Goal: Task Accomplishment & Management: Complete application form

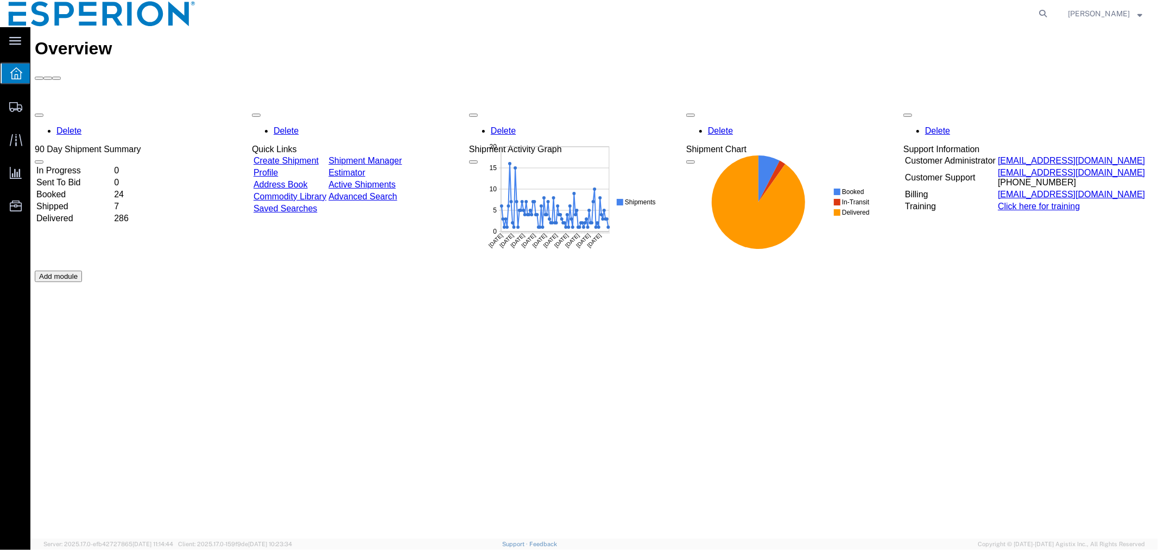
click at [305, 179] on link "Address Book" at bounding box center [280, 183] width 54 height 9
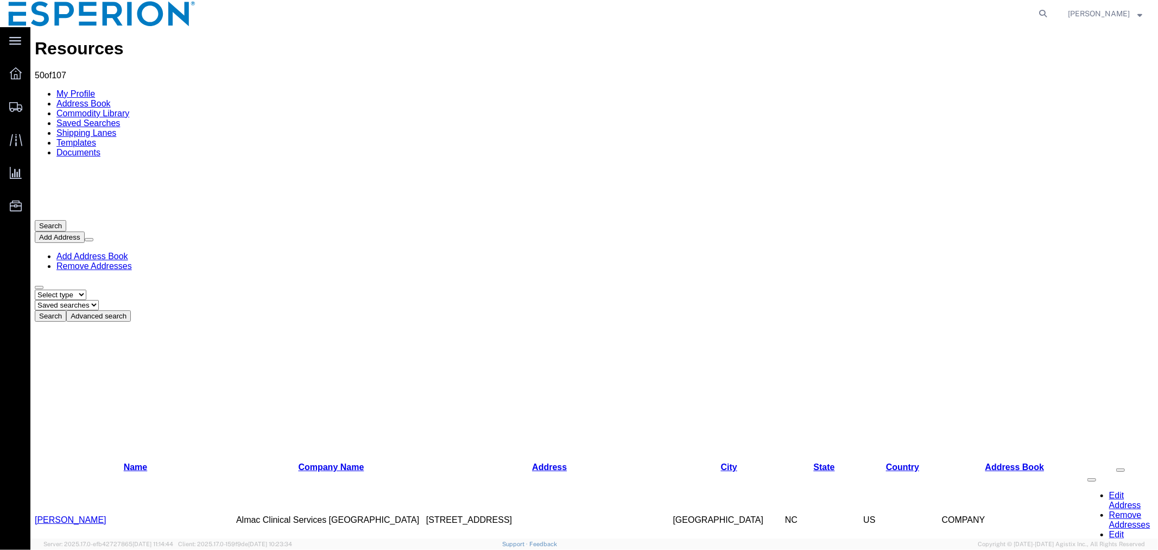
click at [93, 237] on button at bounding box center [88, 238] width 9 height 3
click at [84, 231] on button "Add Address" at bounding box center [59, 236] width 50 height 11
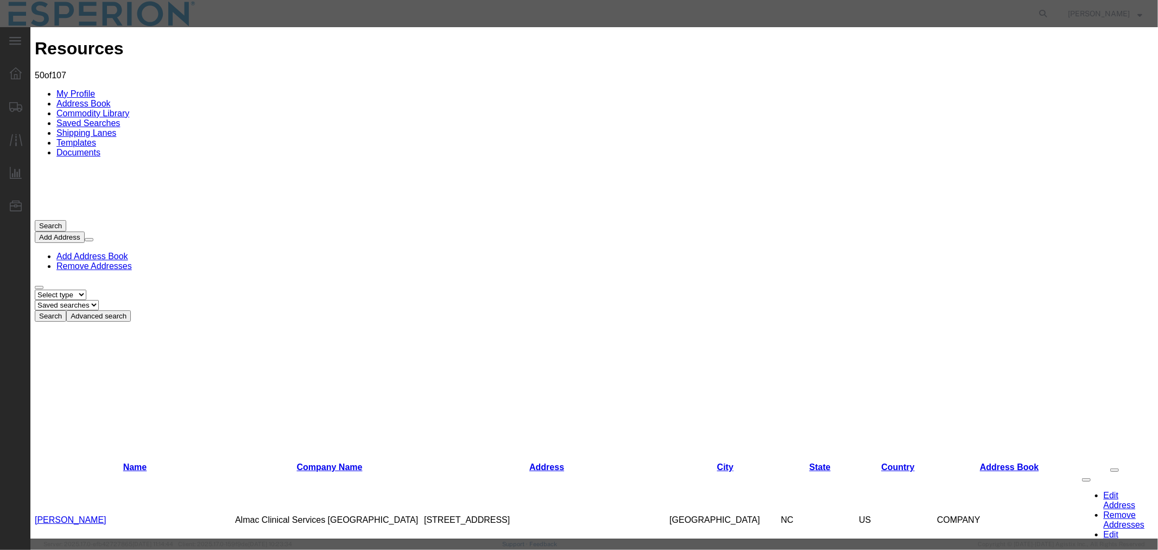
paste input "[PERSON_NAME]"
type input "[PERSON_NAME]"
paste input "Daneshpour"
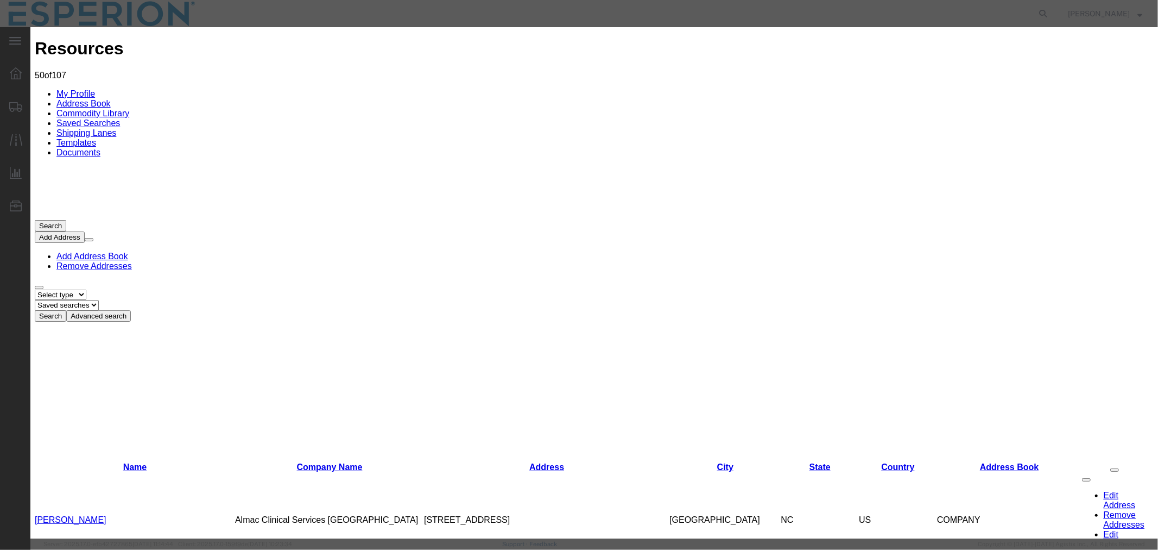
type input "Daneshpour"
paste input "Patheon, by Thermo [PERSON_NAME] Scientific"
type input "Patheon, by Thermo [PERSON_NAME] Scientific"
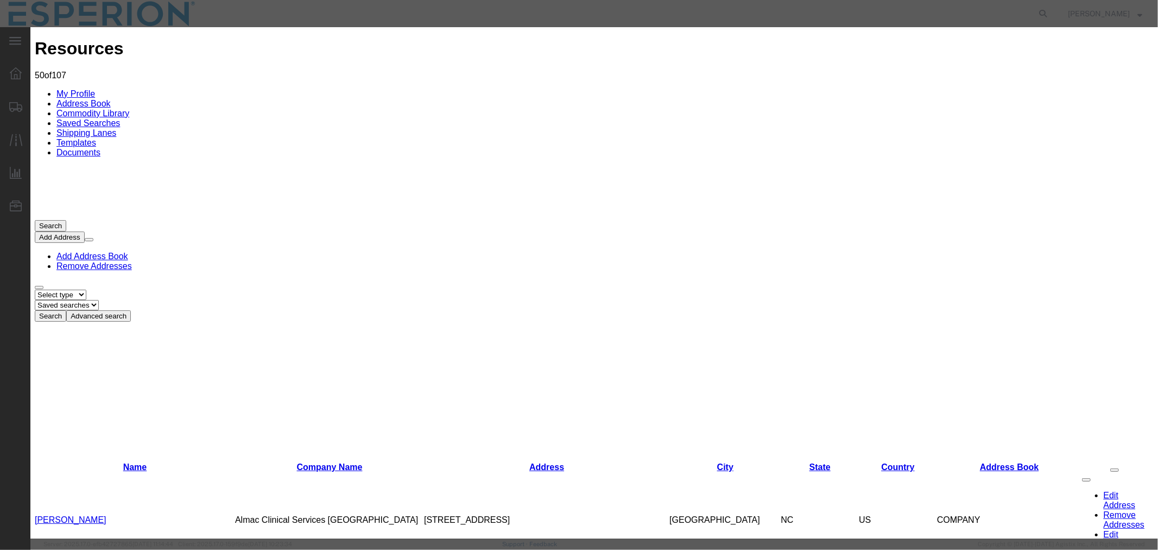
paste input "2100, Syntex Court"
type input "2100, Syntex Court"
select select "CA"
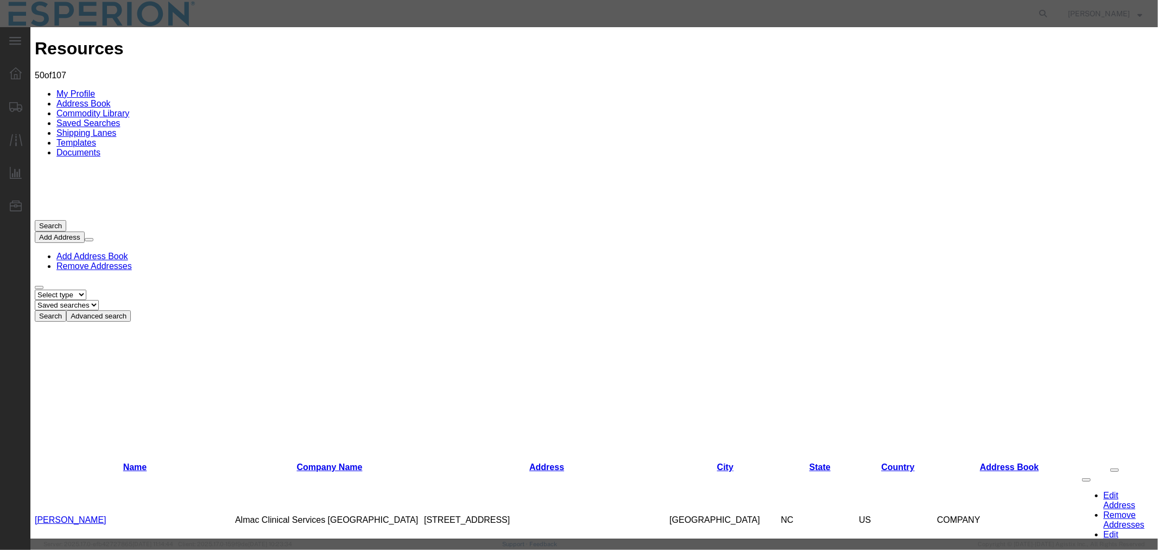
paste input "[GEOGRAPHIC_DATA]"
type input "[GEOGRAPHIC_DATA]"
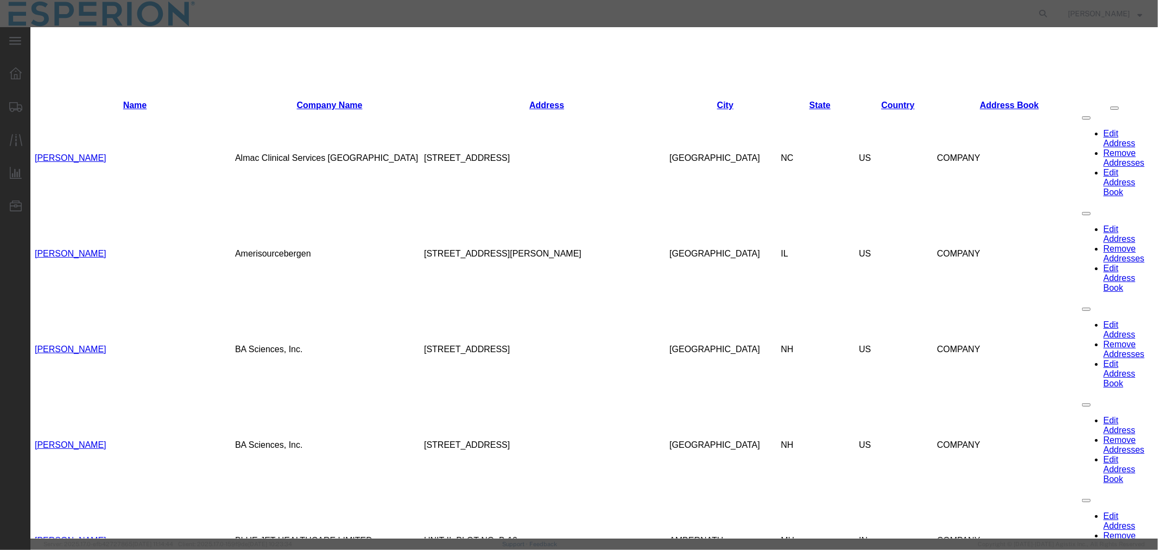
scroll to position [422, 0]
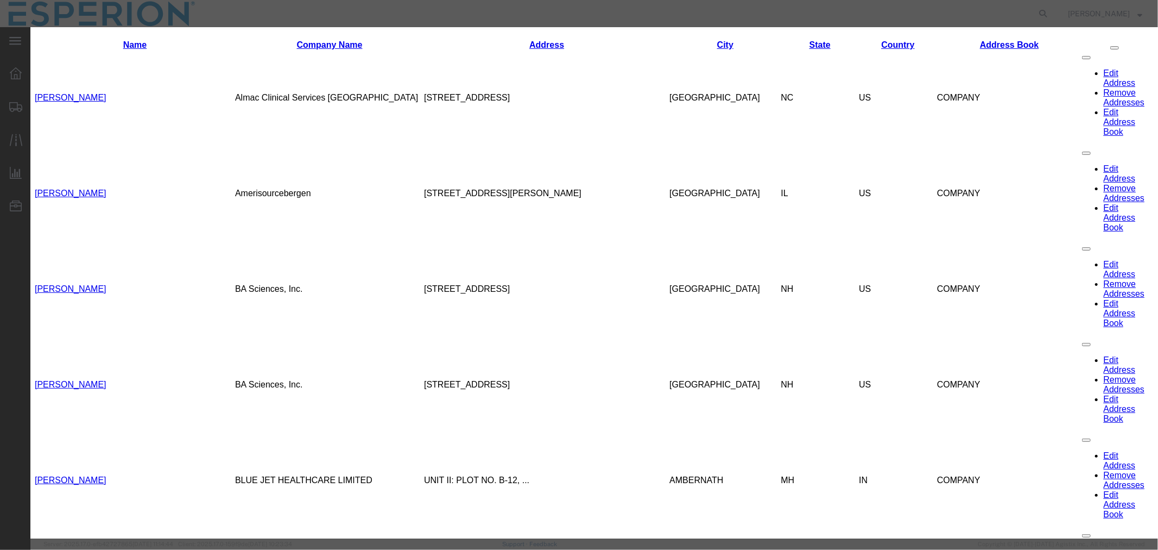
type input "o"
select select "ON"
paste input "L5N 7K9"
type input "L5N 7K9"
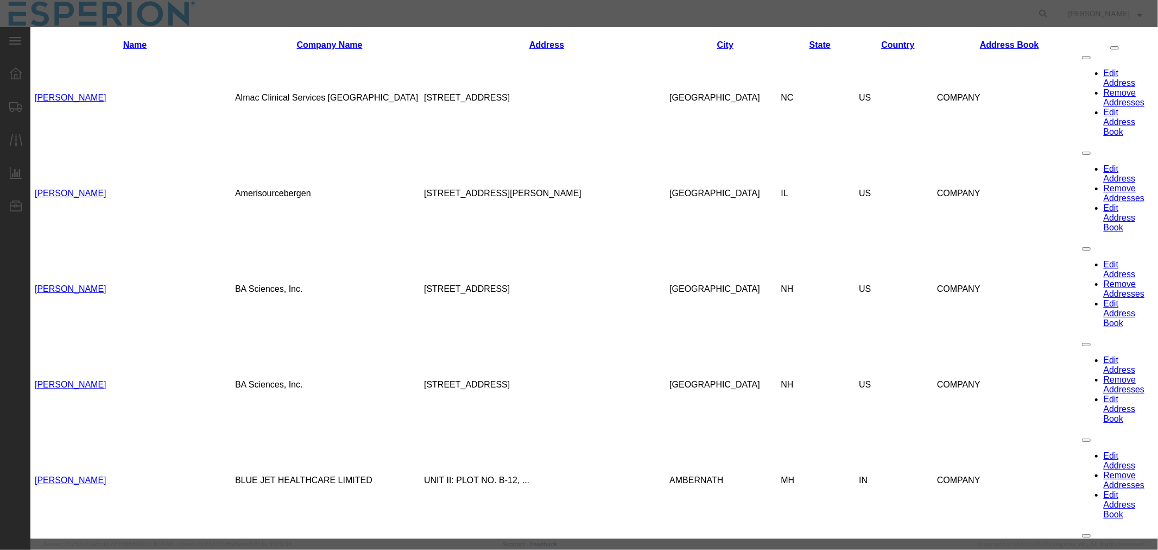
paste input "[PERSON_NAME][EMAIL_ADDRESS][PERSON_NAME][DOMAIN_NAME]"
type input "[PERSON_NAME][EMAIL_ADDRESS][PERSON_NAME][DOMAIN_NAME]"
paste input "[PHONE_NUMBER]"
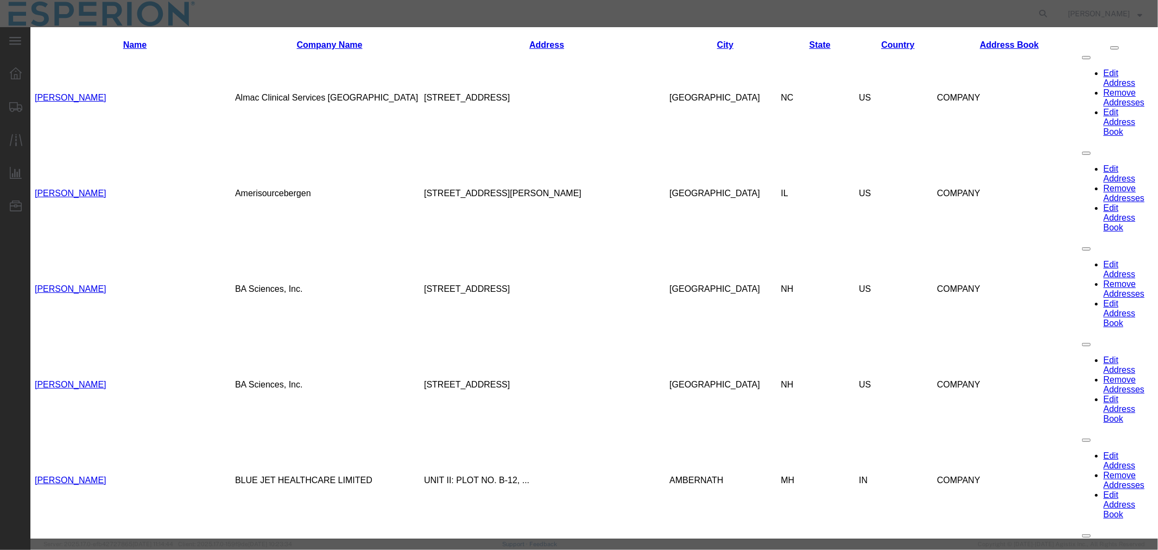
type input "[PHONE_NUMBER]"
paste input "[PHONE_NUMBER]"
type input "[PHONE_NUMBER]"
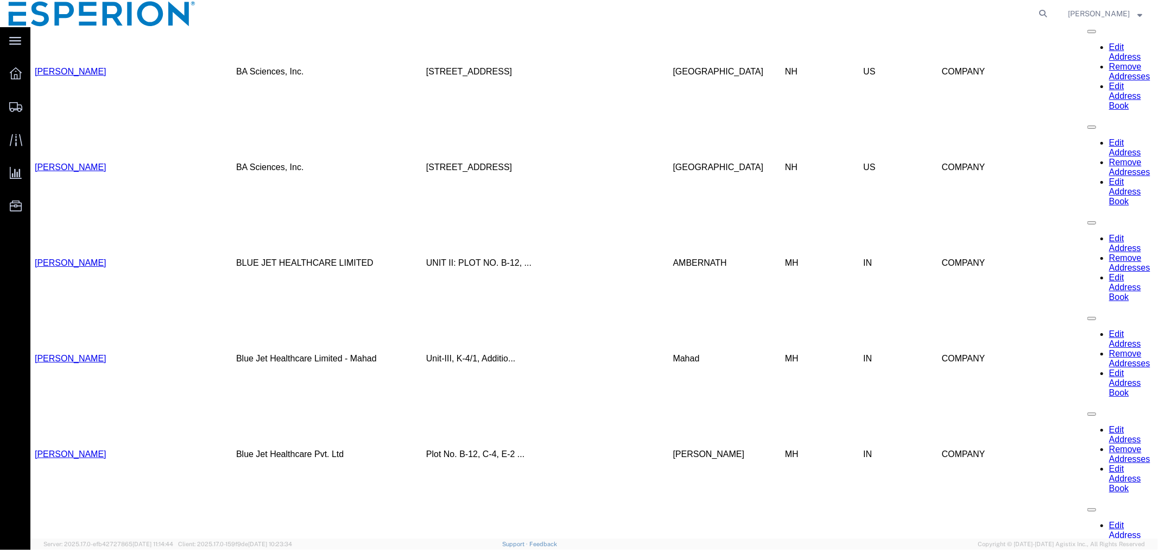
scroll to position [699, 0]
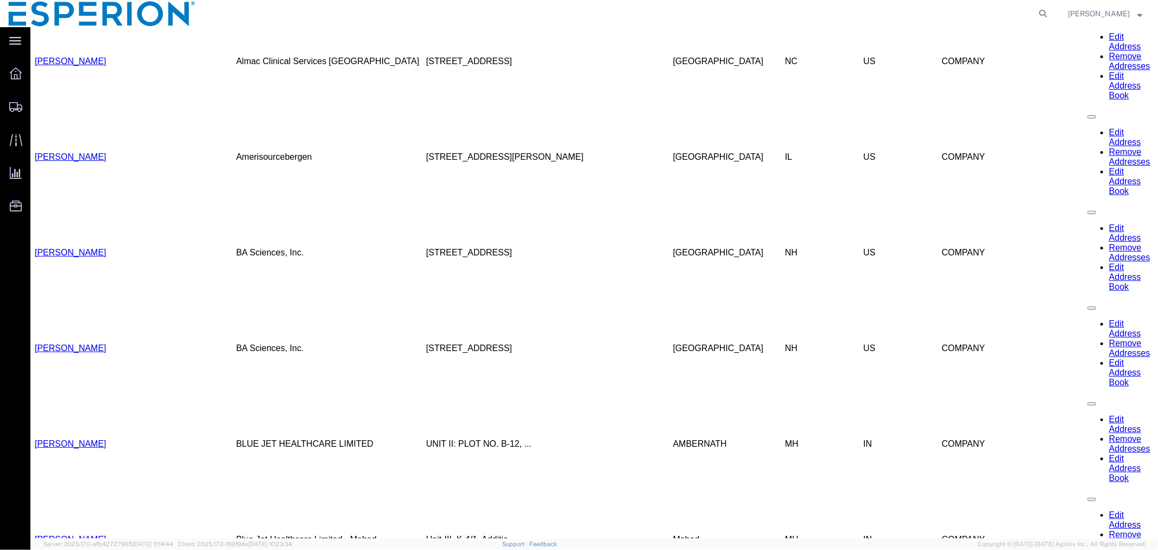
scroll to position [699, 0]
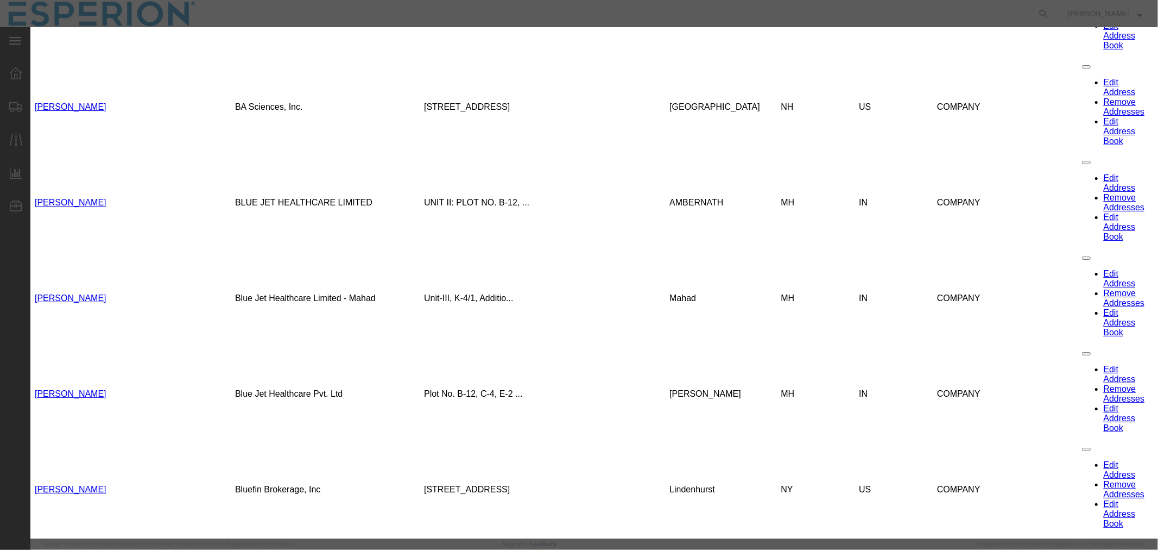
drag, startPoint x: 859, startPoint y: 212, endPoint x: 704, endPoint y: 213, distance: 155.3
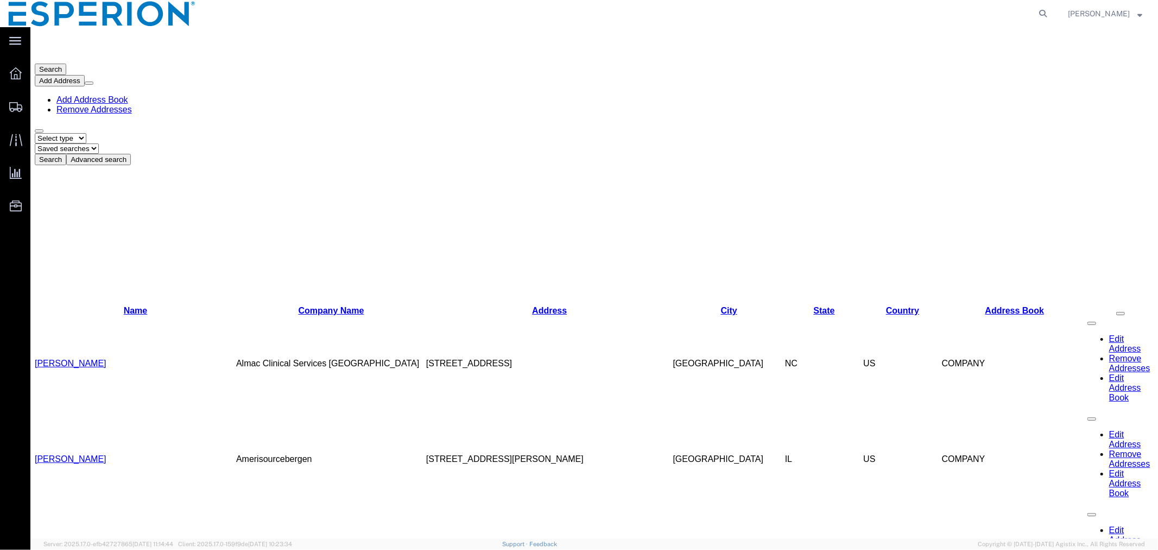
scroll to position [0, 0]
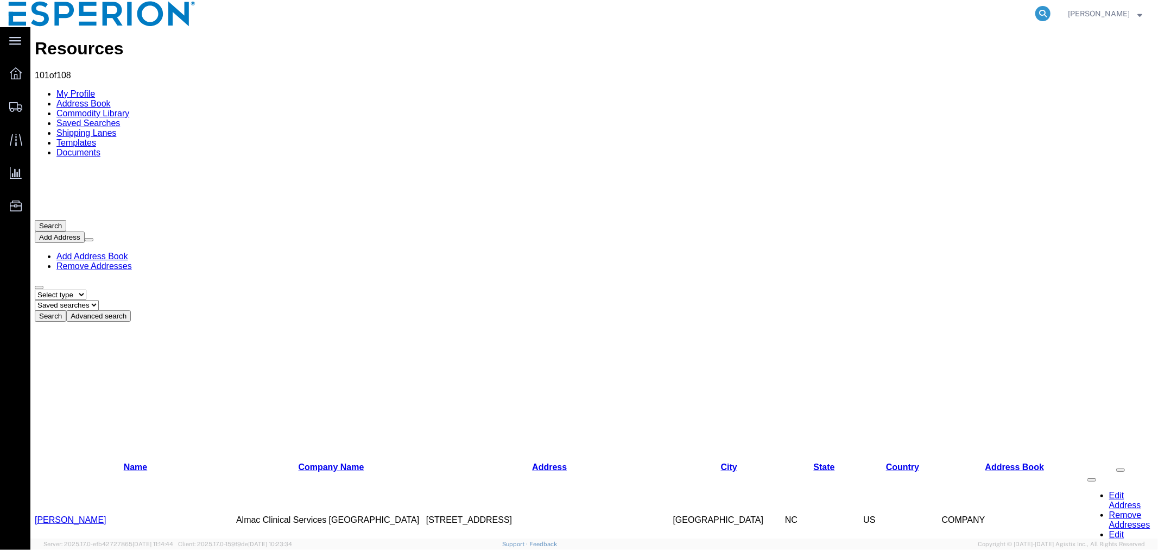
click at [1036, 15] on icon at bounding box center [1043, 13] width 15 height 15
click at [981, 12] on input "search" at bounding box center [870, 14] width 330 height 26
paste input "56508813"
type input "56508813"
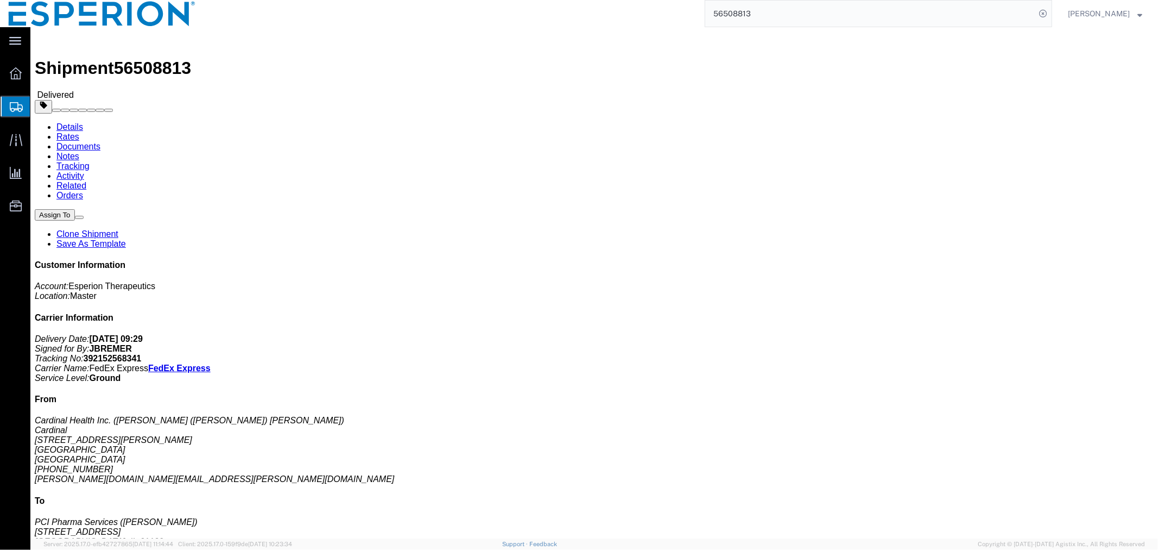
click link "Tracking"
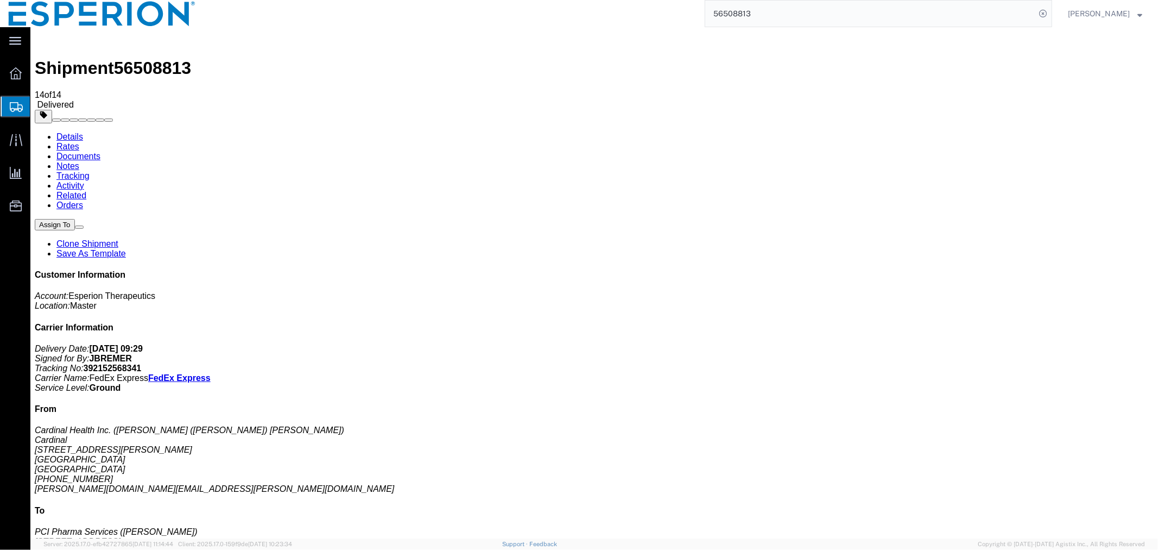
click at [100, 151] on link "Documents" at bounding box center [78, 155] width 44 height 9
click at [89, 171] on link "Tracking" at bounding box center [72, 175] width 33 height 9
click at [141, 363] on b "392152568341" at bounding box center [112, 367] width 58 height 9
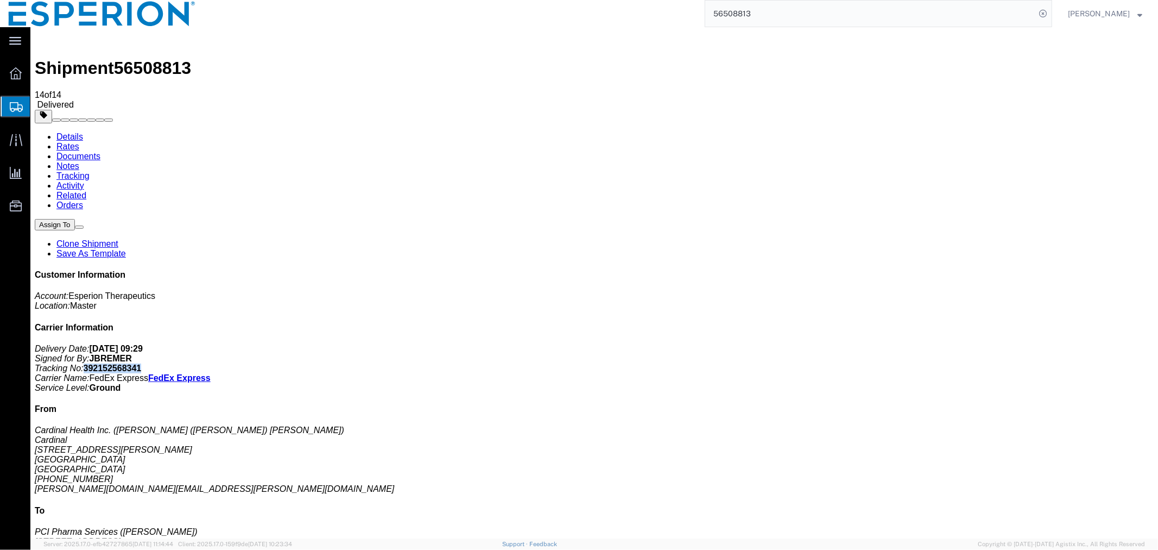
copy b "392152568341"
click at [100, 151] on link "Documents" at bounding box center [78, 155] width 44 height 9
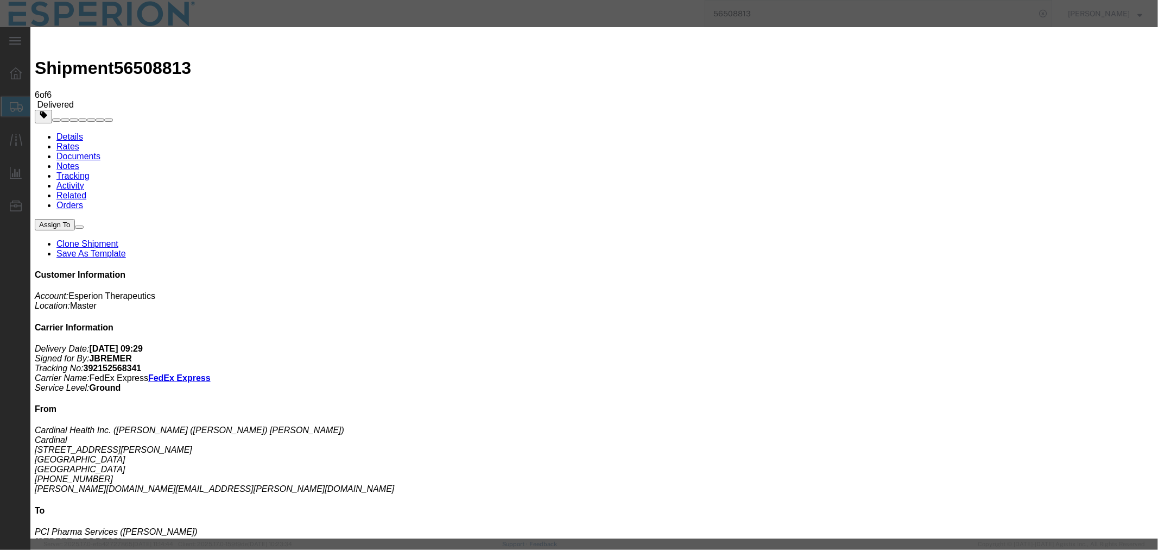
type input "C:\fakepath\POD-392152568341.pdf"
select select
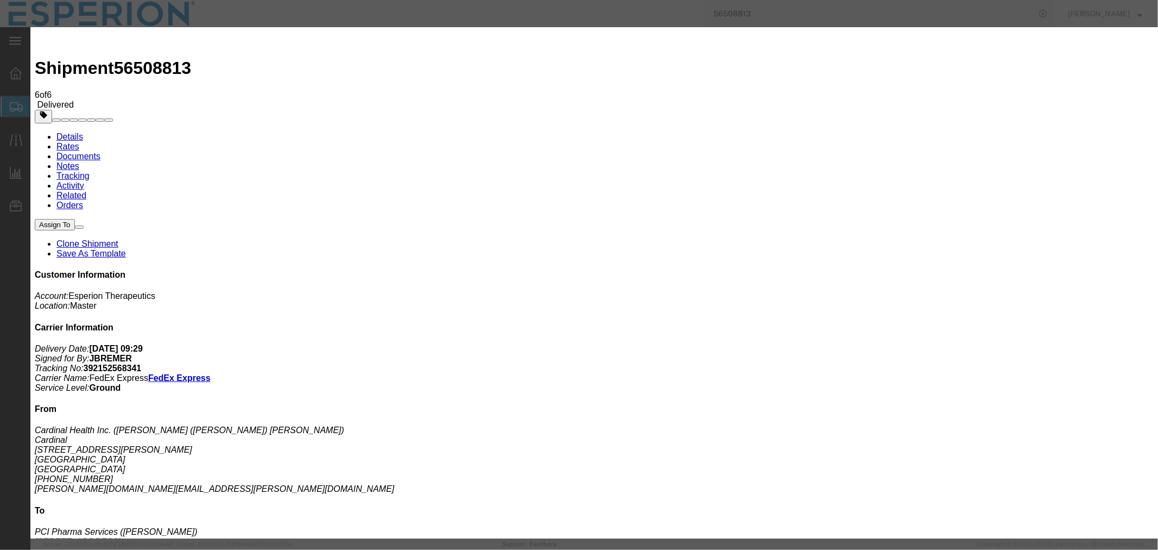
select select
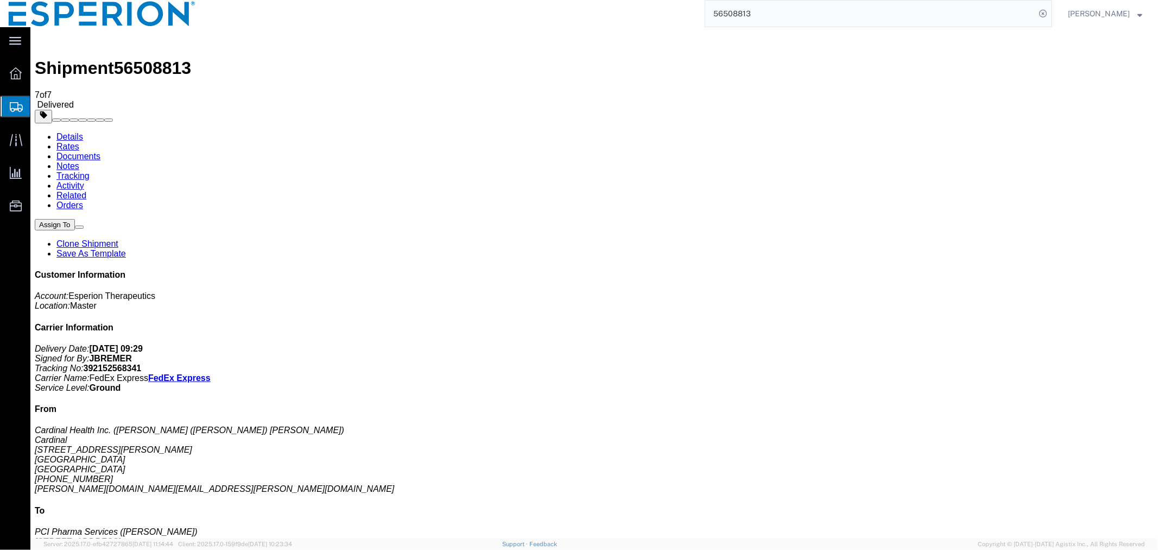
click at [866, 11] on input "56508813" at bounding box center [870, 14] width 330 height 26
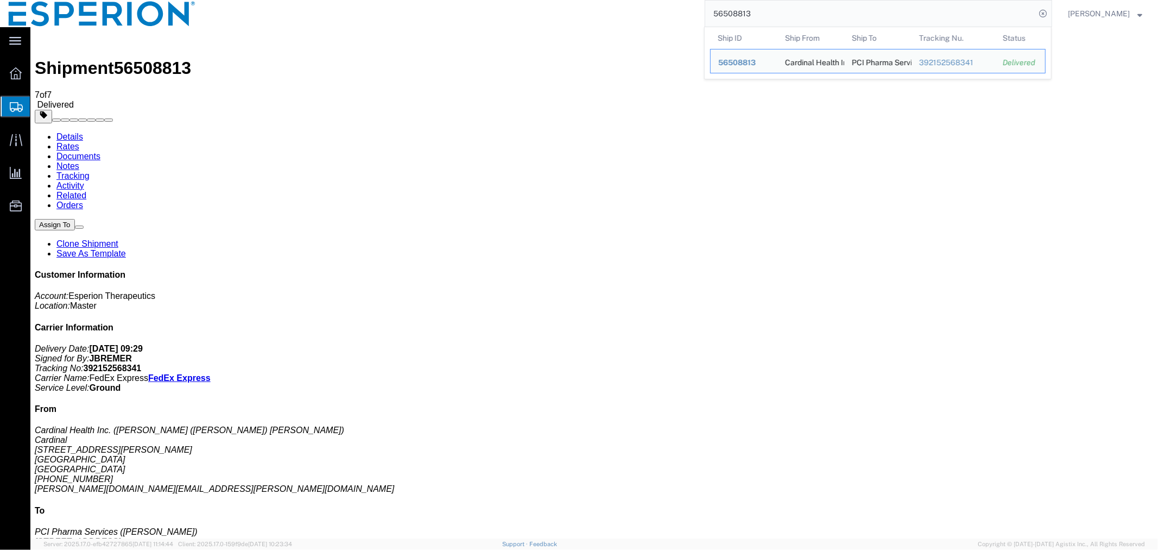
drag, startPoint x: 658, startPoint y: 18, endPoint x: 616, endPoint y: 18, distance: 41.8
click at [616, 18] on div "56508813 Ship ID Ship From Ship To Tracking Nu. Status Ship ID 56508813 Ship Fr…" at bounding box center [628, 13] width 848 height 27
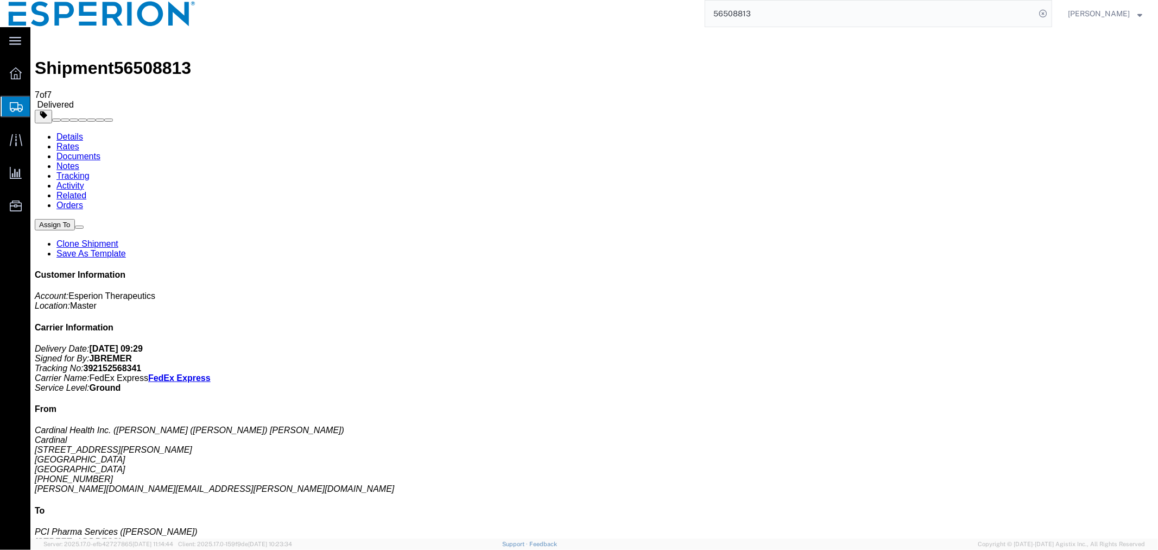
paste input "461961"
type input "56461961"
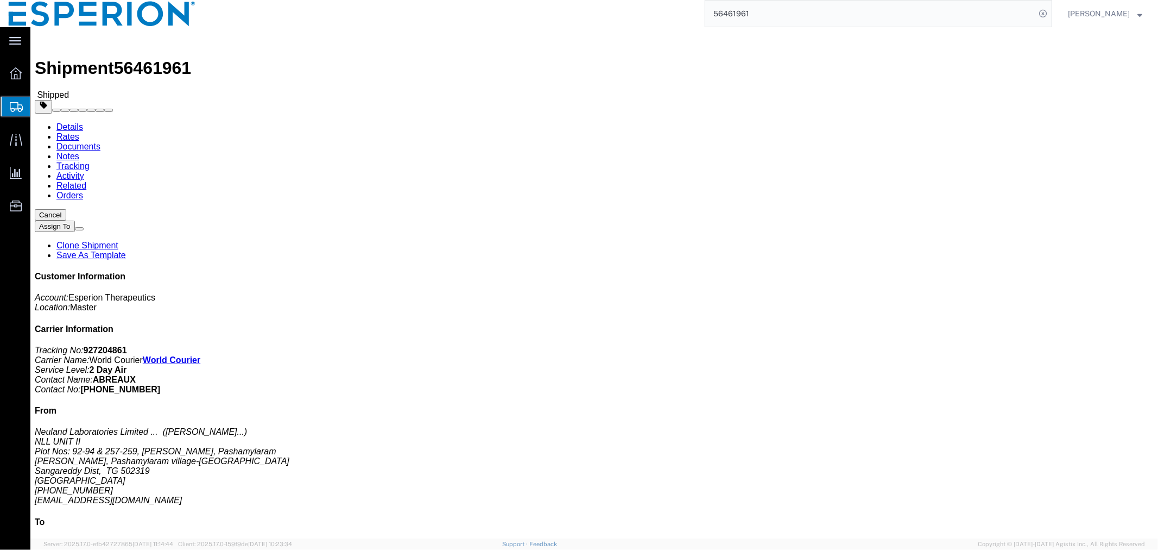
click link "Tracking"
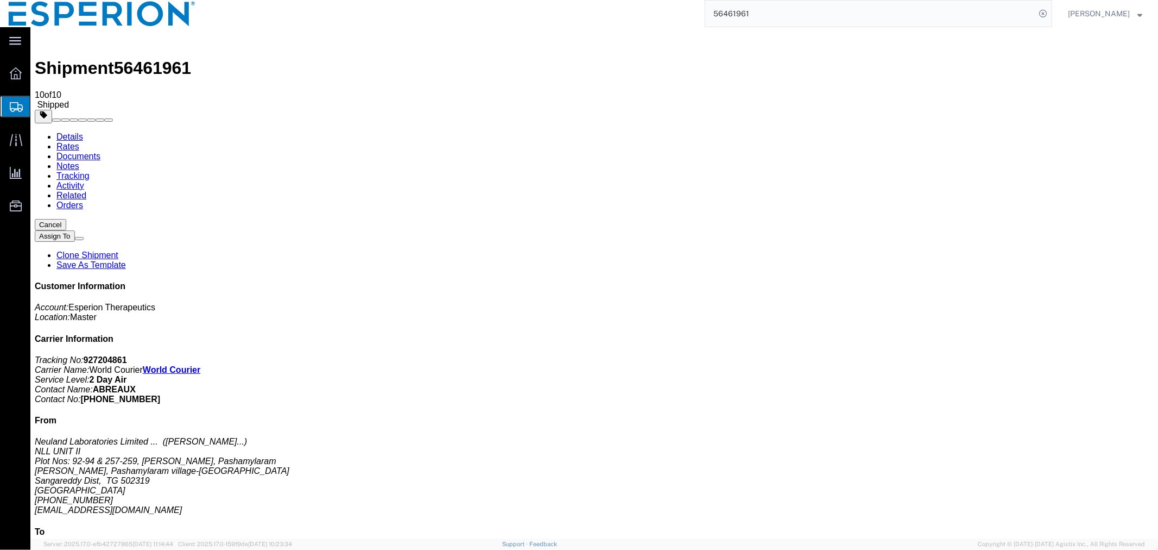
click at [100, 151] on link "Documents" at bounding box center [78, 155] width 44 height 9
click at [37, 74] on span "Overview" at bounding box center [34, 73] width 8 height 22
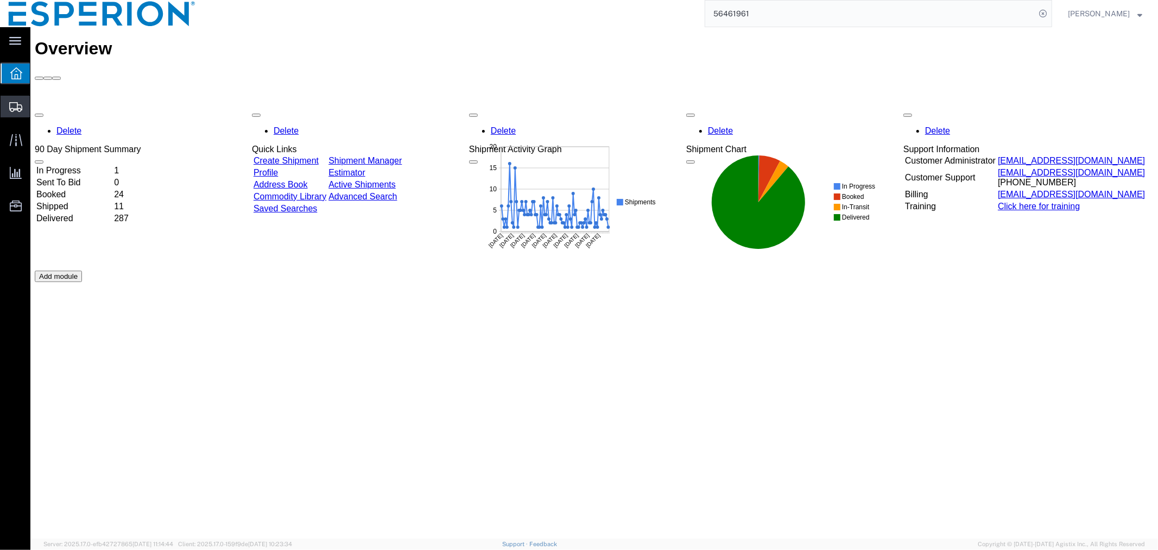
click at [0, 0] on span "Shipment Manager" at bounding box center [0, 0] width 0 height 0
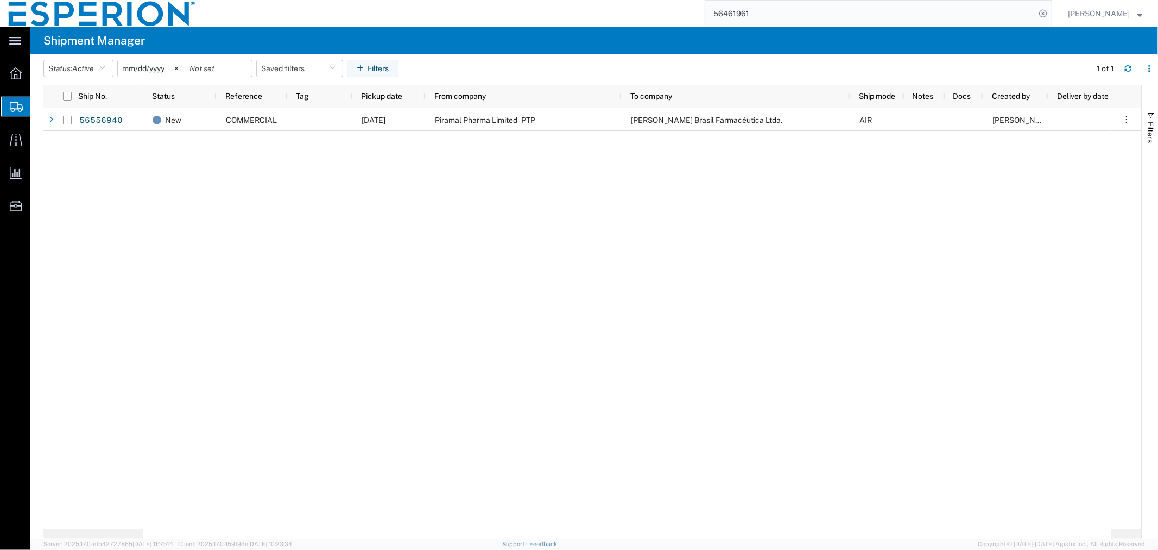
click at [0, 0] on span "Create Shipment" at bounding box center [0, 0] width 0 height 0
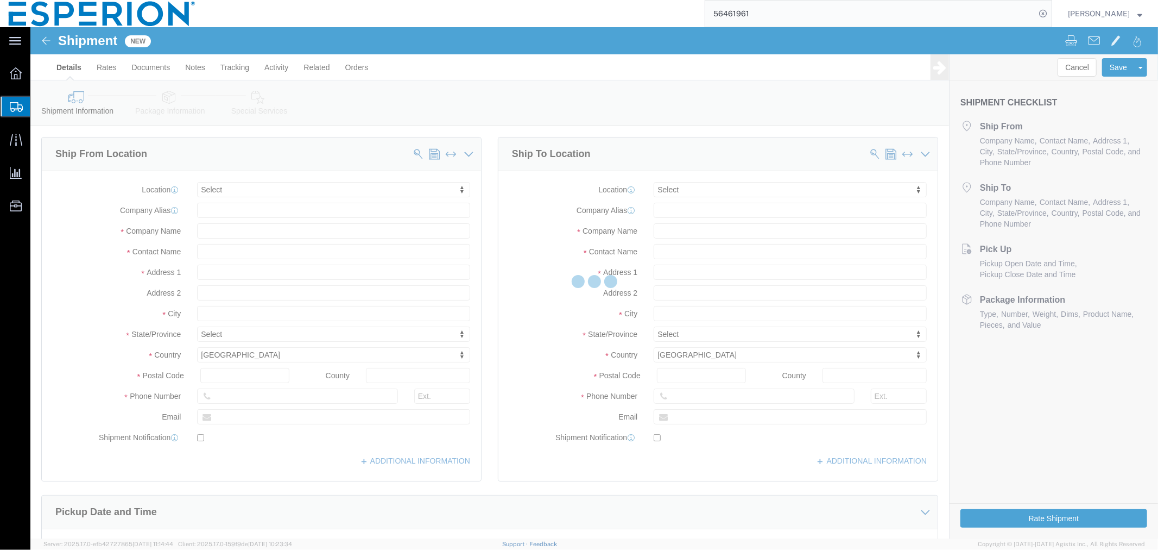
select select
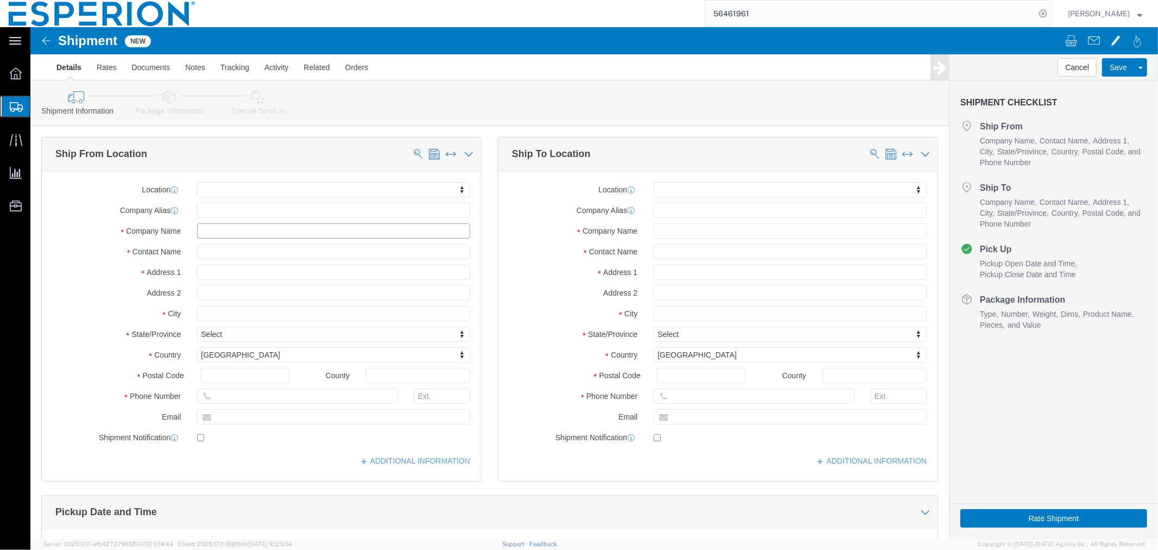
click input "text"
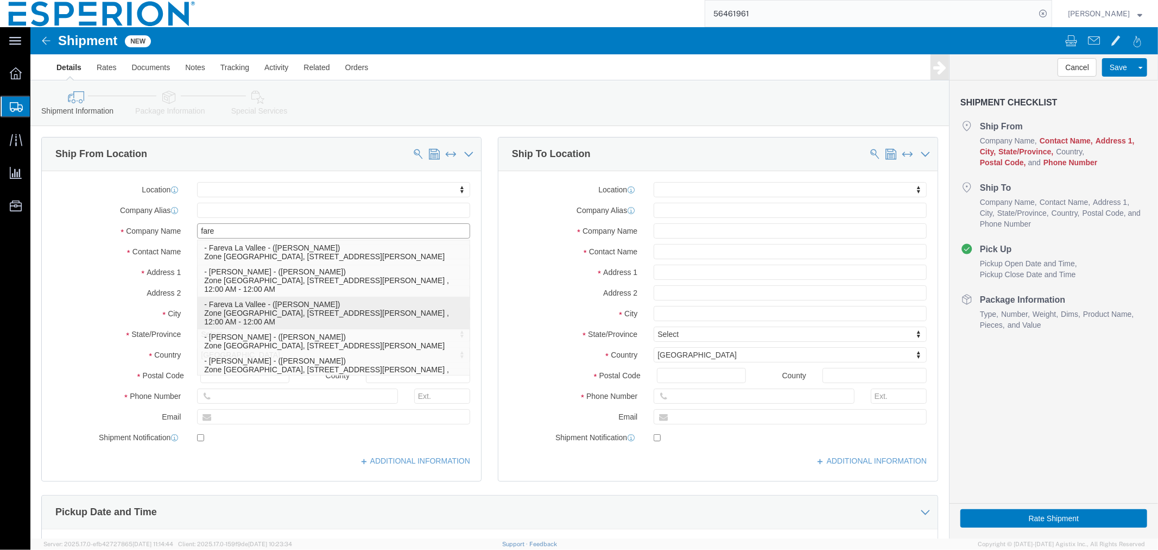
scroll to position [28, 0]
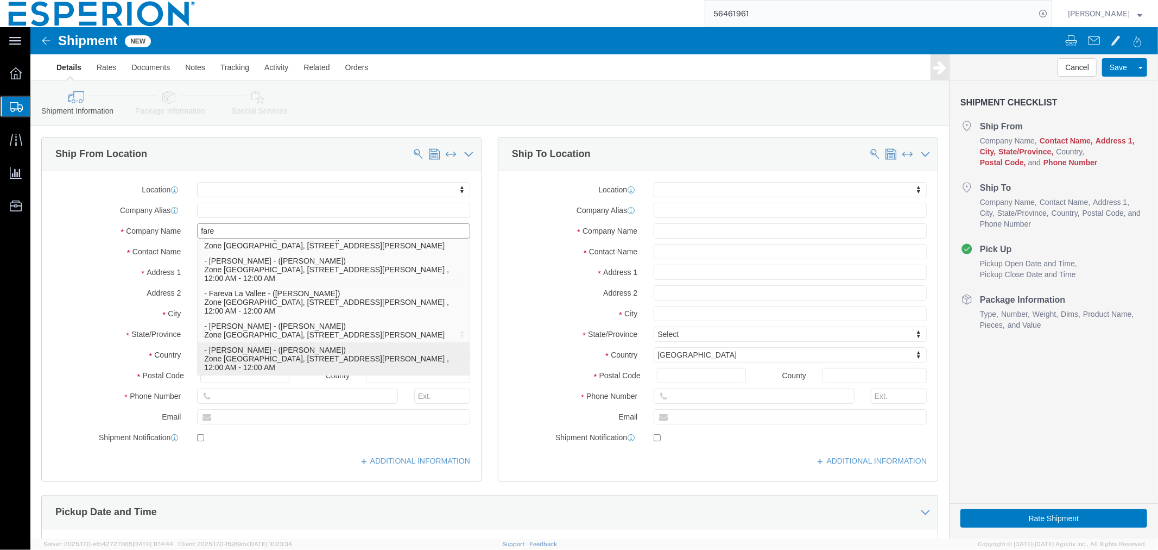
click p "- Fareva La Vallee - ([PERSON_NAME]) Zone [GEOGRAPHIC_DATA], [STREET_ADDRESS][P…"
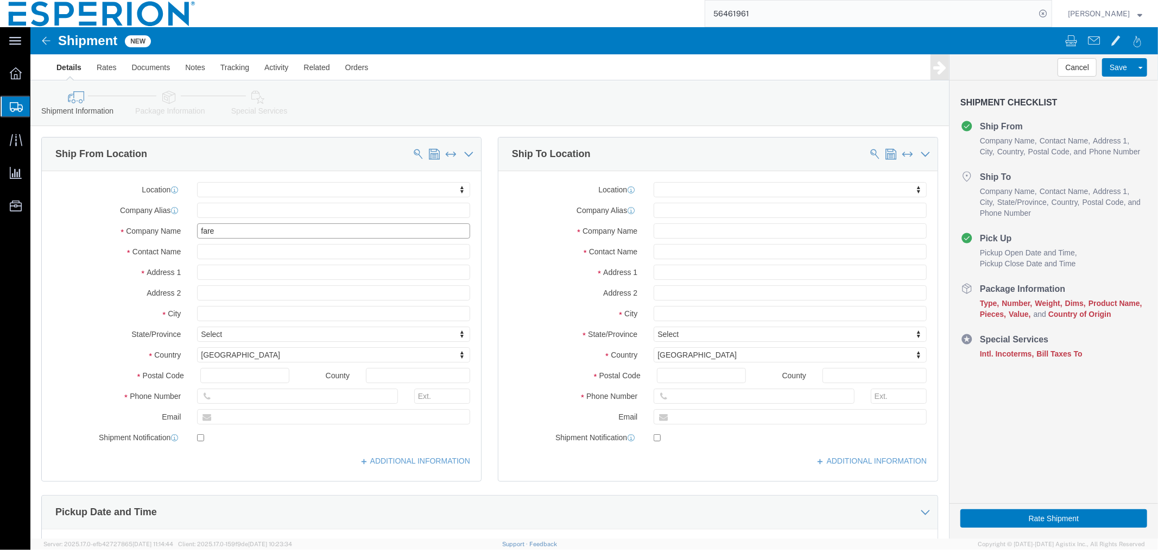
type input "Fareva La Vallee"
click div
click input "checkbox"
checkbox input "false"
click input "text"
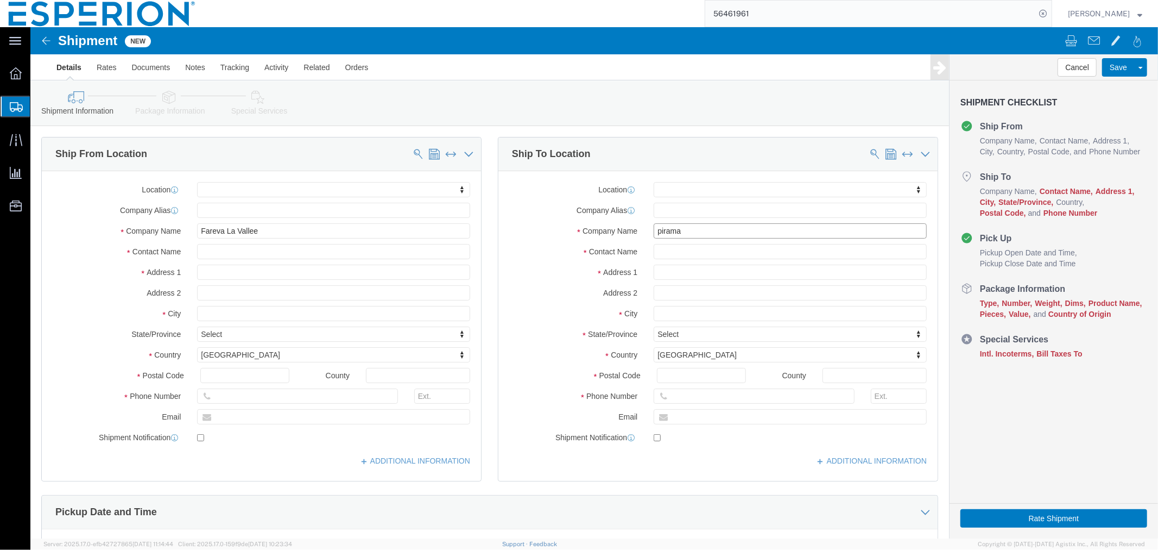
type input "piramal"
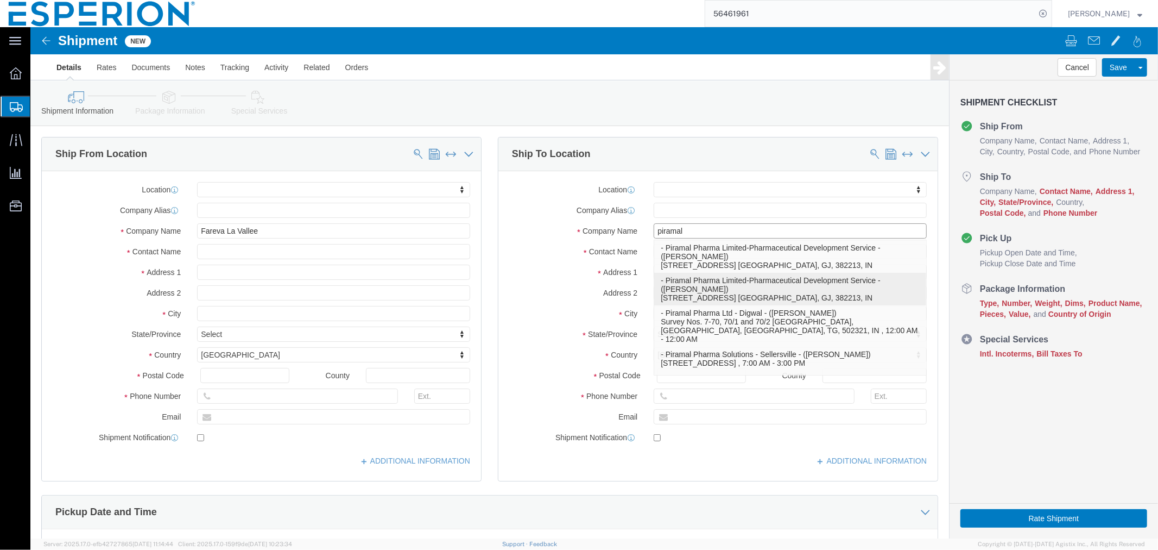
scroll to position [295, 0]
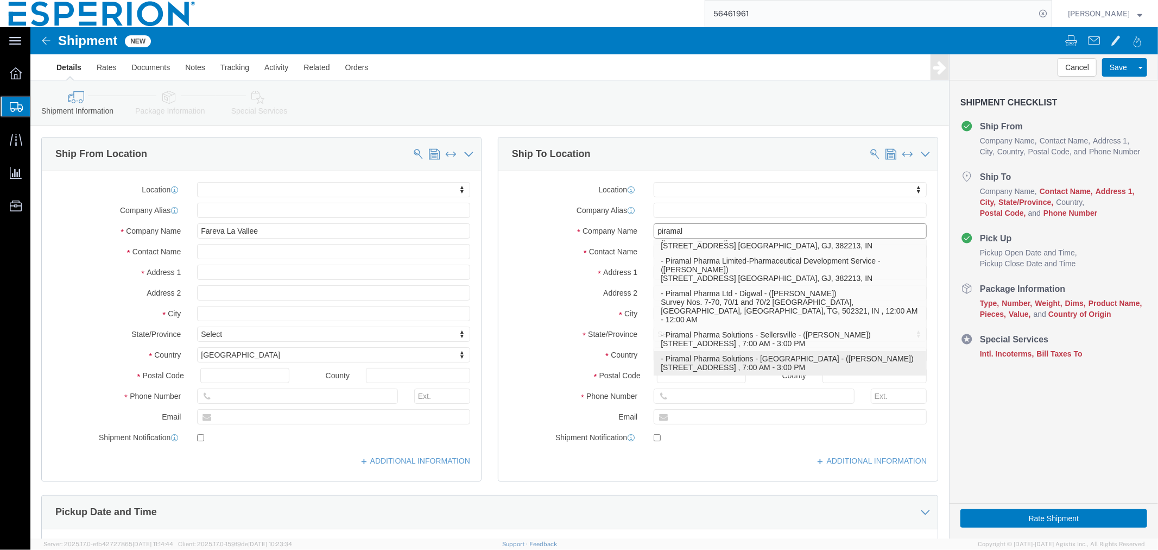
click p "- Piramal Pharma Solutions - [GEOGRAPHIC_DATA] - ([PERSON_NAME]) [STREET_ADDRES…"
select select "PA"
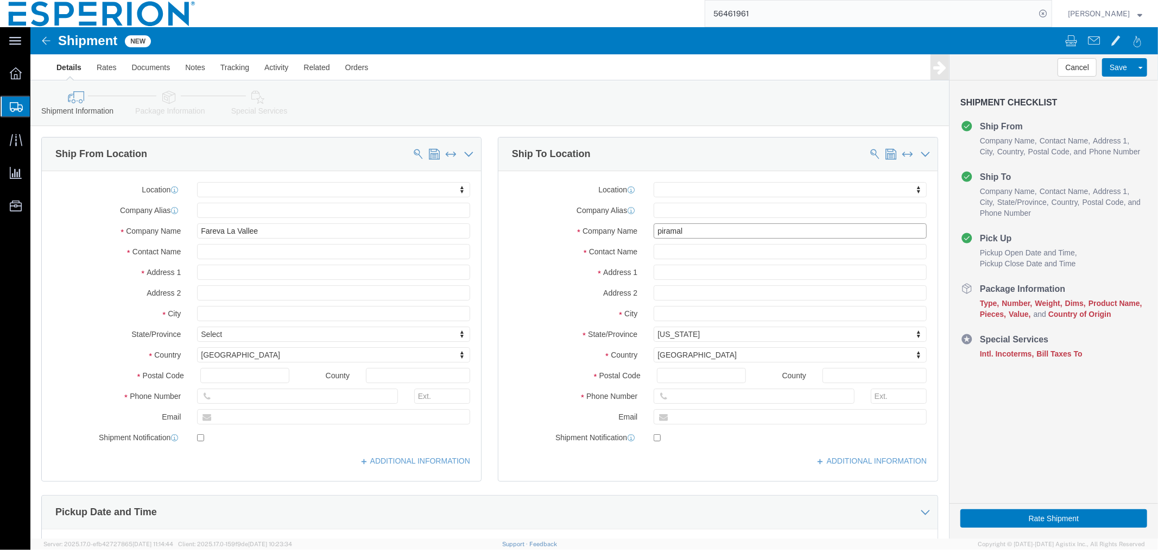
type input "Piramal Pharma Solutions - [GEOGRAPHIC_DATA]"
click input "checkbox"
checkbox input "false"
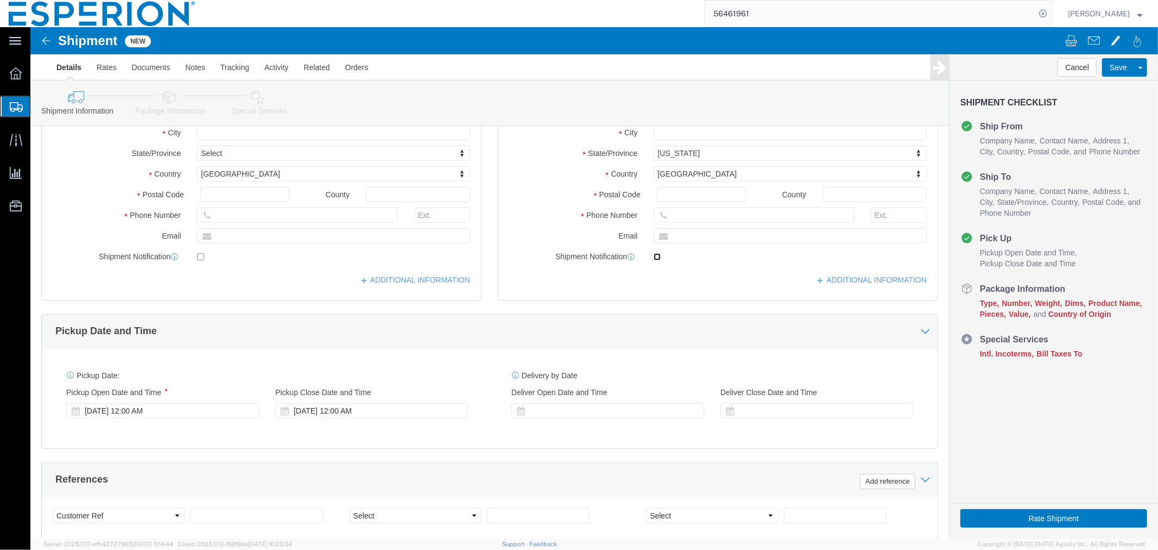
scroll to position [241, 0]
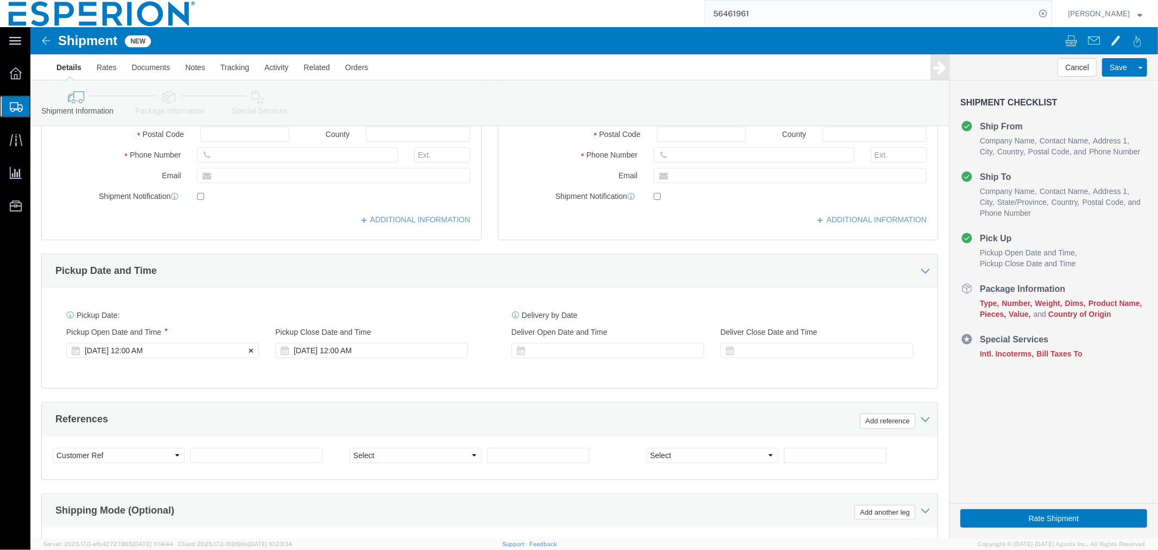
click div "[DATE] 12:00 AM"
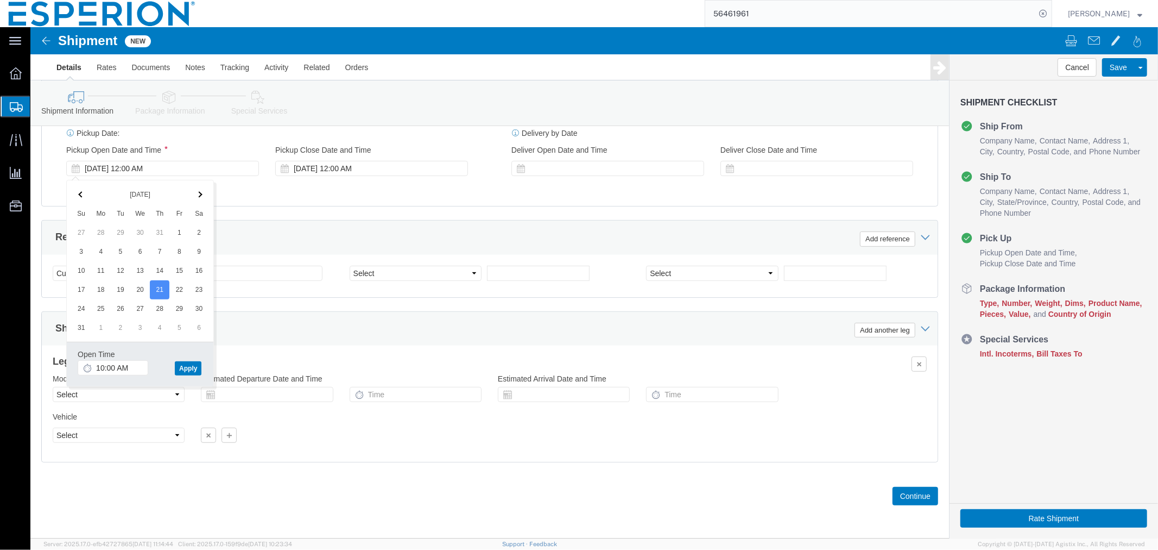
click th
click button "Apply"
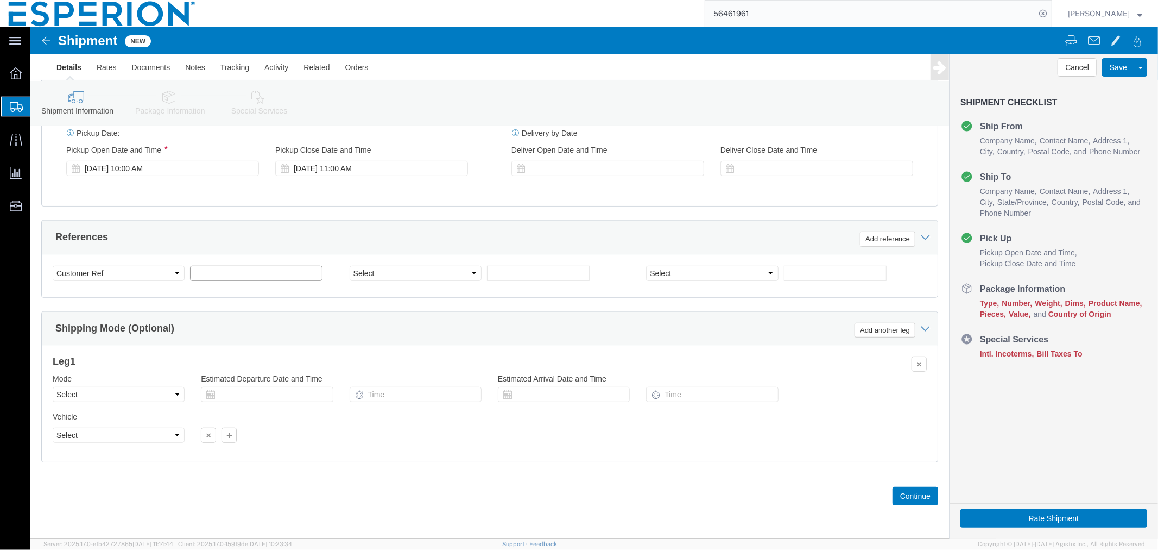
click input "text"
type input "COMMERCIAL"
click select "Select Account Type Activity ID Airline Appointment Number ASN Batch Request # …"
select select "LOT"
click select "Select Account Type Activity ID Airline Appointment Number ASN Batch Request # …"
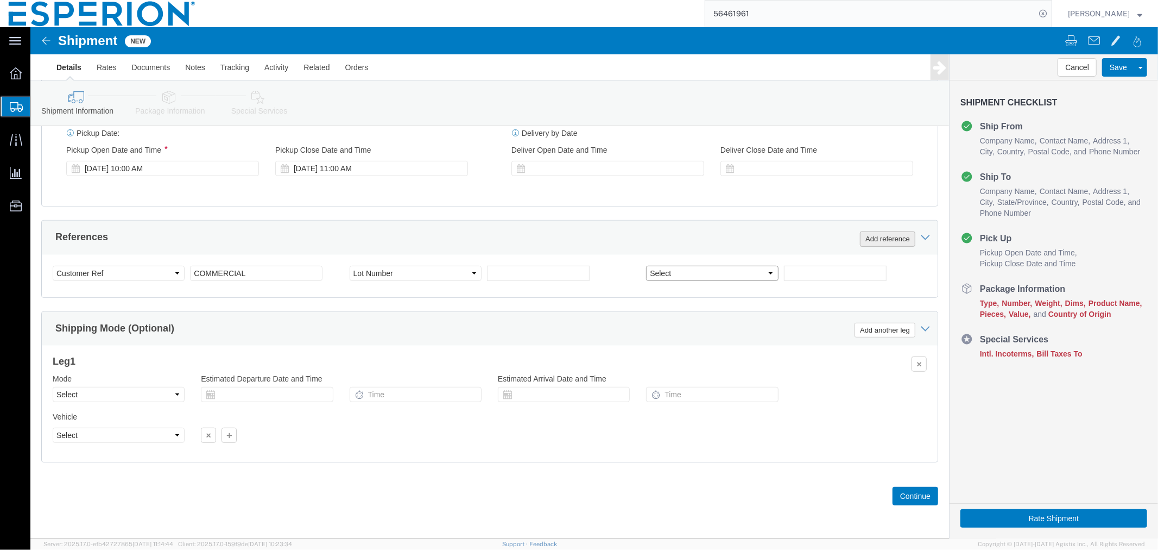
select select "LOT"
click button "Add reference"
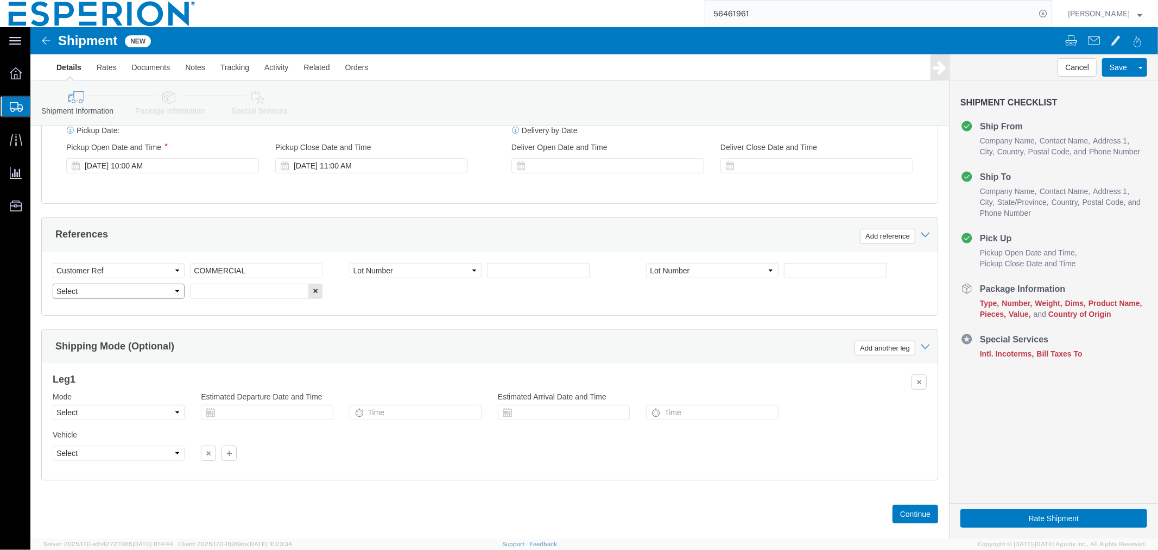
click select "Select Account Type Activity ID Airline Appointment Number ASN Batch Request # …"
select select "CUSTREF"
click select "Select Account Type Activity ID Airline Appointment Number ASN Batch Request # …"
click input "text"
type input "FTZ"
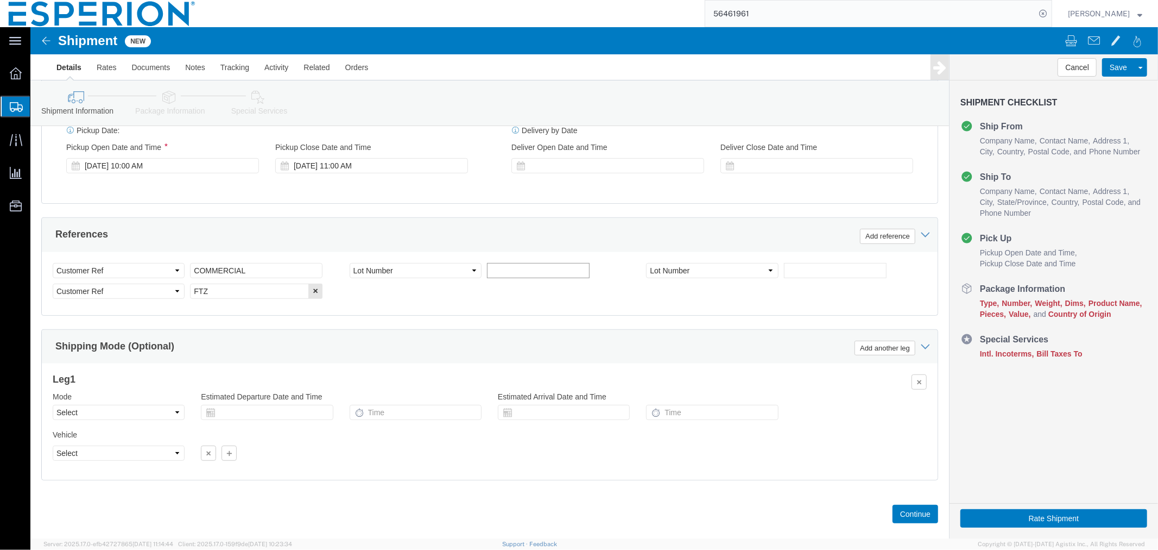
click input "text"
paste input "029-25BBPS"
type input "029-25BBPS"
click input "text"
paste input "030-25BBPS"
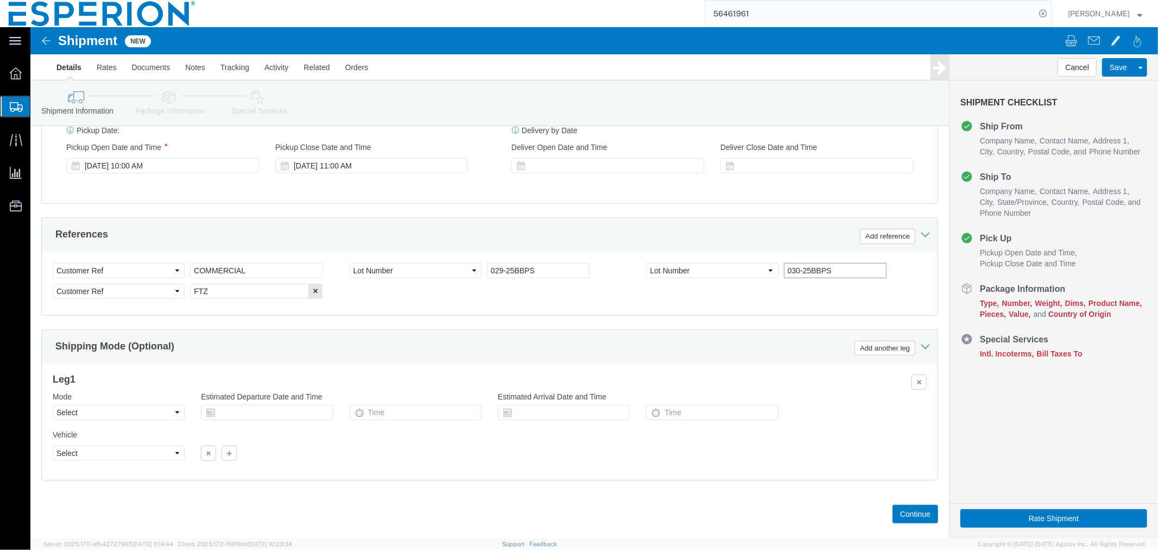
type input "030-25BBPS"
click select "Select Air Less than Truckload Multi-Leg Ocean Freight Rail Small Parcel Truckl…"
select select "AIR"
click select "Select Air Less than Truckload Multi-Leg Ocean Freight Rail Small Parcel Truckl…"
click button "button"
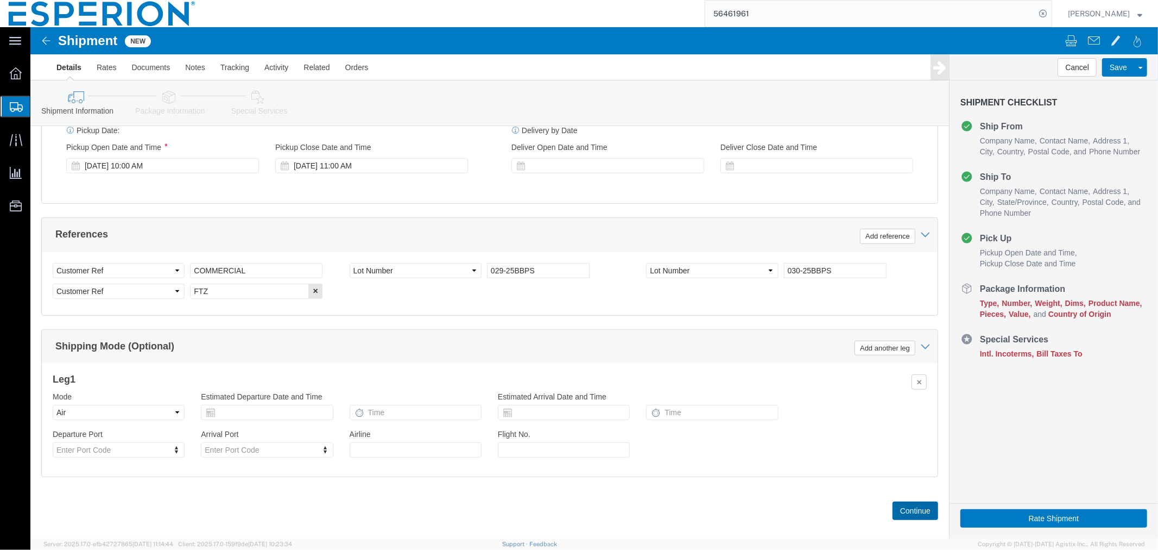
click button "Continue"
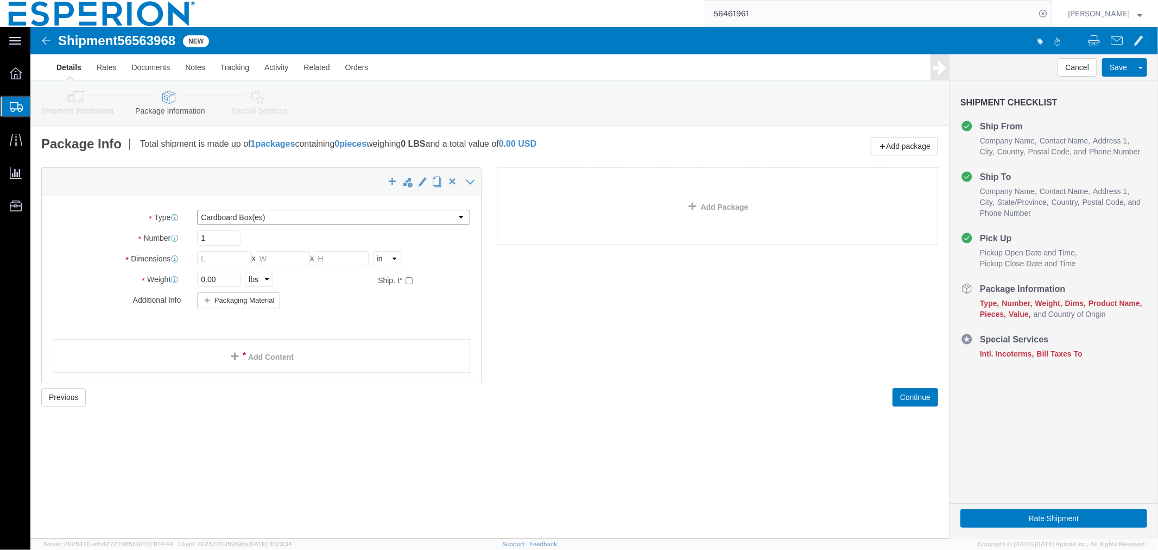
click select "Select Bale(s) Basket(s) Bolt(s) Bottle(s) Buckets Bulk Bundle(s) CSafe RAP CSa…"
select select "PSNS"
click select "Select Bale(s) Basket(s) Bolt(s) Bottle(s) Buckets Bulk Bundle(s) CSafe RAP CSa…"
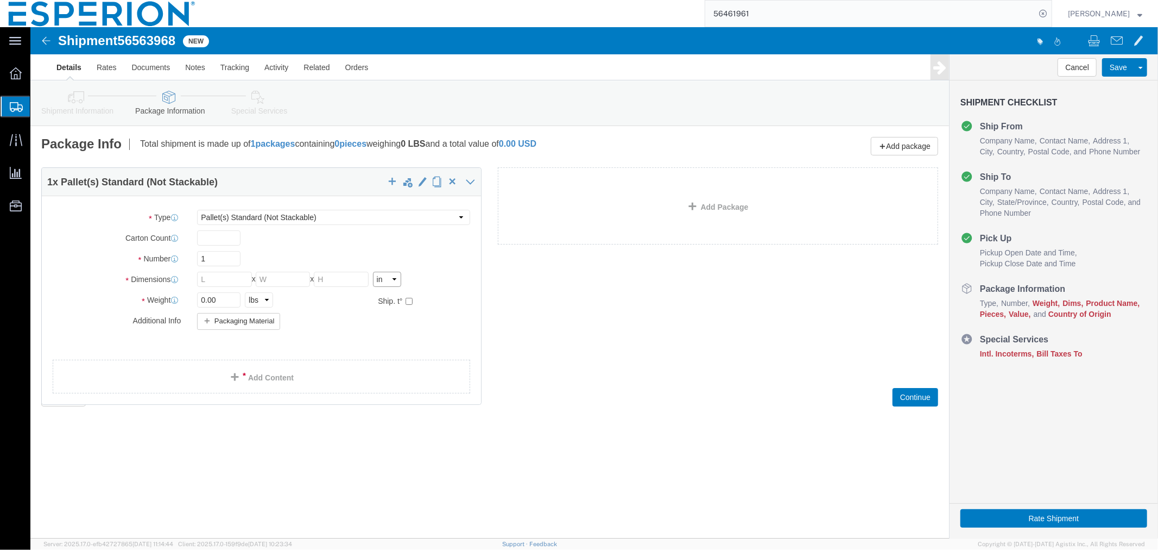
click select "Select cm ft in"
select select "CM"
click select "Select cm ft in"
click input "checkbox"
checkbox input "true"
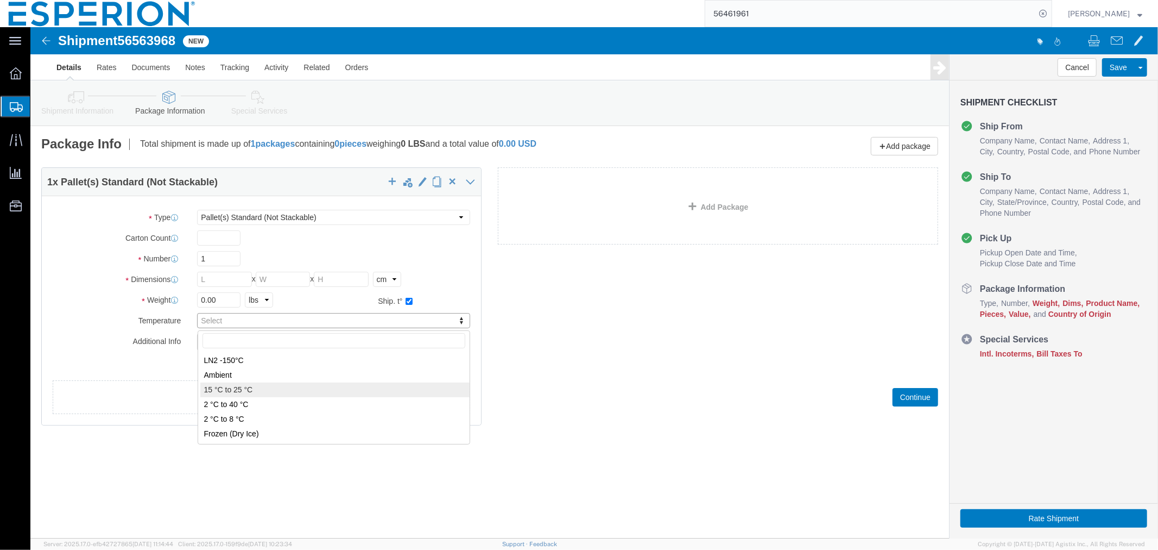
type input "FROM_15_TO_25"
click input "text"
type input "120"
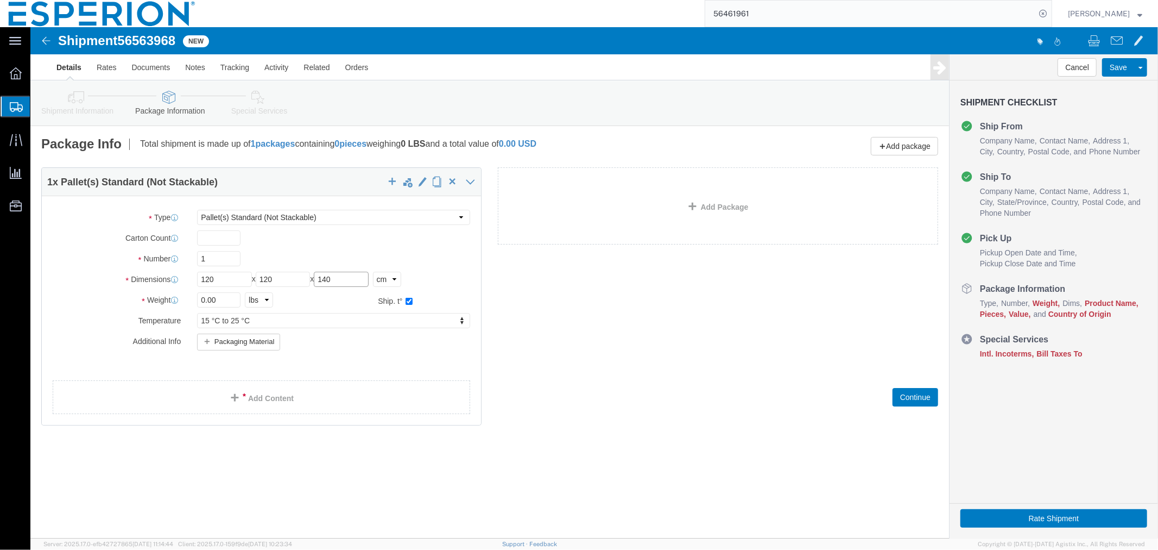
type input "140"
click select "Select kgs lbs"
select select "KGS"
click select "Select kgs lbs"
click link "Add Content"
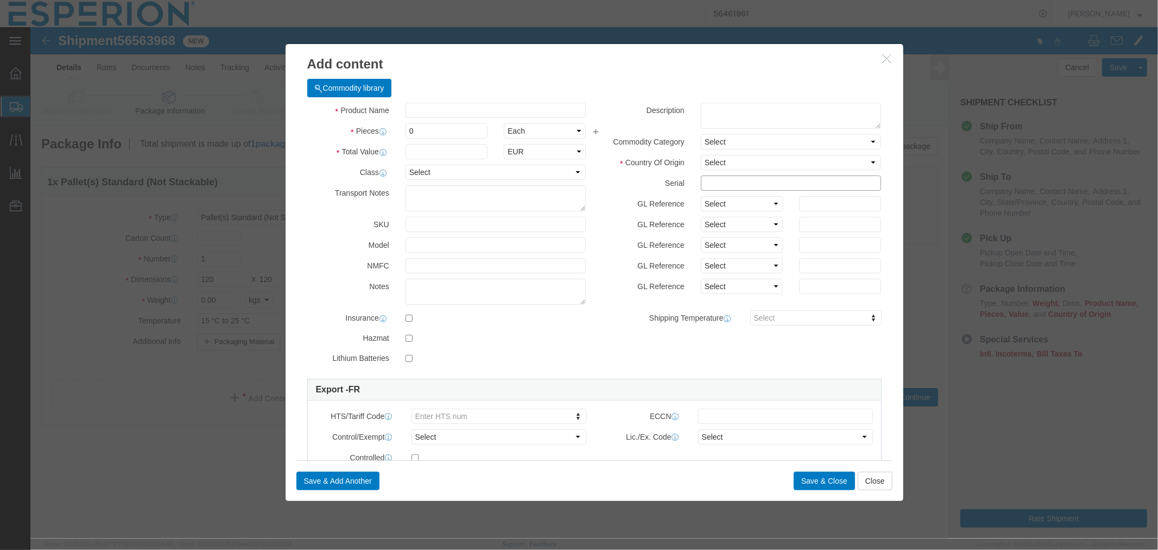
click input "text"
paste input "029-25BBPS"
type input "029-25BBPS"
type input "FROM_15_TO_25"
click input "text"
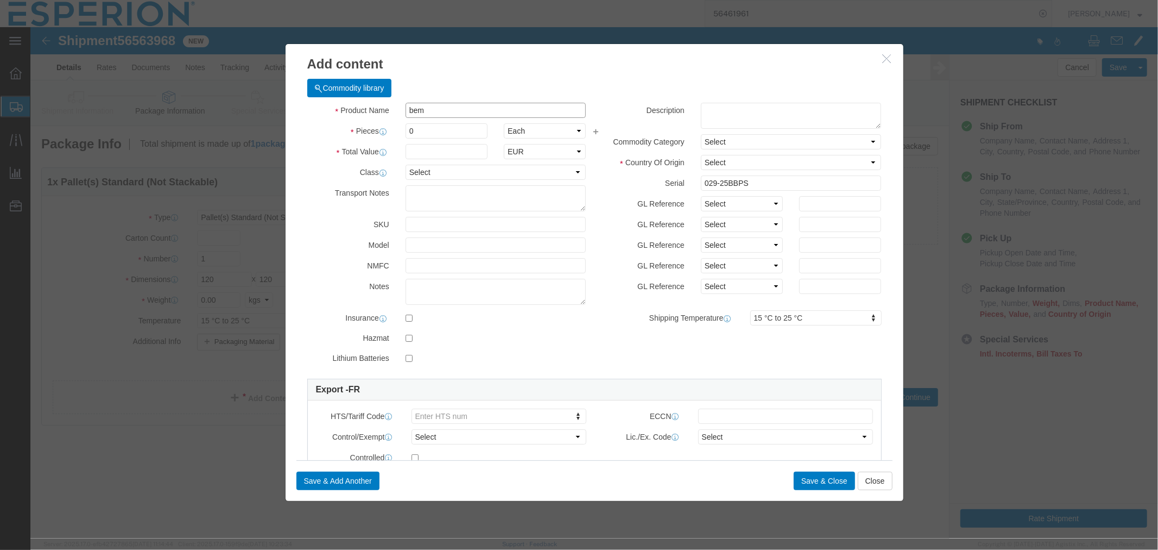
type input "bemp"
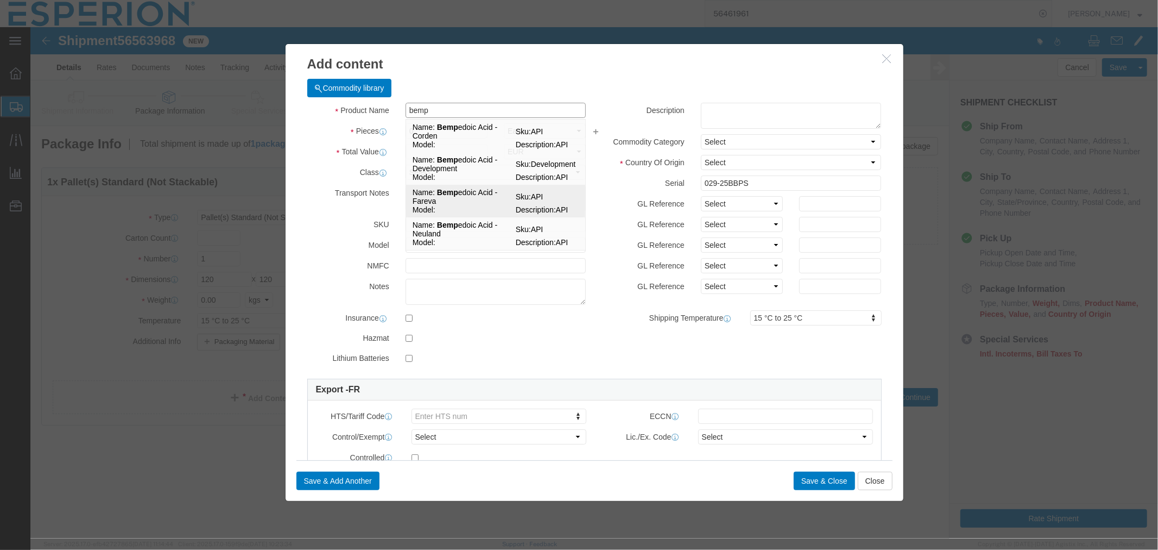
click td "Model:"
type input "1"
select select "KGS"
type input "395.54"
select select "USD"
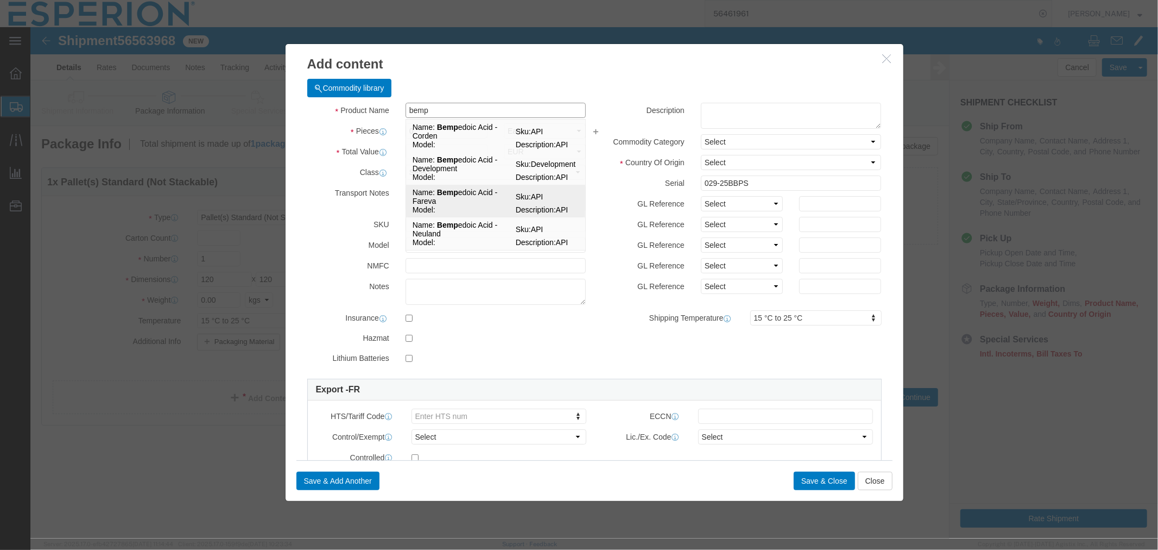
select select "PHARMA"
select select "FR"
type input "FROM_2_TO_40"
type input "2918.19.9000"
type input "EAR99"
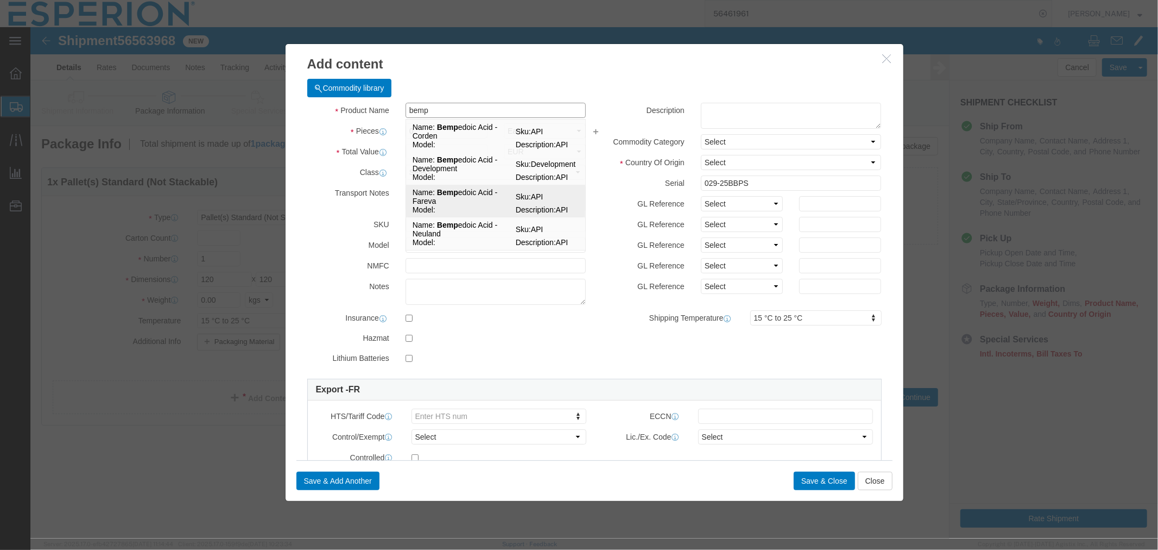
select select
type input "[MEDICAL_DATA] - Fareva"
type input "API"
type textarea "API"
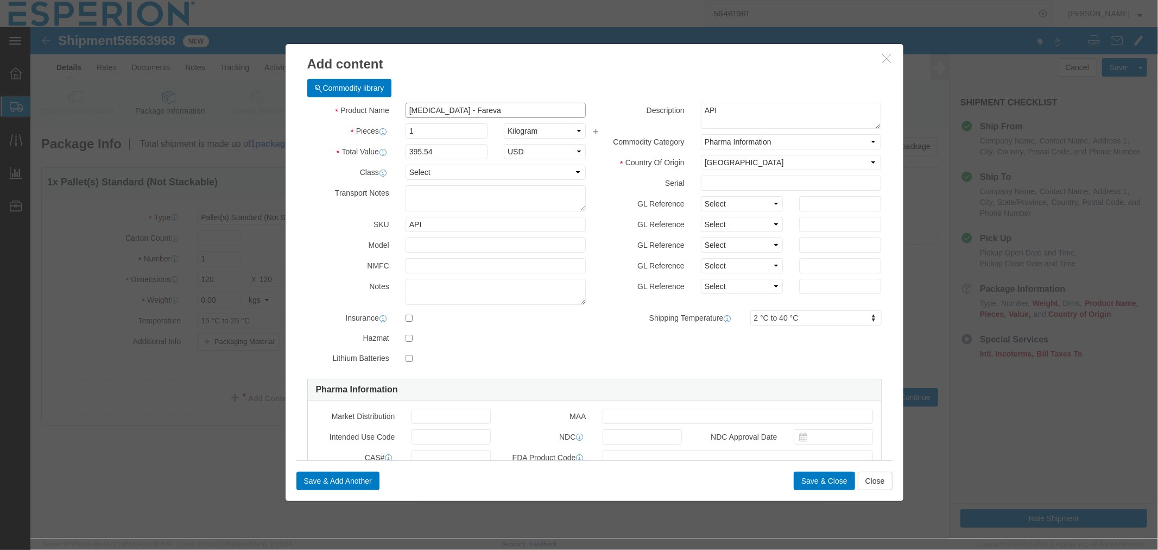
type input "[MEDICAL_DATA] - Fareva"
click input "text"
paste input "029-25BBPS"
type input "029-25BBPS"
type input "FROM_15_TO_25"
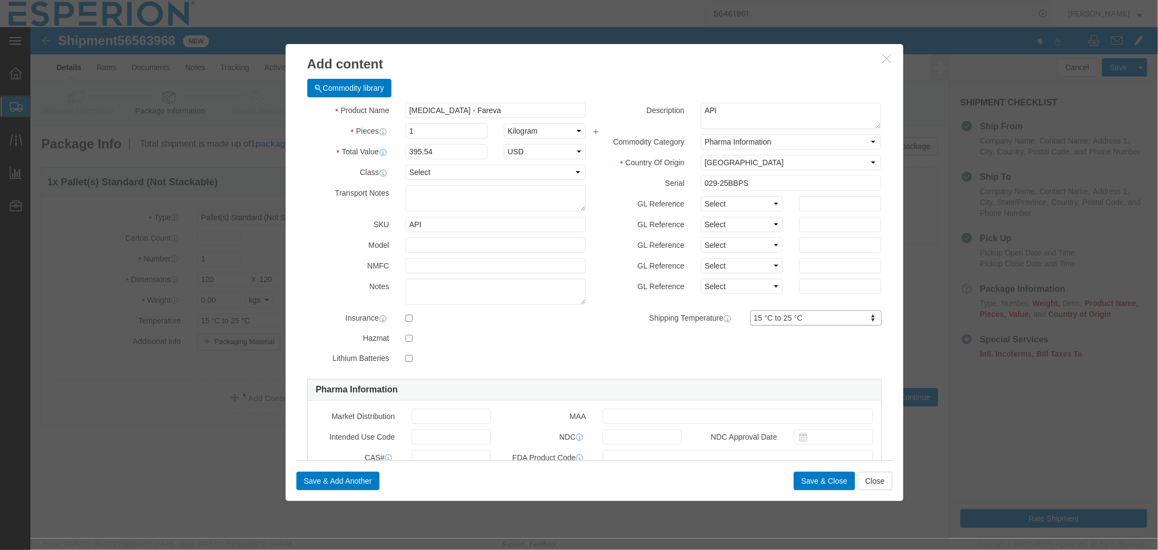
scroll to position [121, 0]
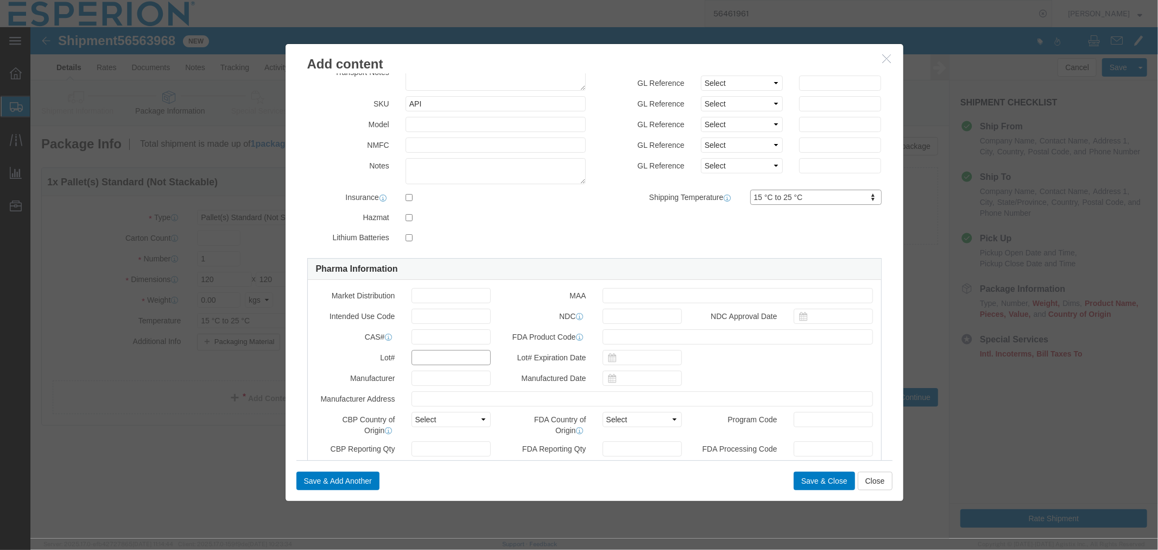
click input "text"
paste input "029-25BBPS"
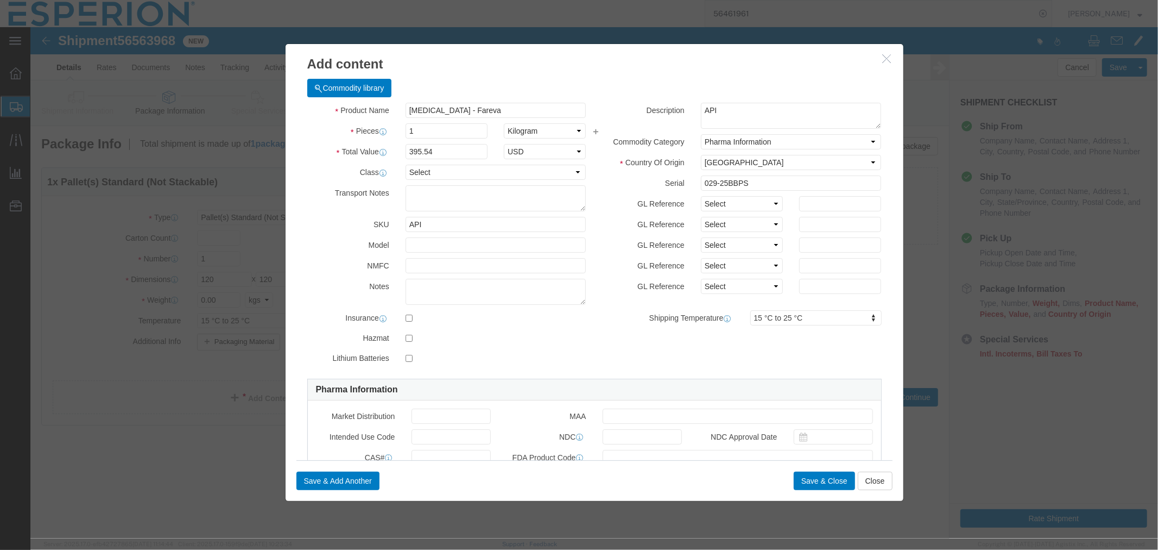
type input "029-25BBPS"
click input "1"
type input "360"
type input "142394.4"
click button "Save & Close"
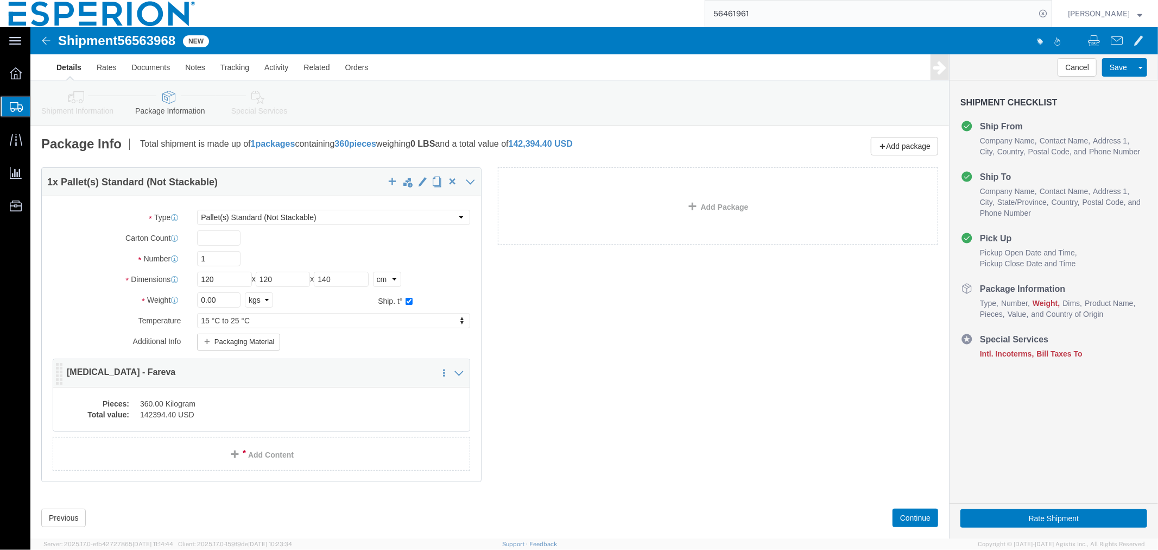
click dd "142394.40 USD"
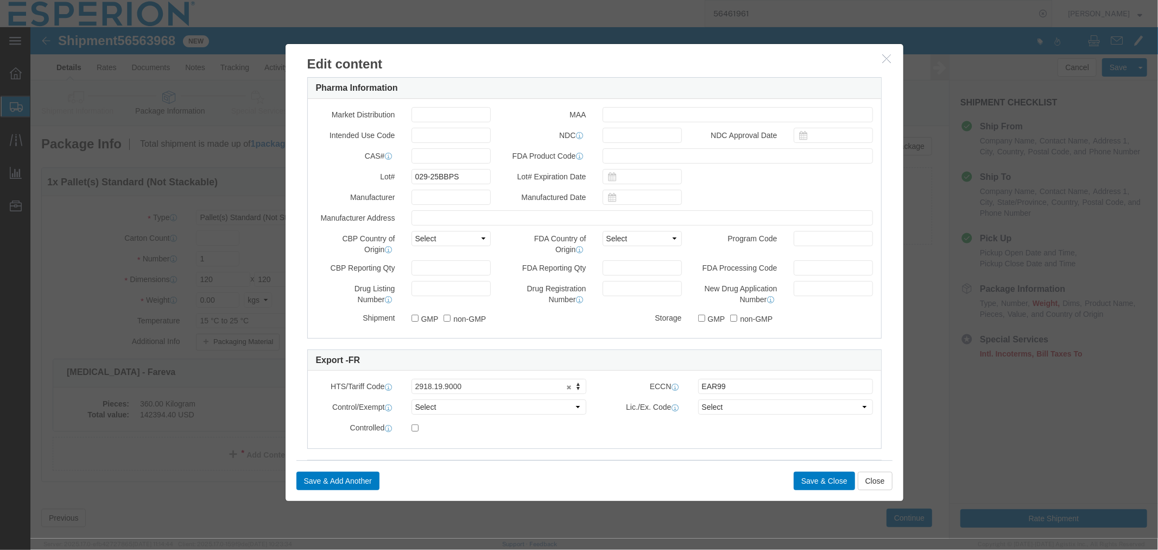
scroll to position [407, 0]
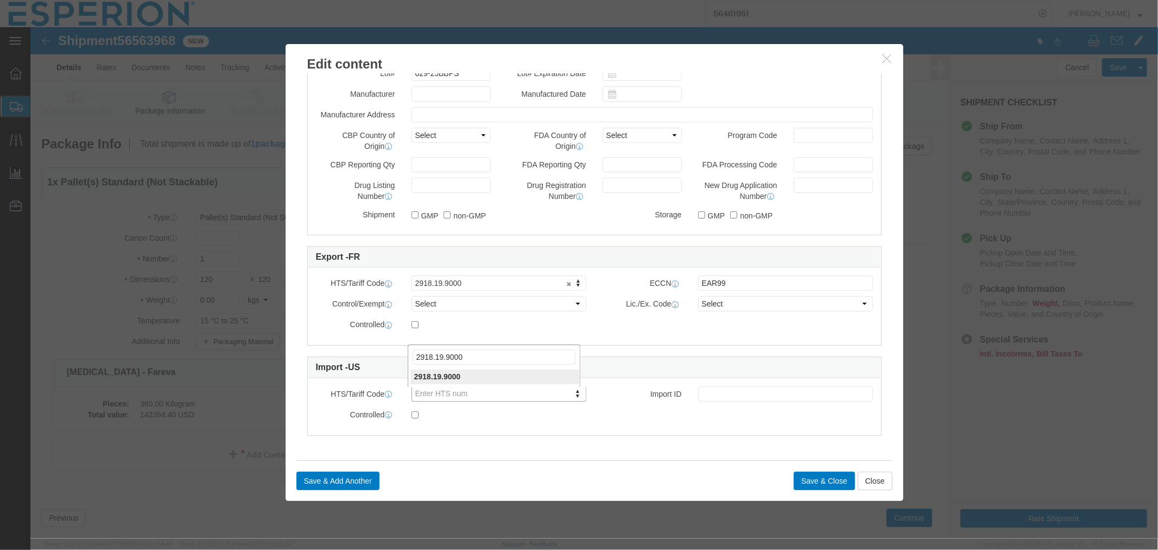
type input "2918.19.9000"
click button "Save & Close"
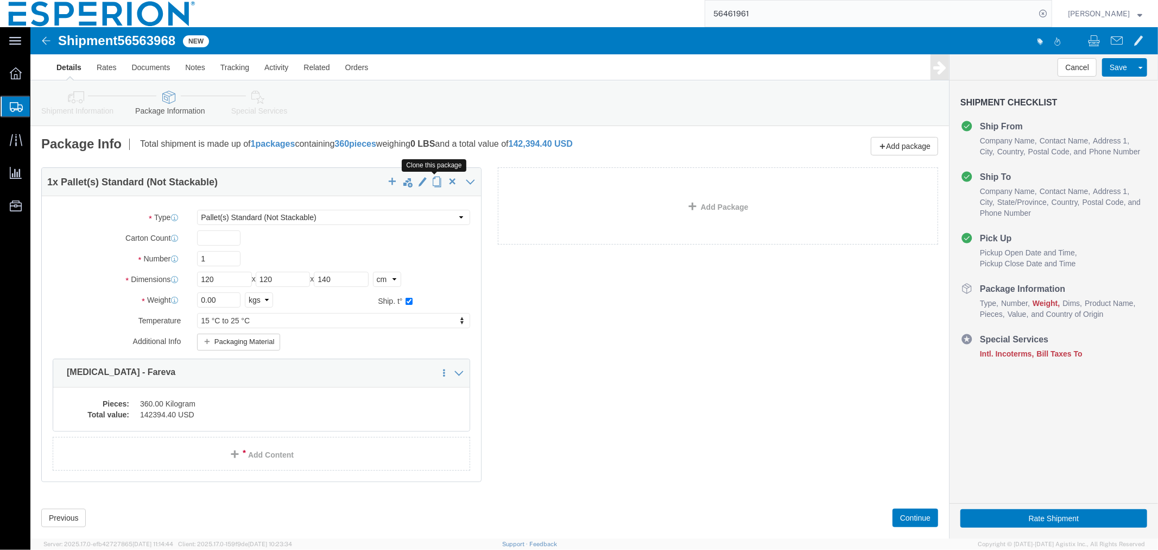
click span "button"
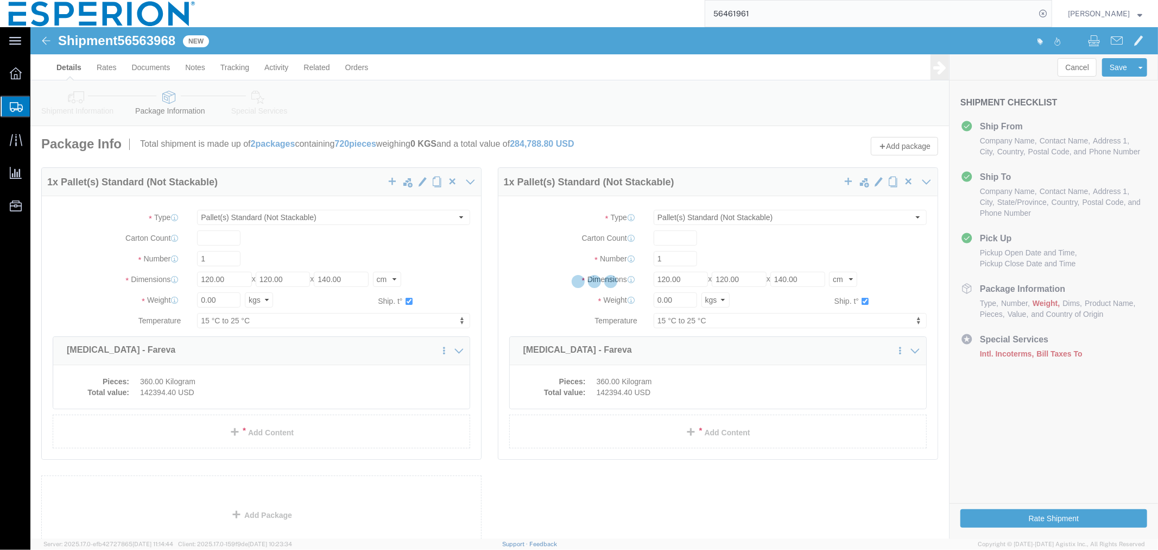
select select "PSNS"
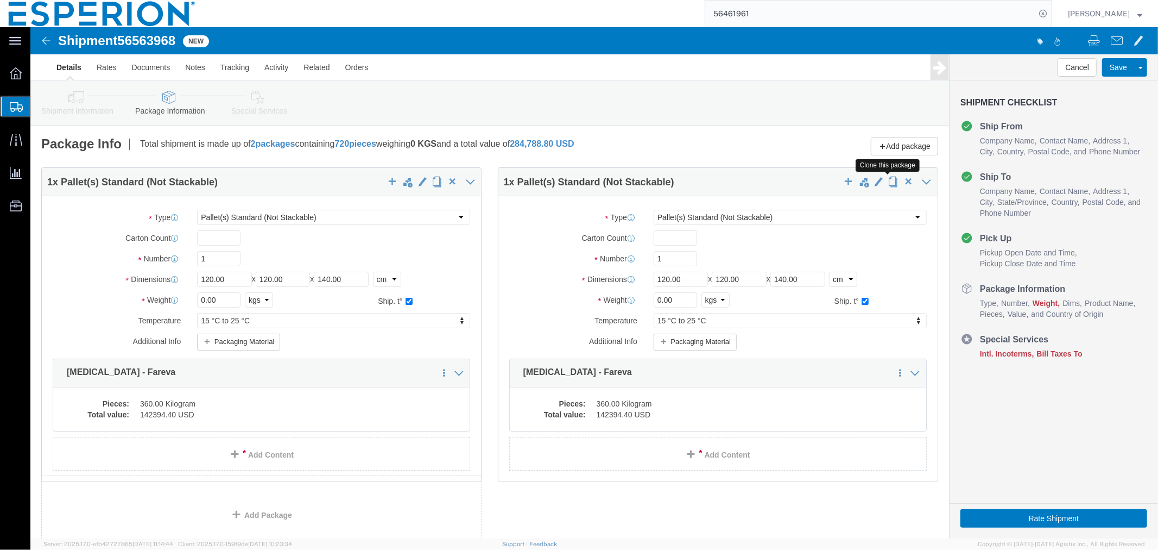
click span "button"
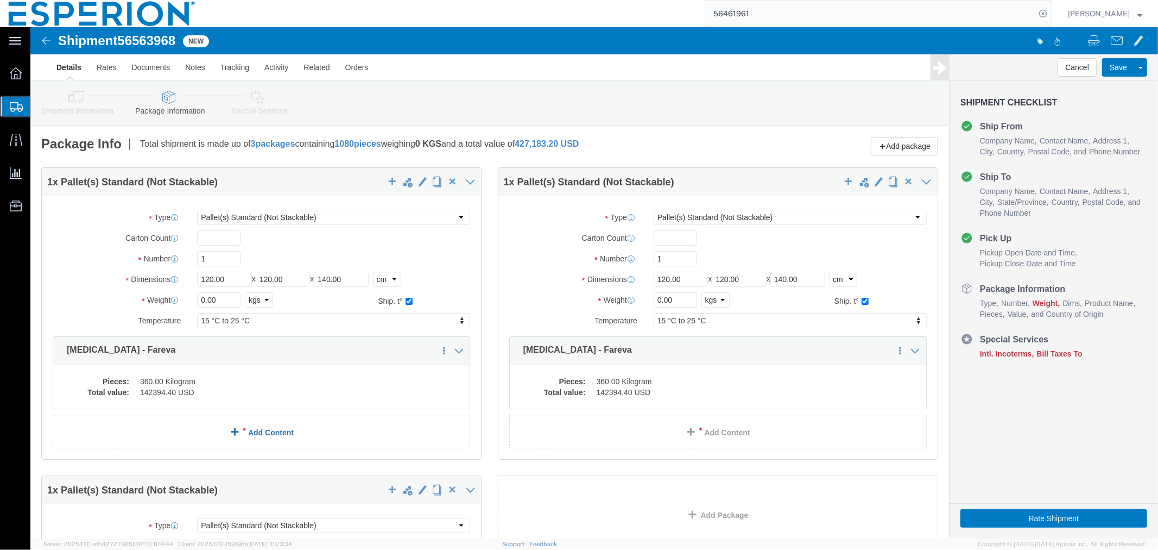
select select "PSNS"
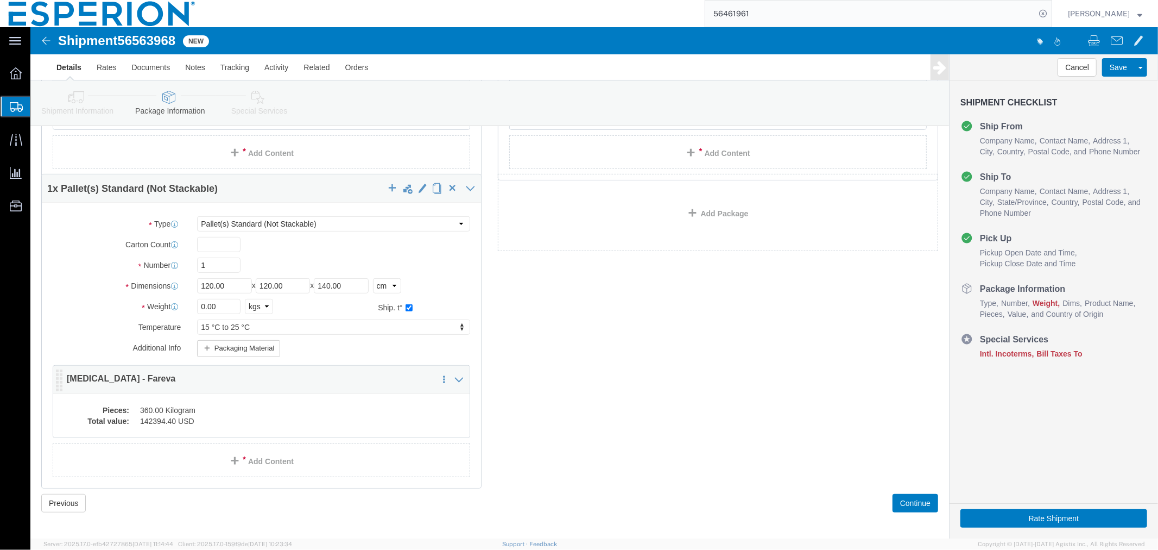
scroll to position [308, 0]
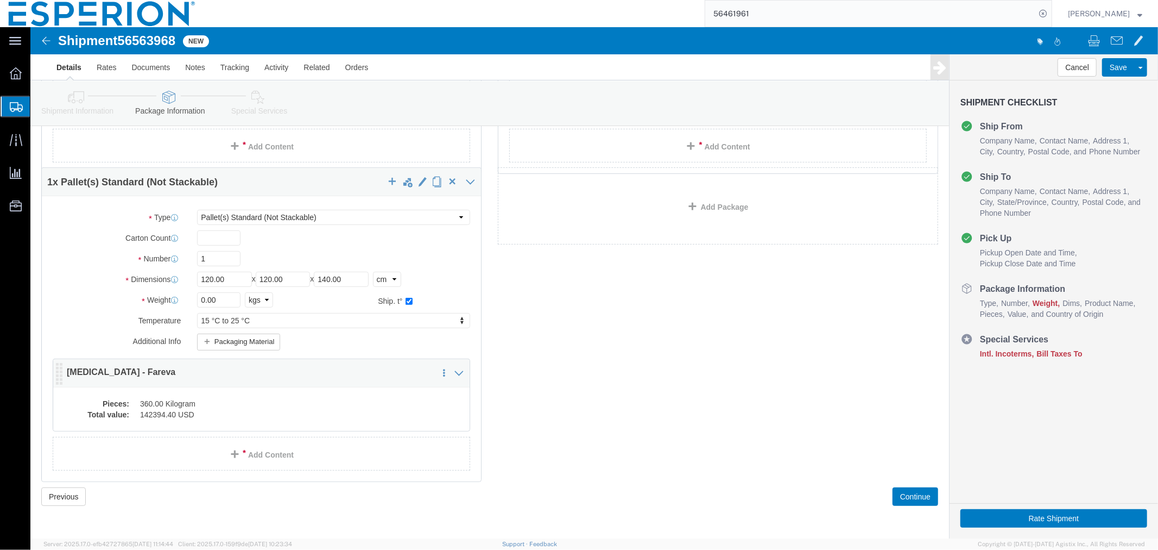
click dd "142394.40 USD"
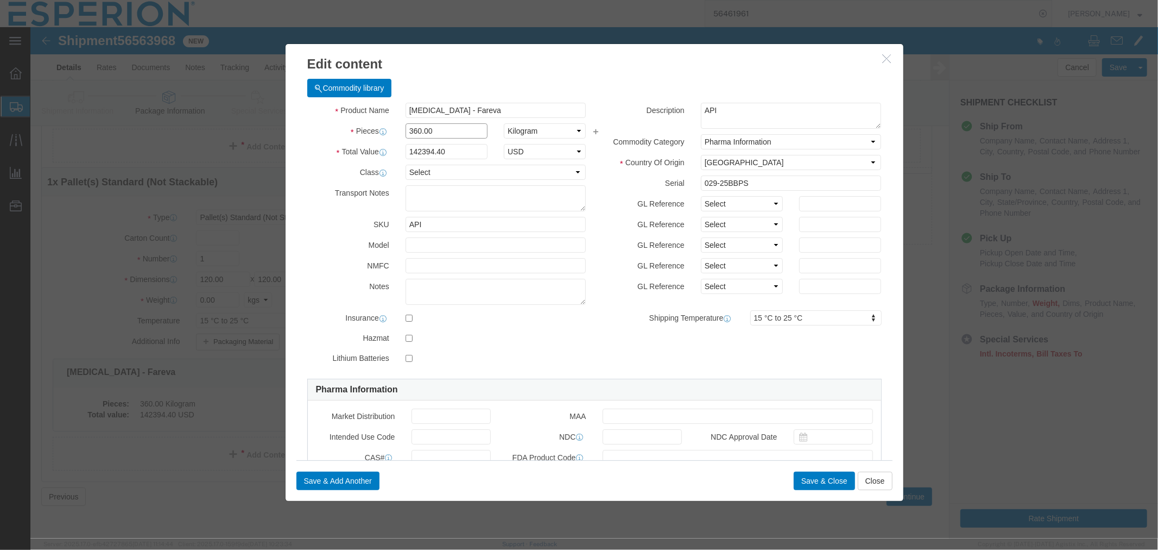
drag, startPoint x: 415, startPoint y: 105, endPoint x: 314, endPoint y: 95, distance: 101.5
click div "Product Name [MEDICAL_DATA] - Fareva Pieces 360.00 Select Bag Barrels 100Board …"
type input "218.30"
type input "86346.38"
click button "Save & Close"
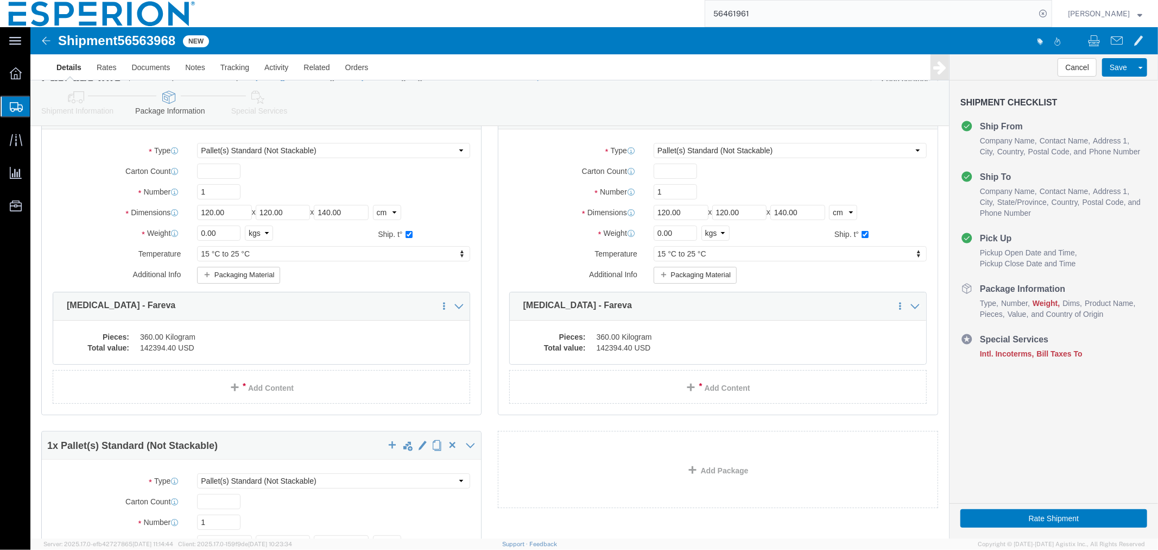
scroll to position [7, 0]
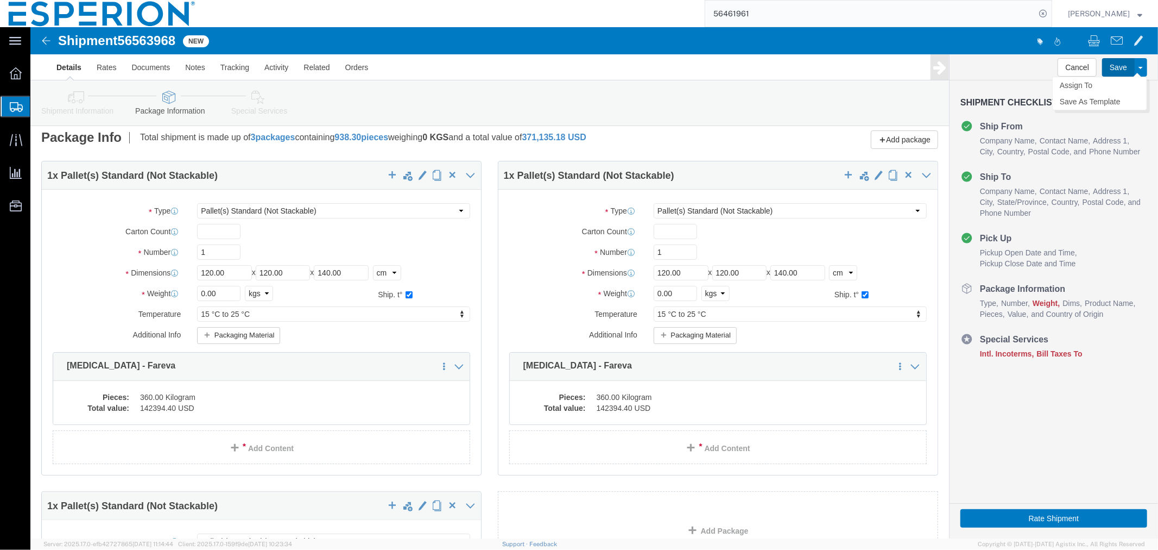
click button "Save"
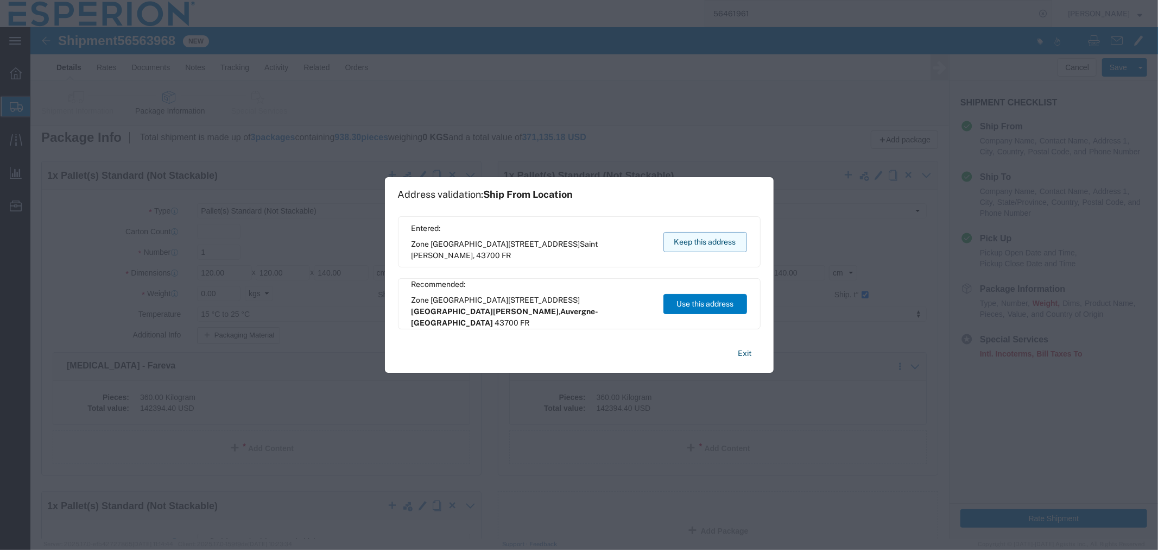
click at [691, 233] on button "Keep this address" at bounding box center [706, 242] width 84 height 20
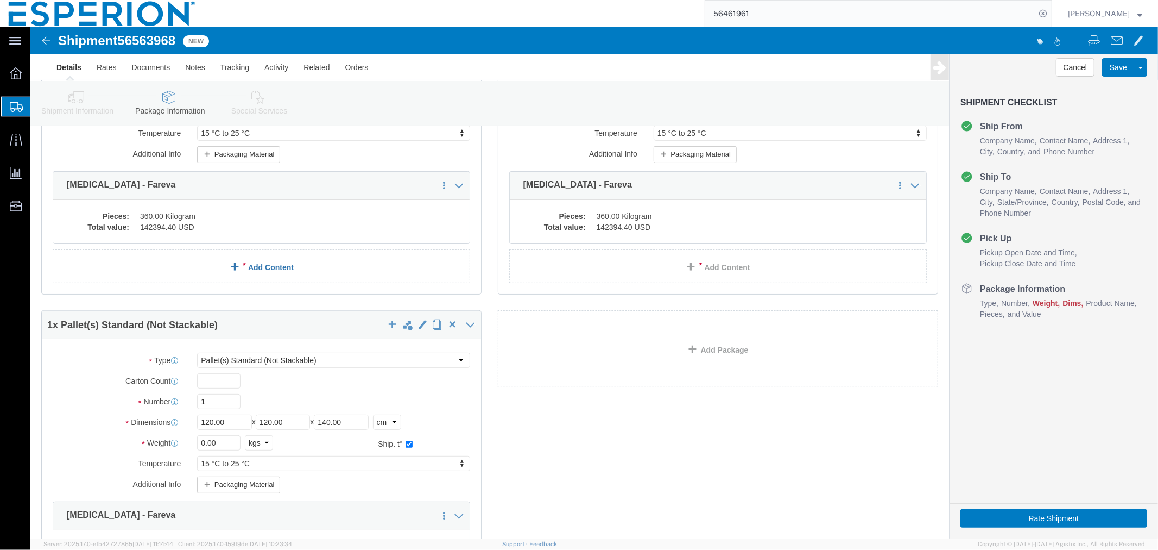
scroll to position [248, 0]
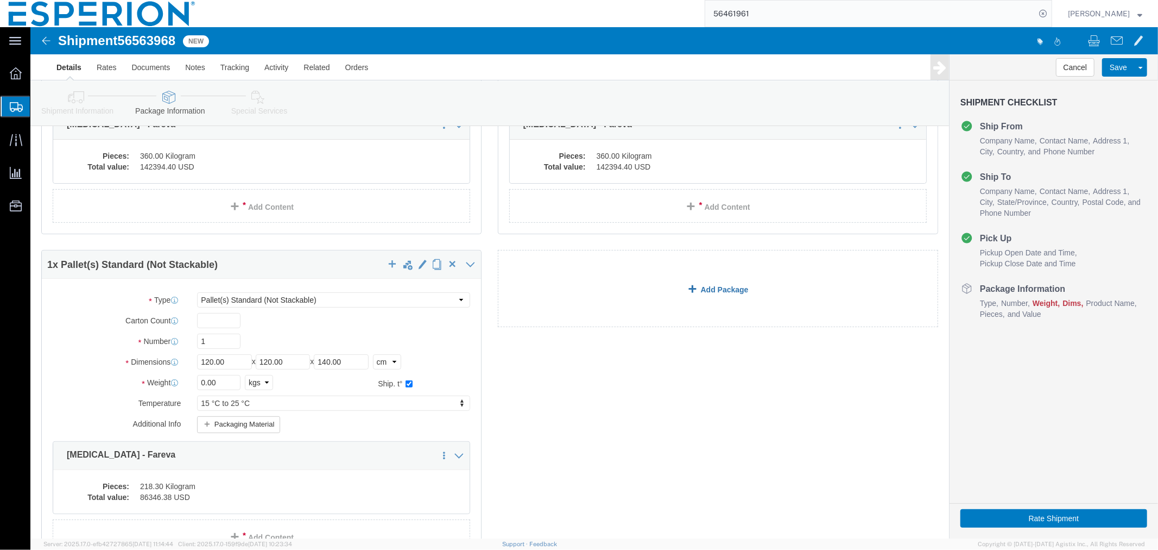
click span
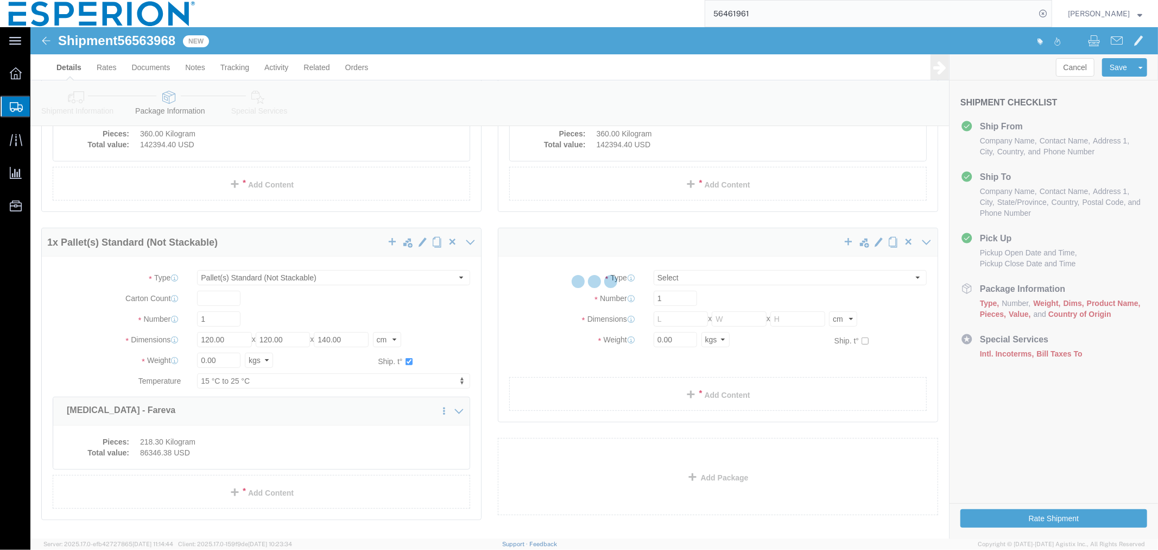
scroll to position [0, 0]
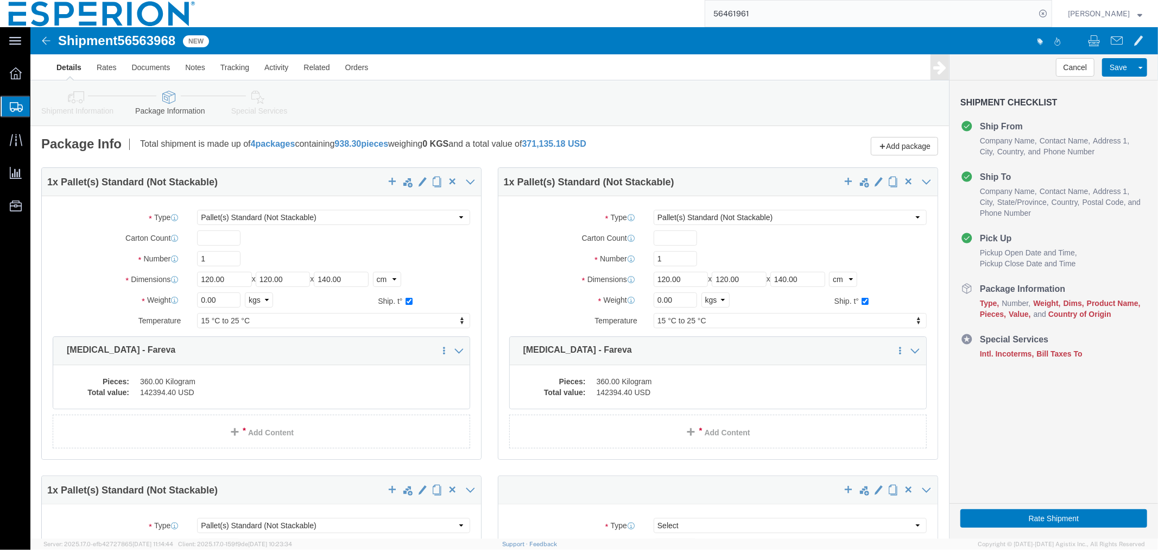
select select "PSNS"
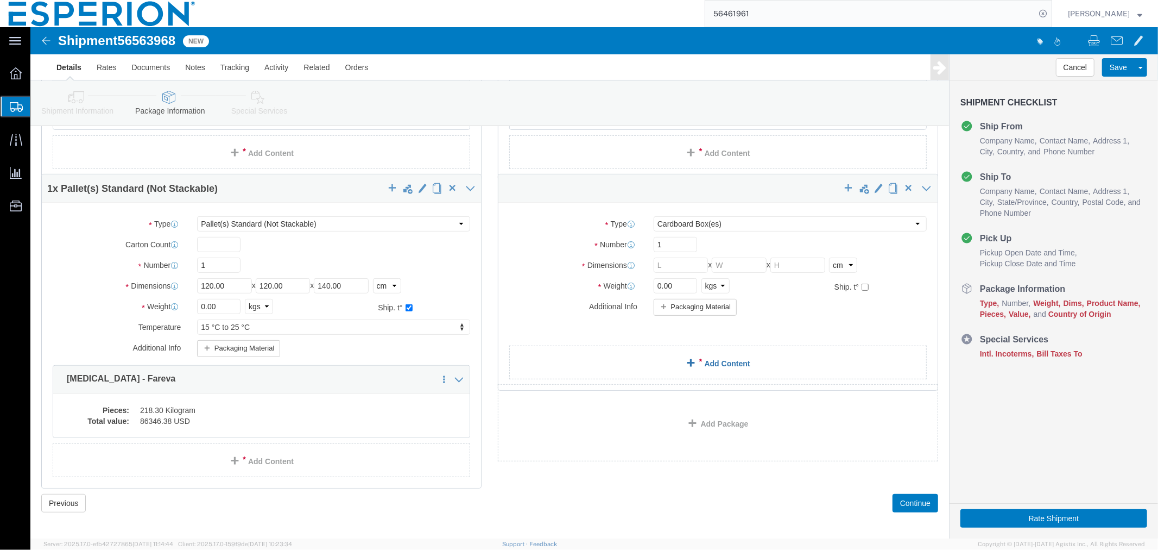
scroll to position [308, 0]
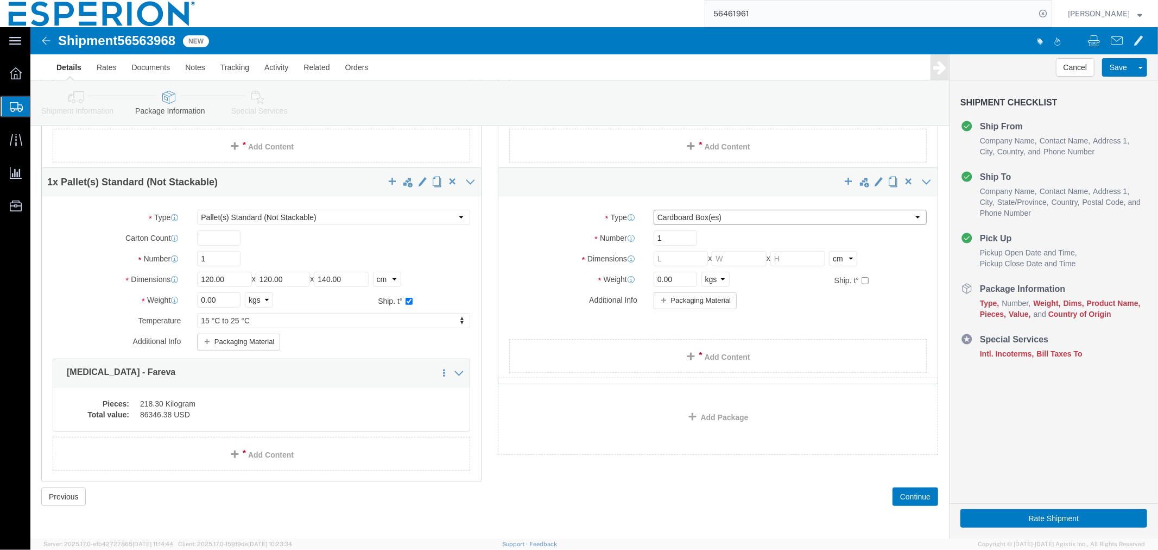
click select "Select Bale(s) Basket(s) Bolt(s) Bottle(s) Buckets Bulk Bundle(s) CSafe RAP CSa…"
select select "PSNS"
click select "Select Bale(s) Basket(s) Bolt(s) Bottle(s) Buckets Bulk Bundle(s) CSafe RAP CSa…"
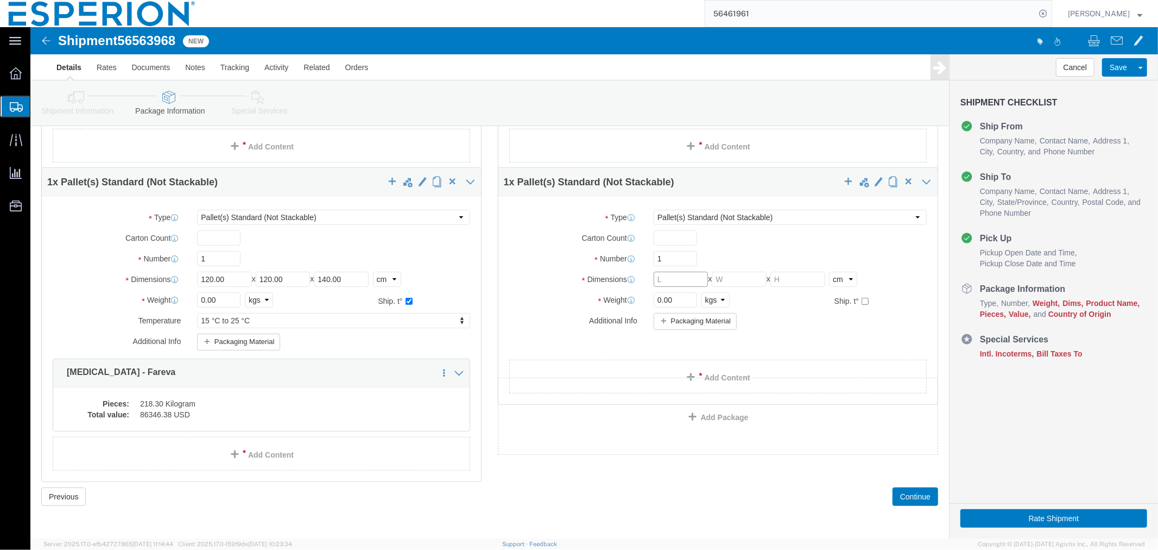
click input "text"
type input "120"
type input "140"
click input "checkbox"
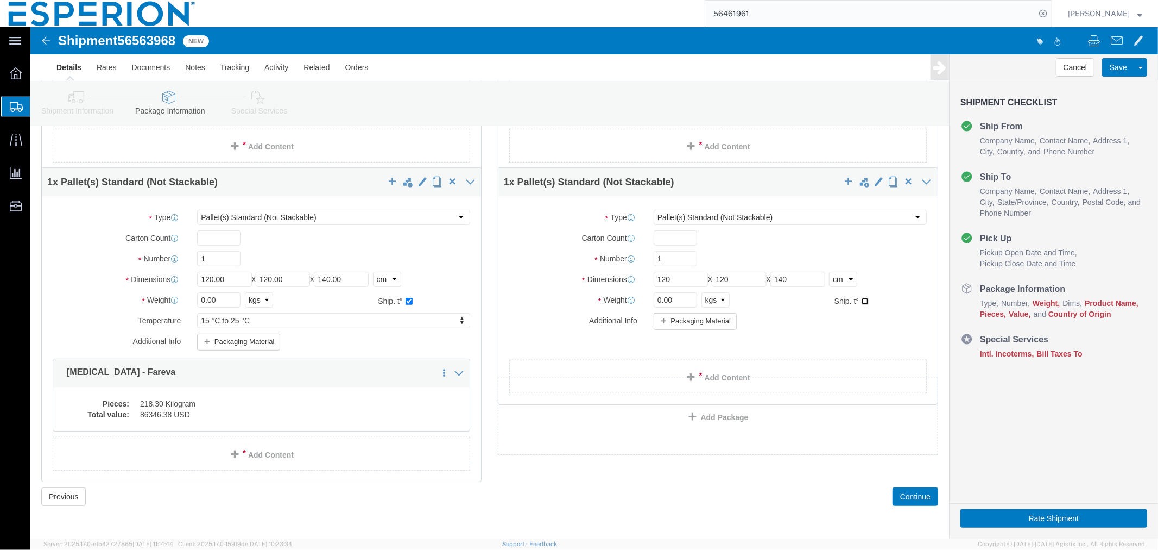
checkbox input "true"
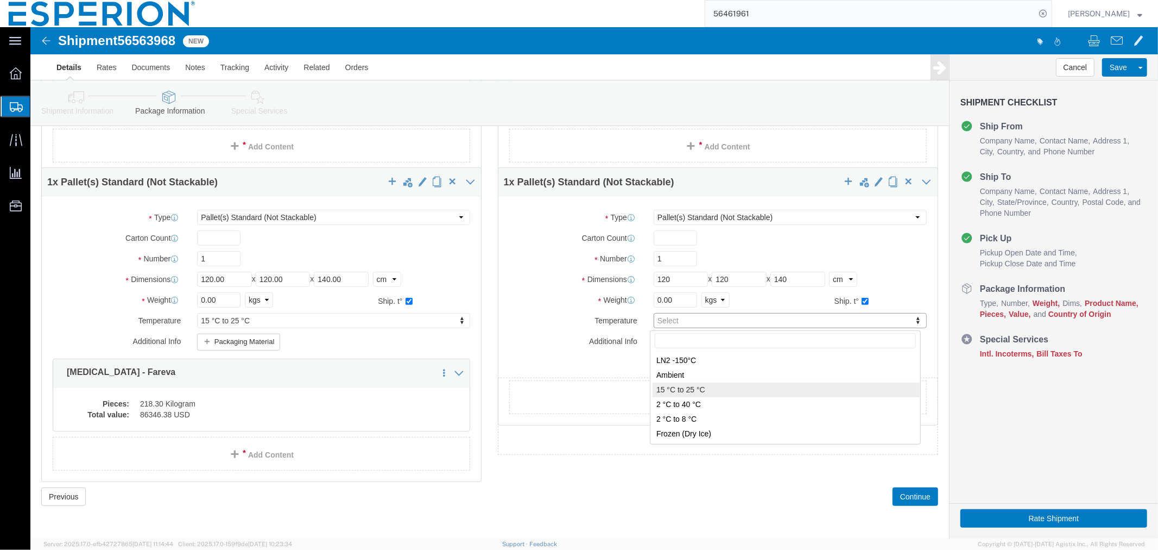
type input "FROM_15_TO_25"
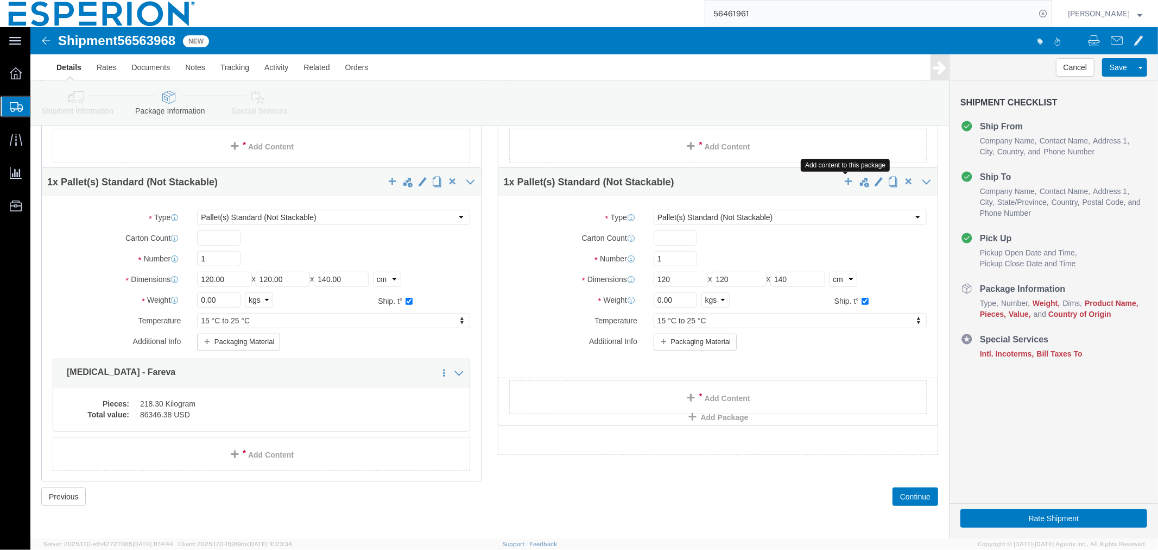
click span "button"
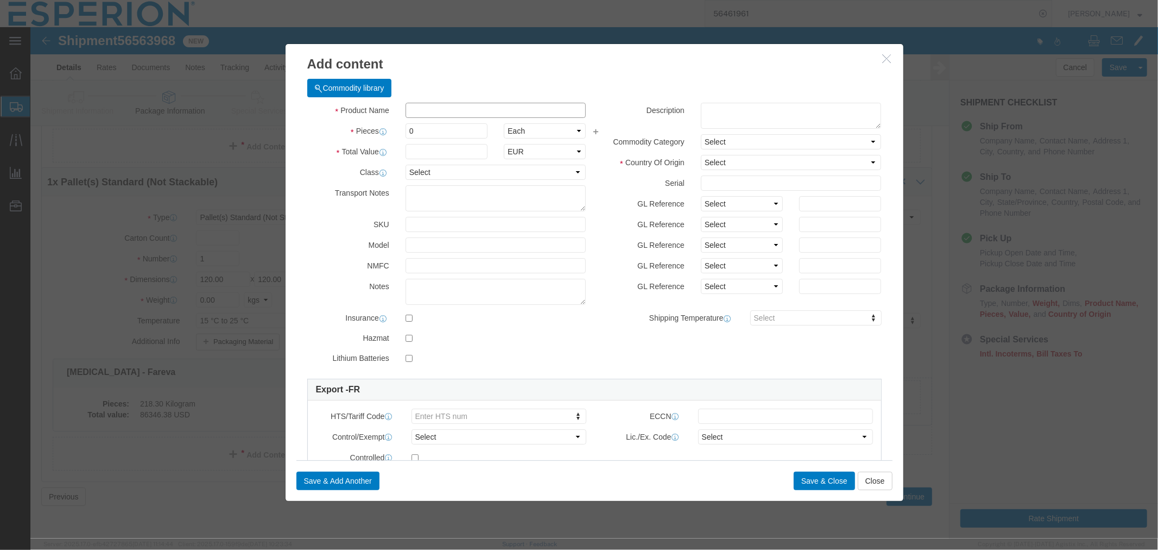
click input "text"
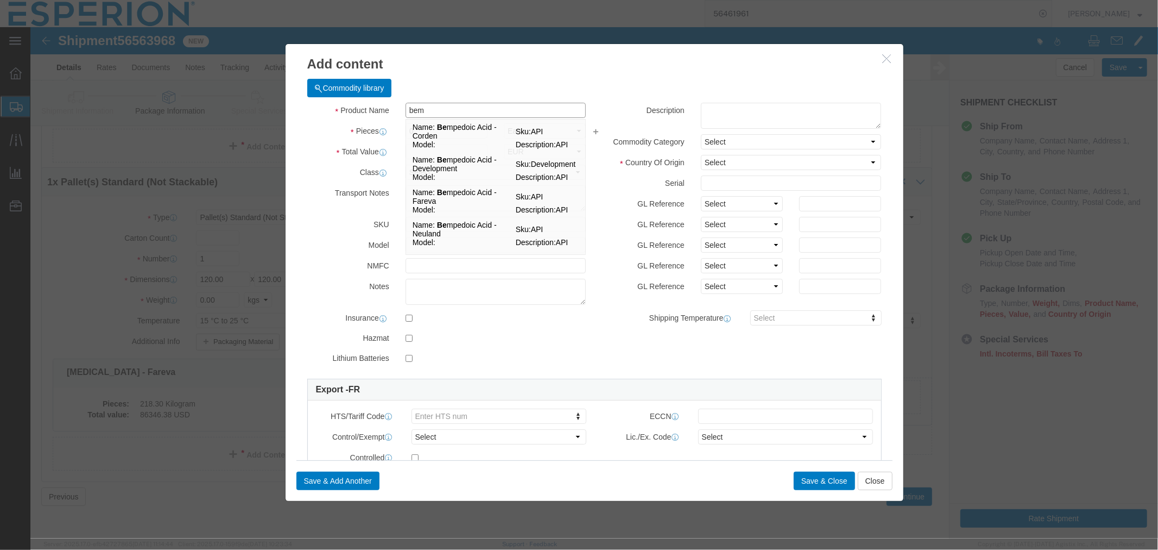
type input "bemp"
click td "Model:"
type input "1"
select select "KGS"
type input "395.54"
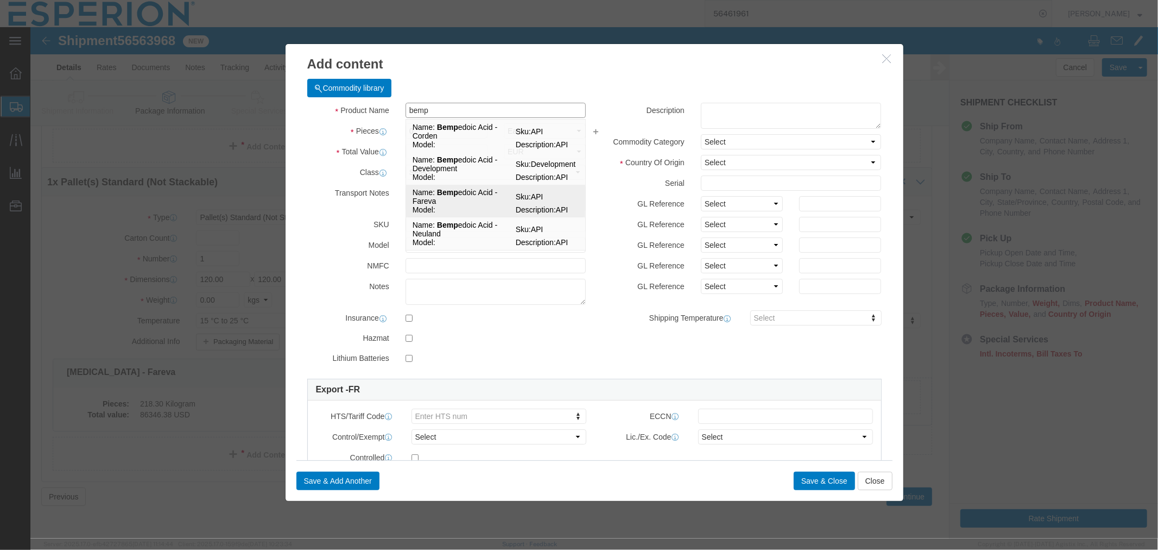
select select "USD"
select select "PHARMA"
select select "FR"
type input "FROM_2_TO_40"
type input "2918.19.9000"
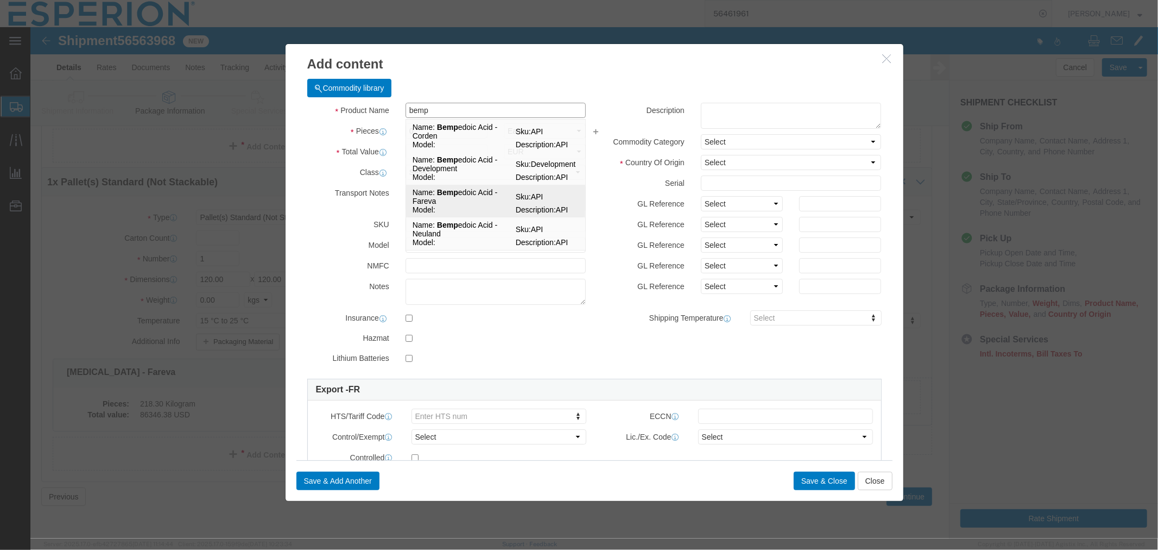
type input "EAR99"
select select
type input "[MEDICAL_DATA] - Fareva"
type input "API"
type textarea "API"
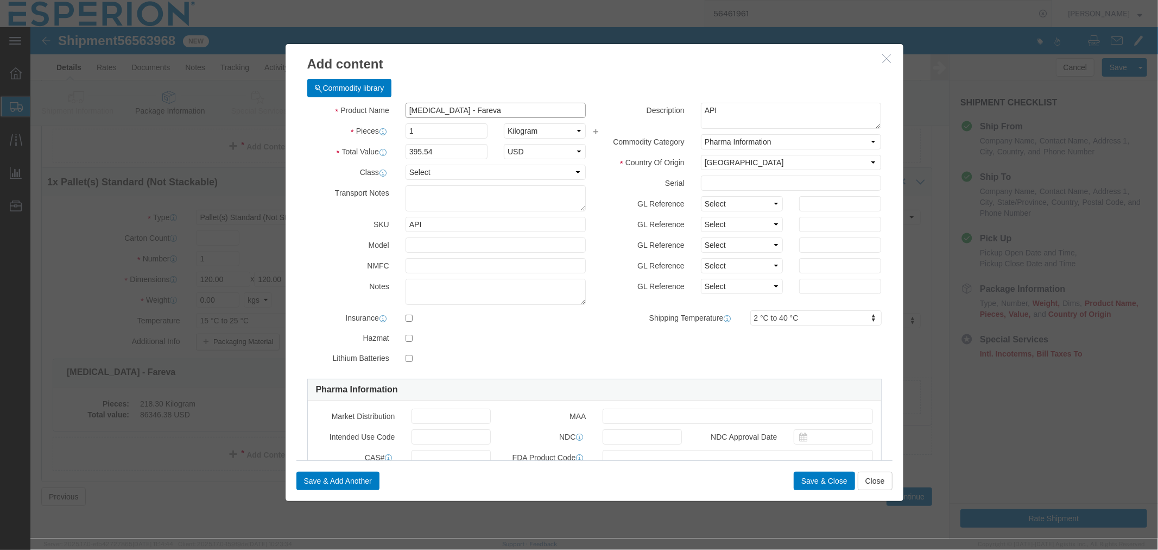
type input "[MEDICAL_DATA] - Fareva"
click input "text"
paste input "030-25BBPS"
type input "030-25BBPS"
type input "FROM_15_TO_25"
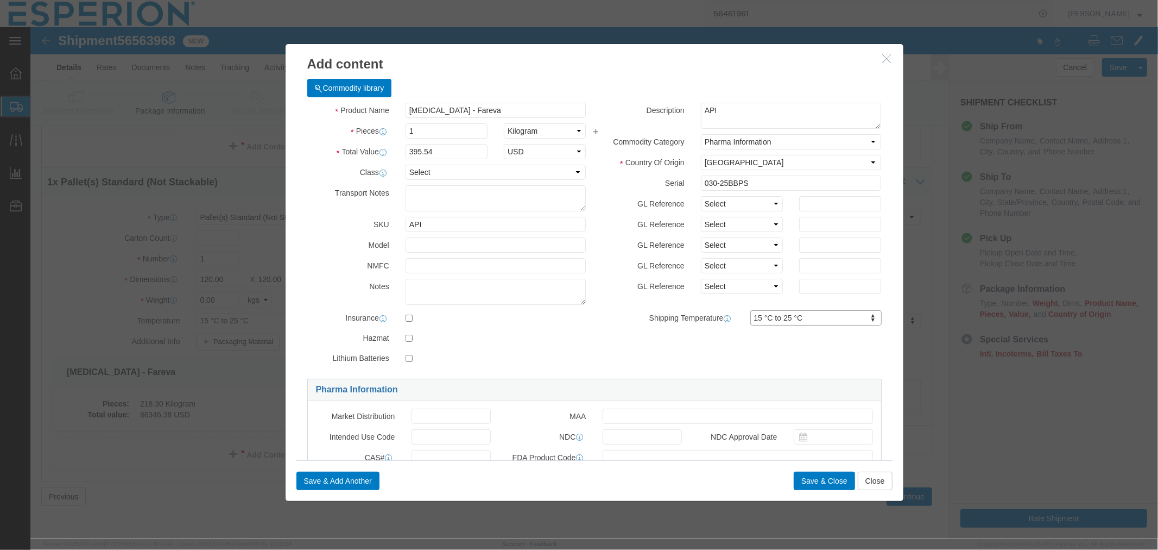
scroll to position [121, 0]
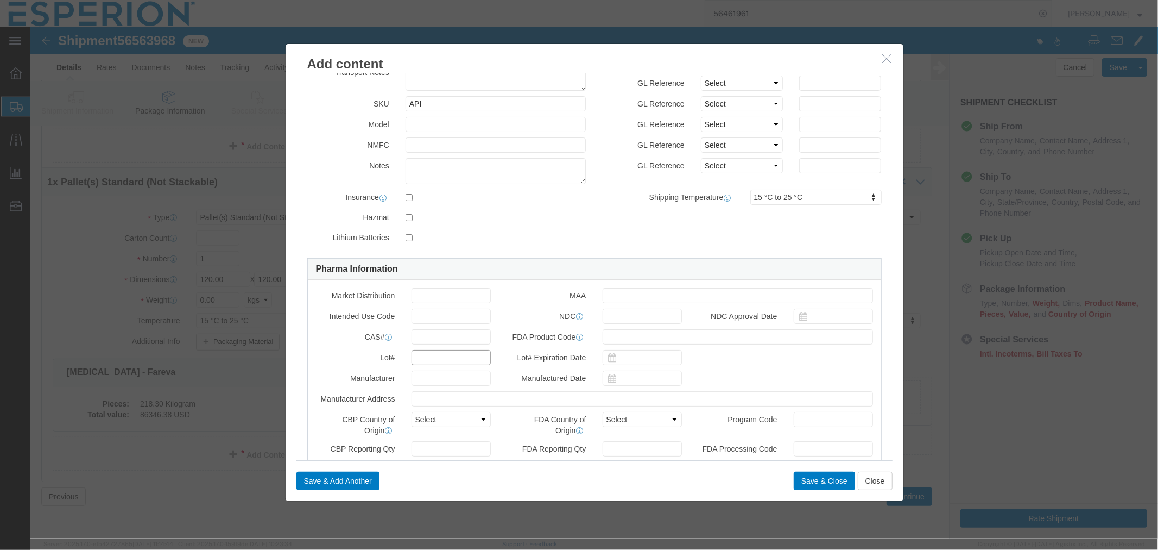
click input "text"
paste input "030-25BBPS"
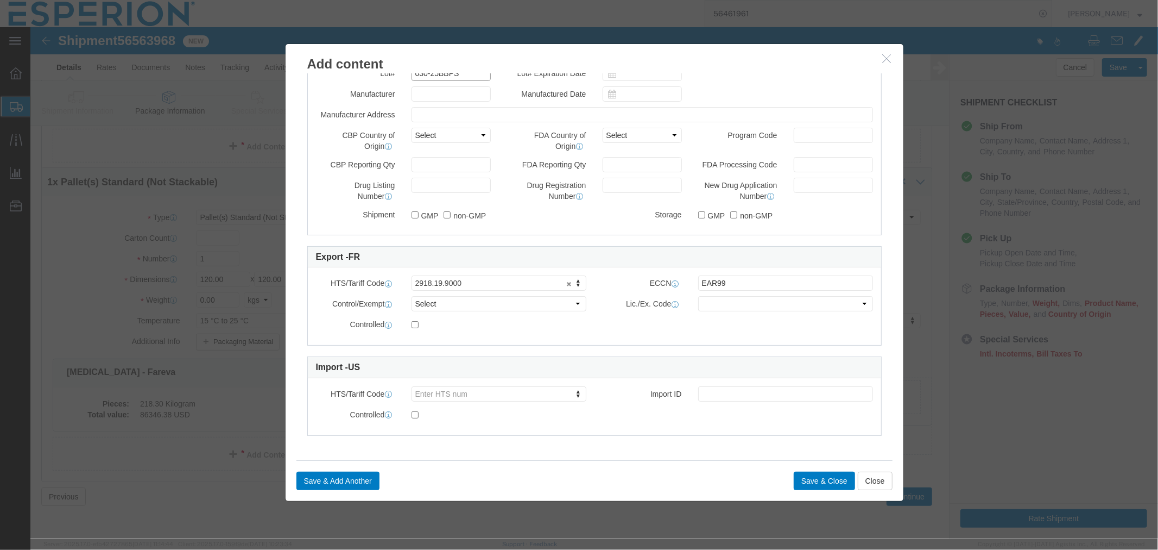
type input "030-25BBPS"
type input "2918.19.9000"
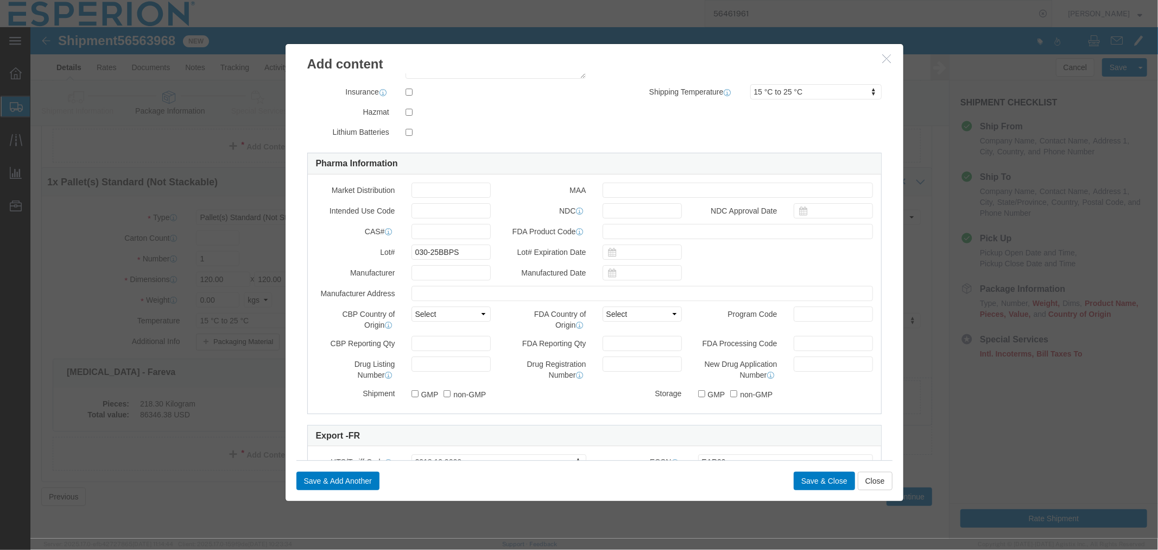
scroll to position [0, 0]
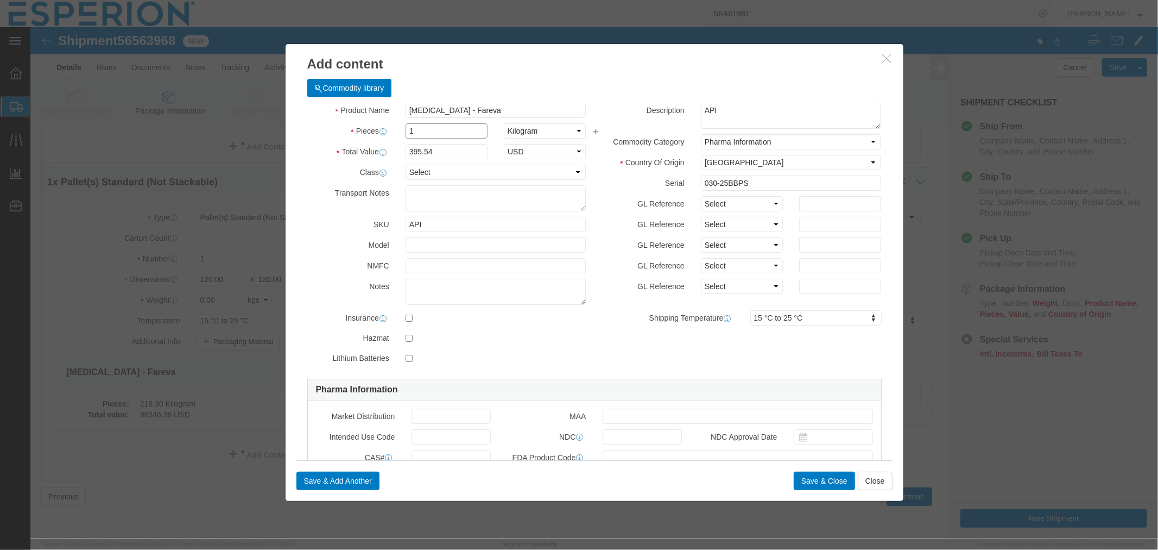
drag, startPoint x: 401, startPoint y: 104, endPoint x: 326, endPoint y: 100, distance: 74.5
click div "Pieces 1 Select Bag Barrels 100Board Feet Bottle Box Blister Pack Carats Can Ca…"
type input "360"
type input "142394.4"
click button "Save & Close"
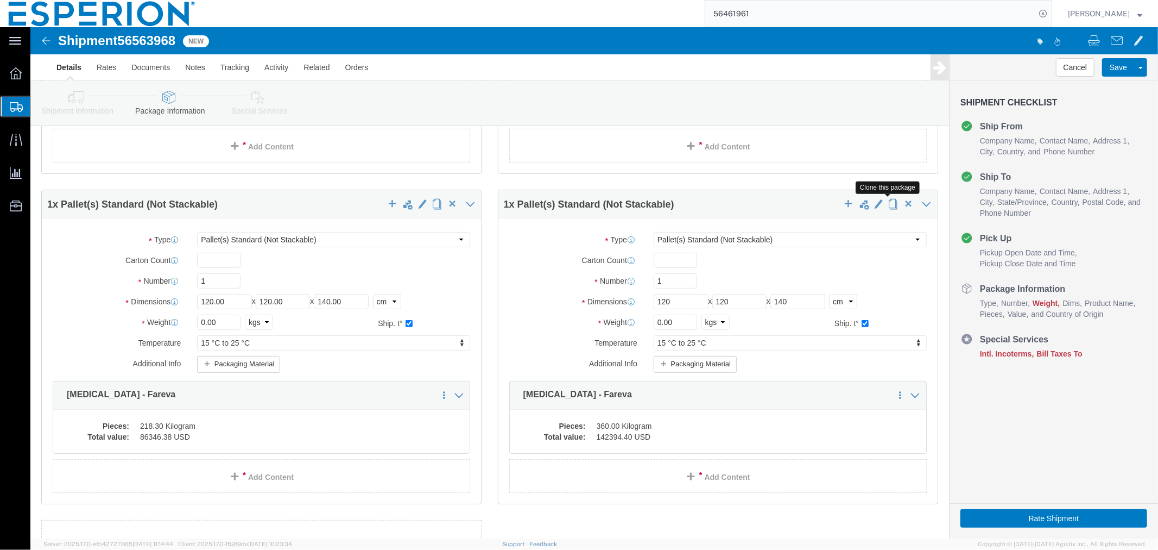
click span "button"
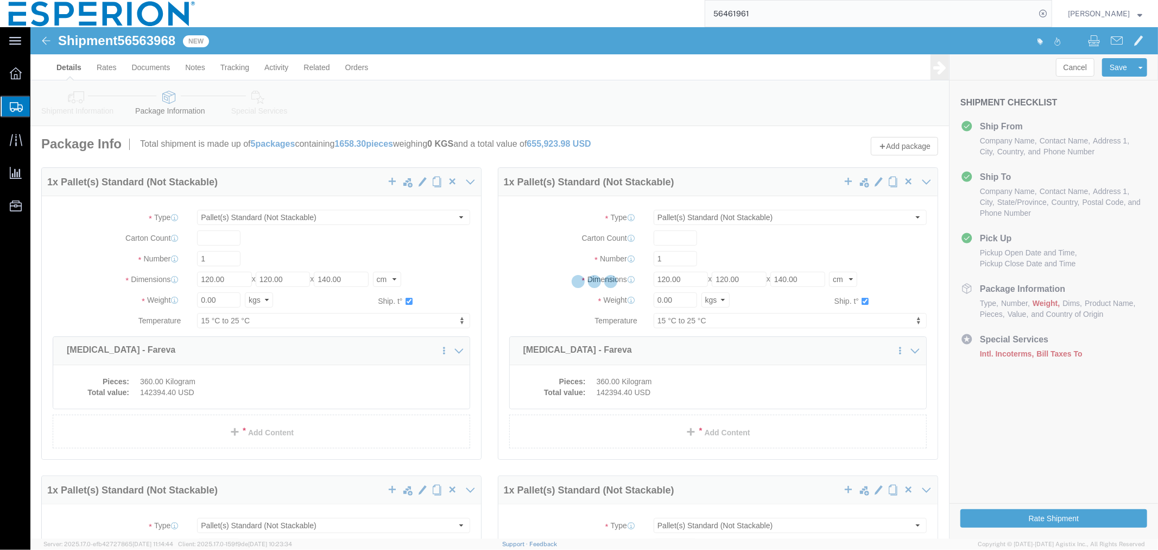
select select "PSNS"
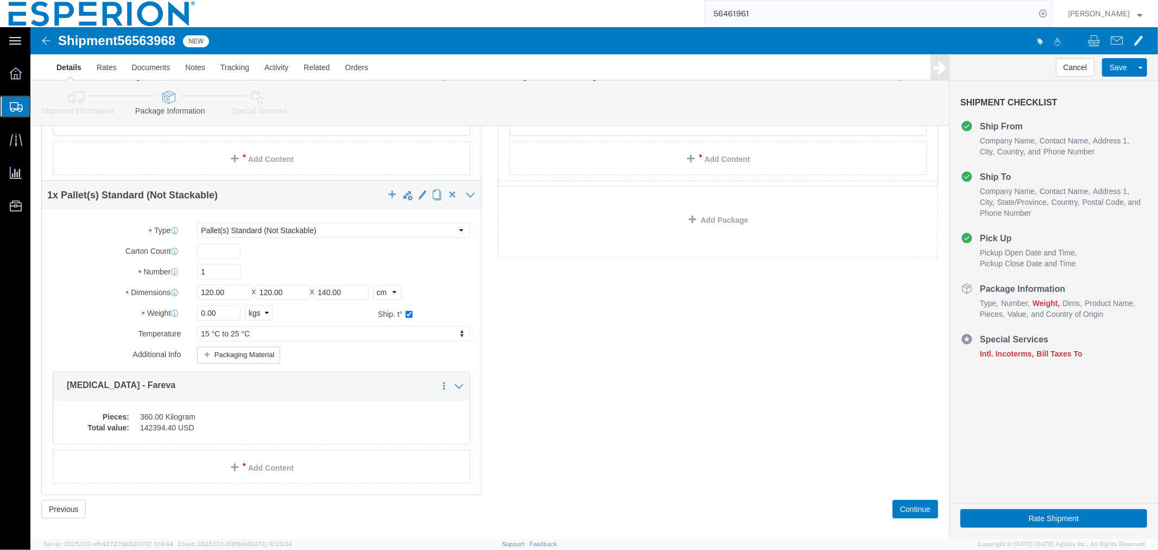
scroll to position [616, 0]
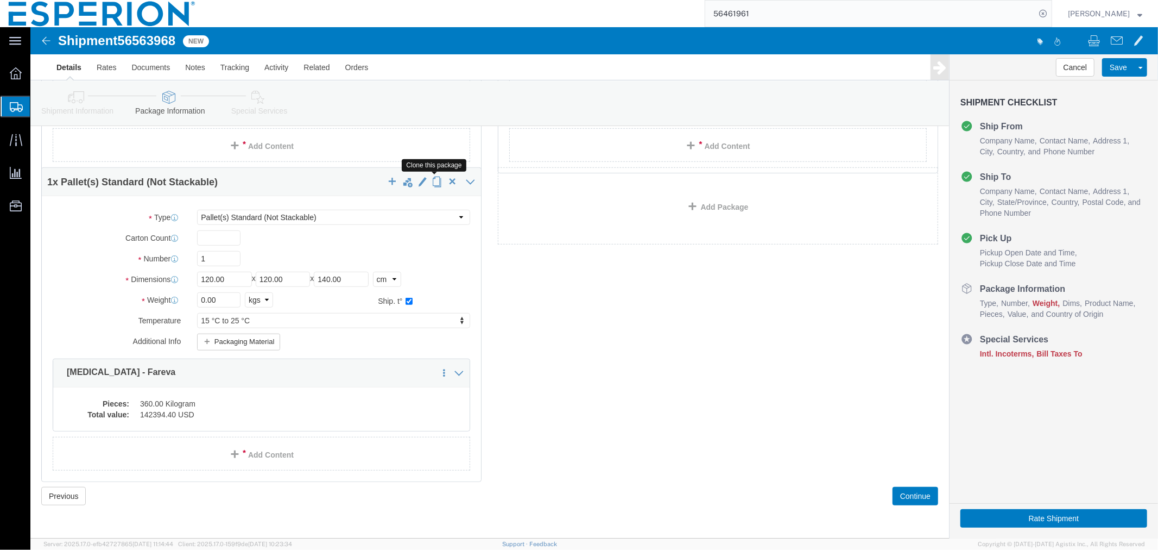
click span "button"
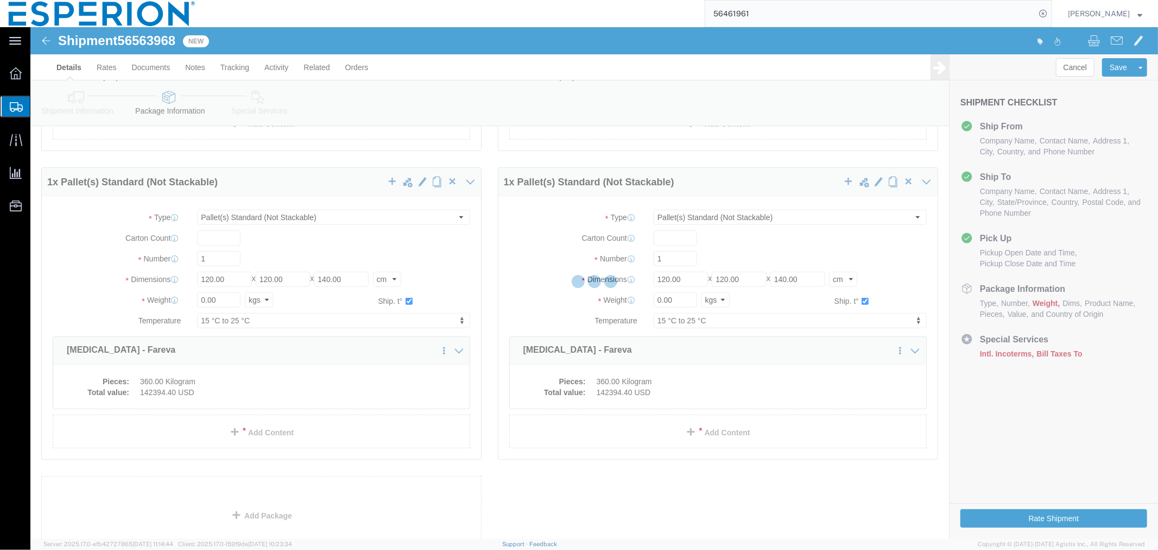
scroll to position [0, 0]
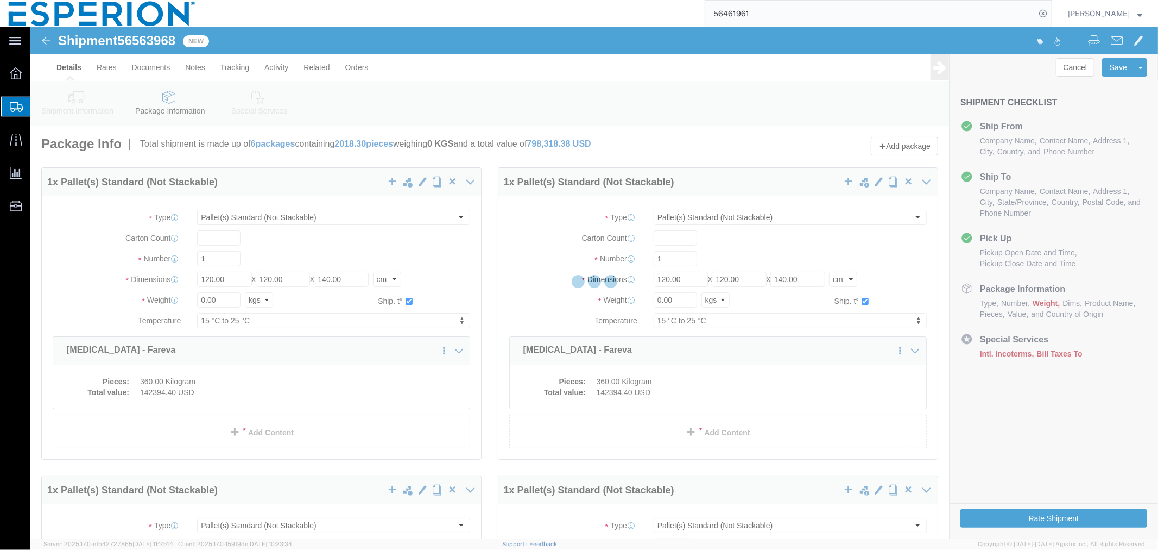
select select "PSNS"
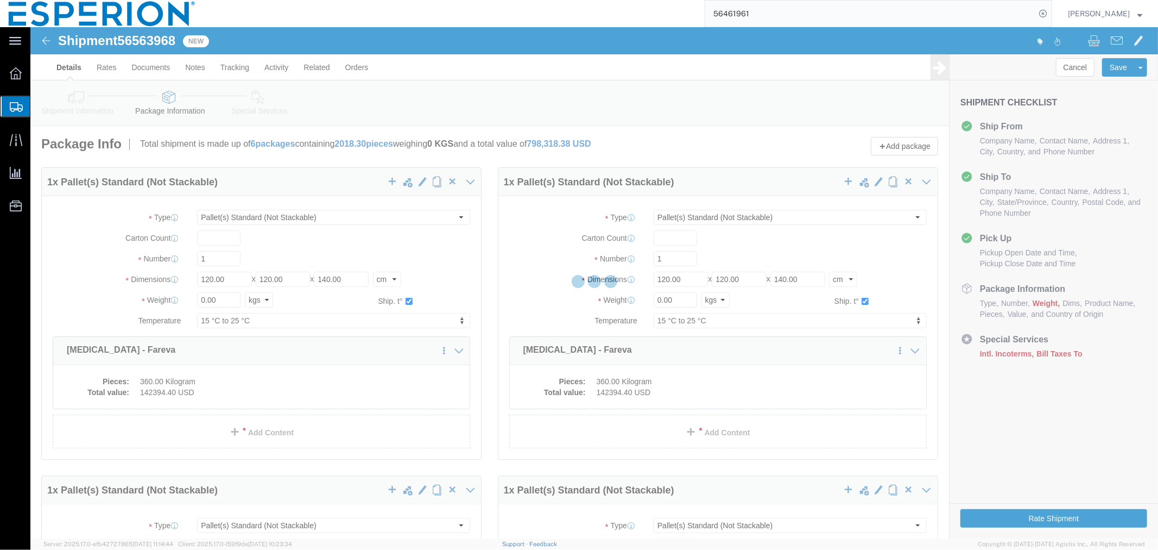
select select "PSNS"
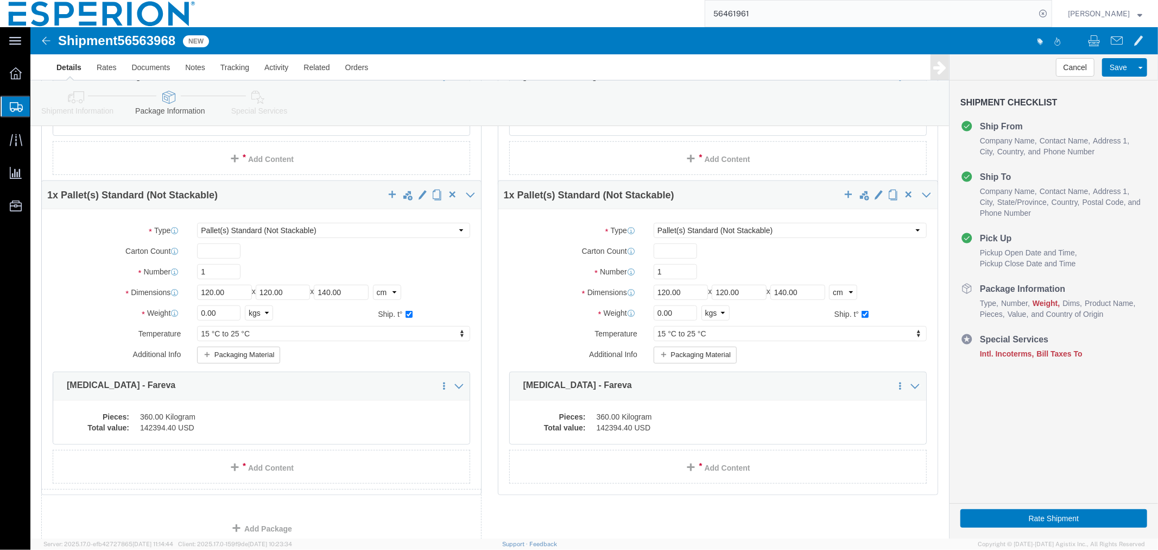
scroll to position [702, 0]
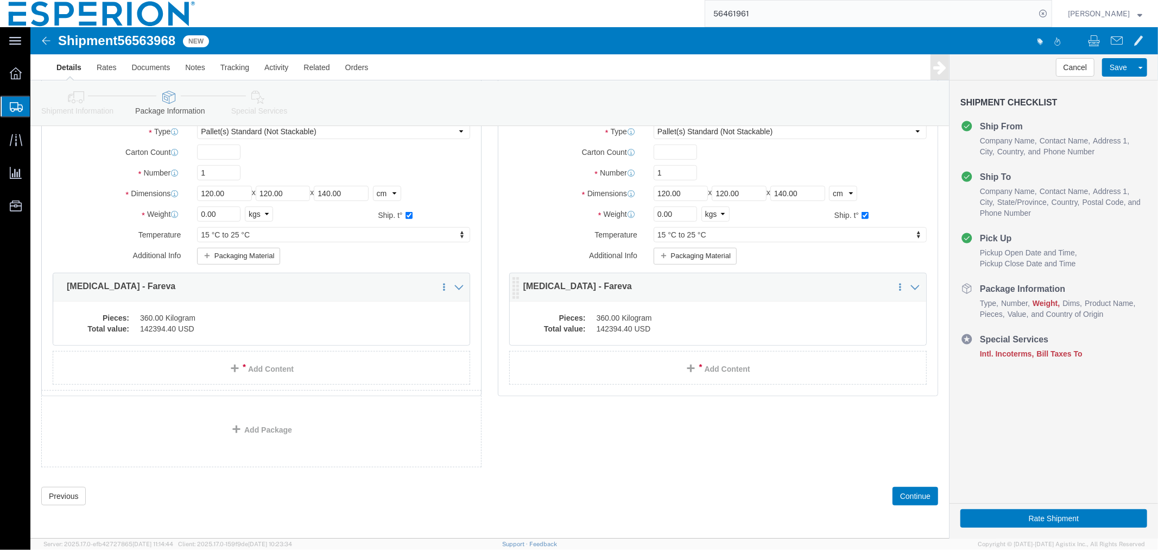
click dd "360.00 Kilogram"
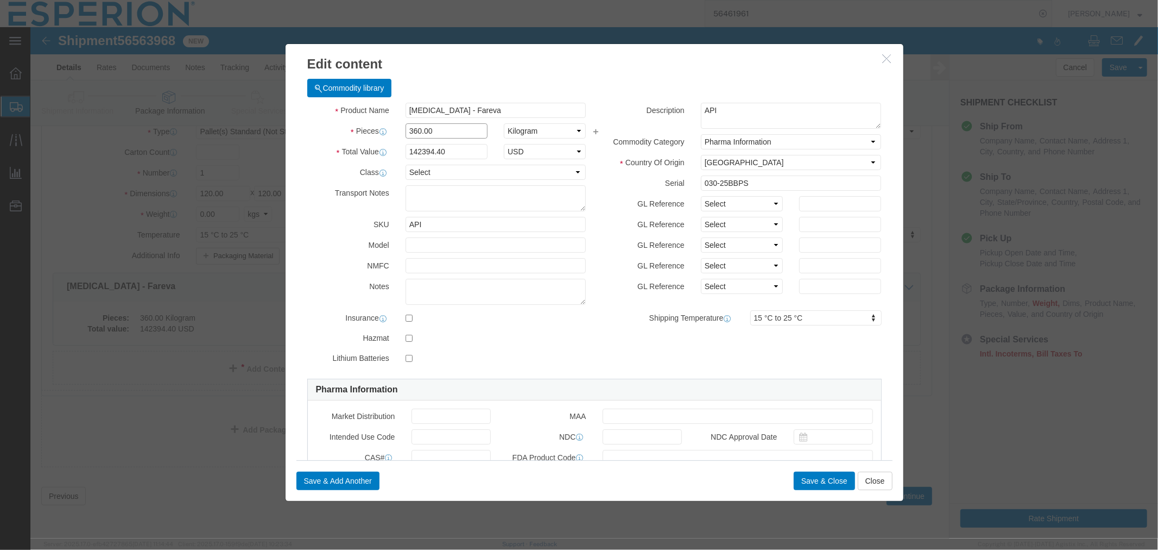
click input "360.00"
drag, startPoint x: 417, startPoint y: 109, endPoint x: 364, endPoint y: 109, distance: 53.2
click div "360.00"
type input "230.27"
type input "91081"
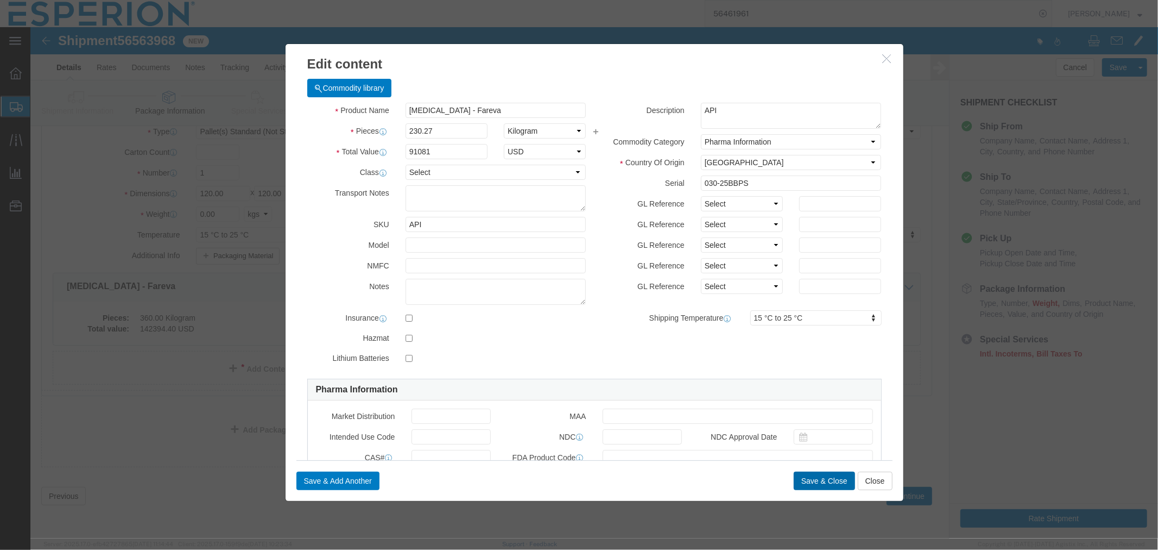
click button "Save & Close"
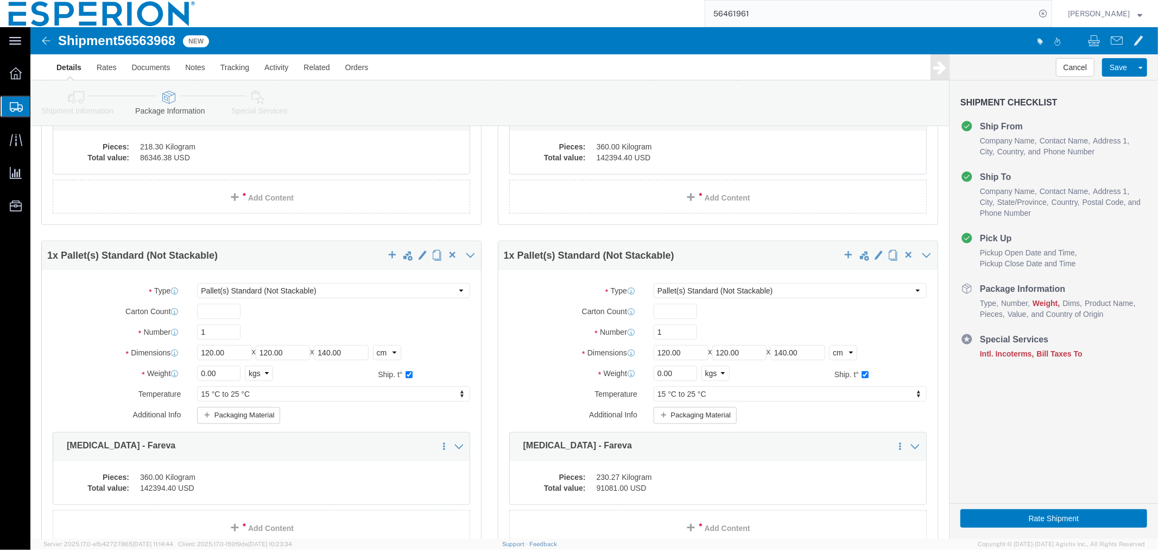
scroll to position [768, 0]
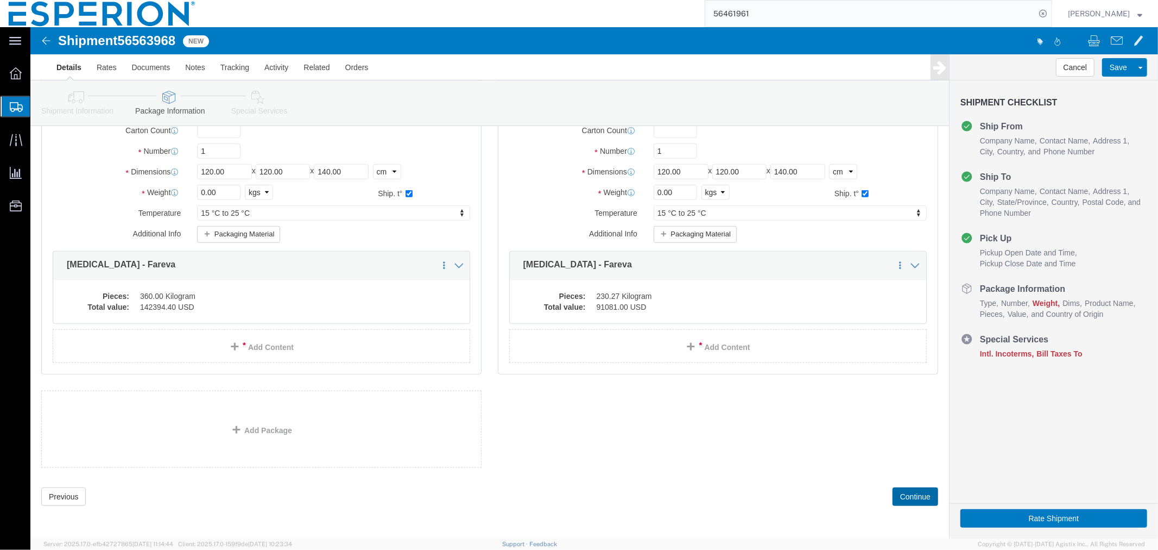
click button "Continue"
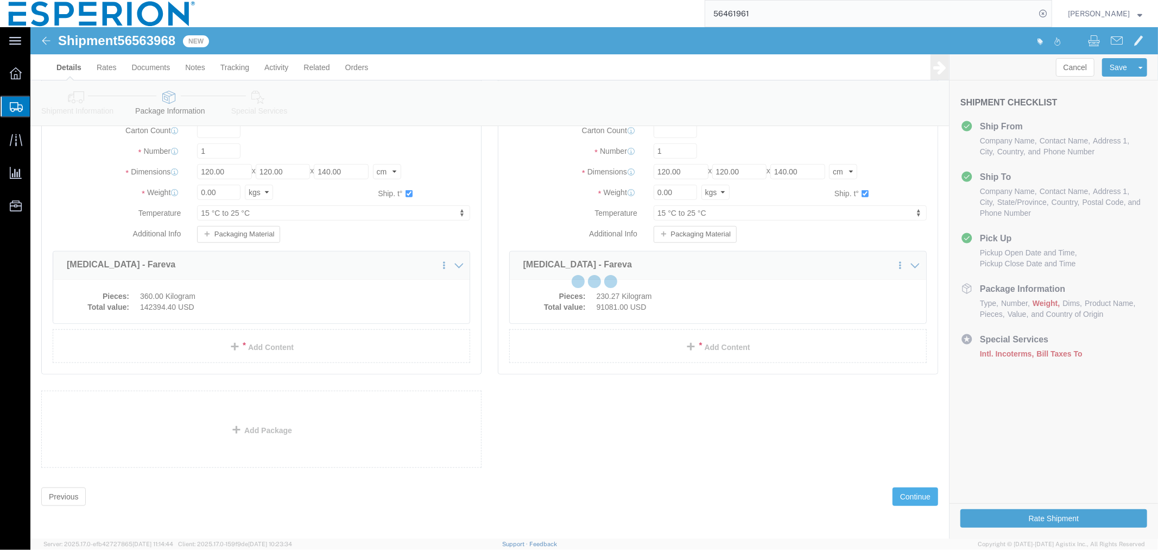
select select
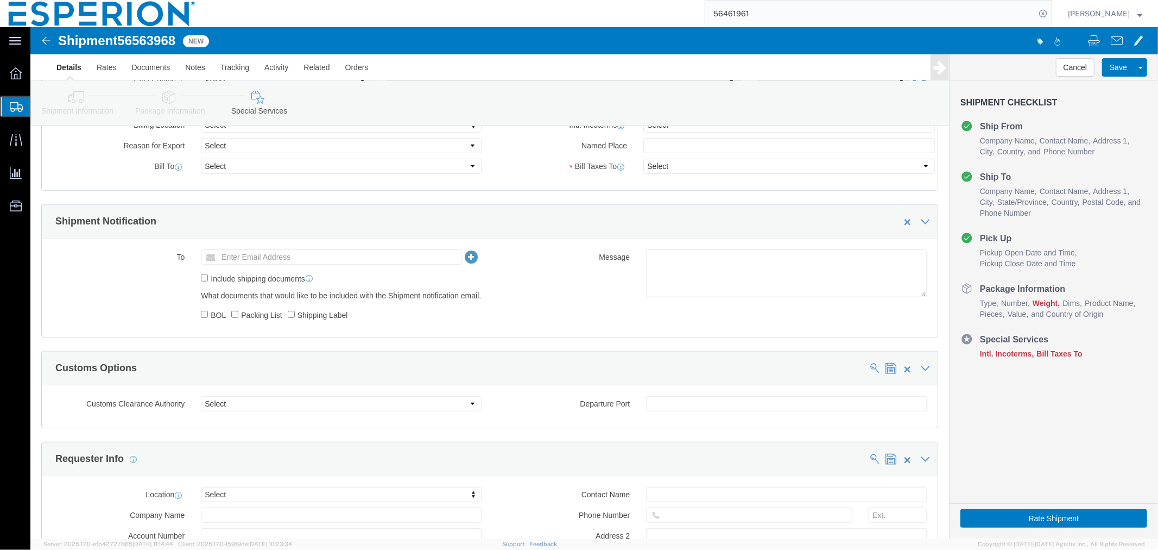
scroll to position [269, 0]
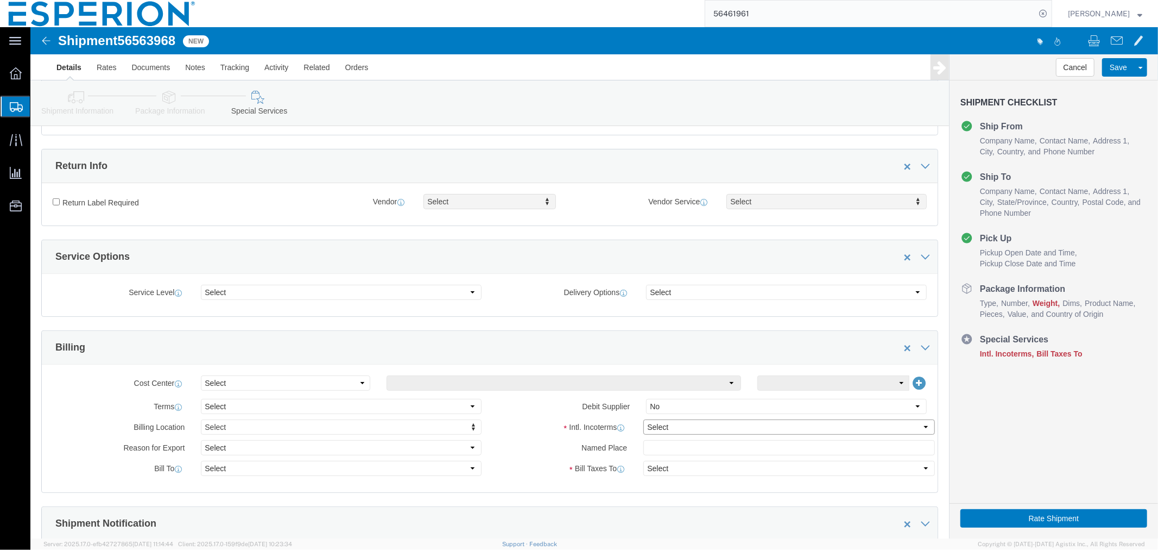
click select "Select Carriage Insurance Paid Carriage Paid To Cost and Freight Cost Insurance…"
select select "EXW"
click select "Select Carriage Insurance Paid Carriage Paid To Cost and Freight Cost Insurance…"
select select "RCPN"
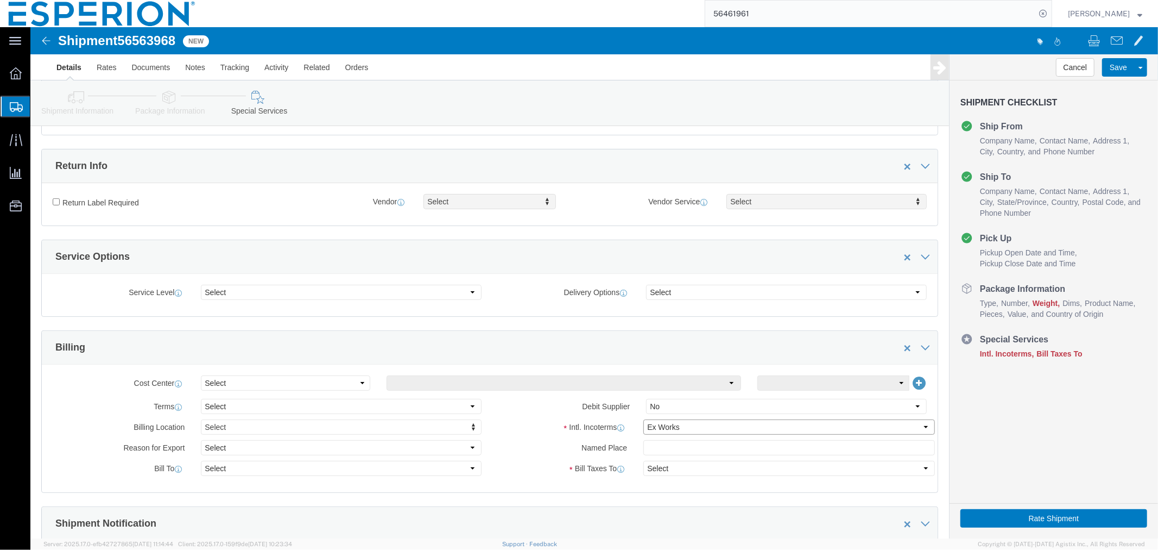
type input "Piramal Pharma Solutions - [GEOGRAPHIC_DATA]"
type input "[STREET_ADDRESS]"
select select "US"
select select "PA"
type input "[PHONE_NUMBER]"
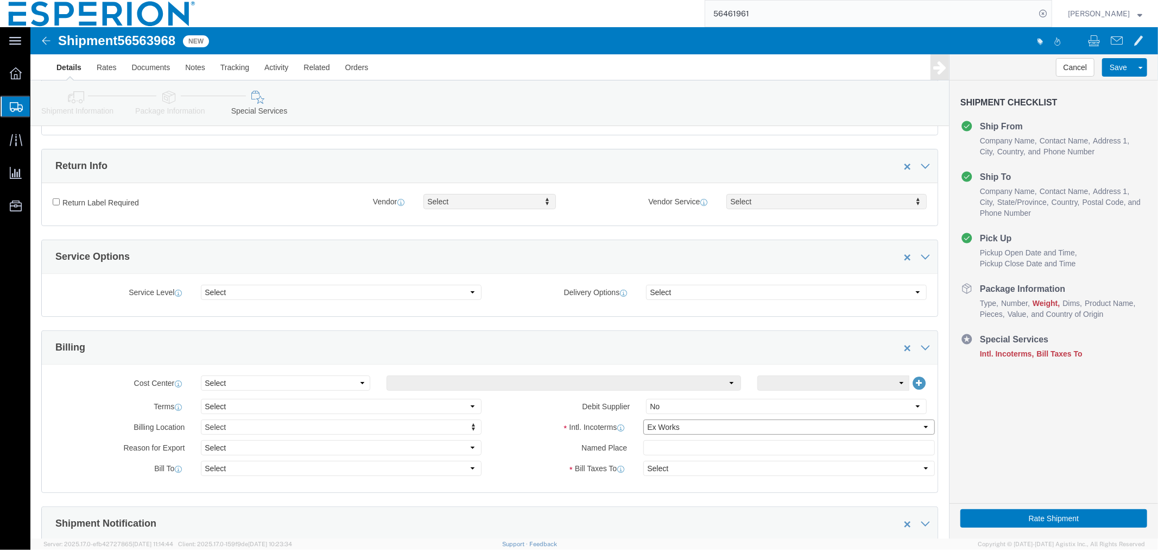
type input "[PERSON_NAME]"
type input "[GEOGRAPHIC_DATA]"
type input "18960"
type input "DUNS# 078567231"
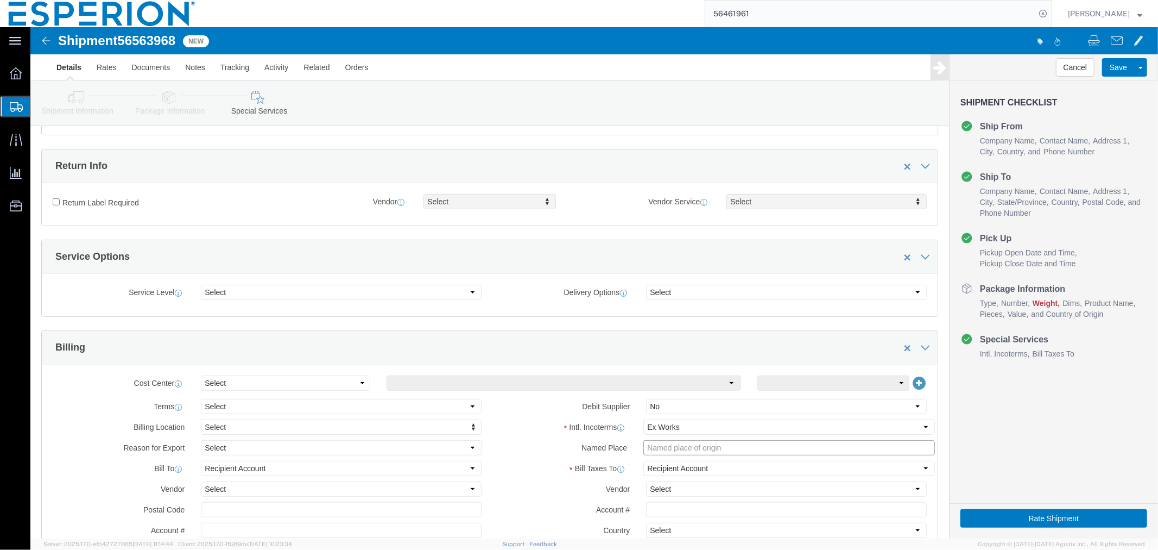
click input "text"
click input "FAREVA Warehouse,"
paste input "[GEOGRAPHIC_DATA][PERSON_NAME]"
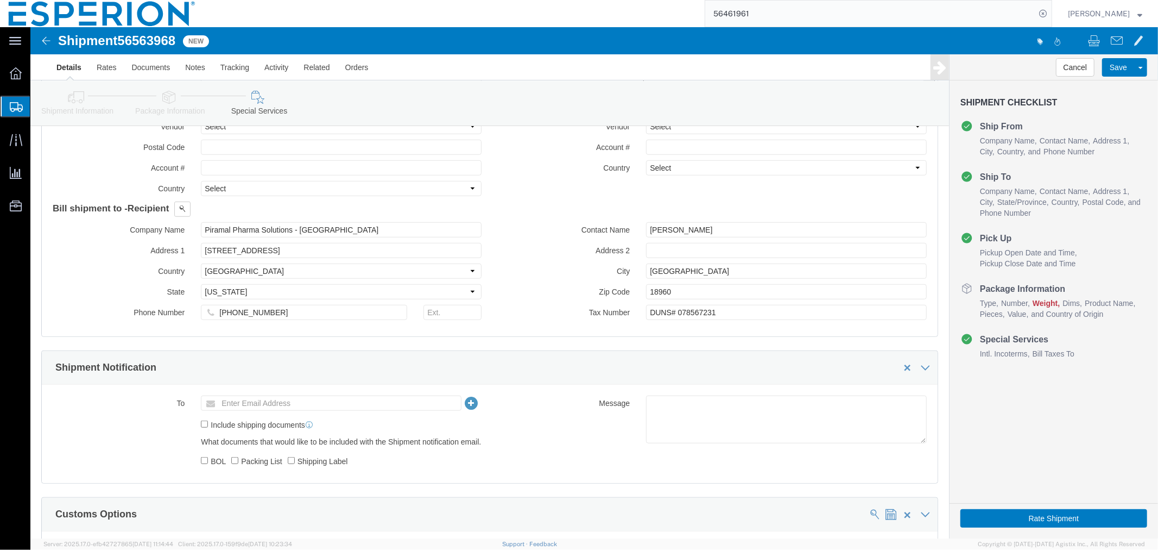
scroll to position [692, 0]
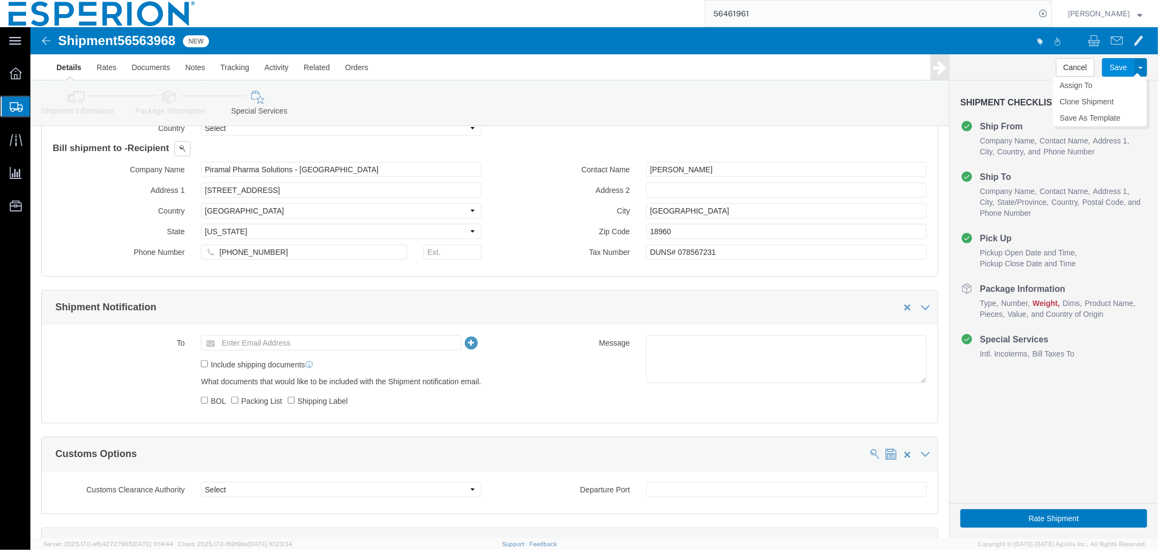
type input "FAREVA Warehouse,[GEOGRAPHIC_DATA][PERSON_NAME], [GEOGRAPHIC_DATA]"
click button "Save"
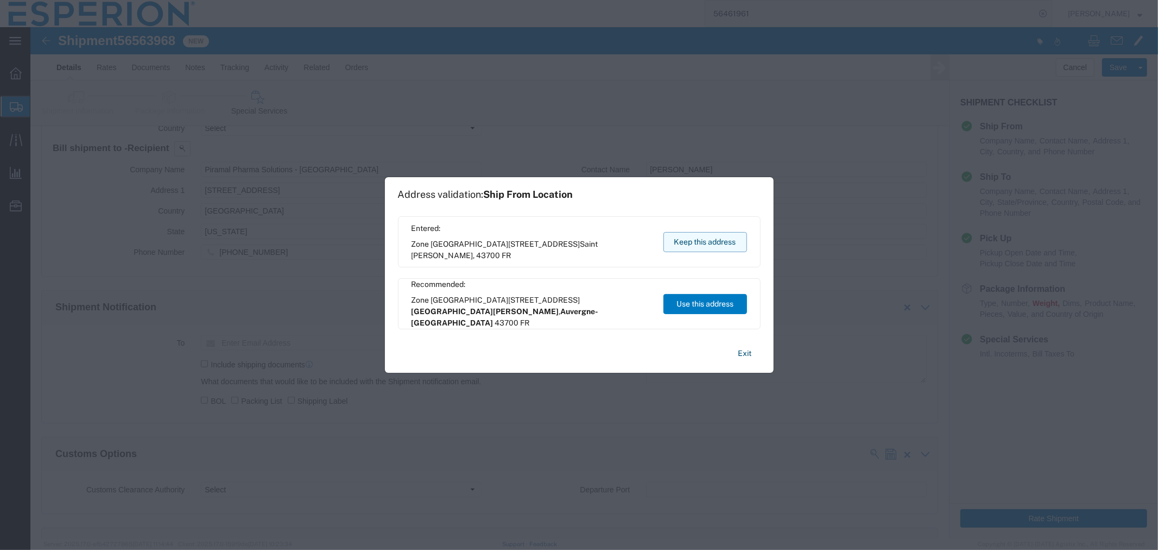
click at [714, 235] on button "Keep this address" at bounding box center [706, 242] width 84 height 20
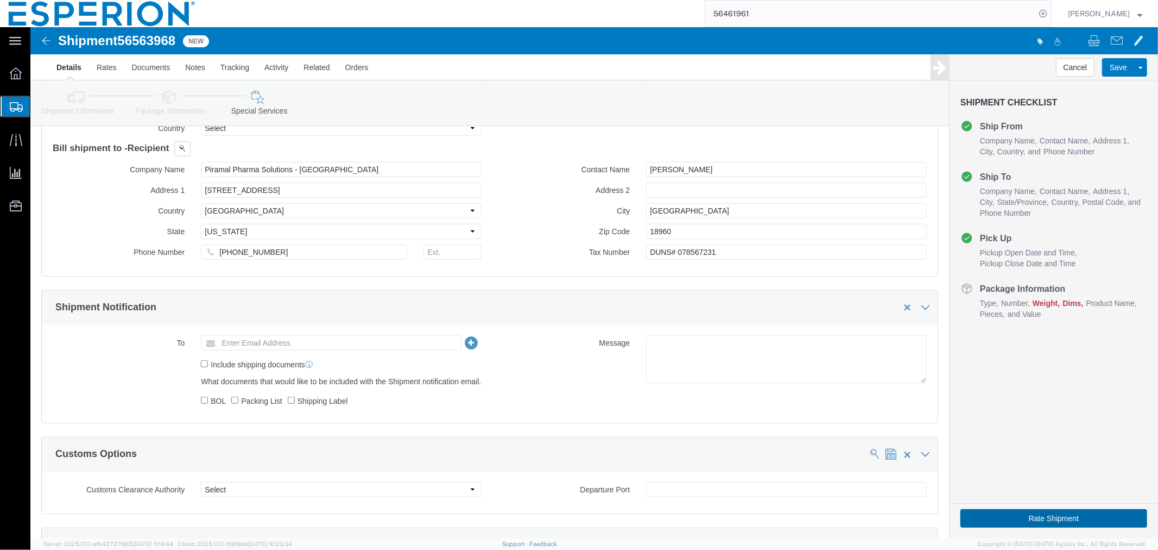
click button "Rate Shipment"
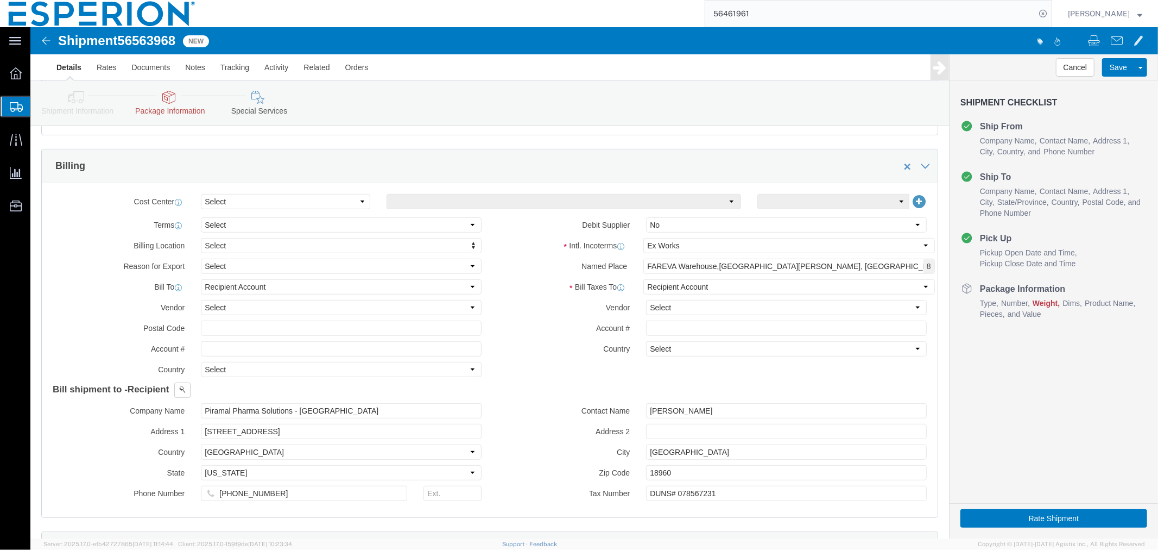
click link "Package Information"
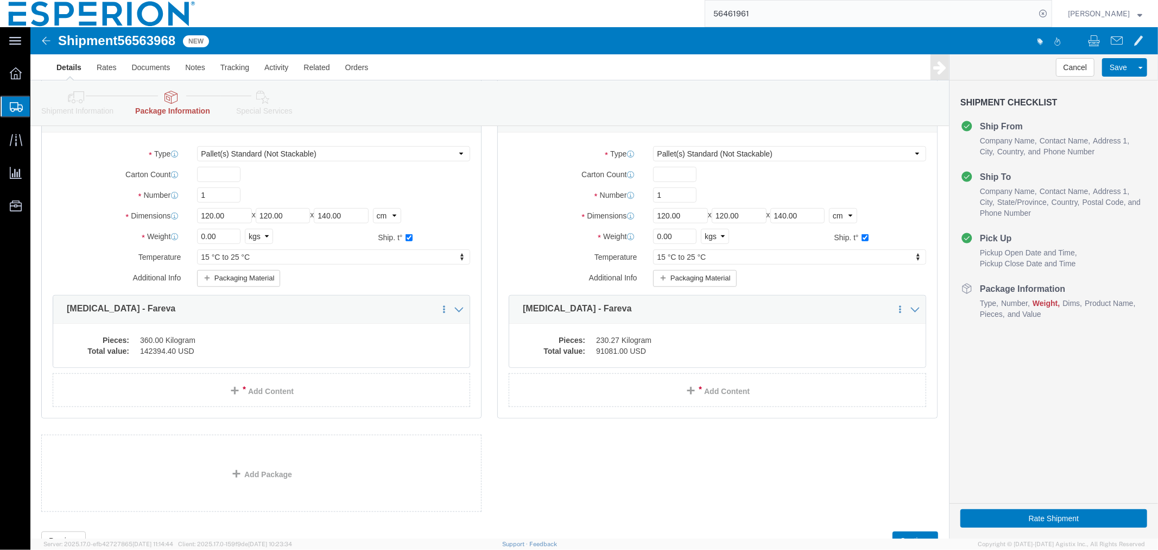
scroll to position [768, 0]
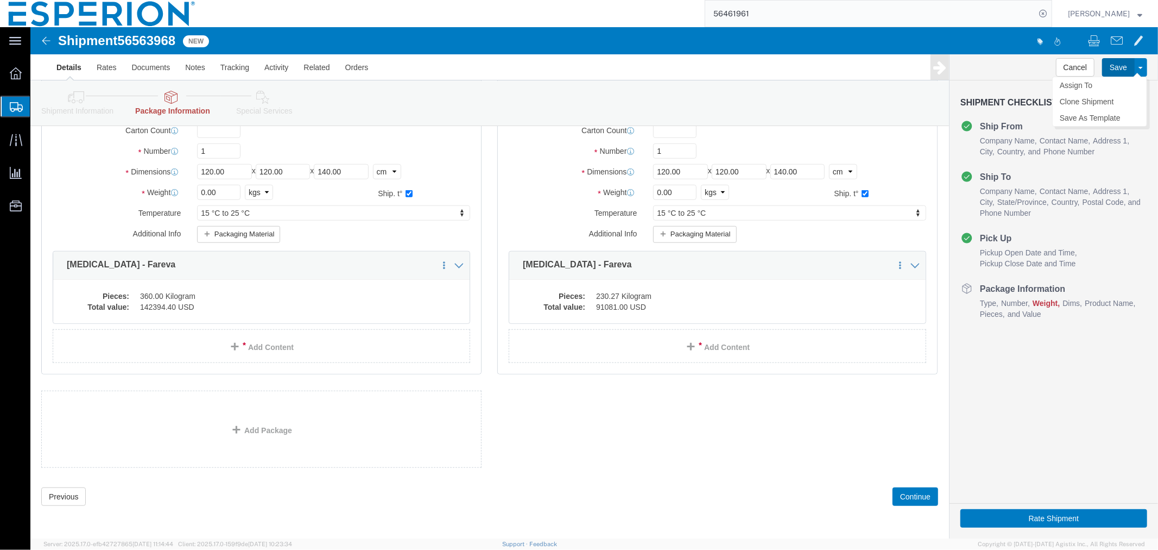
click button "Save"
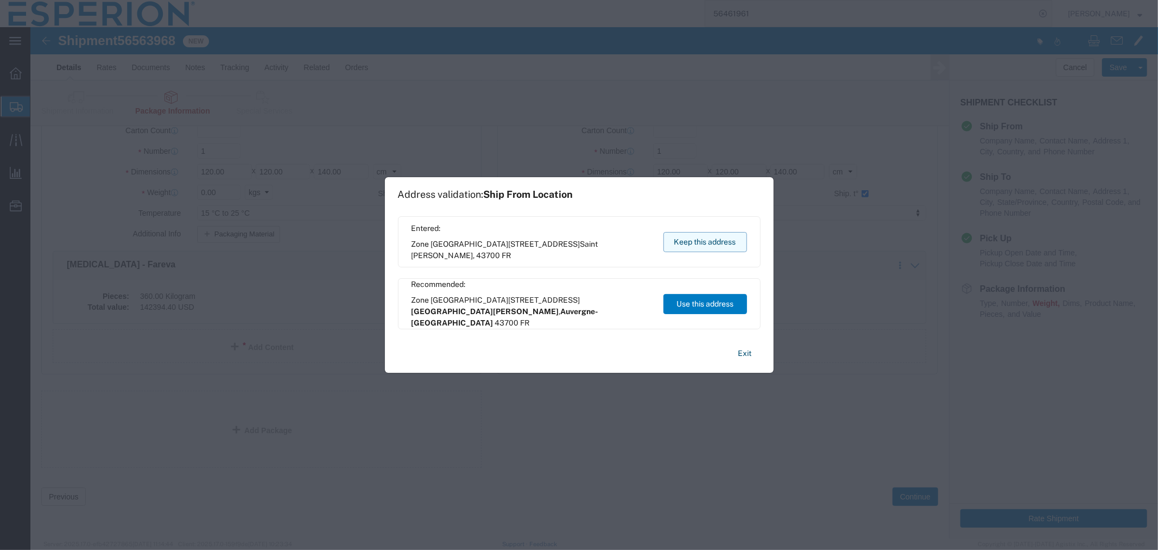
click at [721, 237] on button "Keep this address" at bounding box center [706, 242] width 84 height 20
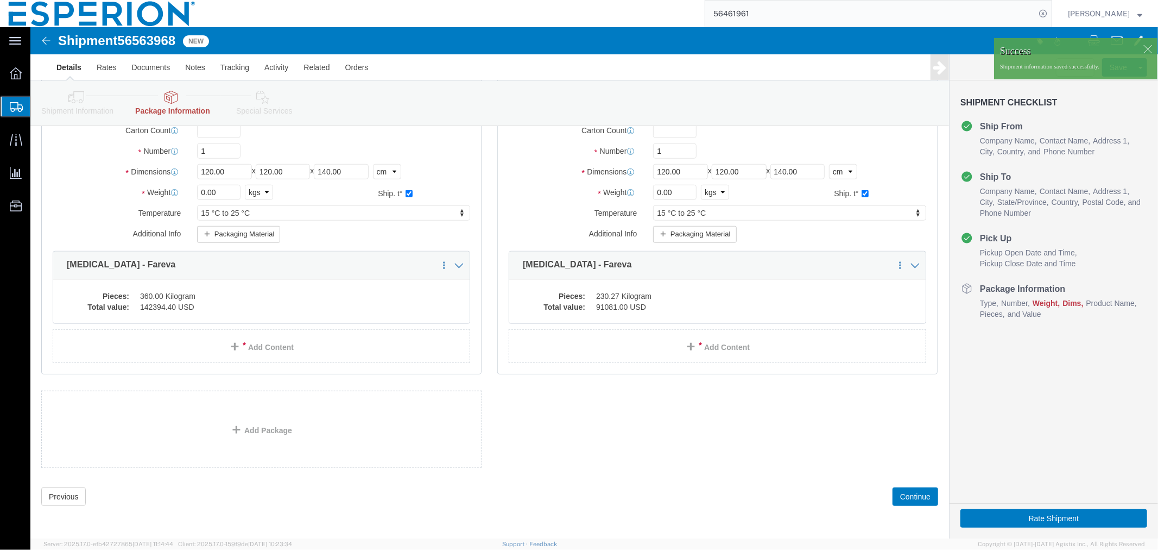
click span "56563968"
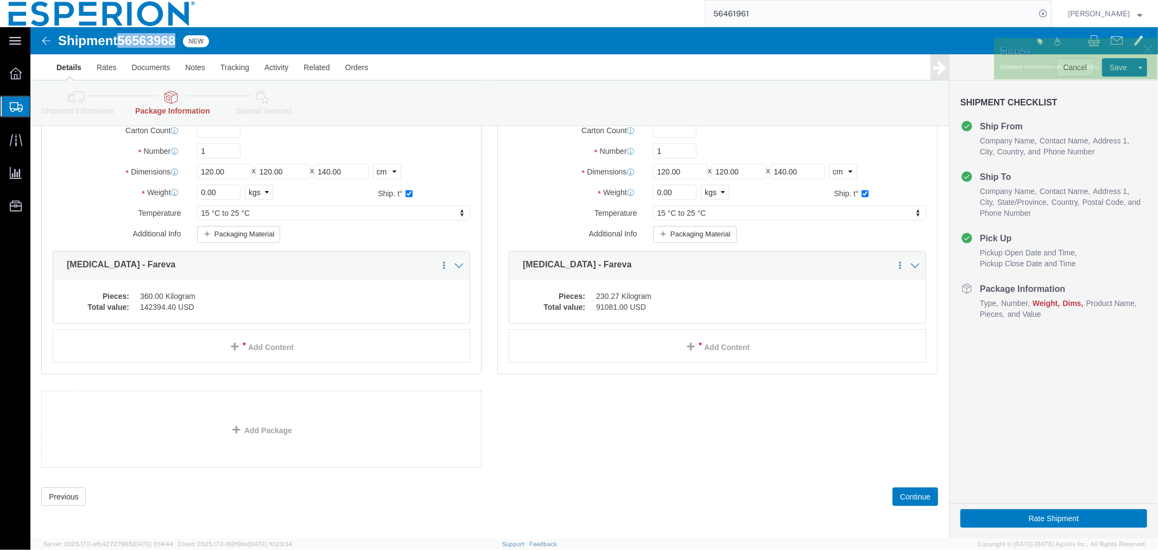
copy span "56563968"
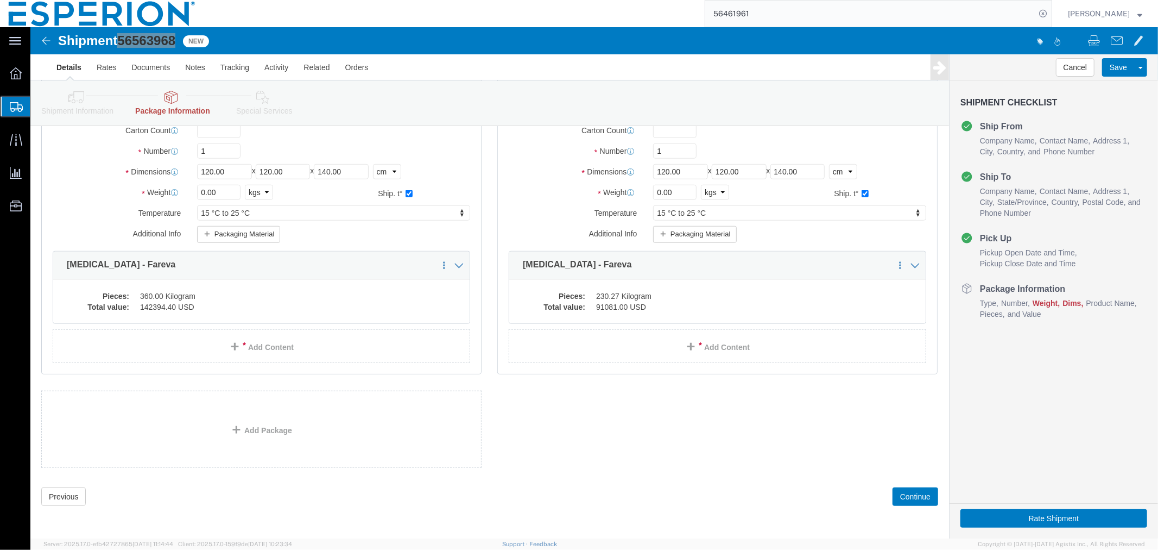
click at [0, 0] on span "Create Shipment" at bounding box center [0, 0] width 0 height 0
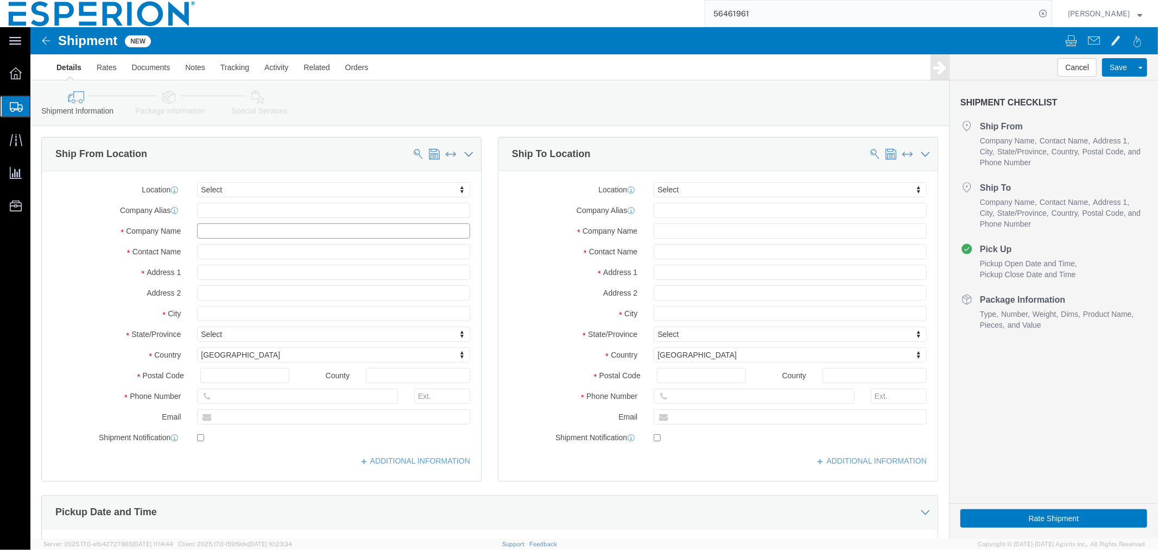
click input "text"
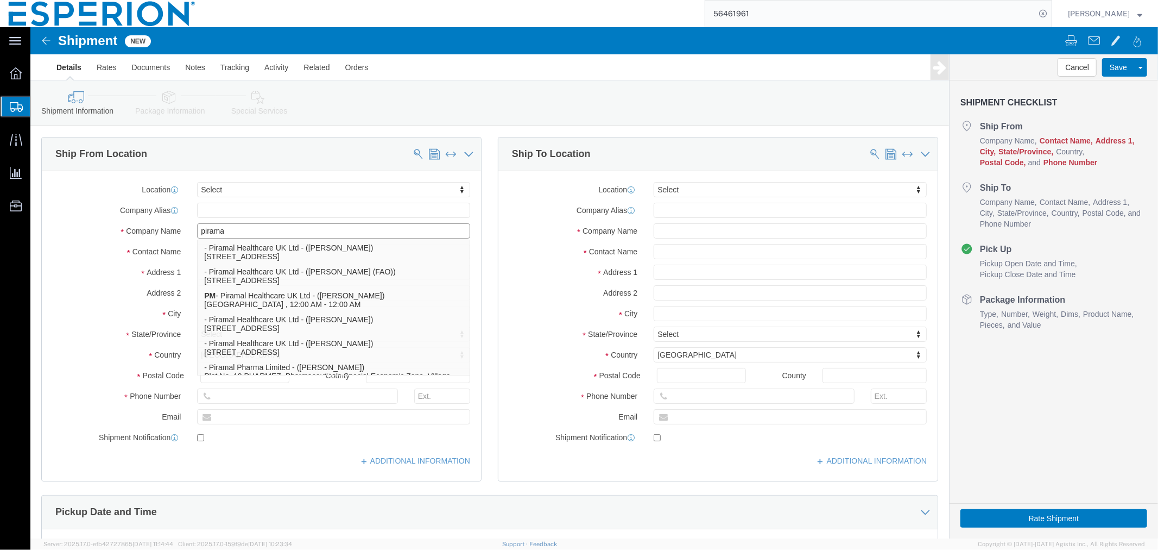
type input "piramal"
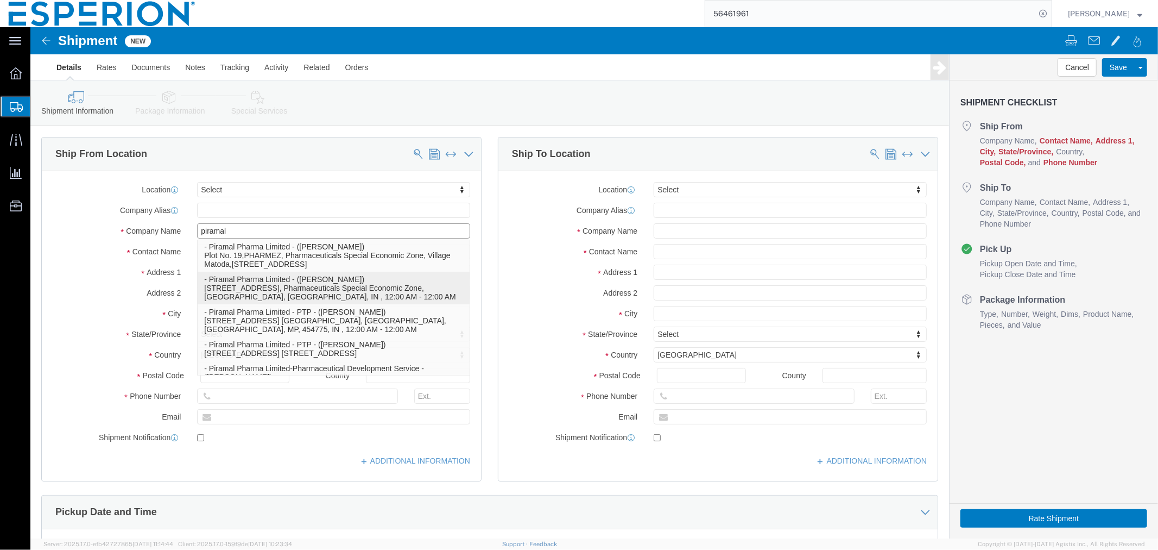
scroll to position [181, 0]
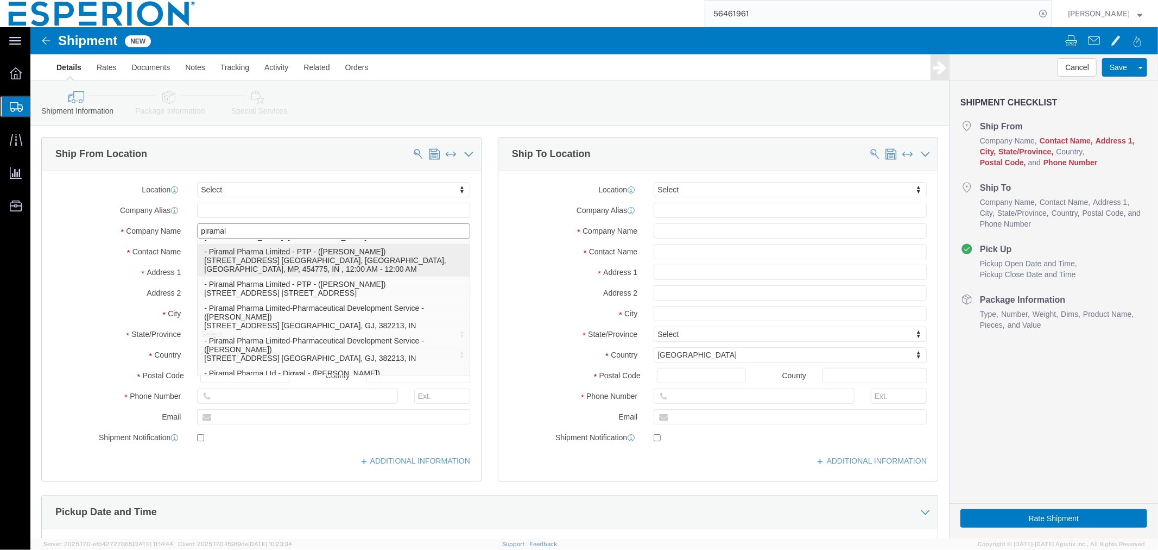
click p "- Piramal Pharma Limited - PTP - ([PERSON_NAME]) [STREET_ADDRESS] [GEOGRAPHIC_D…"
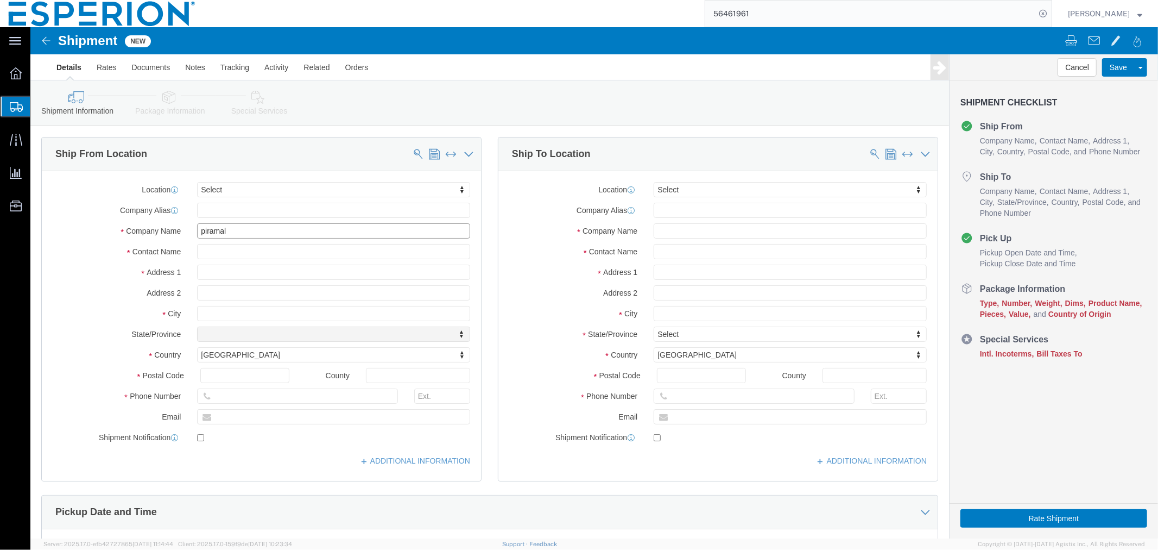
select select "MP"
type input "Piramal Pharma Limited - PTP"
click input "checkbox"
checkbox input "false"
click input "text"
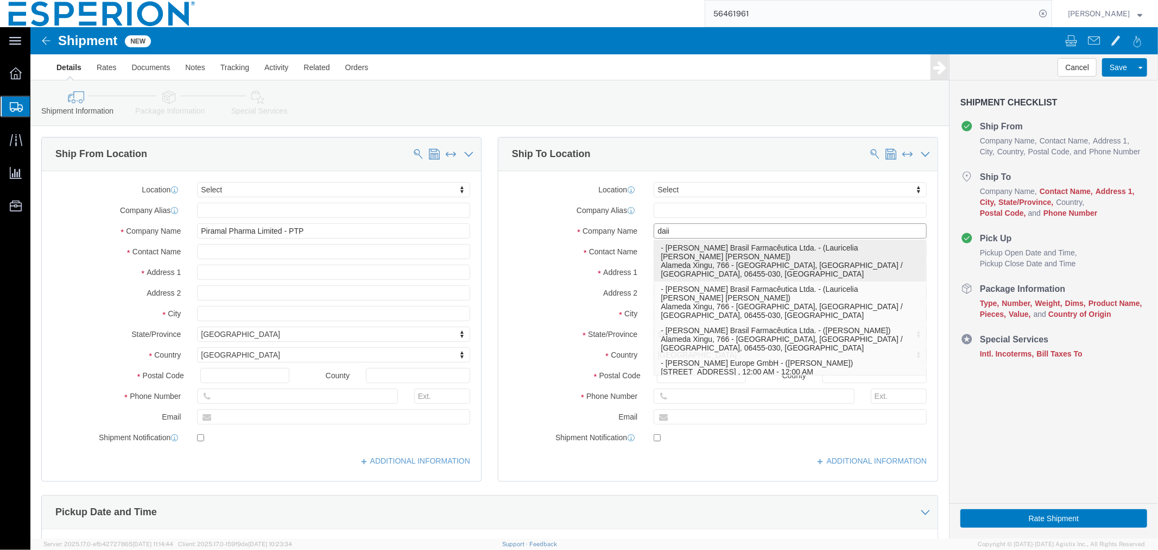
click p "- [PERSON_NAME] Brasil Farmacêutica Ltda. - (Lauricelia [PERSON_NAME] [PERSON_N…"
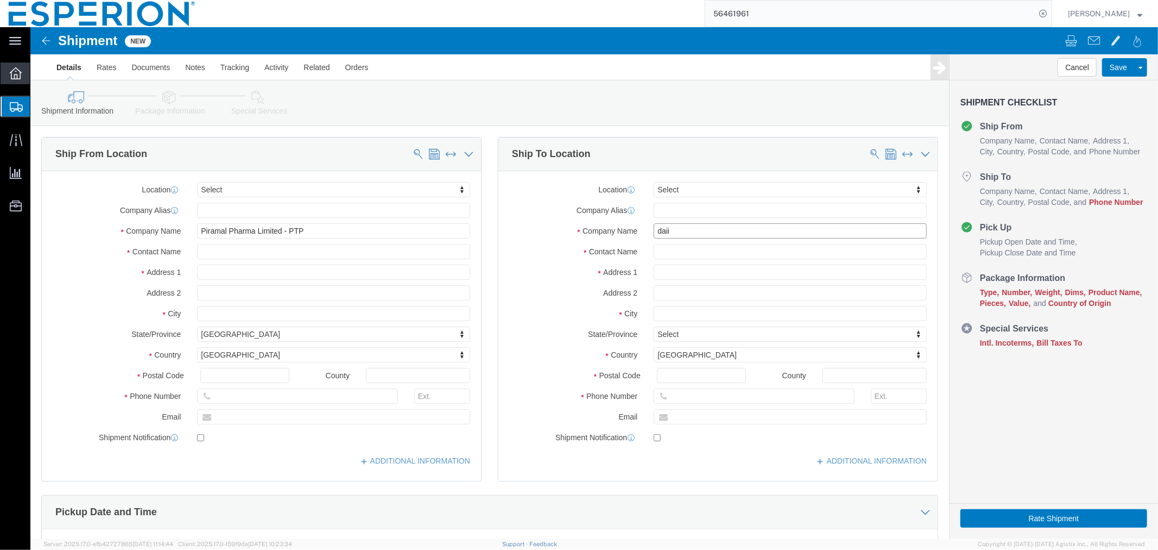
type input "[PERSON_NAME] Brasil Farmacêutica Ltda."
click at [11, 80] on div at bounding box center [16, 73] width 30 height 22
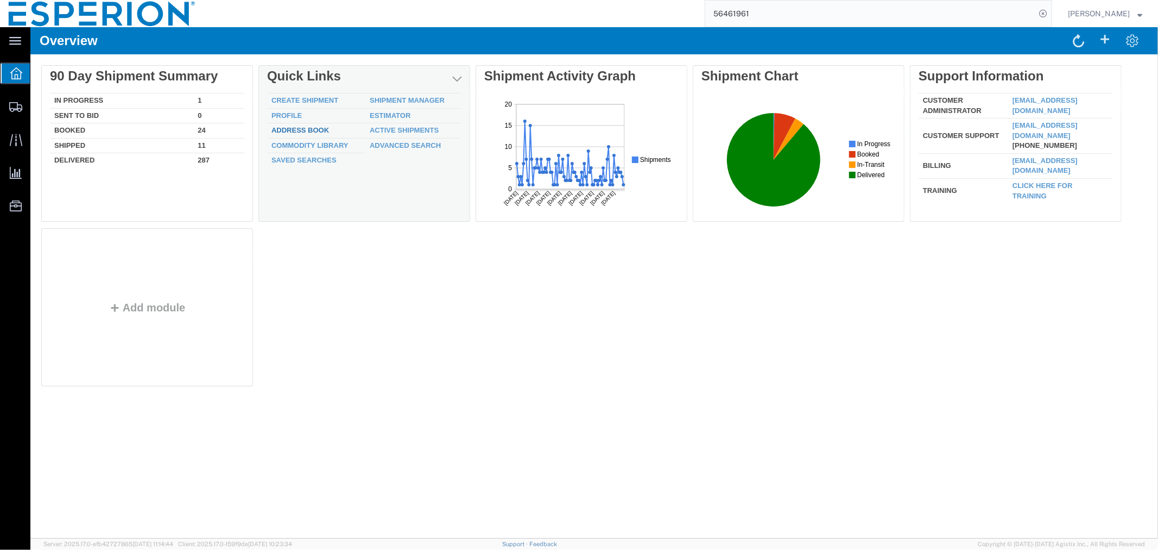
click at [307, 130] on link "Address Book" at bounding box center [300, 129] width 58 height 8
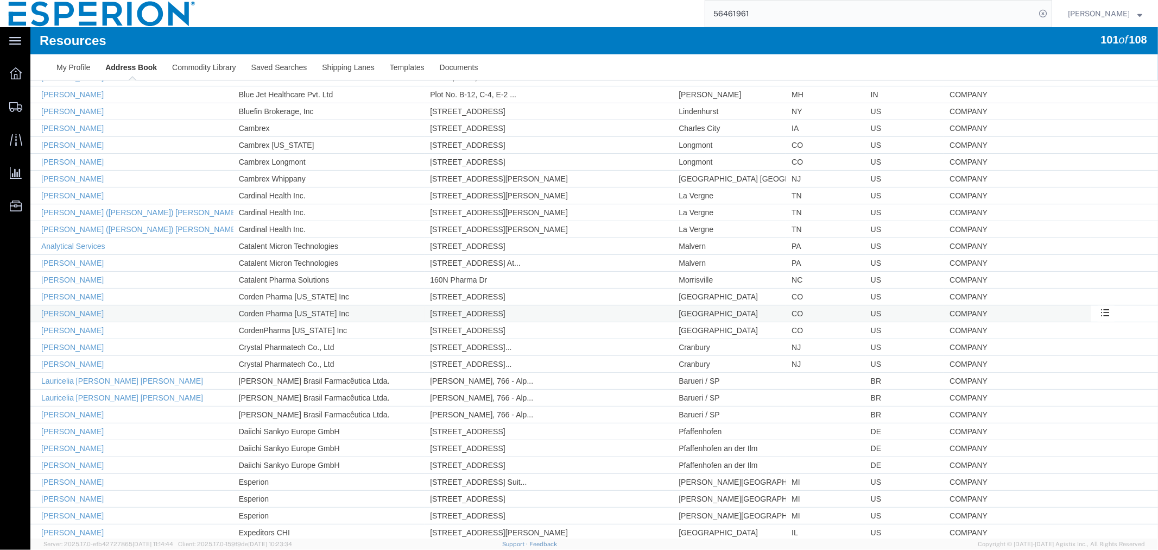
scroll to position [217, 0]
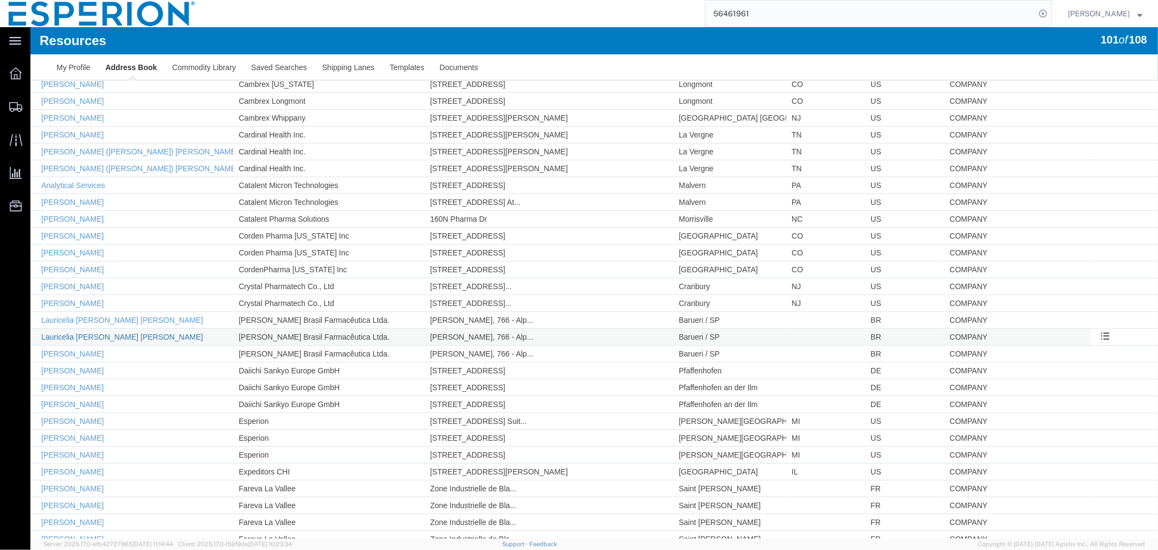
click at [76, 340] on link "Lauricelia [PERSON_NAME] [PERSON_NAME]" at bounding box center [122, 336] width 162 height 9
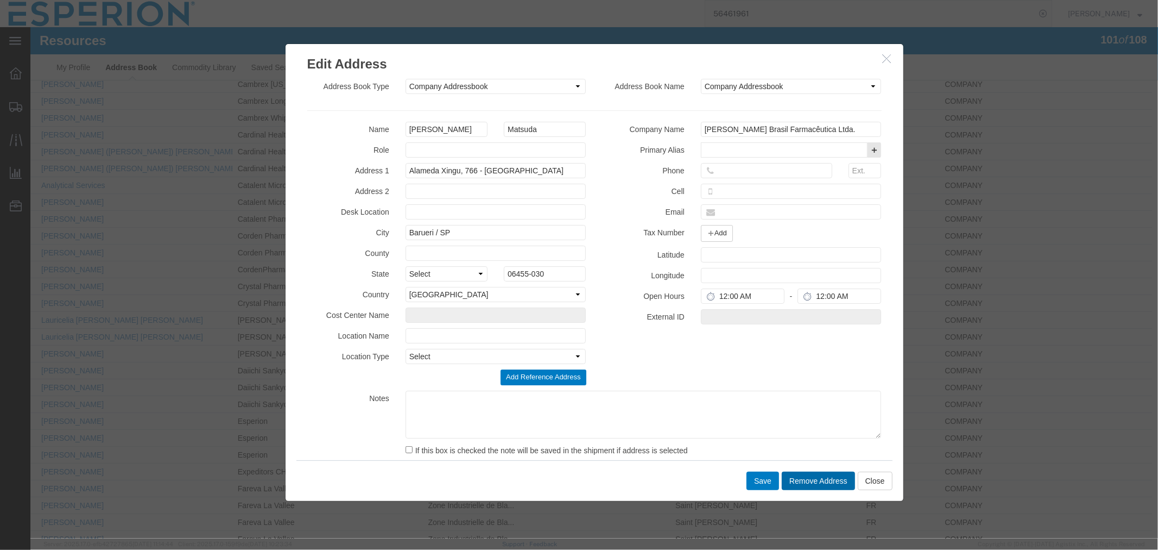
click at [810, 479] on button "Remove Address" at bounding box center [817, 480] width 73 height 18
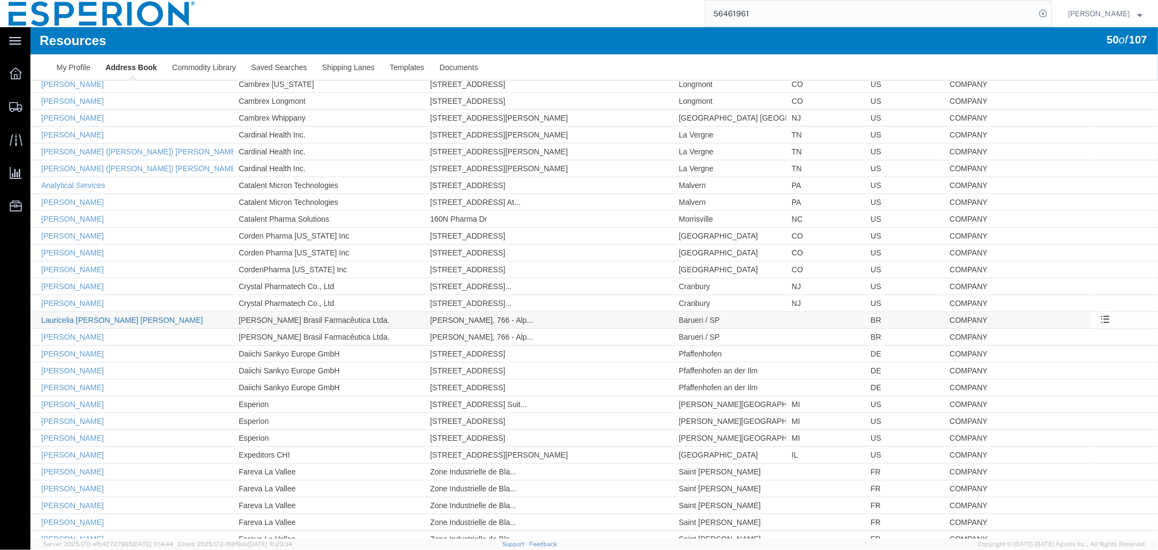
click at [104, 317] on link "Lauricelia [PERSON_NAME] [PERSON_NAME]" at bounding box center [122, 319] width 162 height 9
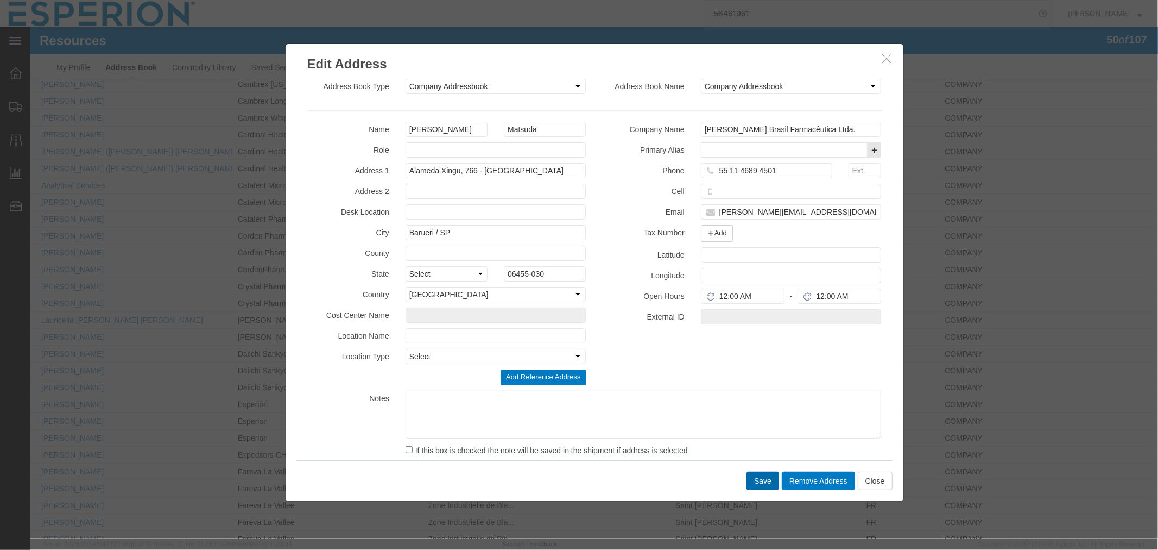
click at [755, 478] on button "Save" at bounding box center [762, 480] width 33 height 18
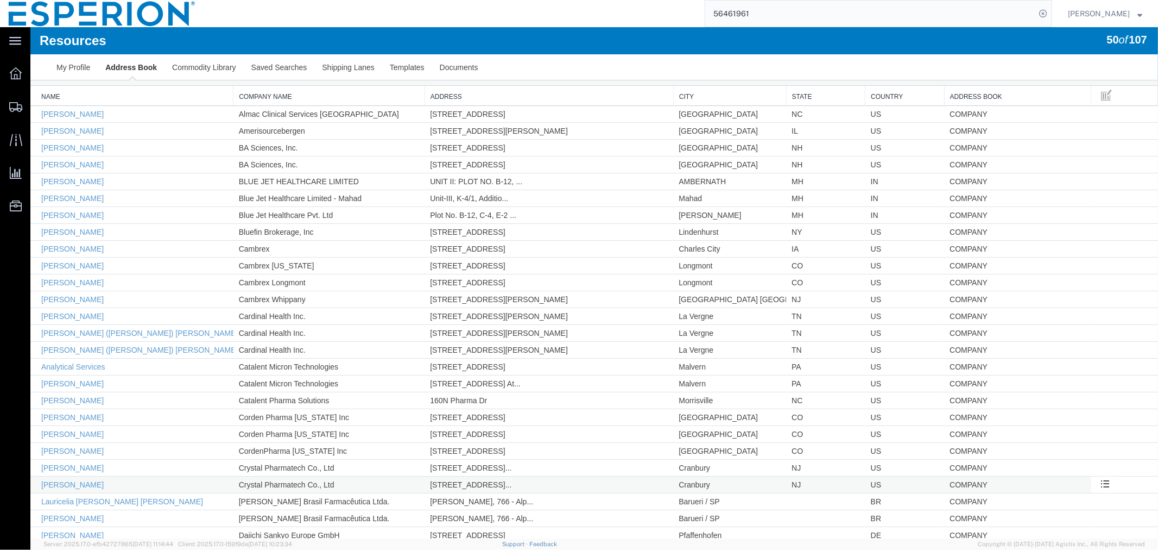
scroll to position [0, 0]
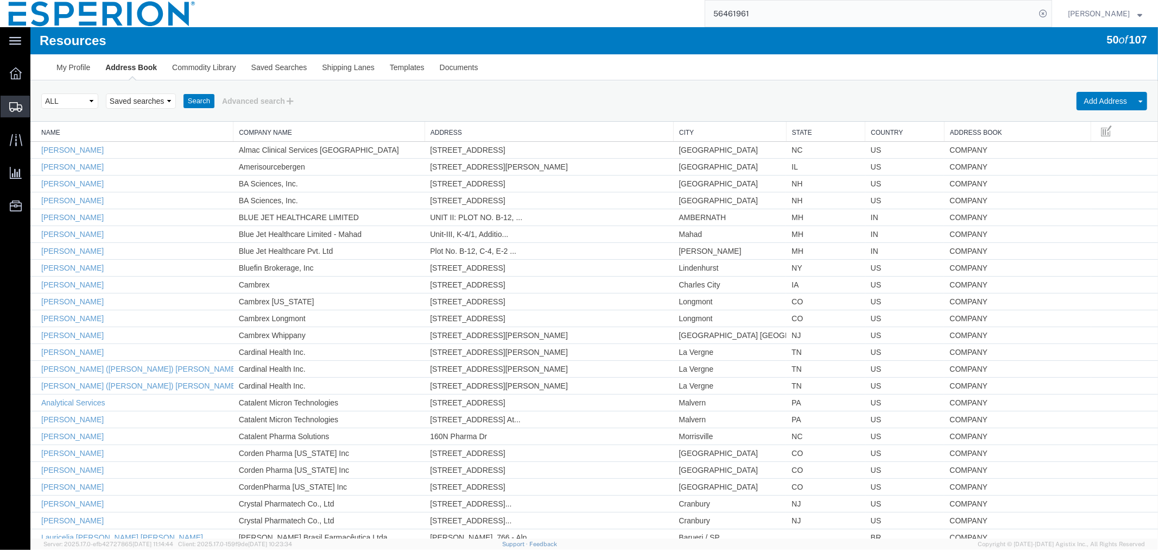
click at [0, 0] on span "Shipment Manager" at bounding box center [0, 0] width 0 height 0
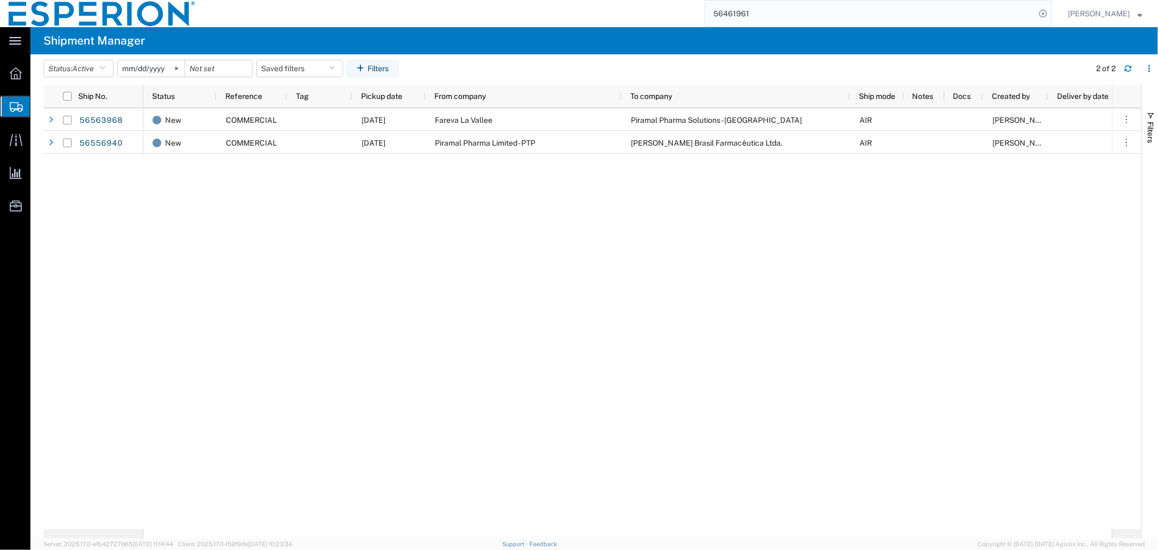
click at [355, 252] on div "New COMMERCIAL [DATE] Fareva La Vallee Piramal Pharma Solutions - Sellersville …" at bounding box center [627, 318] width 969 height 421
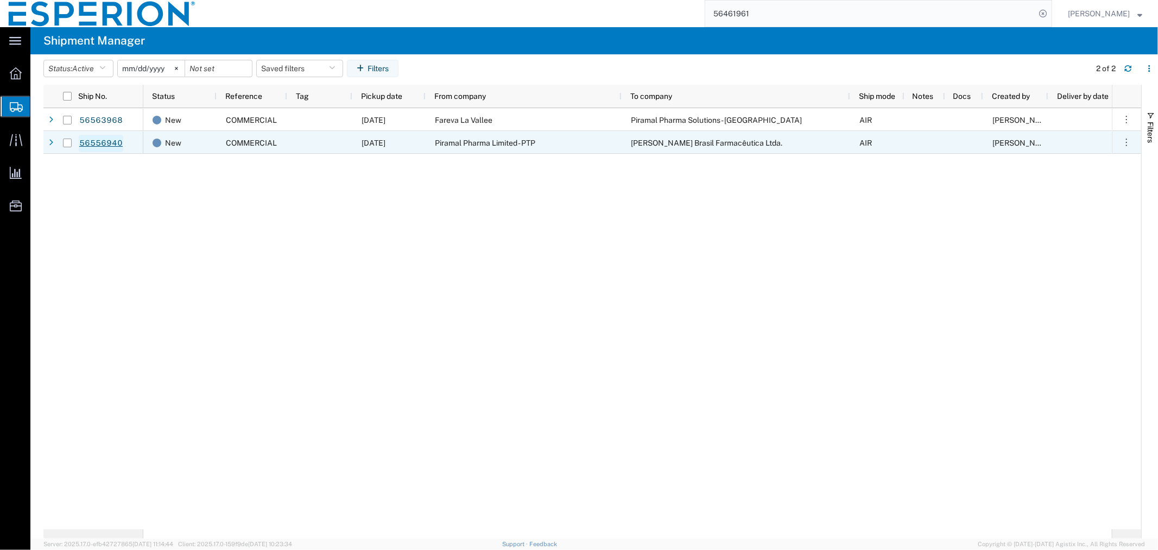
click at [102, 140] on link "56556940" at bounding box center [101, 143] width 45 height 17
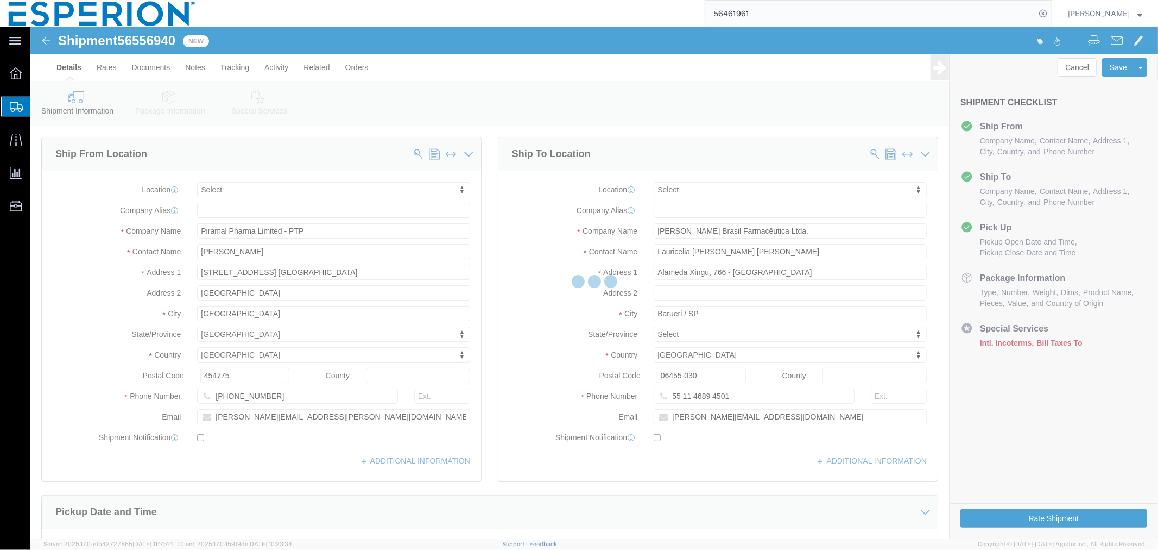
select select
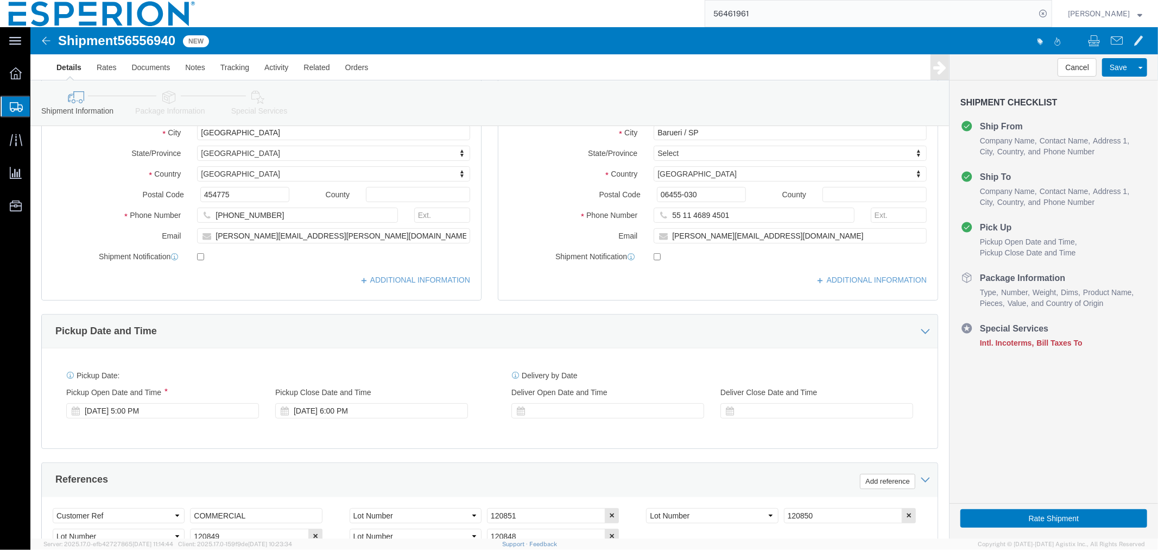
scroll to position [301, 0]
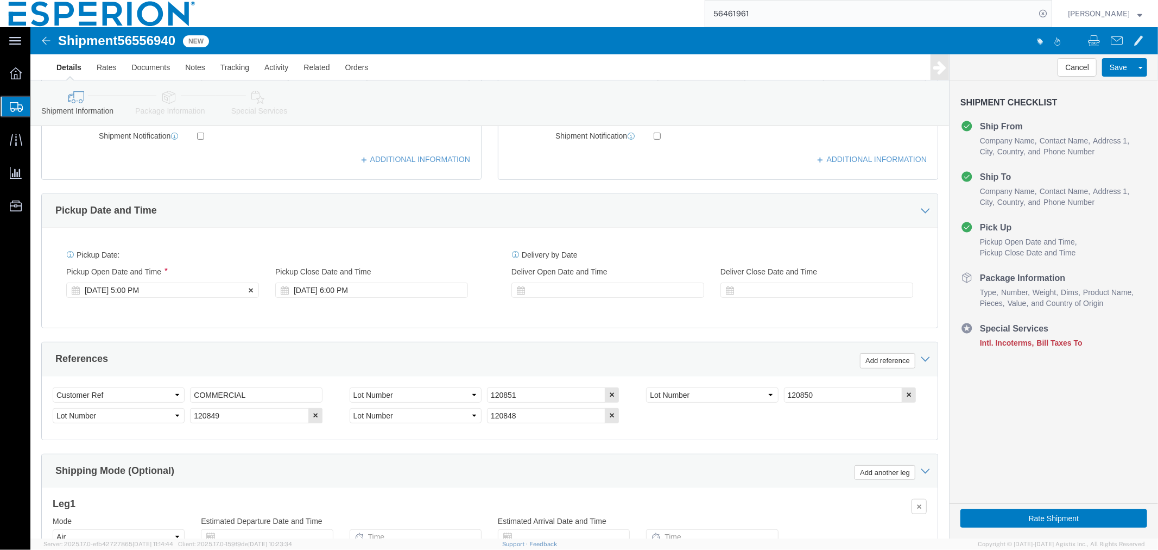
click div "[DATE] 5:00 PM"
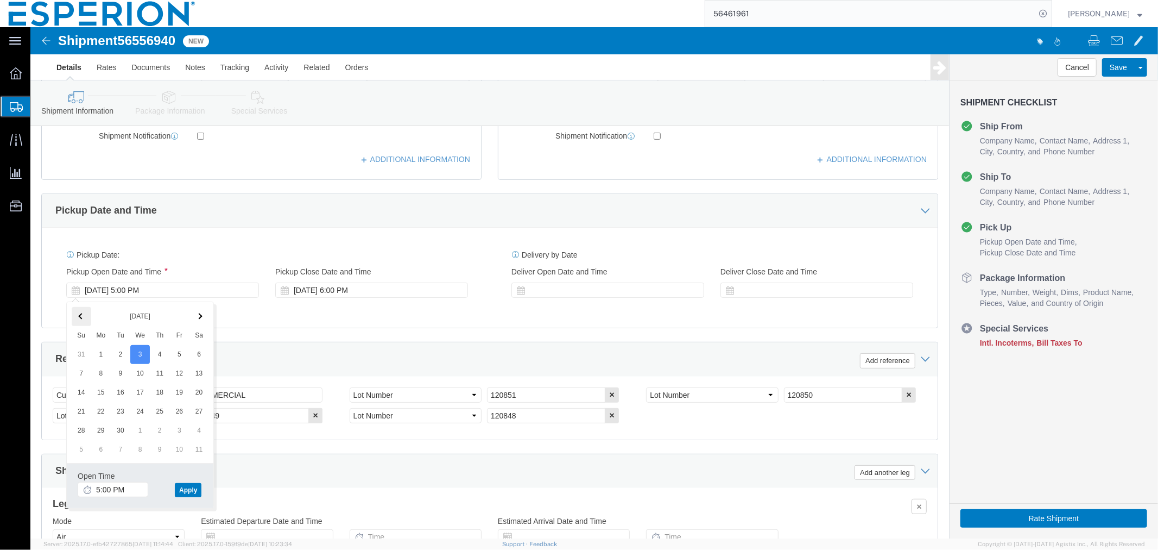
click th
click button "Apply"
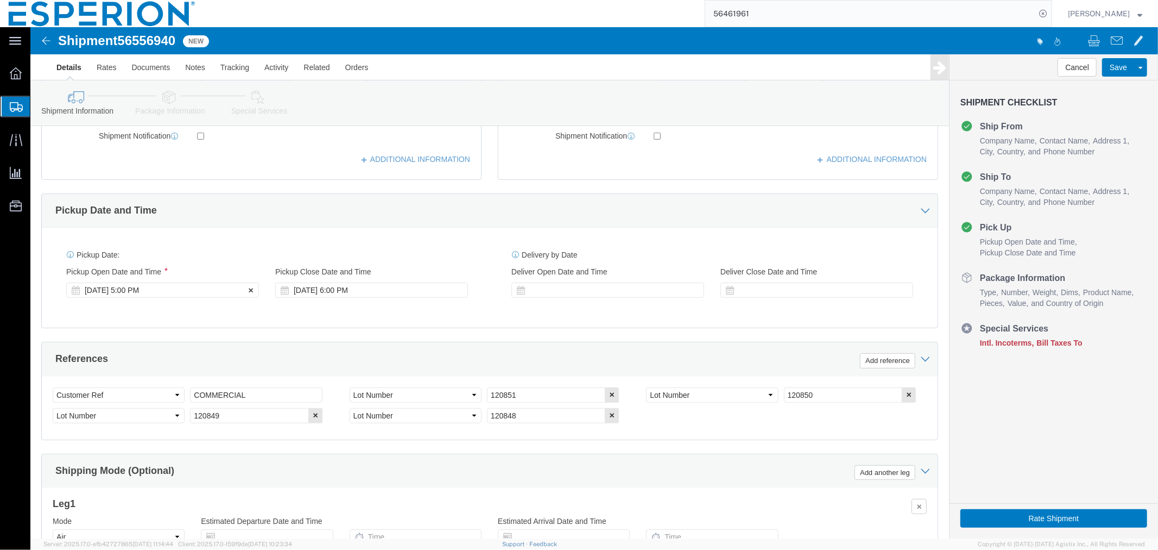
click div "[DATE] 5:00 PM"
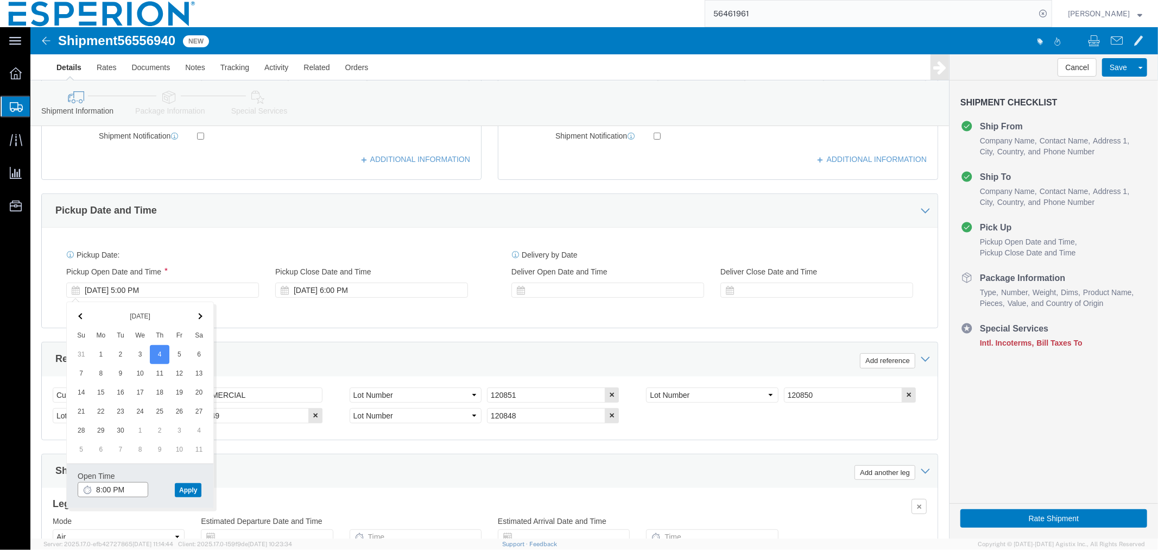
click input "8:00 PM"
type input "8:00 AM"
click button "Apply"
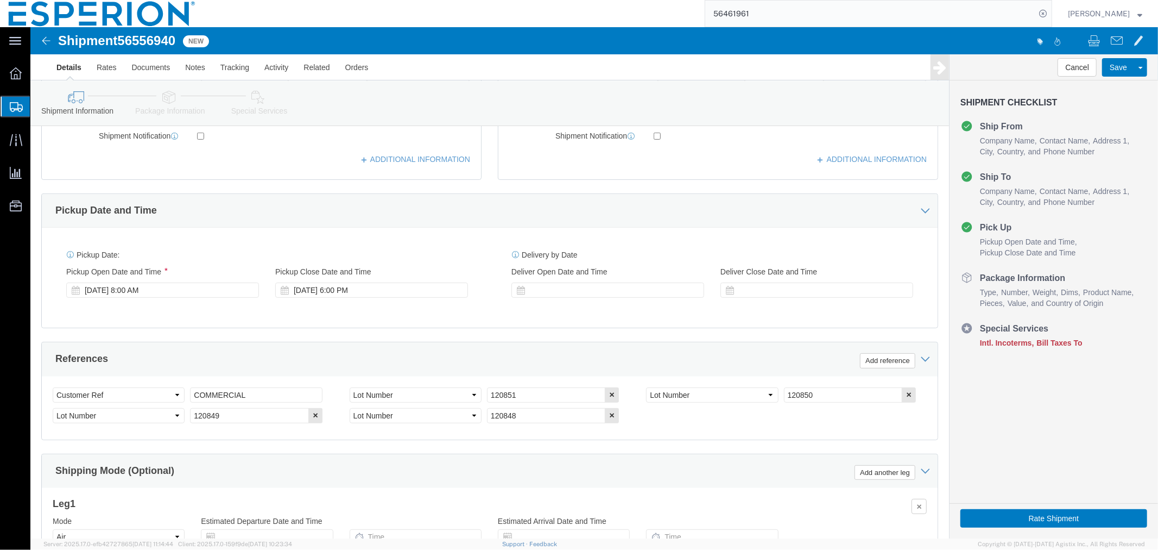
scroll to position [422, 0]
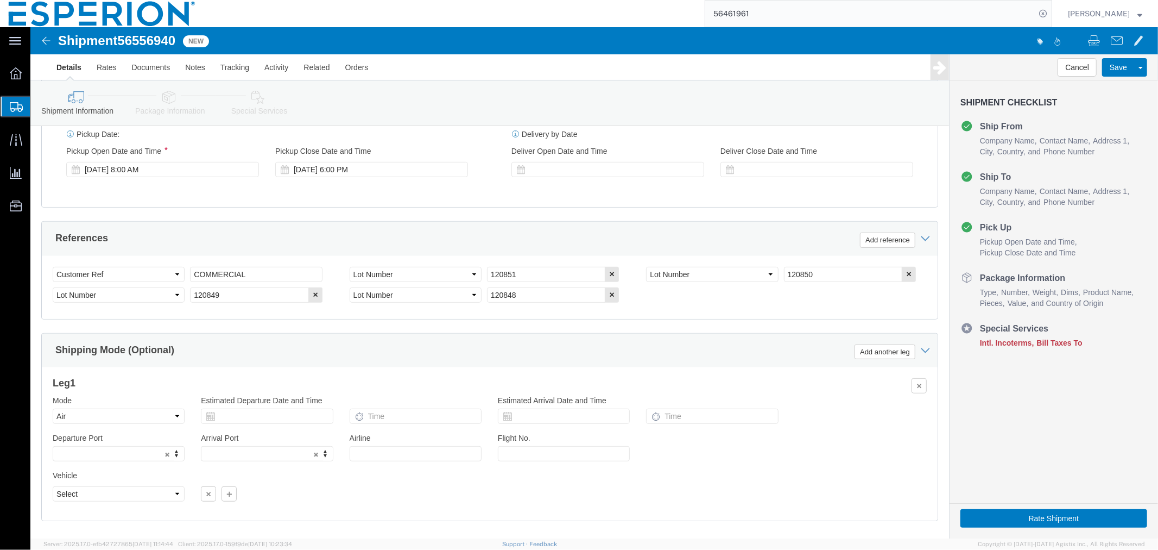
click span "56556940"
copy span "56556940"
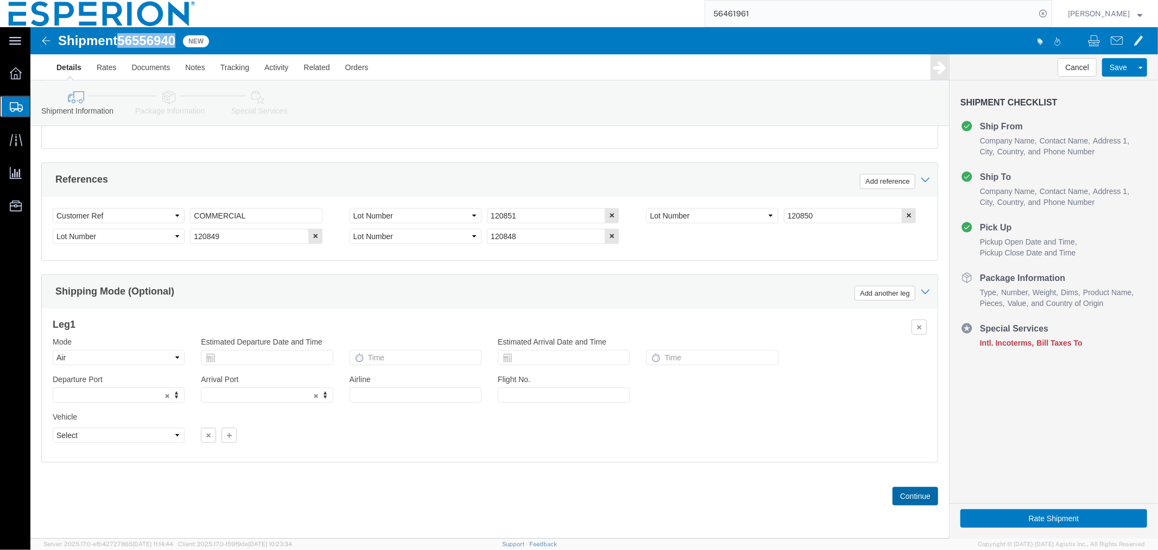
click button "Continue"
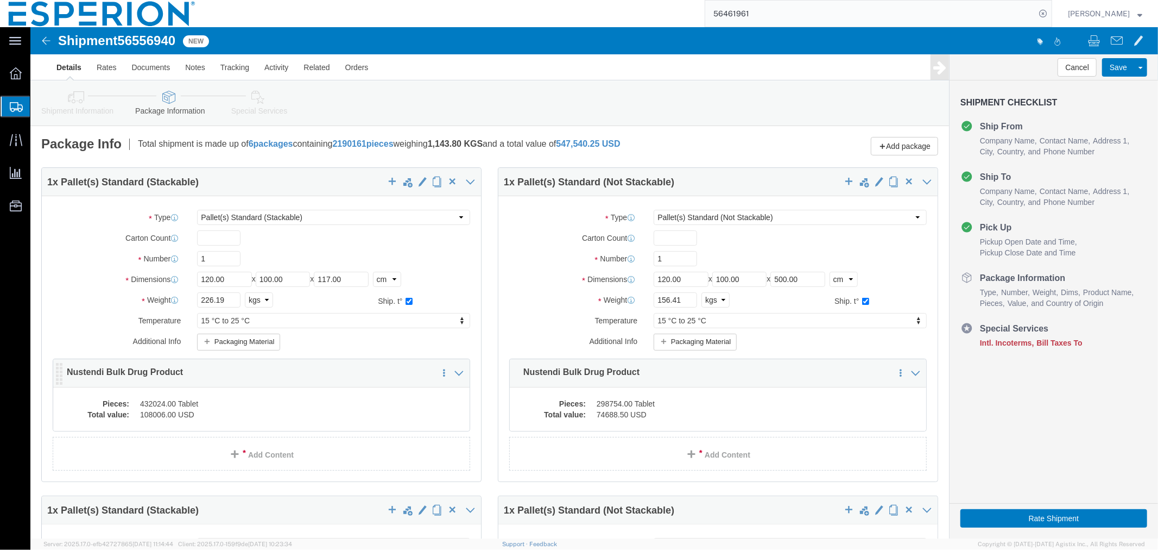
click dd "108006.00 USD"
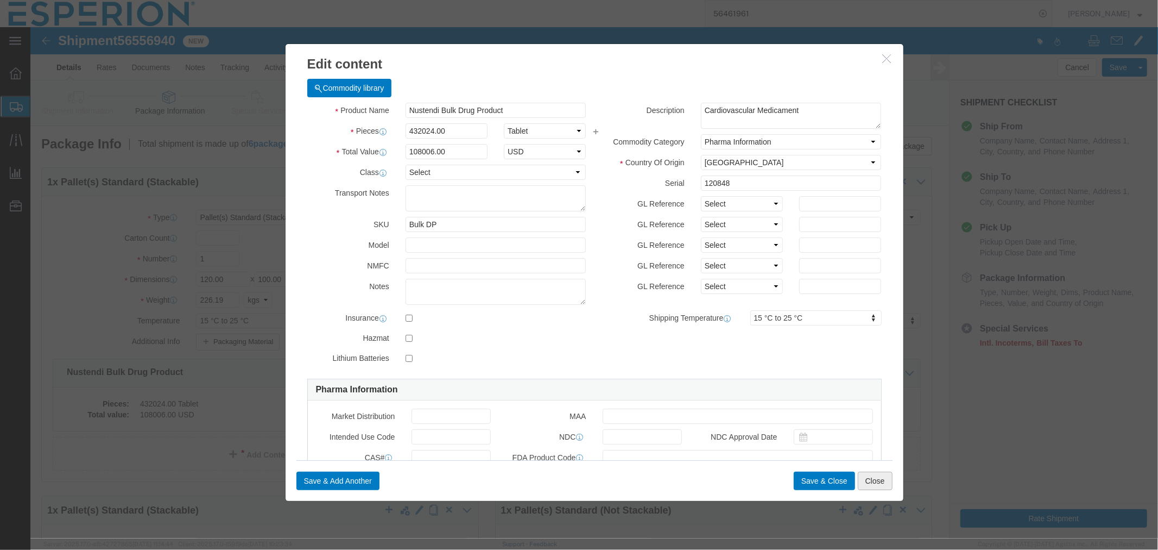
click button "Close"
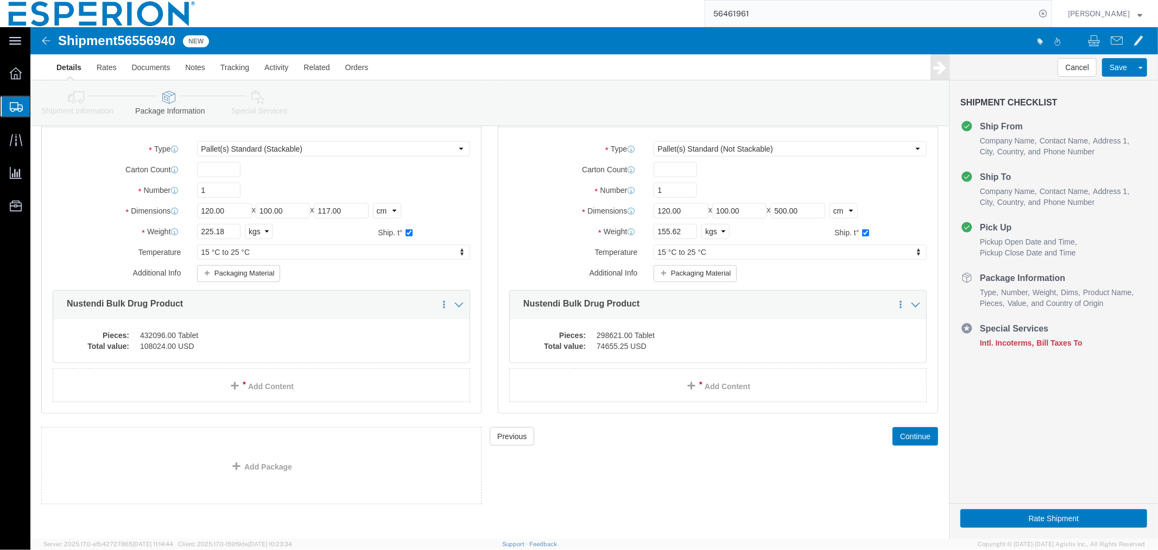
scroll to position [739, 0]
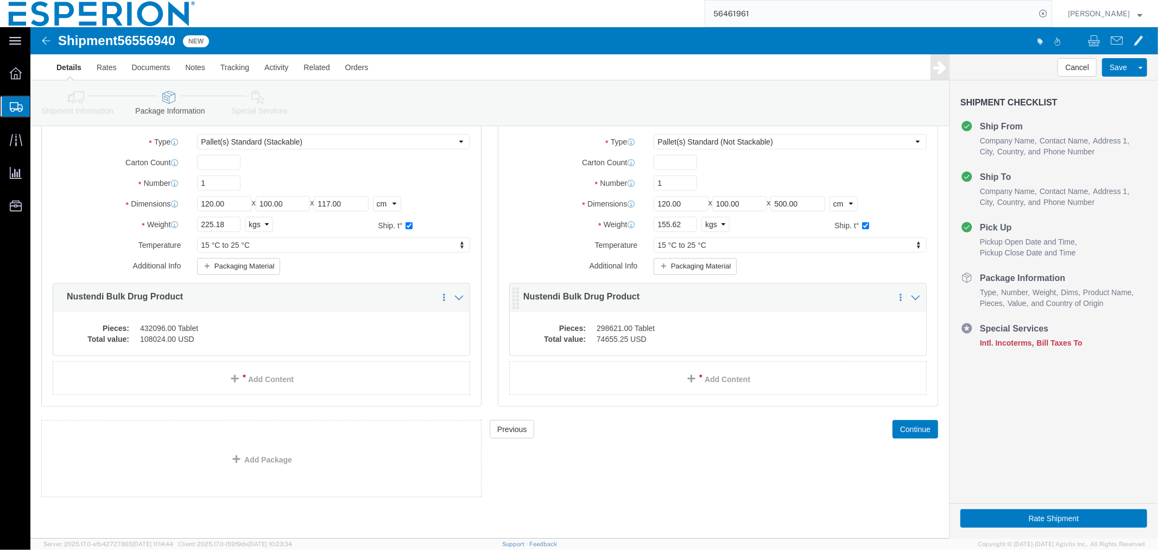
click dd "298621.00 Tablet"
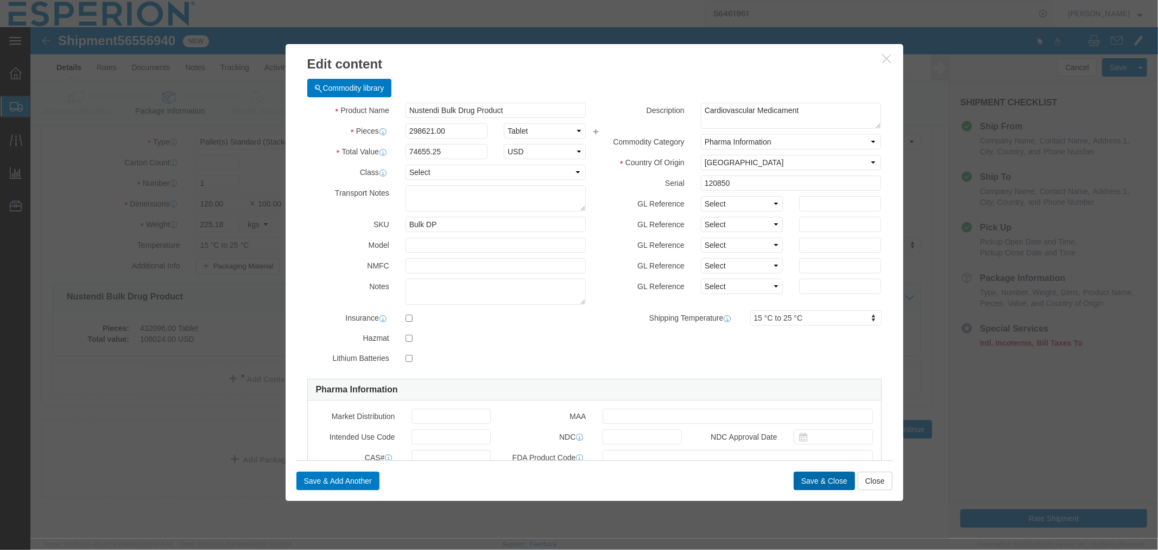
click button "Save & Close"
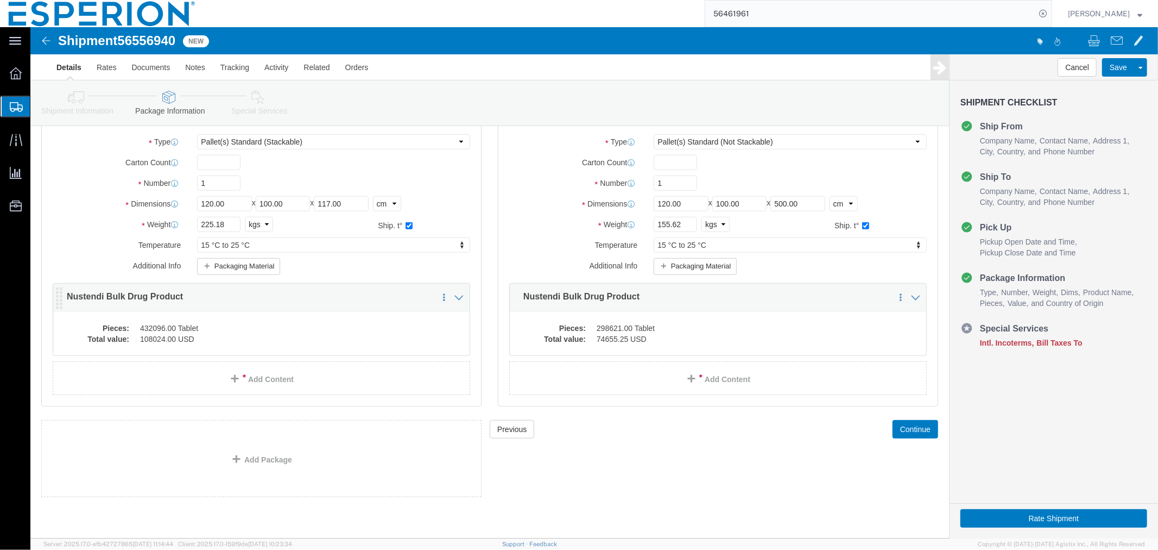
scroll to position [679, 0]
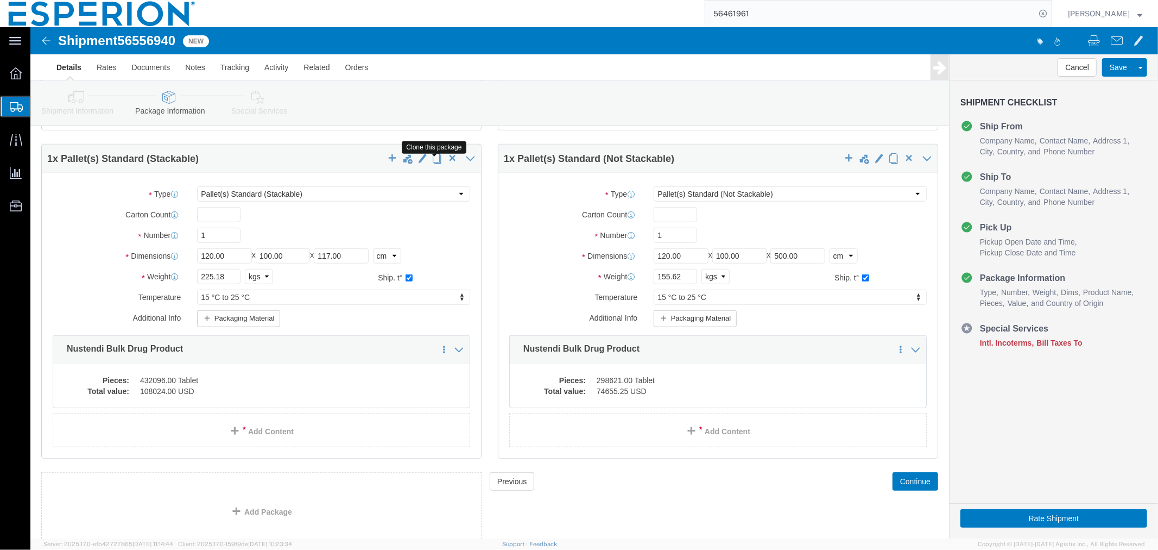
click span "button"
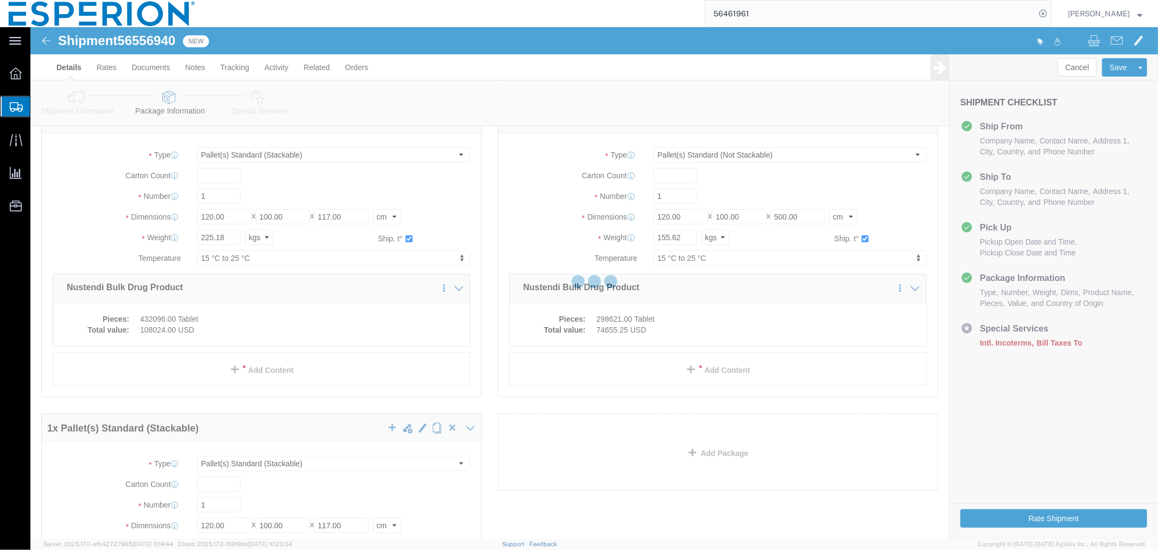
scroll to position [0, 0]
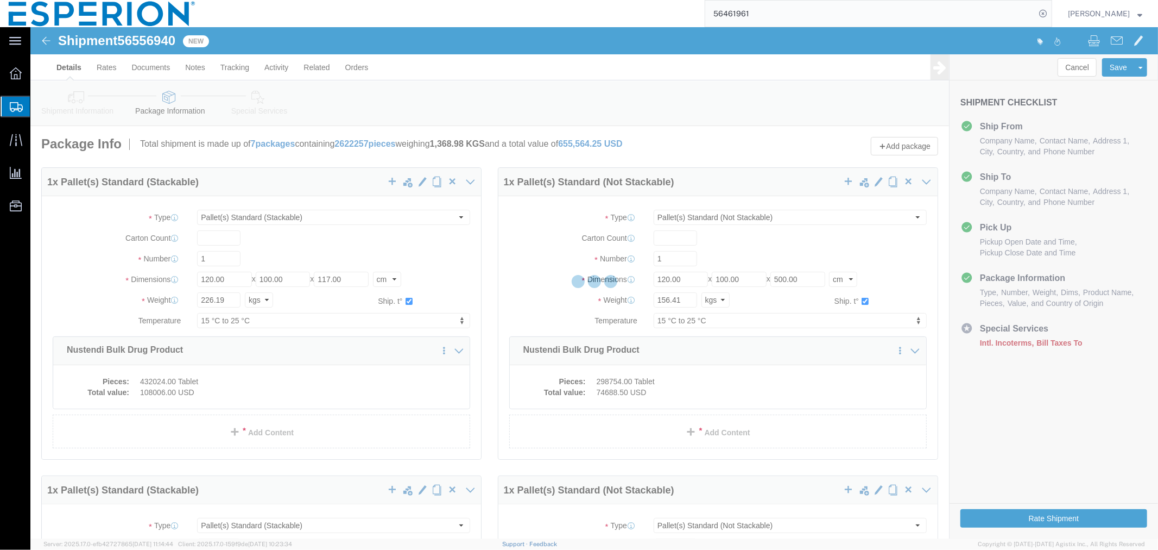
select select "PSST"
select select "PSNS"
select select "PSST"
select select "PSNS"
select select "PSST"
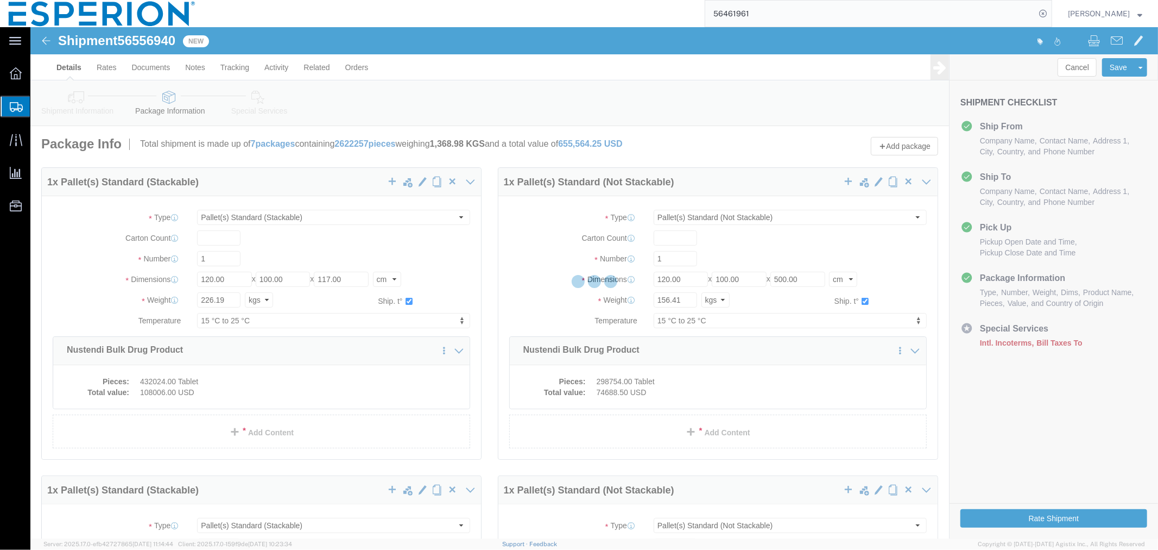
select select "PSNS"
select select "PSST"
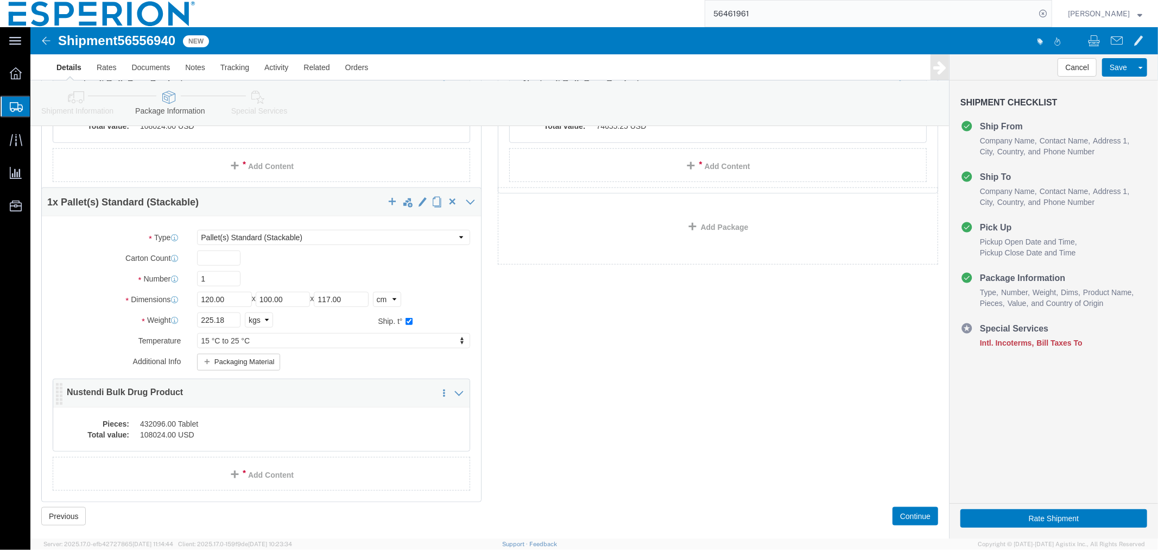
scroll to position [925, 0]
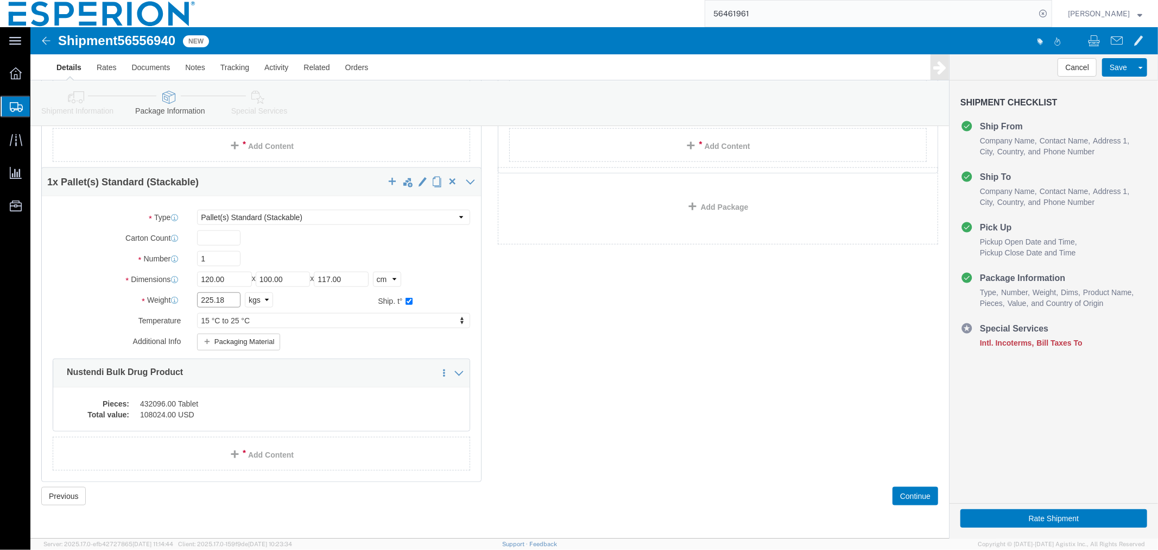
drag, startPoint x: 195, startPoint y: 277, endPoint x: 151, endPoint y: 270, distance: 44.1
click div "Weight 225.18 Select kgs lbs Ship. t°"
paste input "3.974"
type input "223.974"
click dd "432096.00 Tablet"
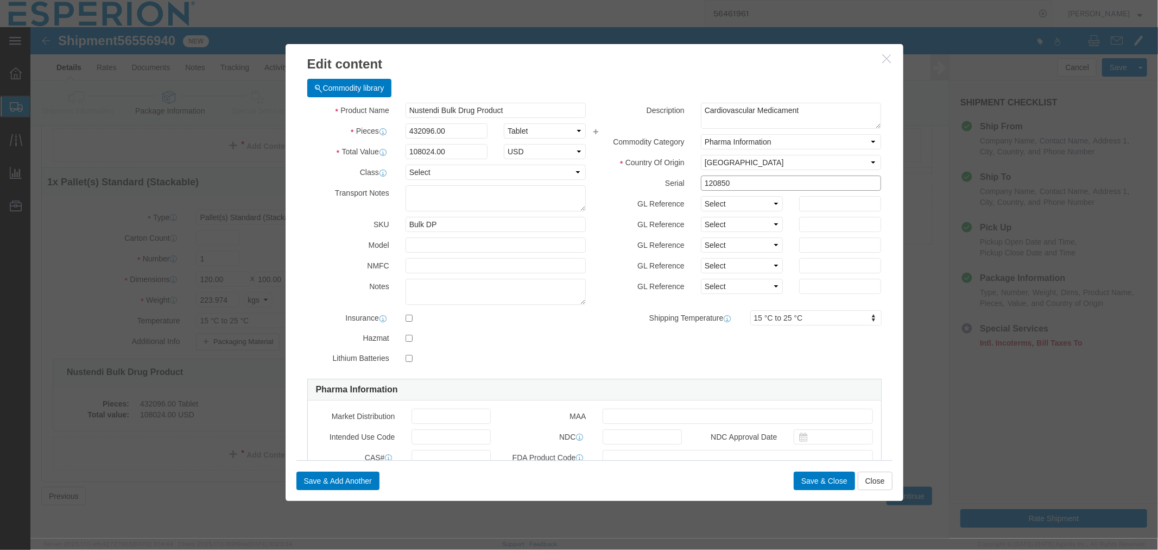
drag, startPoint x: 722, startPoint y: 153, endPoint x: 630, endPoint y: 156, distance: 91.8
click div "Serial 120850"
paste input "1"
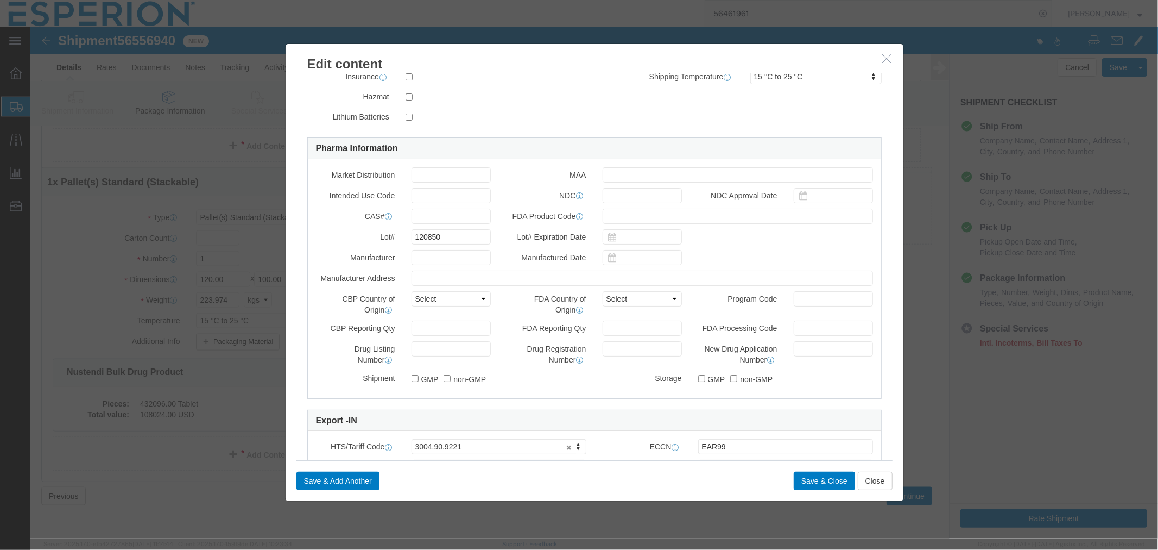
type input "120851"
drag, startPoint x: 422, startPoint y: 214, endPoint x: 362, endPoint y: 210, distance: 59.9
click div "Lot# 120850"
paste input "1"
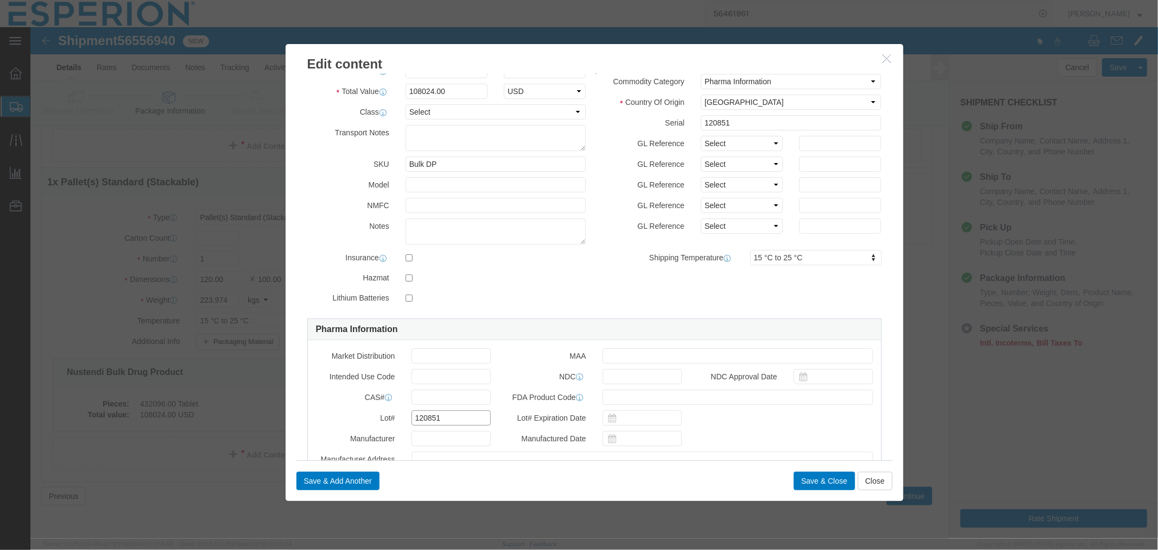
scroll to position [0, 0]
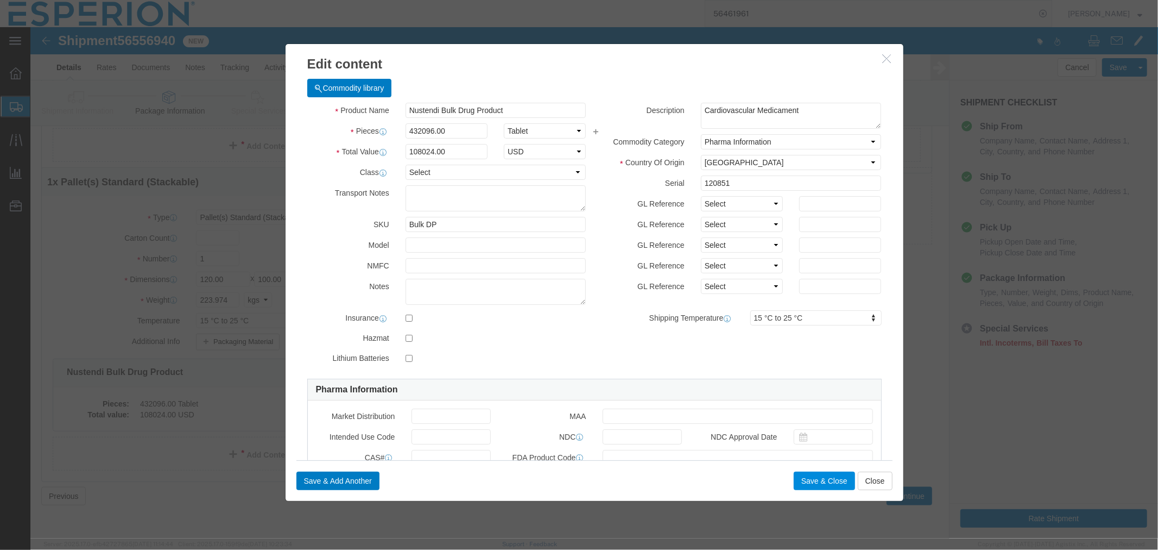
type input "120851"
click button "Save & Close"
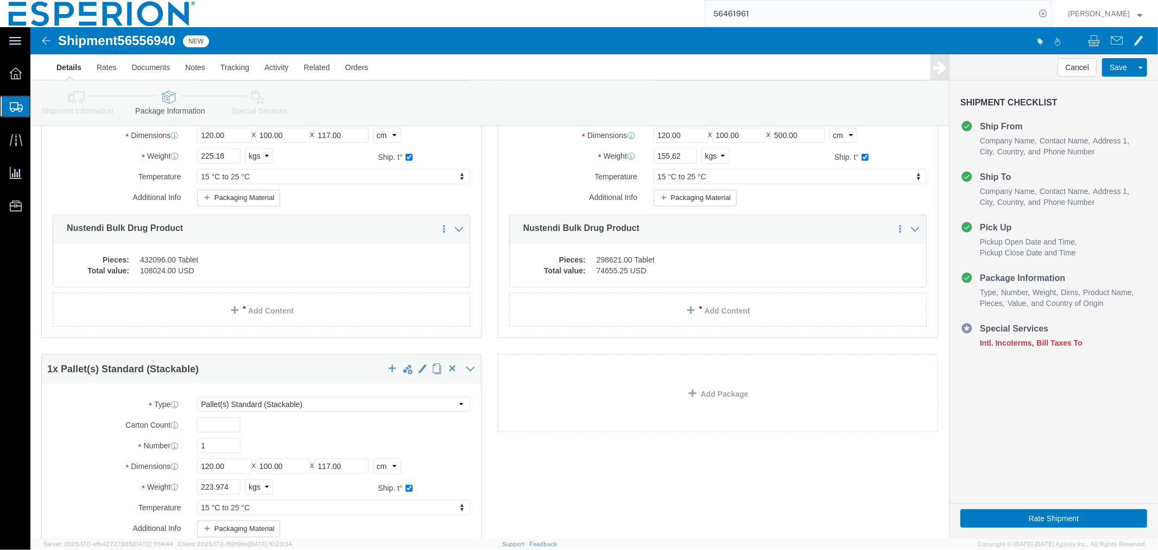
scroll to position [683, 0]
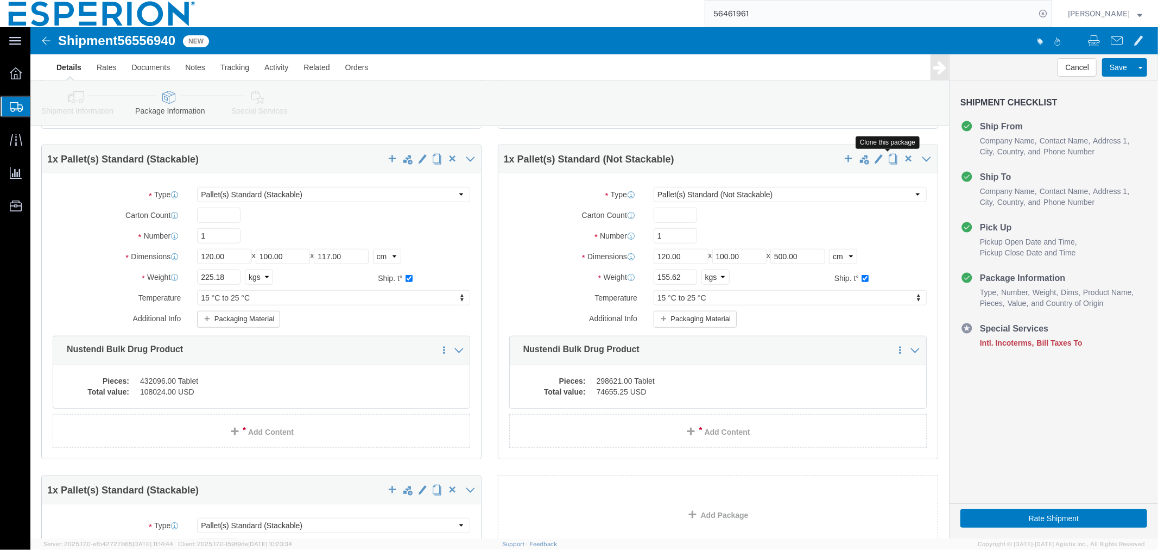
click span "button"
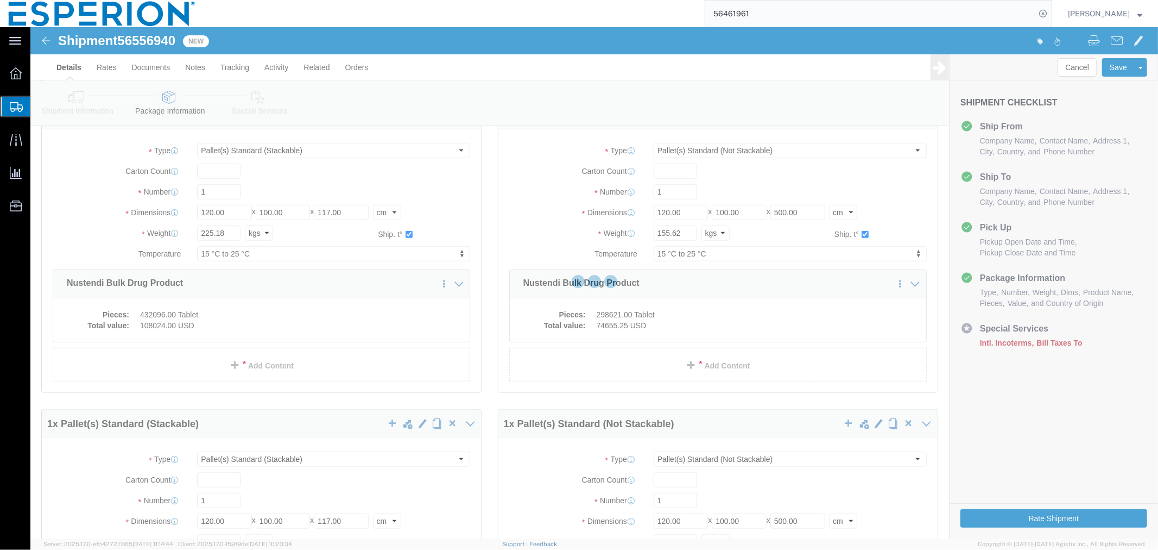
scroll to position [0, 0]
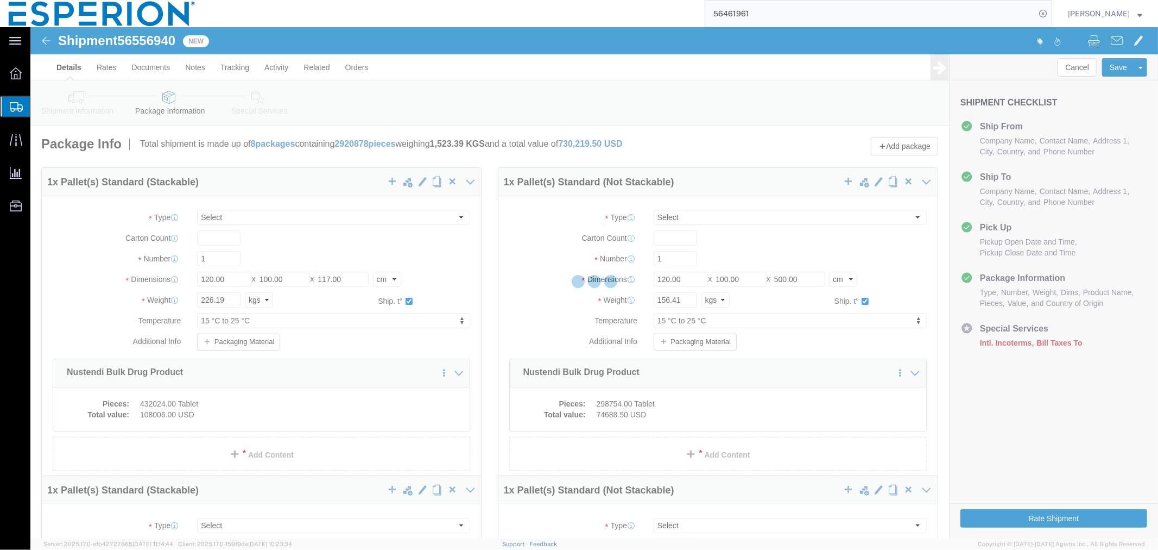
select select "PSST"
select select "PSNS"
select select "PSST"
select select "PSNS"
select select "PSST"
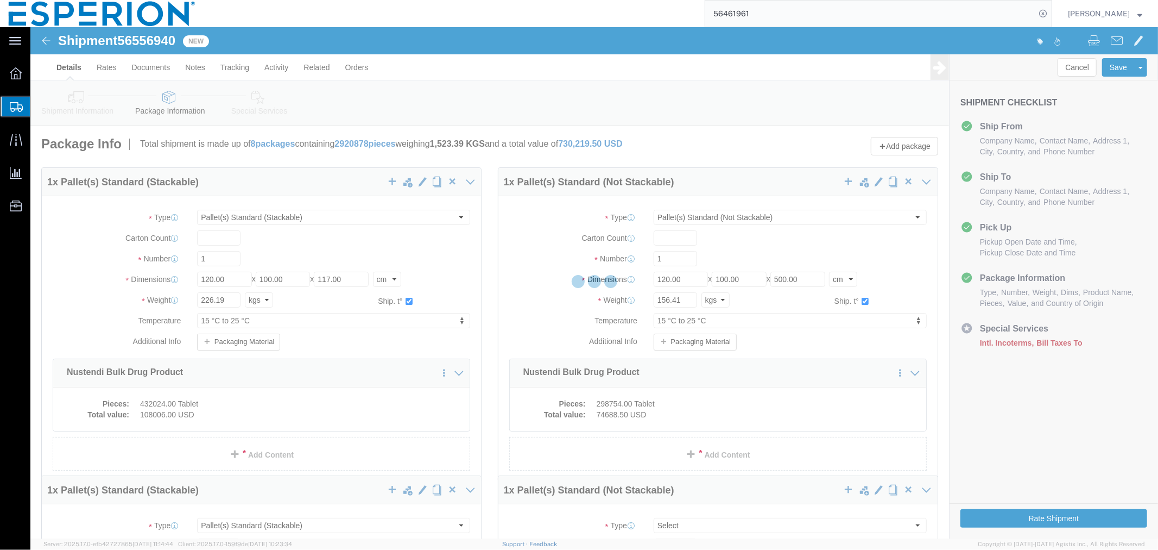
select select "PSNS"
select select "PSST"
select select "PSNS"
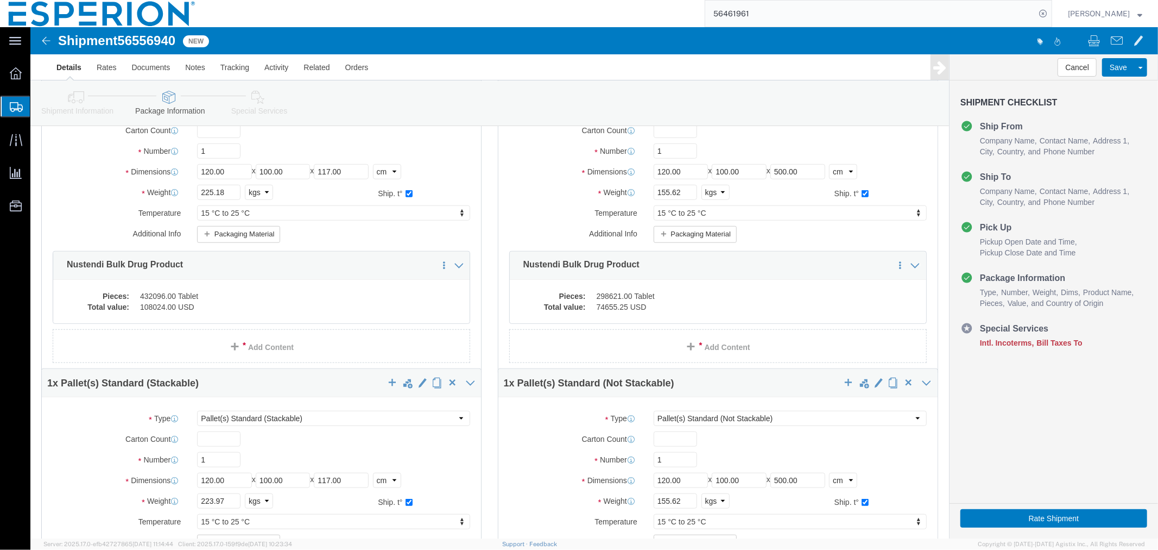
scroll to position [1011, 0]
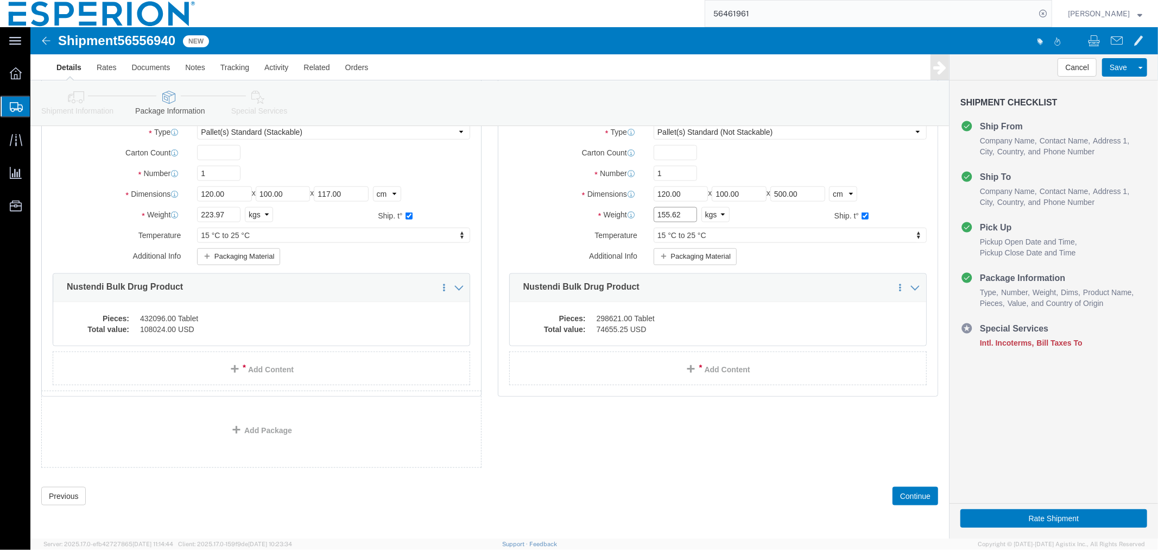
drag, startPoint x: 658, startPoint y: 190, endPoint x: 607, endPoint y: 188, distance: 51.6
click div "Weight 155.62 Select kgs lbs Ship. t°"
paste input "226"
type input "155.226"
click dd "298621.00 Tablet"
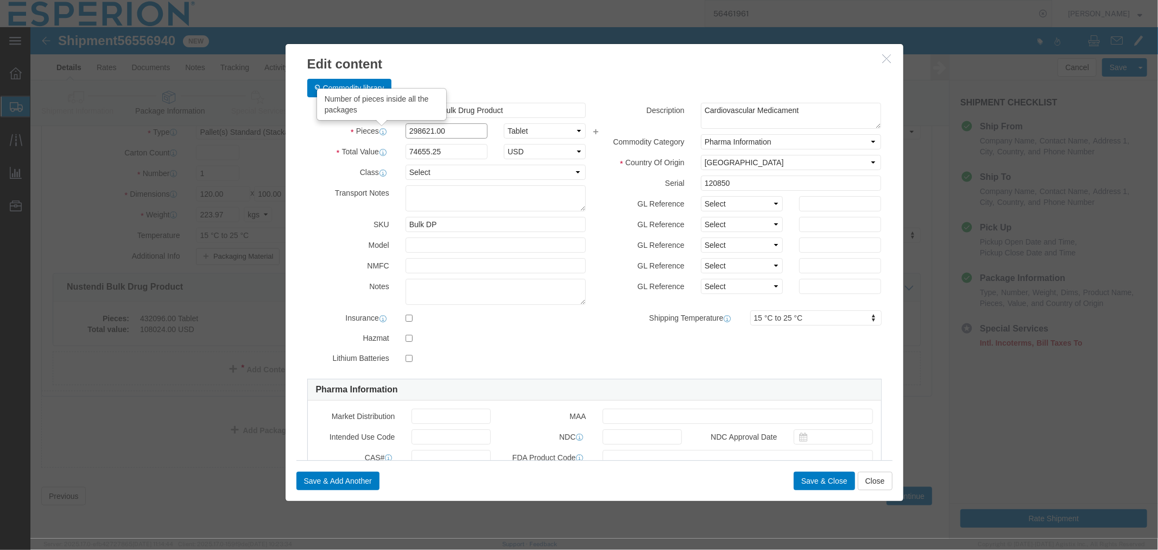
drag, startPoint x: 435, startPoint y: 106, endPoint x: 337, endPoint y: 98, distance: 98.6
click div "Pieces Number of pieces inside all the packages 298621.00 Select Bag Barrels 10…"
paste input "299,465.00"
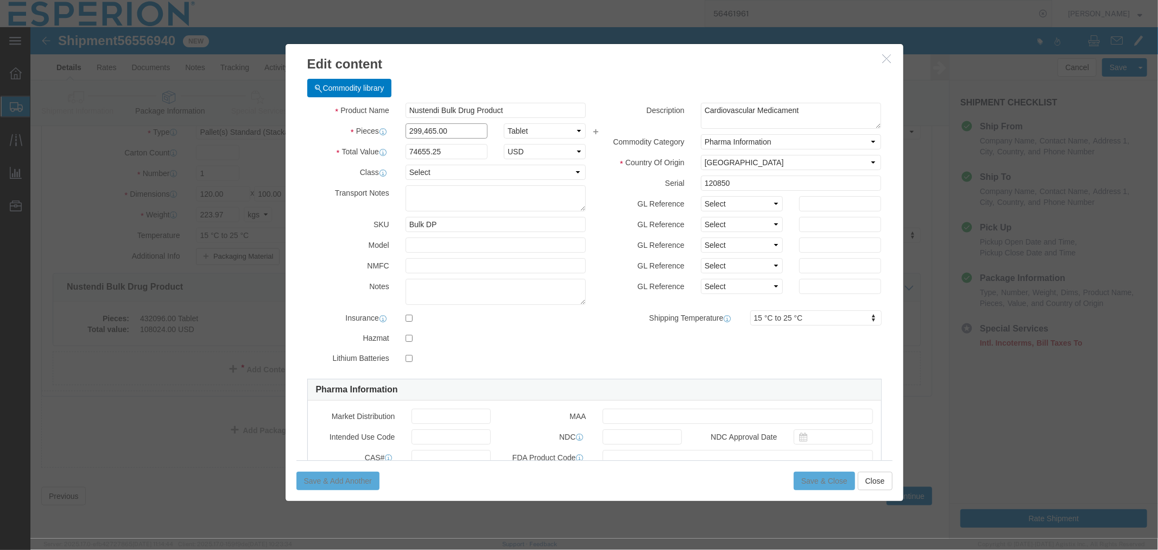
type input "299,465.00"
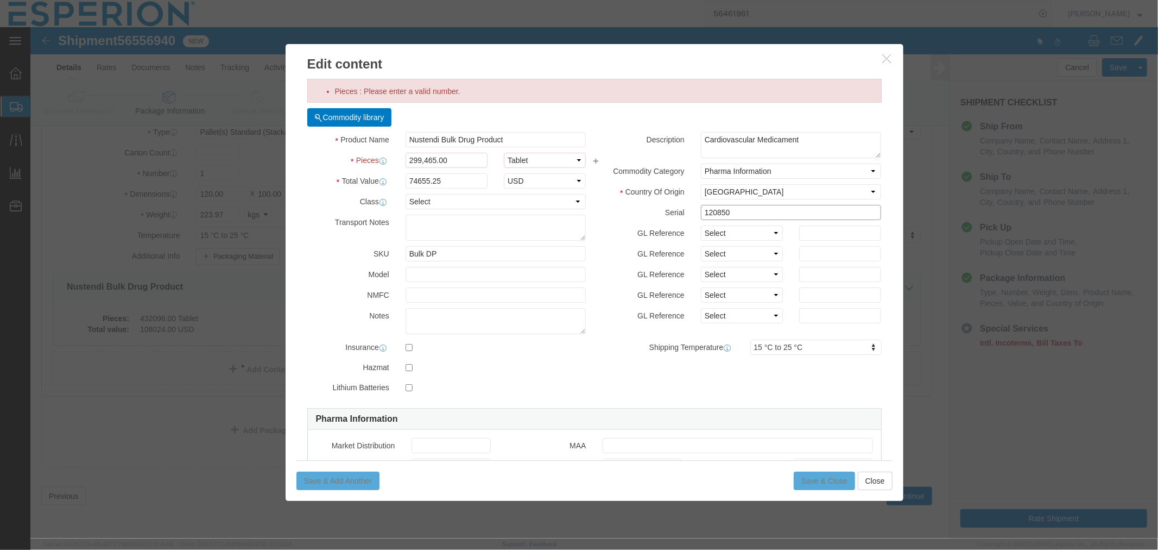
drag, startPoint x: 711, startPoint y: 188, endPoint x: 643, endPoint y: 187, distance: 67.4
click div "Serial 120850"
paste input "1"
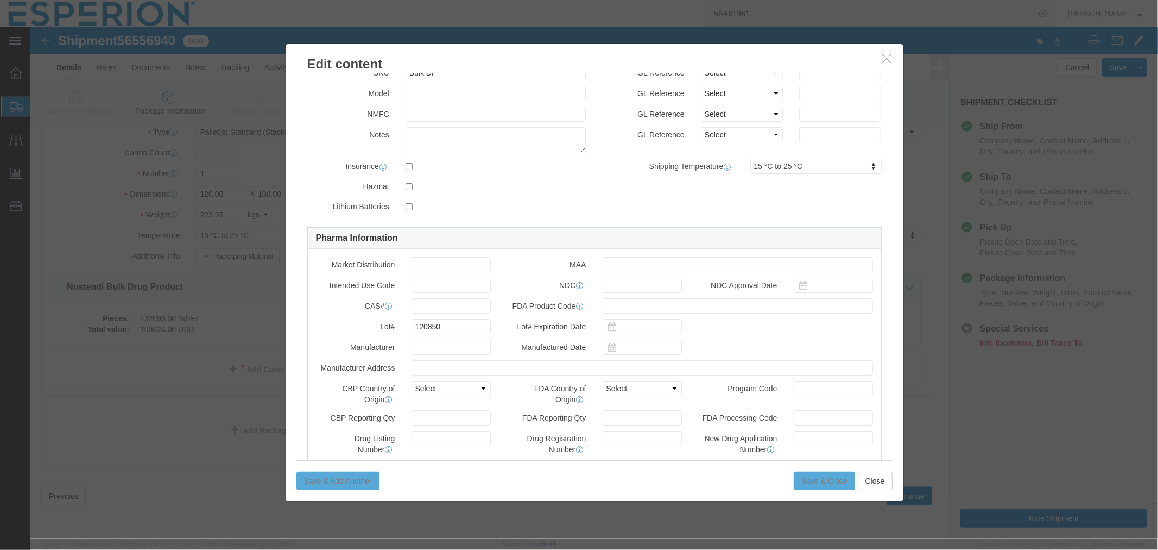
type input "120851"
drag, startPoint x: 424, startPoint y: 302, endPoint x: 364, endPoint y: 302, distance: 59.2
click div "Lot# 120850"
paste input "1"
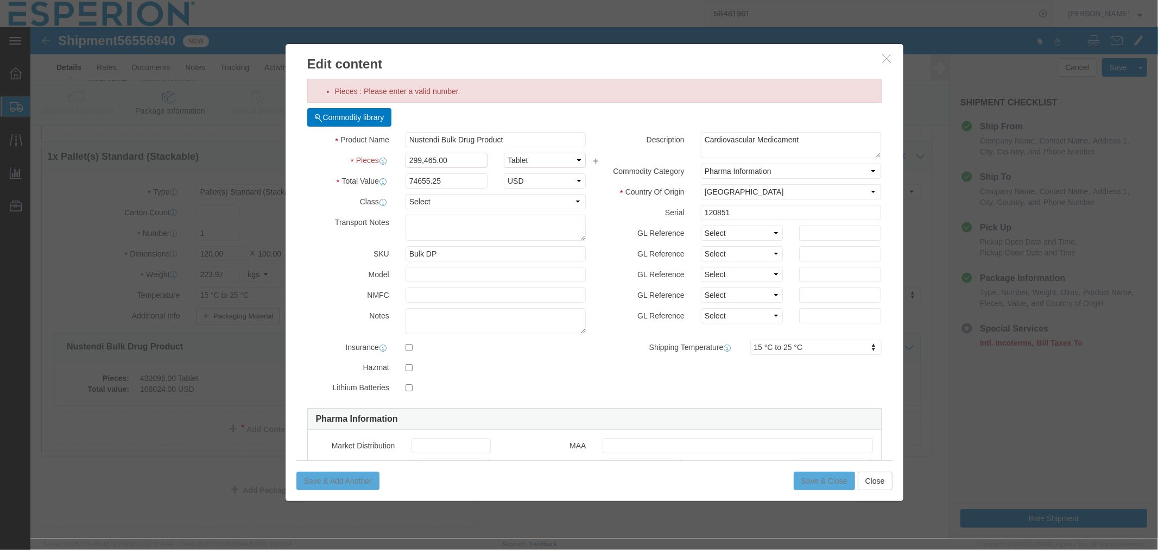
scroll to position [769, 0]
type input "120851"
click input "299,465.00"
type input "299465.00"
type input "22356634441.25"
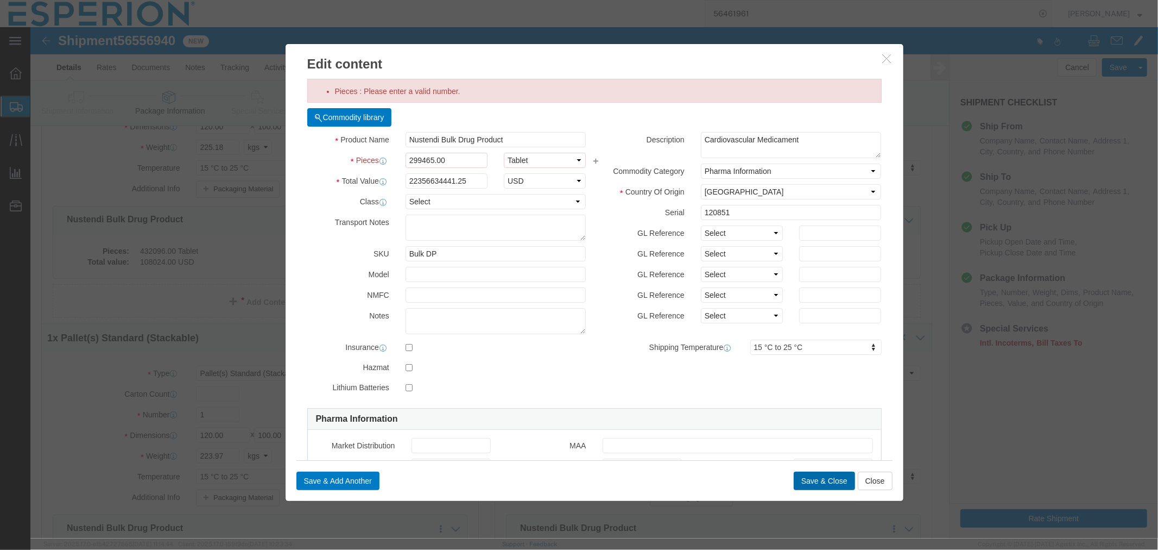
click button "Save & Close"
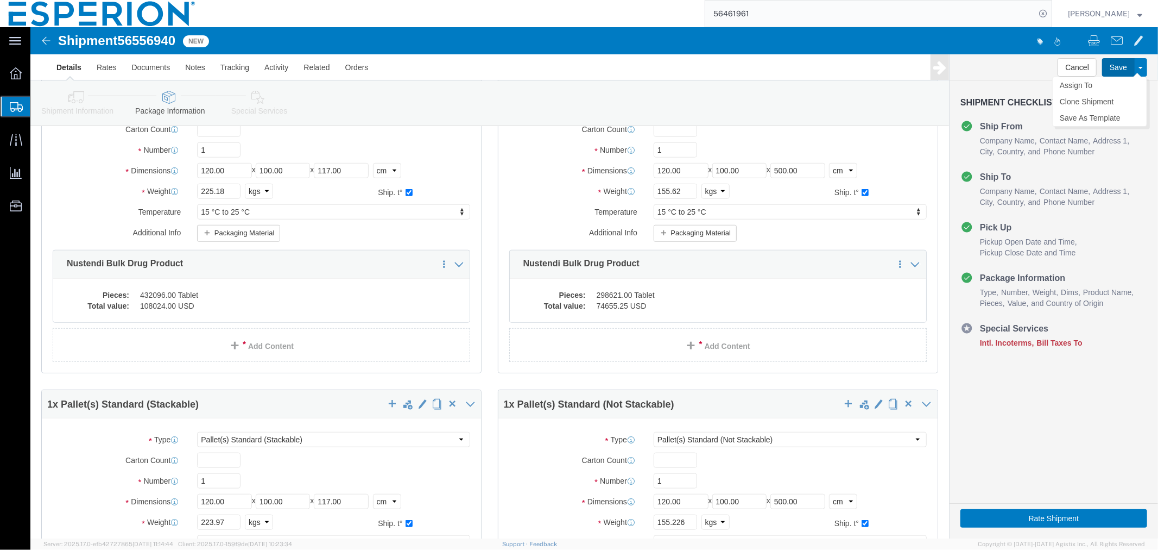
click button "Save"
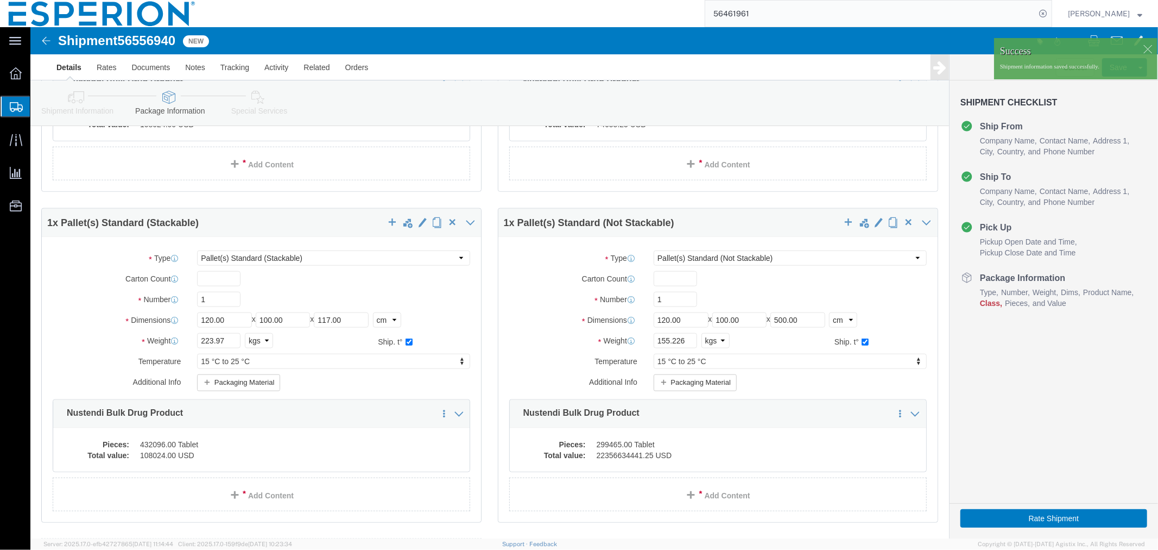
scroll to position [1098, 0]
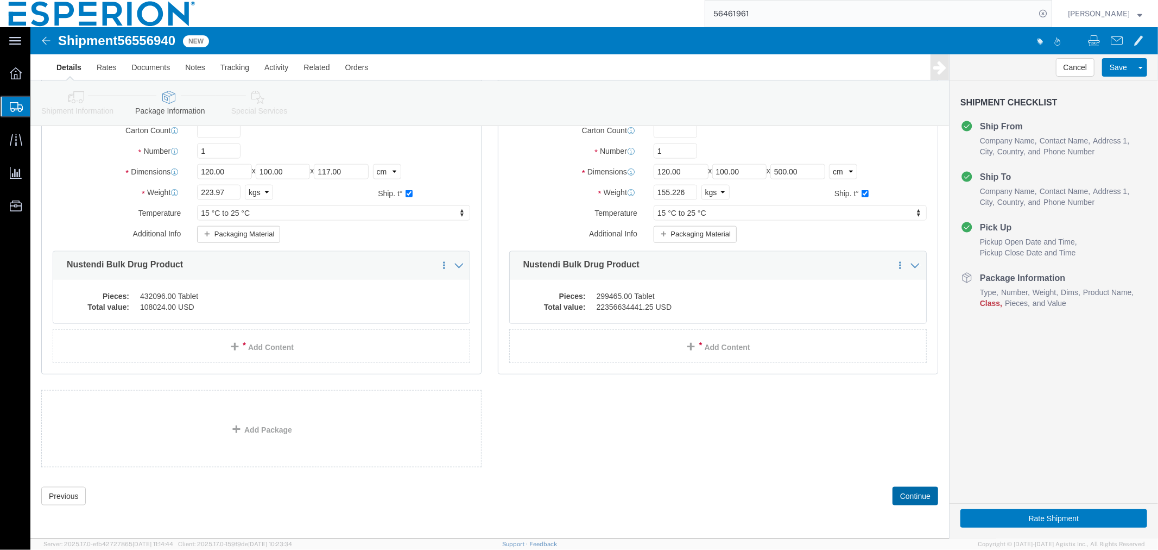
click button "Continue"
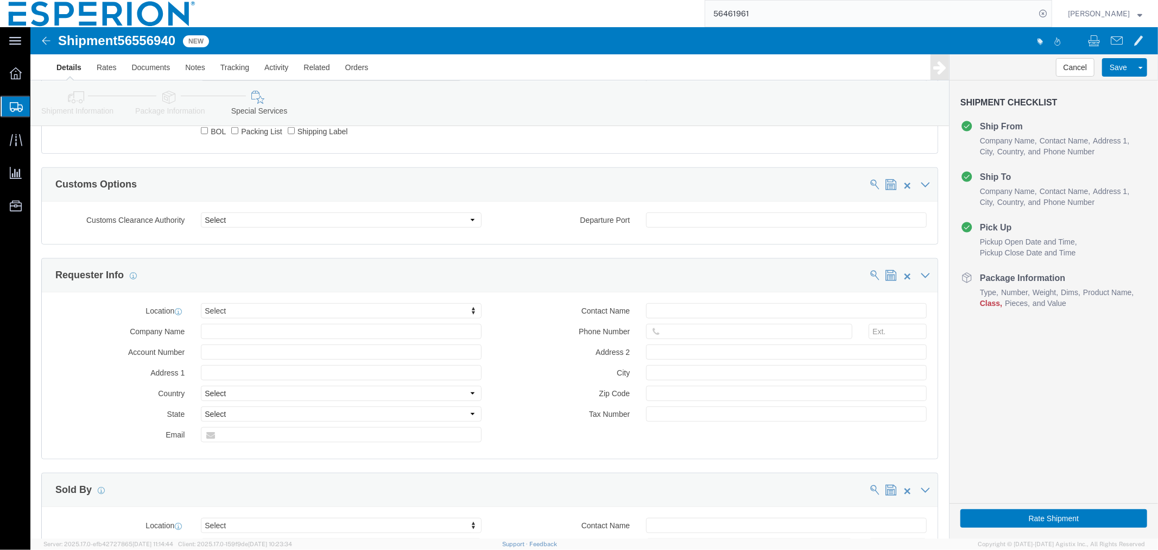
scroll to position [453, 0]
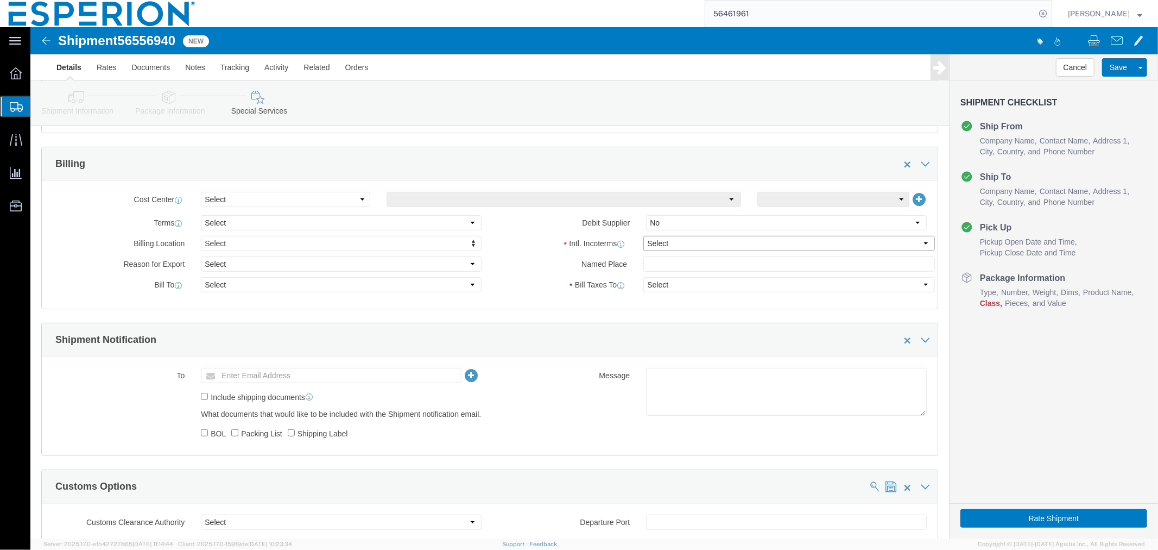
click select "Select Carriage Insurance Paid Carriage Paid To Cost and Freight Cost Insurance…"
select select "FCA"
click select "Select Carriage Insurance Paid Carriage Paid To Cost and Freight Cost Insurance…"
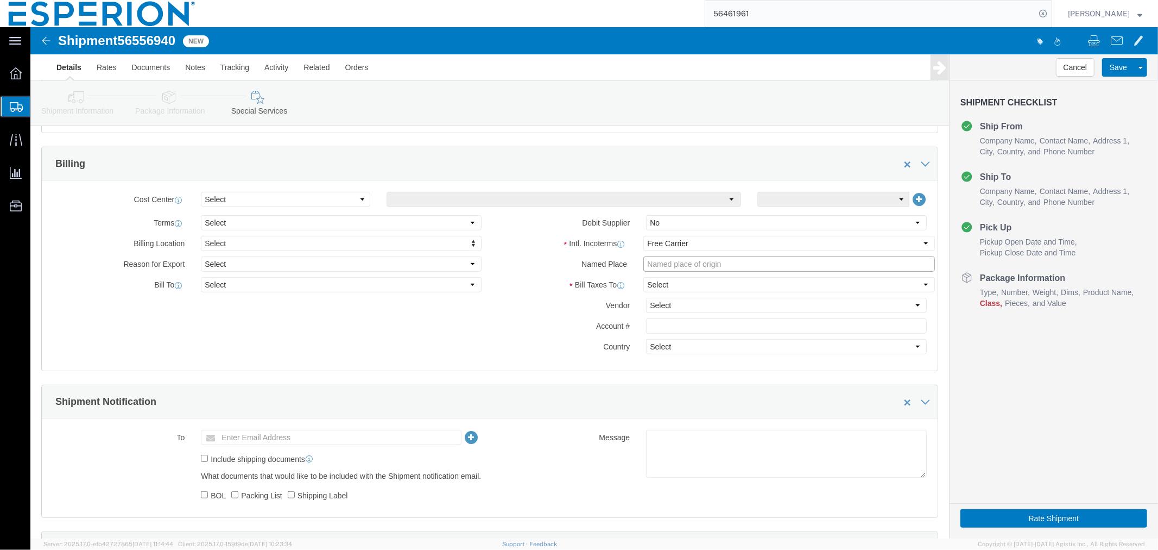
click input "text"
paste input "Piramal Pharma Ltd."
click input "Piramal Pharma Ltd.,"
paste input "Pithampur, 454775,"
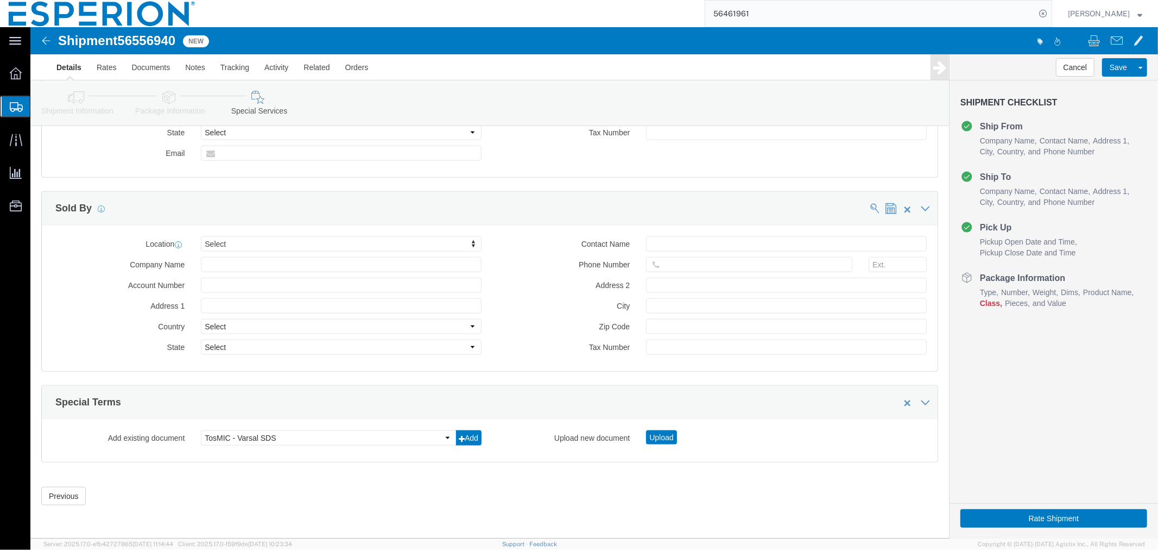
scroll to position [1119, 0]
type input "Piramal Pharma Ltd.,warehouse, [GEOGRAPHIC_DATA], [GEOGRAPHIC_DATA]"
click button "Save"
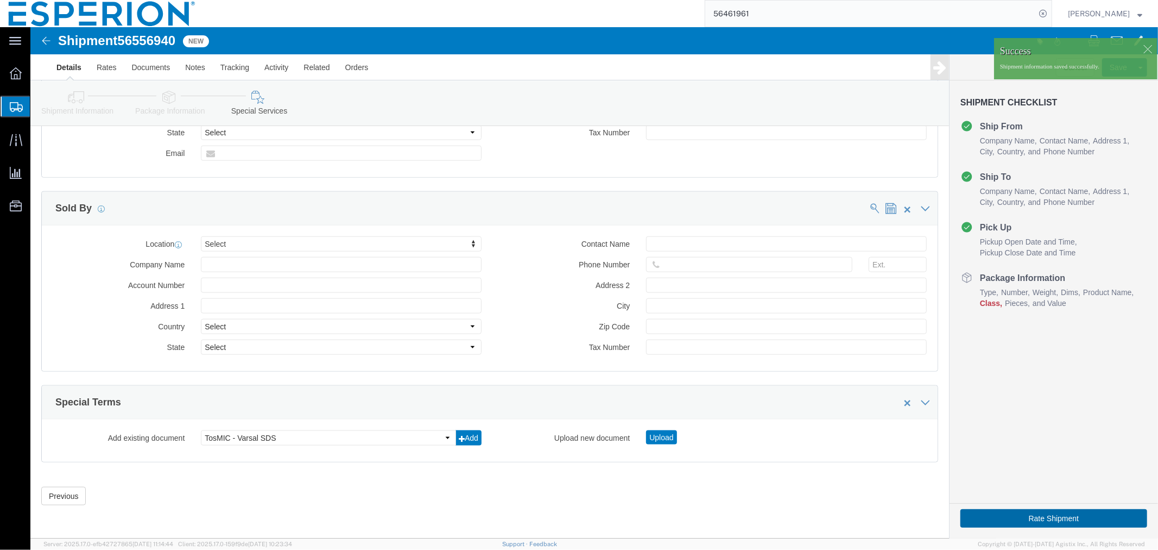
click button "Rate Shipment"
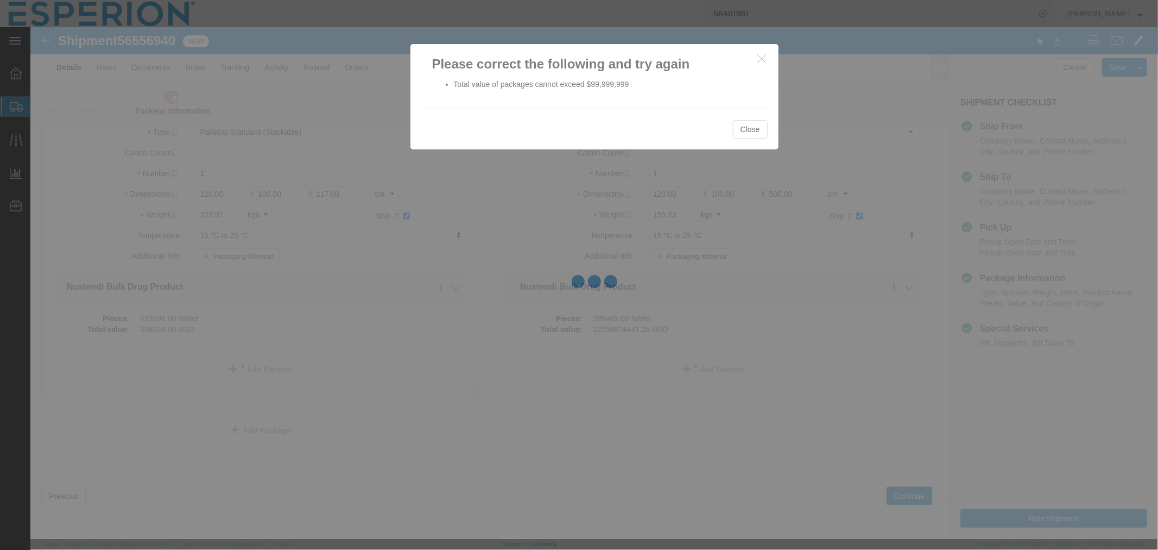
scroll to position [0, 0]
select select "PSST"
select select "PSNS"
select select "PSST"
select select "PSNS"
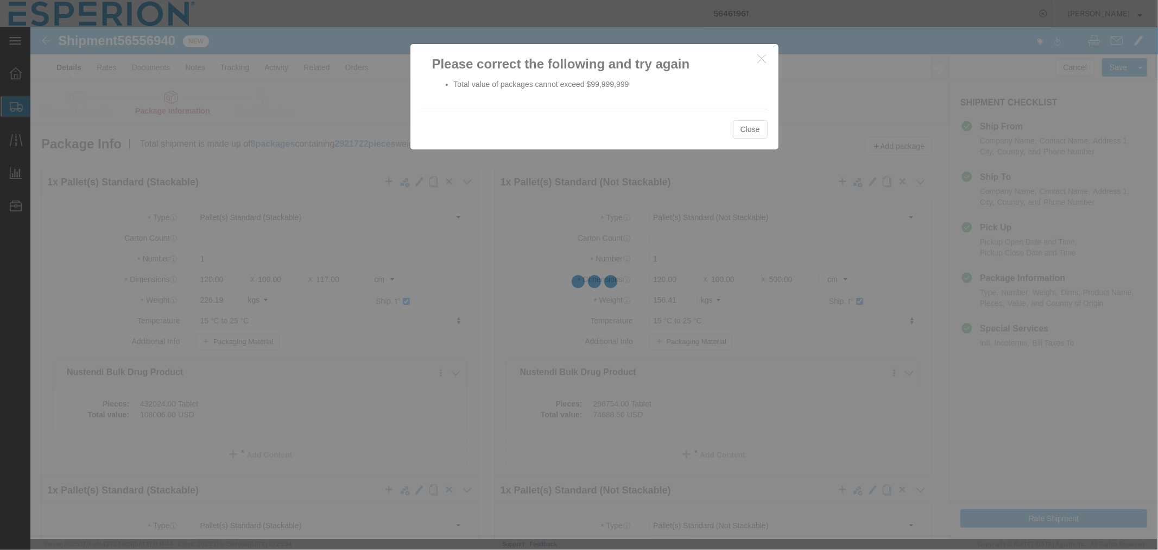
select select "PSST"
select select "PSNS"
select select "PSST"
select select "PSNS"
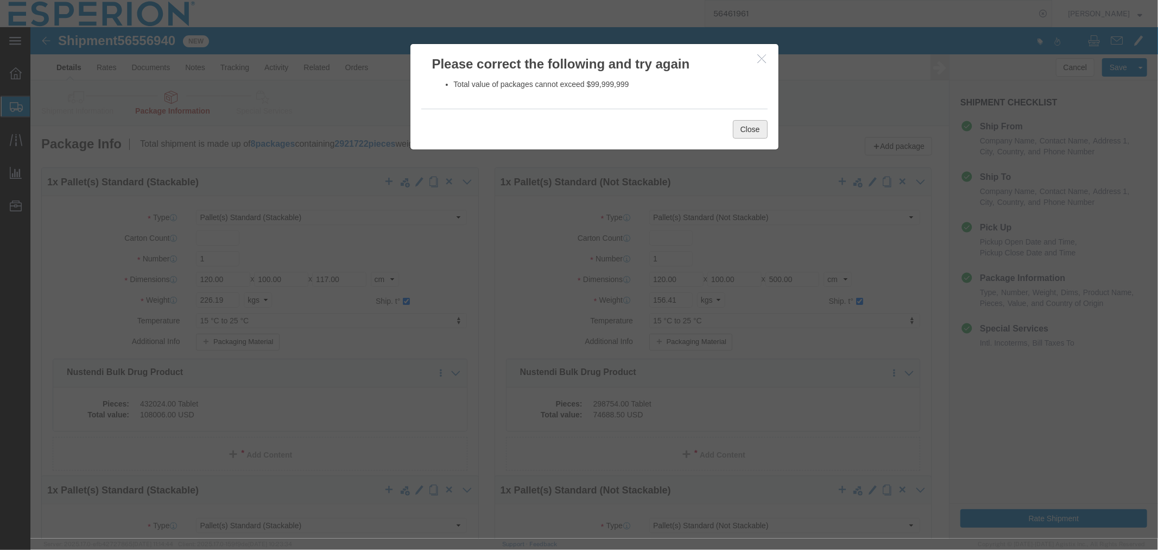
click button "Close"
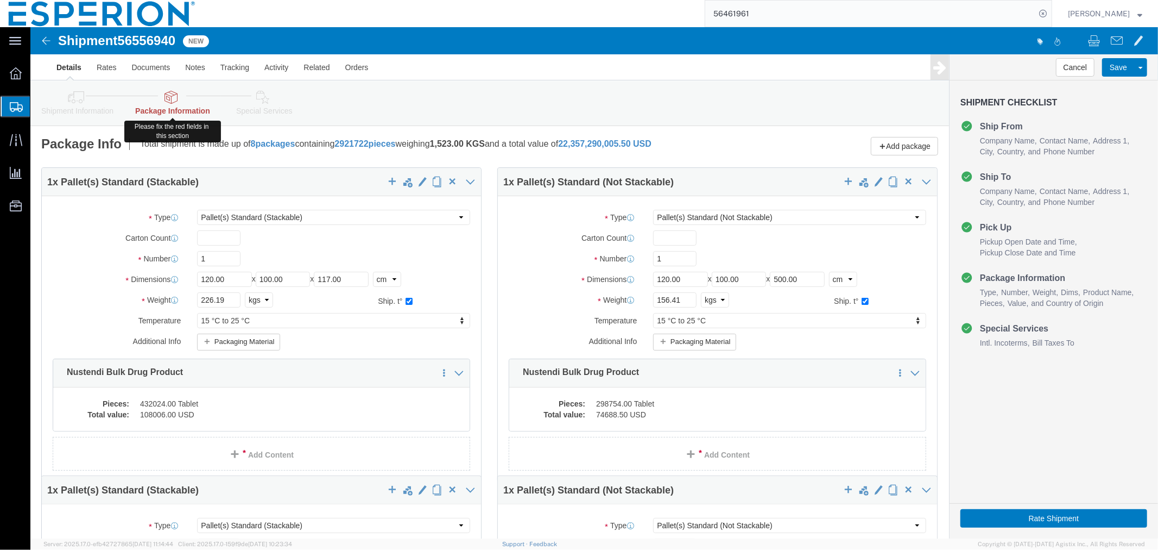
click link "Package Information"
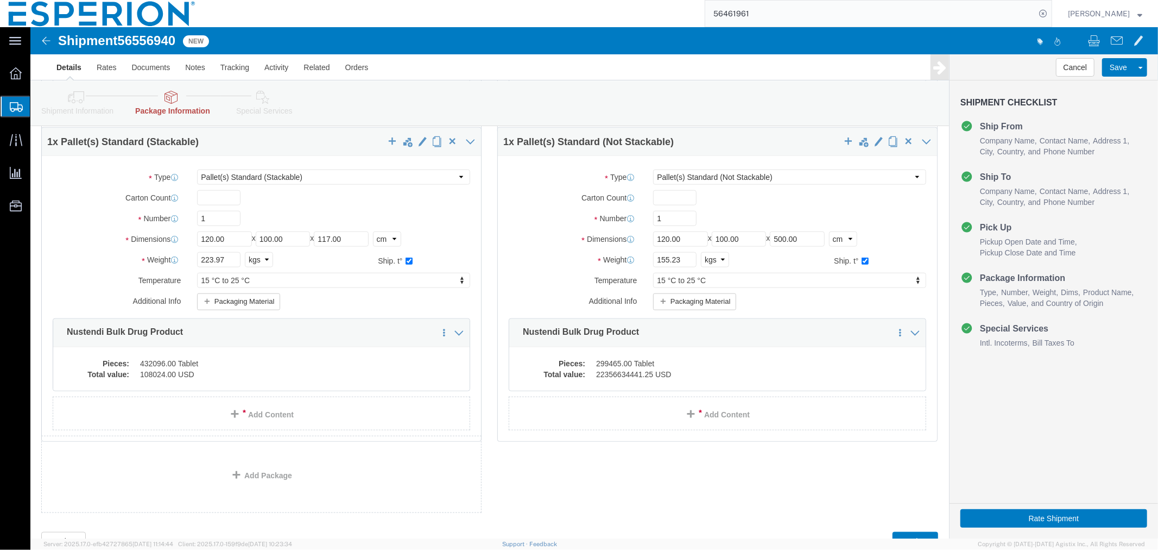
scroll to position [1011, 0]
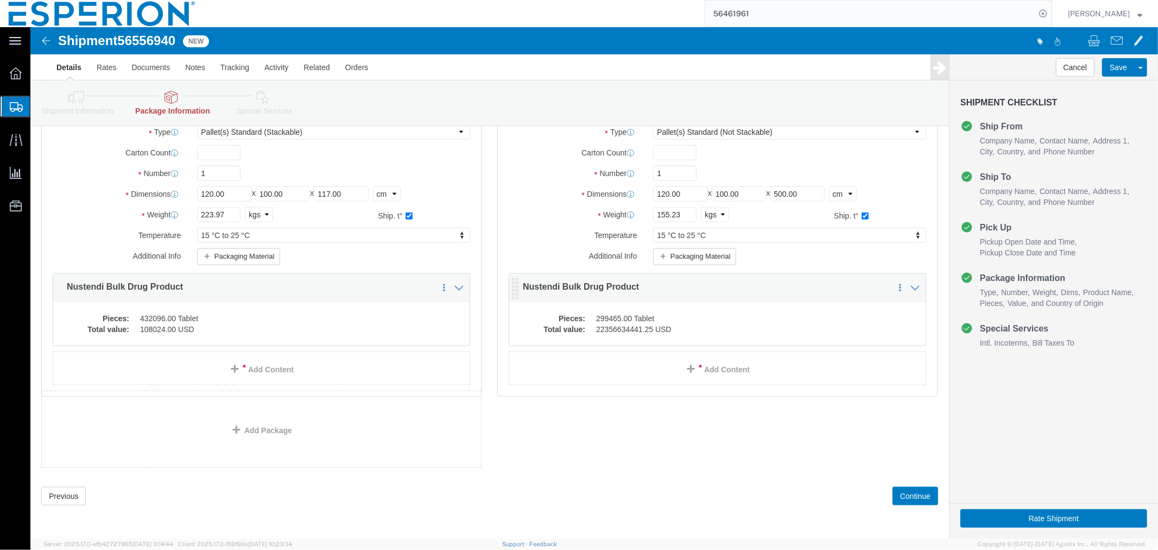
click dd "299465.00 Tablet"
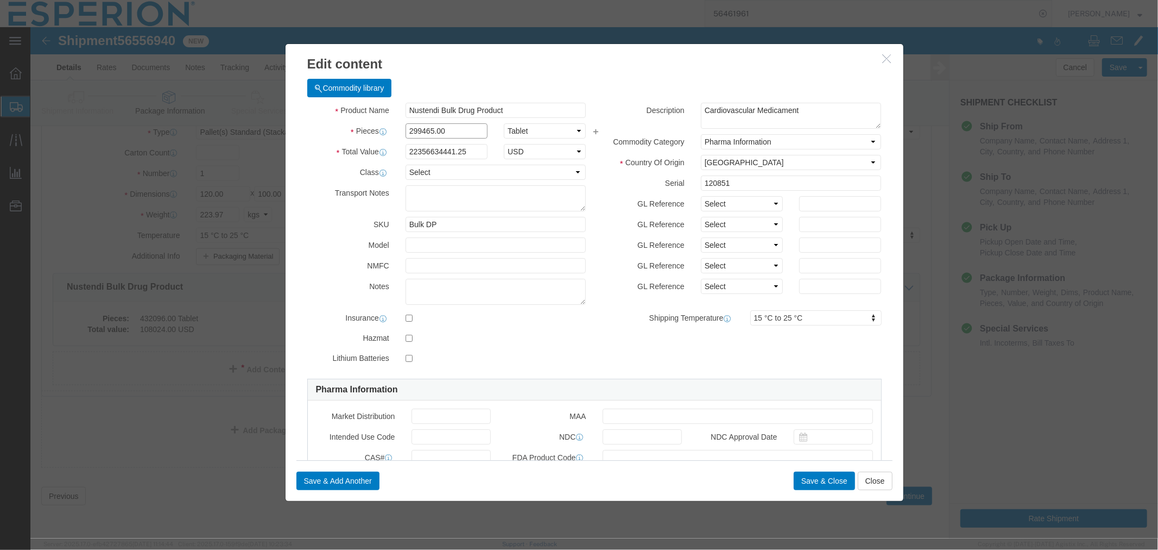
drag, startPoint x: 427, startPoint y: 106, endPoint x: 348, endPoint y: 106, distance: 79.8
click div "Pieces 299465.00 Select Bag Barrels 100Board Feet Bottle Box Blister Pack Carat…"
click input "22356634441.25"
type input "0.25"
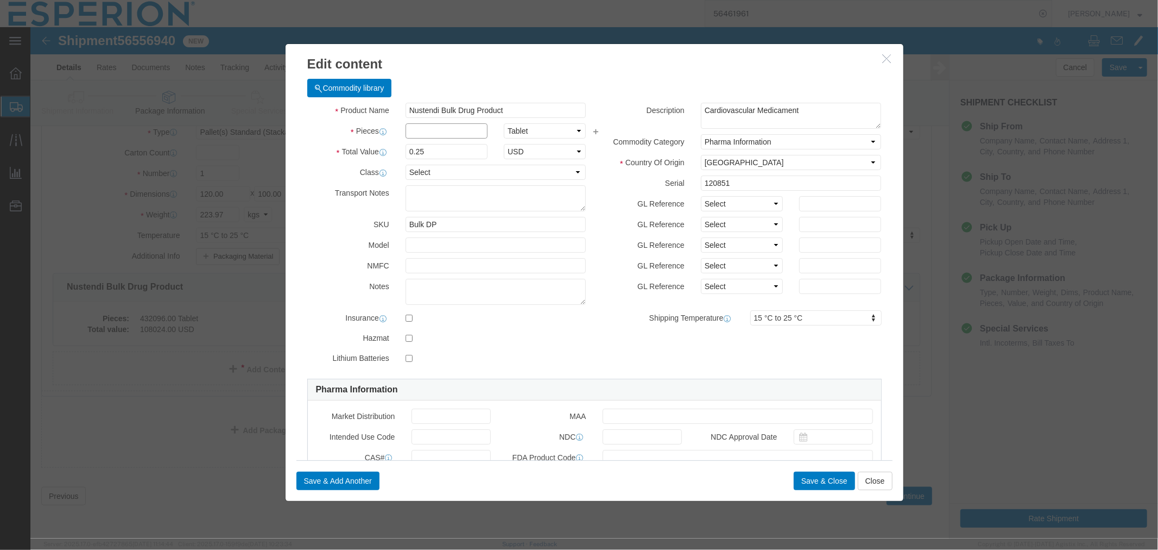
click input "text"
paste input "299465.00"
type input "299465.00"
type input "74866.25"
click button "Save & Close"
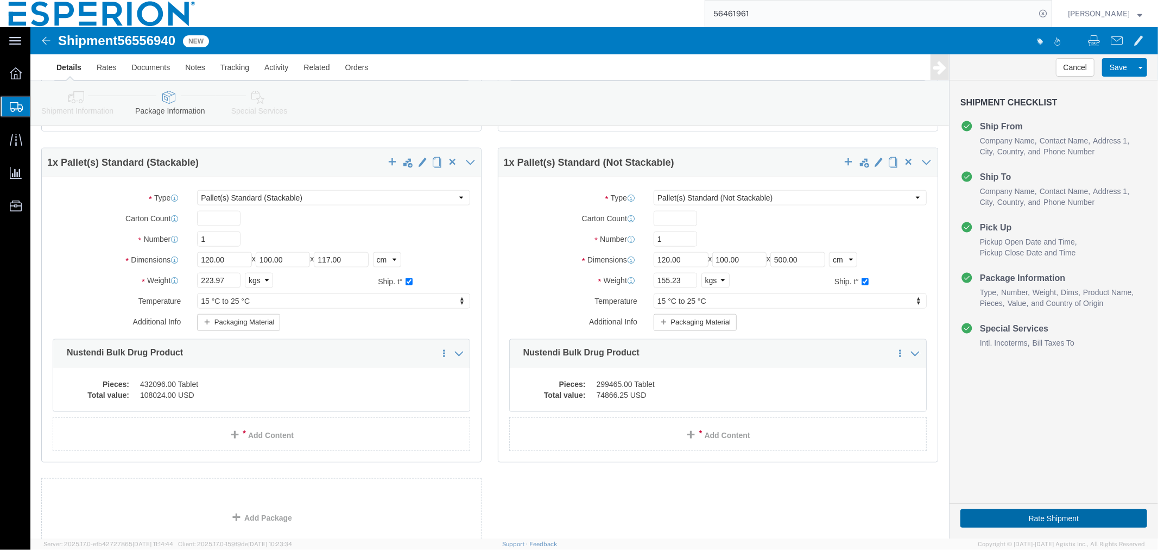
click button "Rate Shipment"
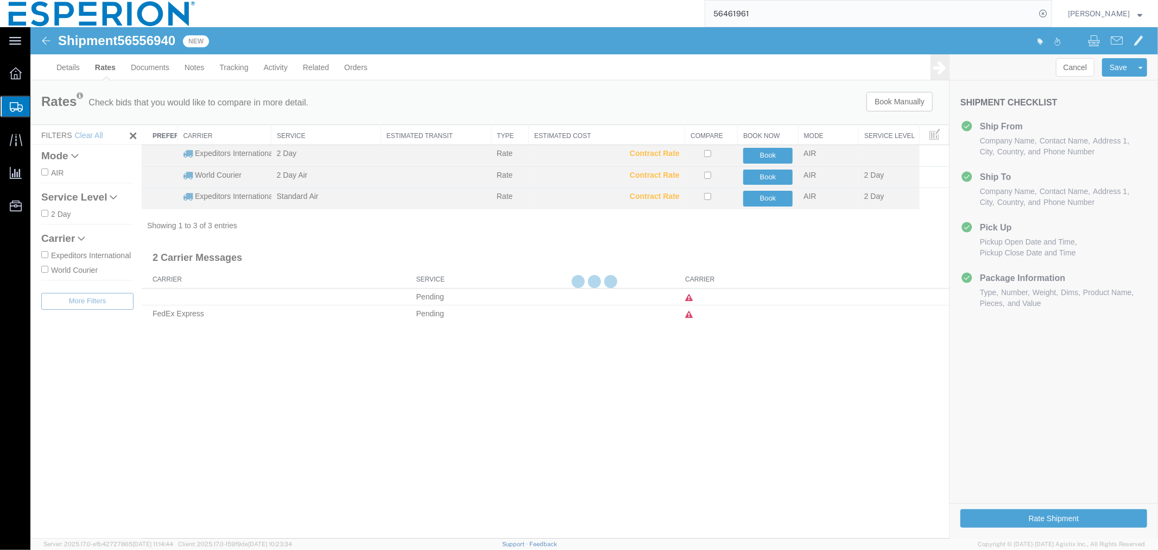
scroll to position [0, 0]
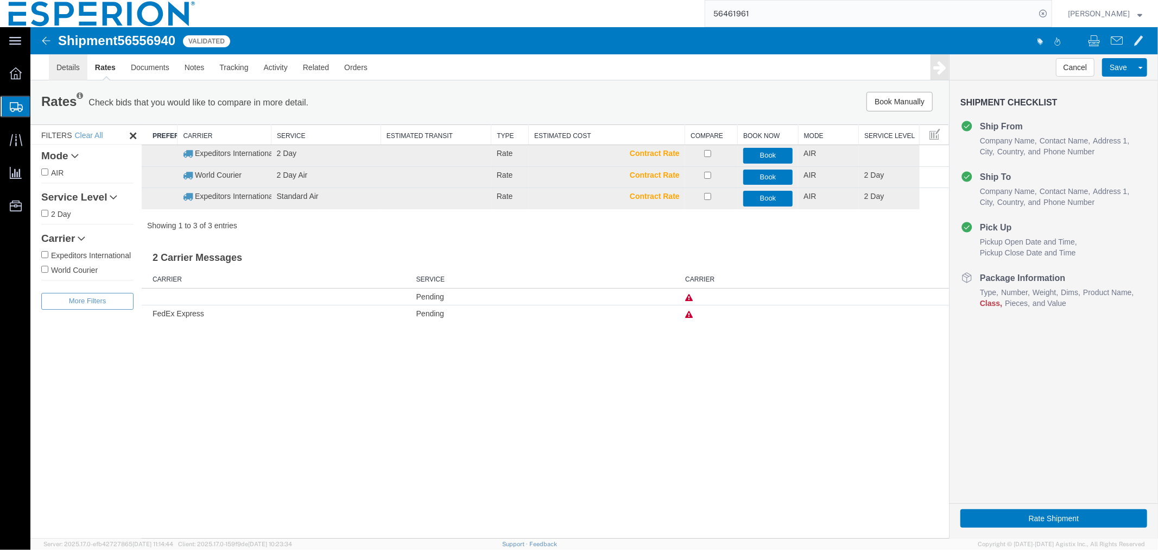
click at [61, 67] on link "Details" at bounding box center [67, 67] width 39 height 26
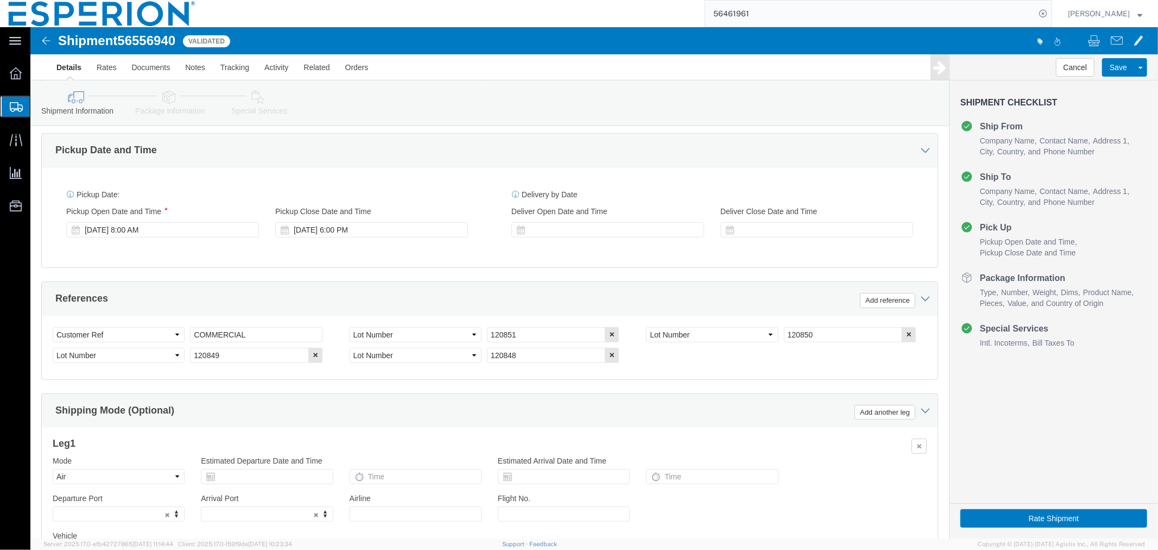
scroll to position [484, 0]
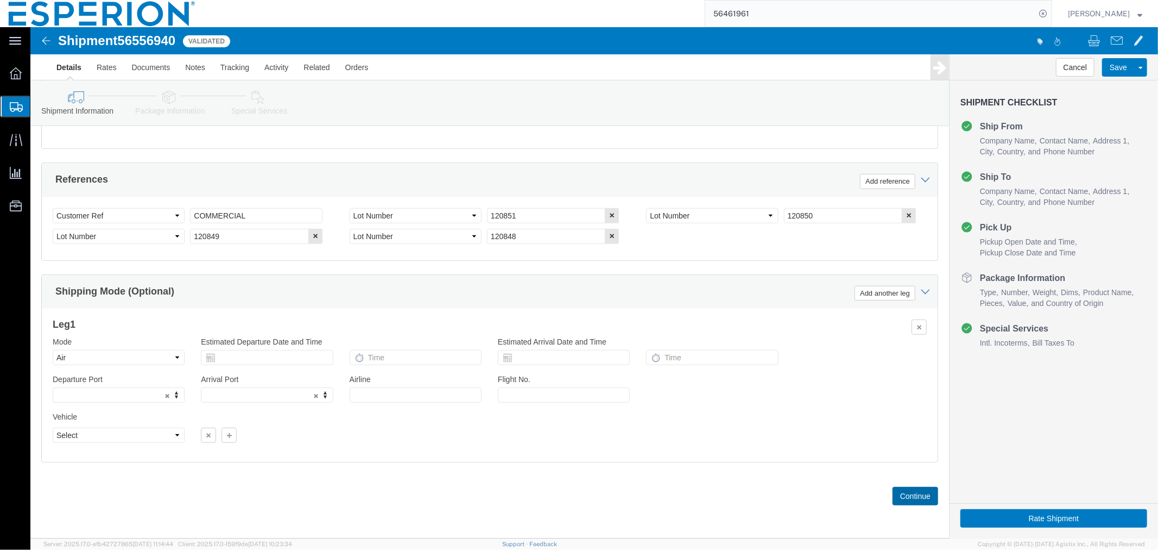
click button "Continue"
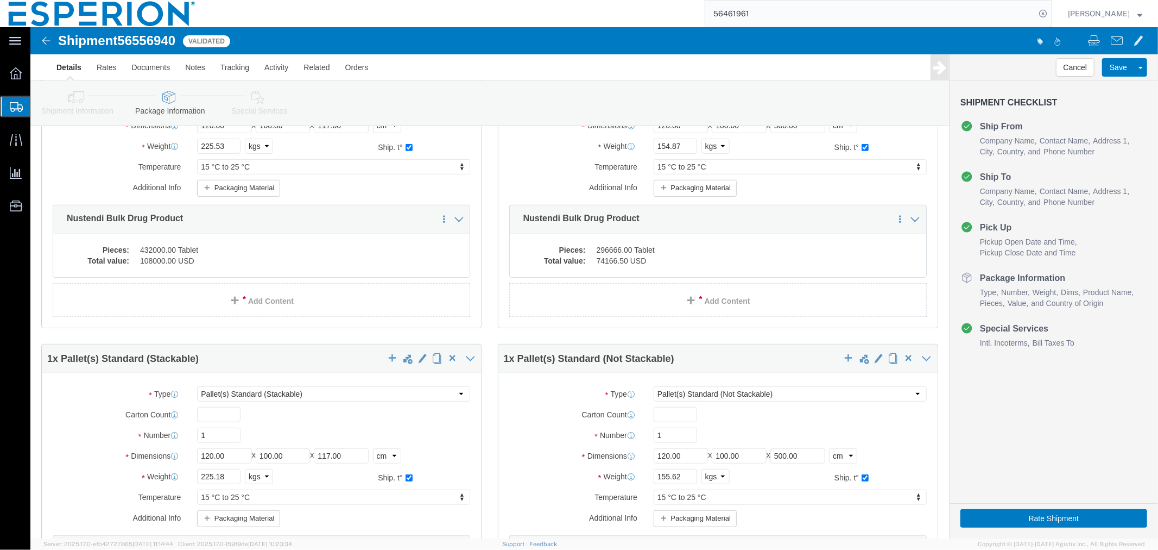
scroll to position [0, 0]
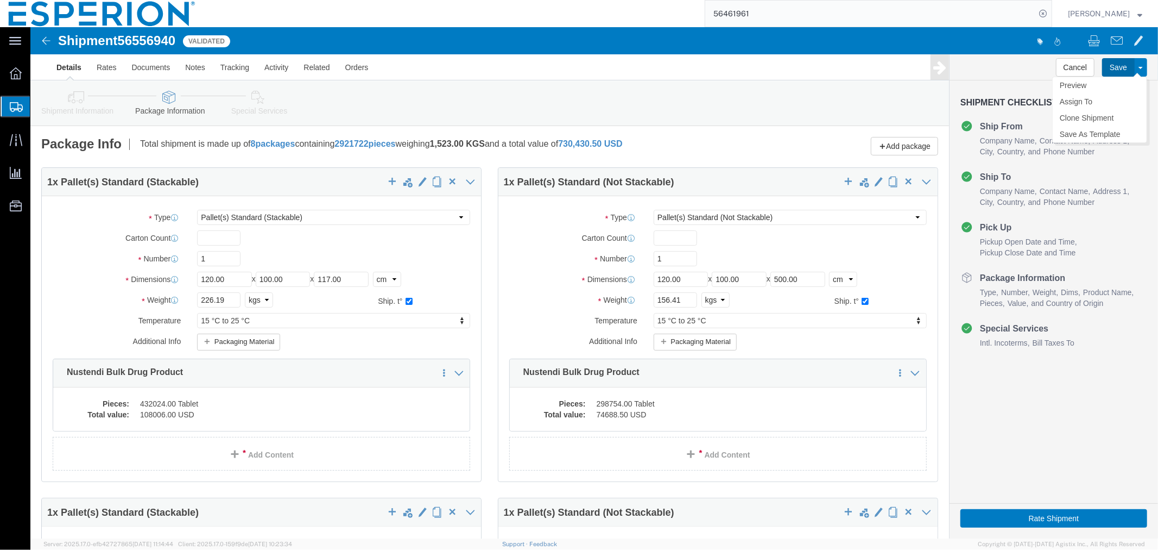
click button "Save"
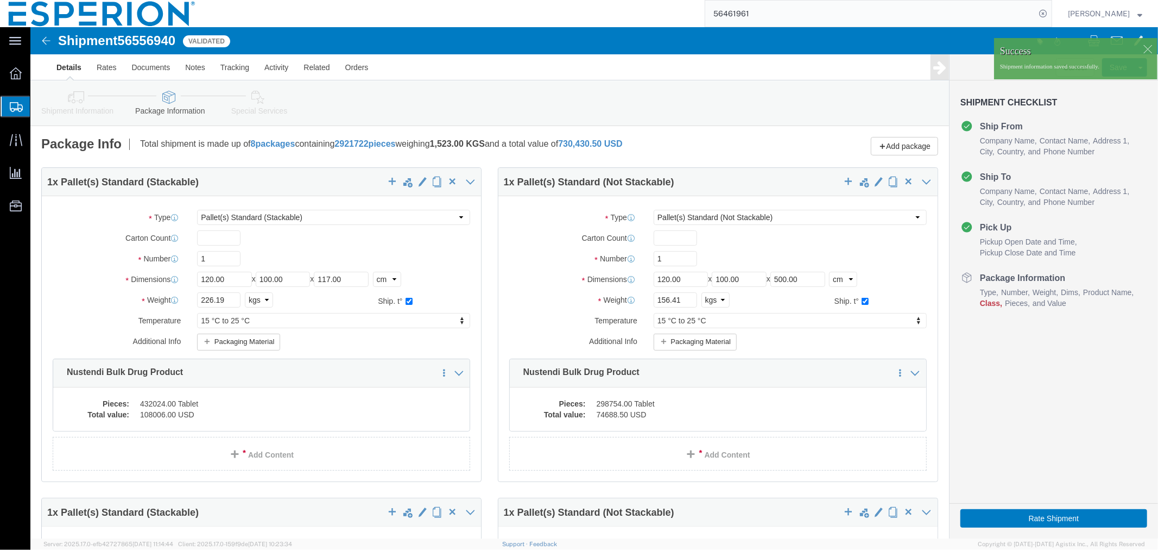
click span "56556940"
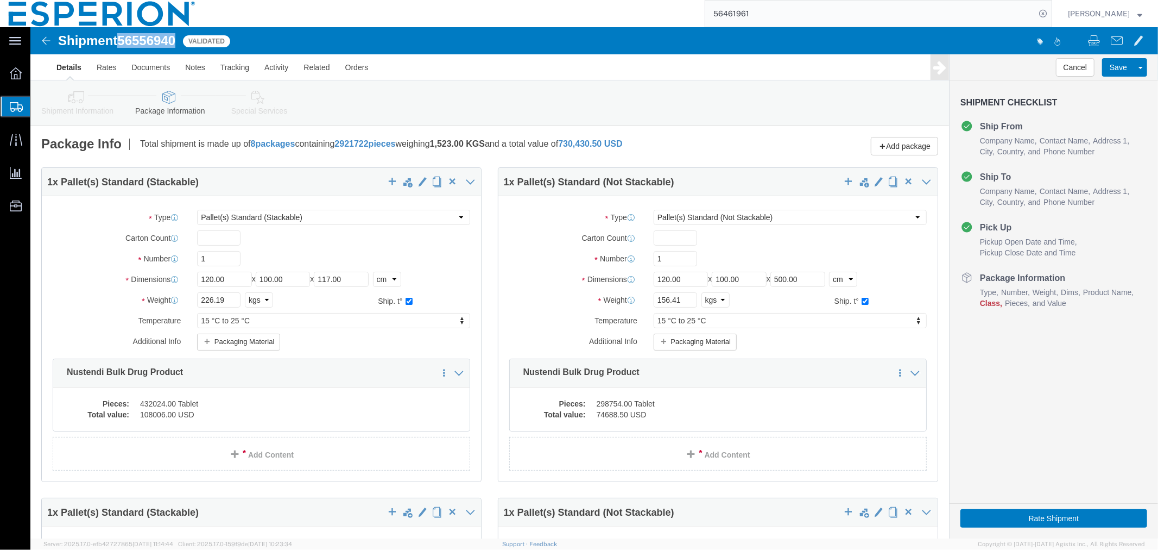
copy span "56556940"
drag, startPoint x: 122, startPoint y: 45, endPoint x: 103, endPoint y: 50, distance: 19.2
click link "Documents"
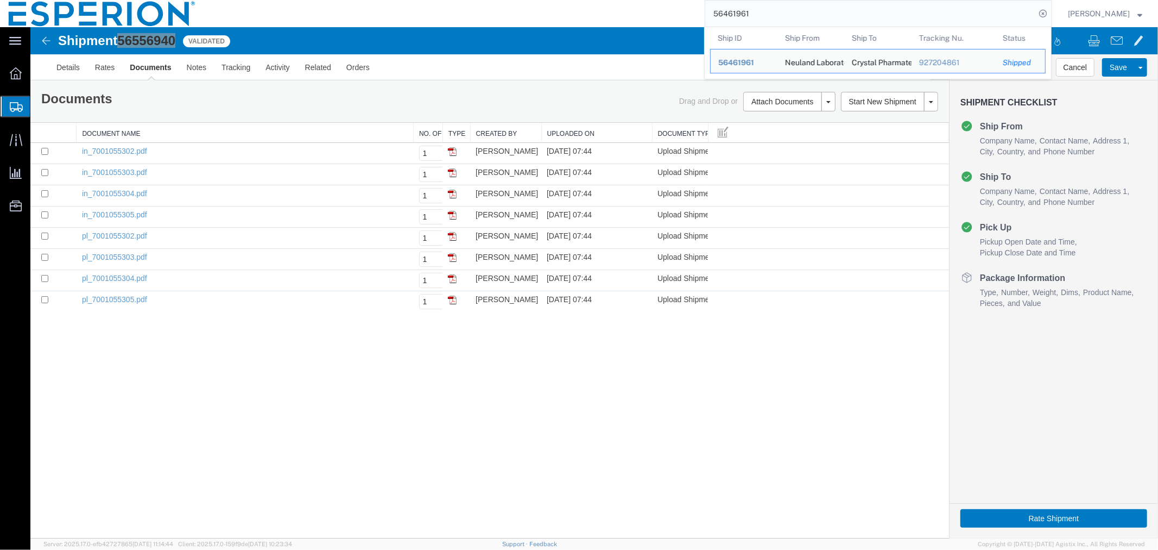
drag, startPoint x: 794, startPoint y: 20, endPoint x: 647, endPoint y: 12, distance: 147.4
click at [647, 12] on div "56461961 Ship ID Ship From Ship To Tracking Nu. Status Ship ID 56461961 Ship Fr…" at bounding box center [628, 13] width 848 height 27
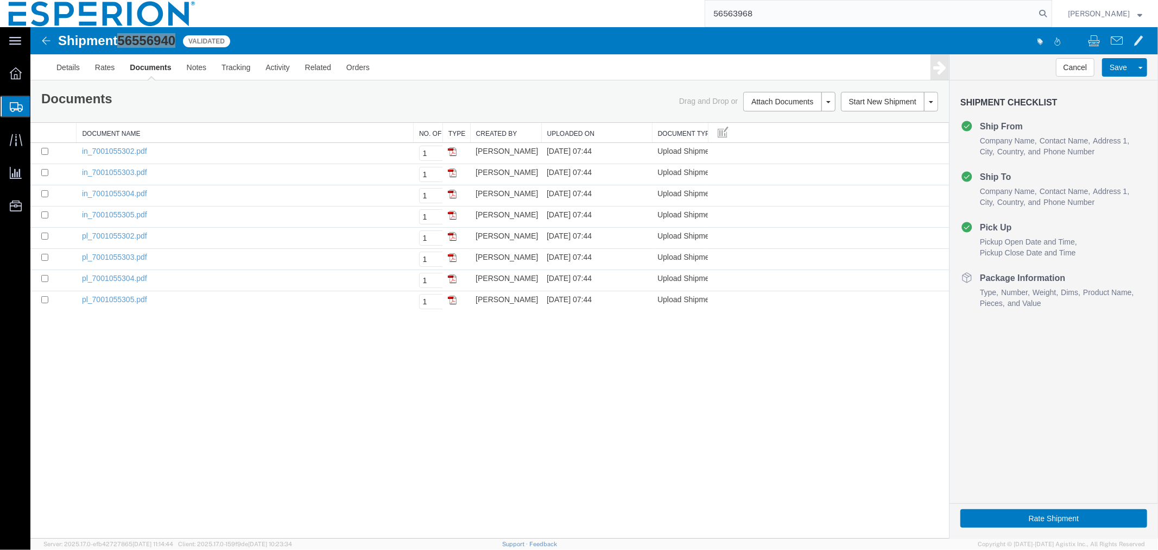
type input "56563968"
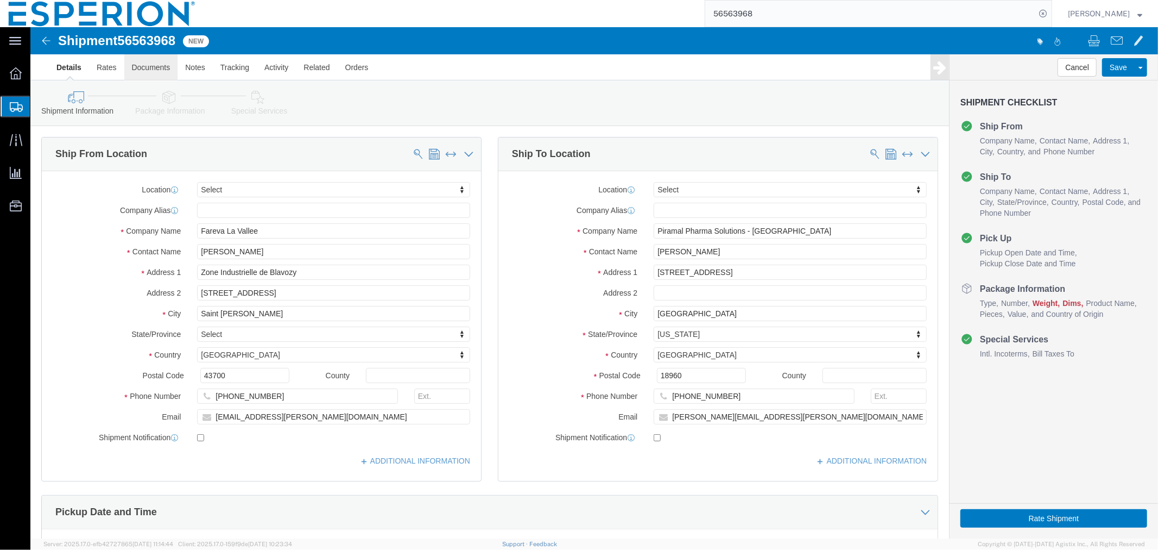
click link "Documents"
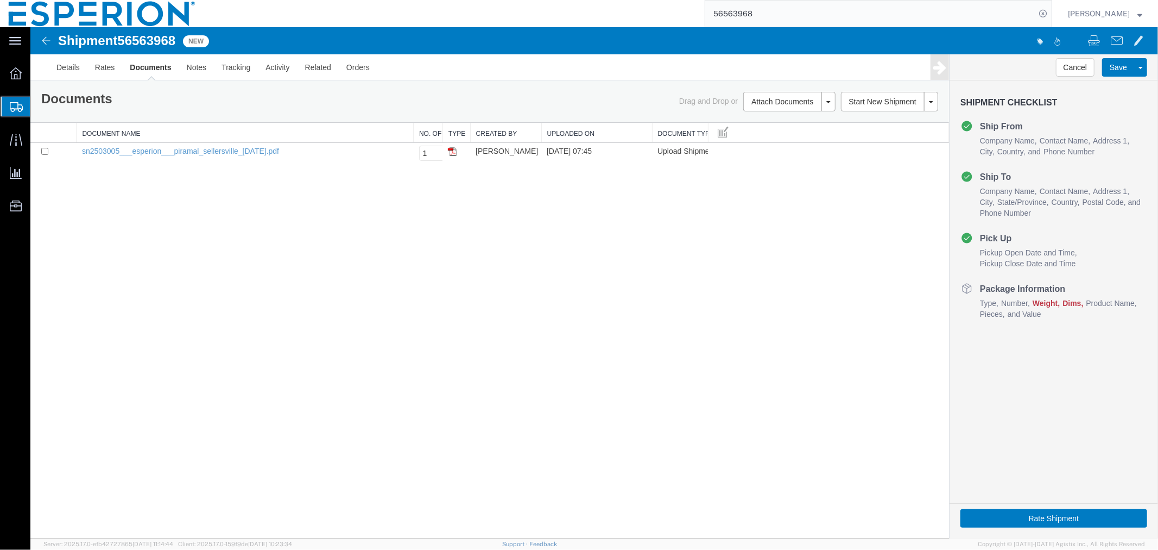
click at [0, 0] on span "Create Shipment" at bounding box center [0, 0] width 0 height 0
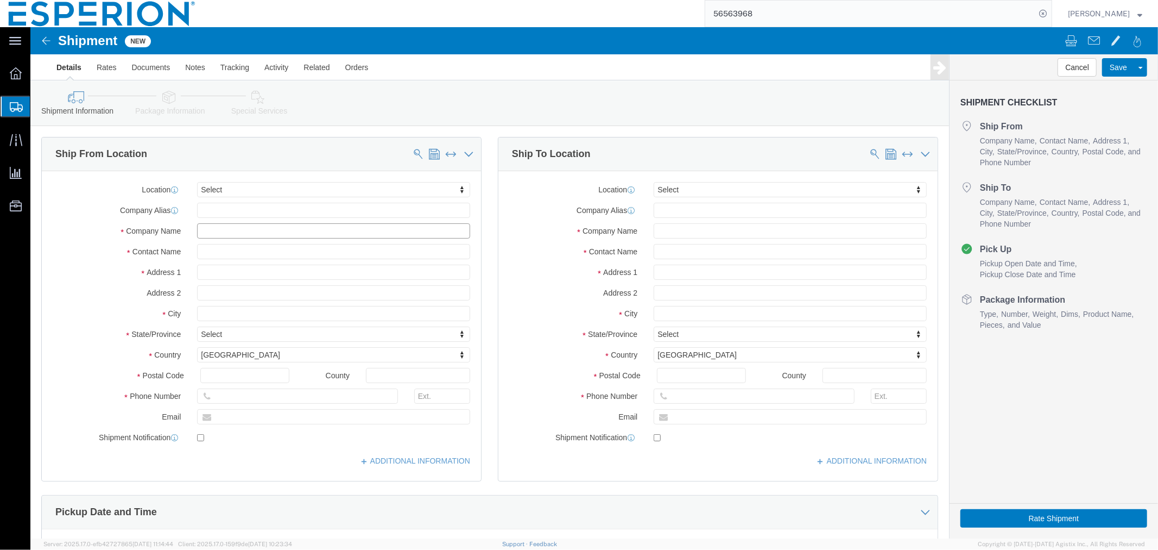
click input "text"
type input "piramal"
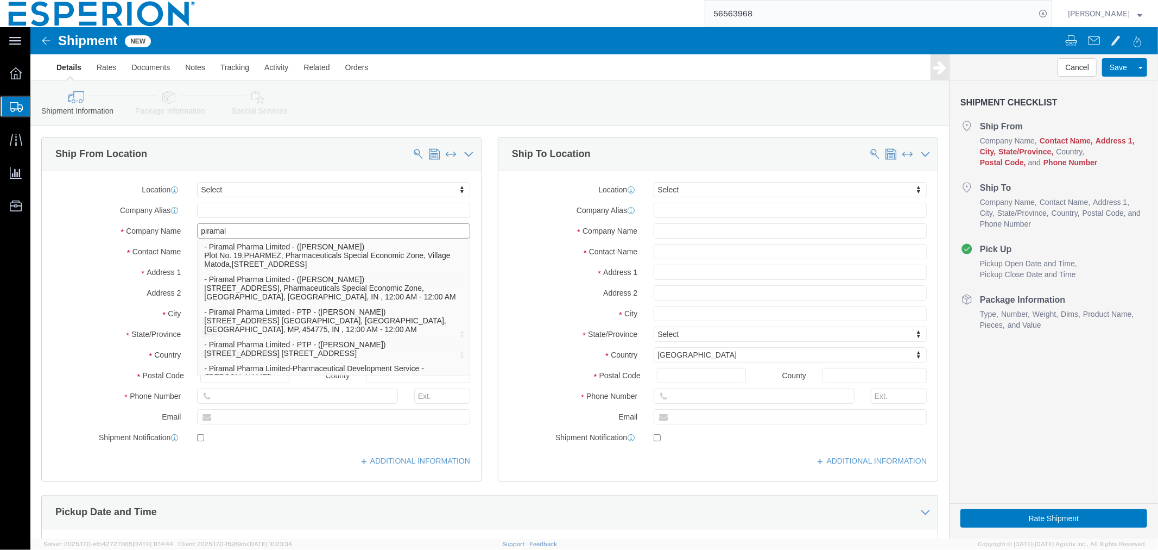
scroll to position [181, 0]
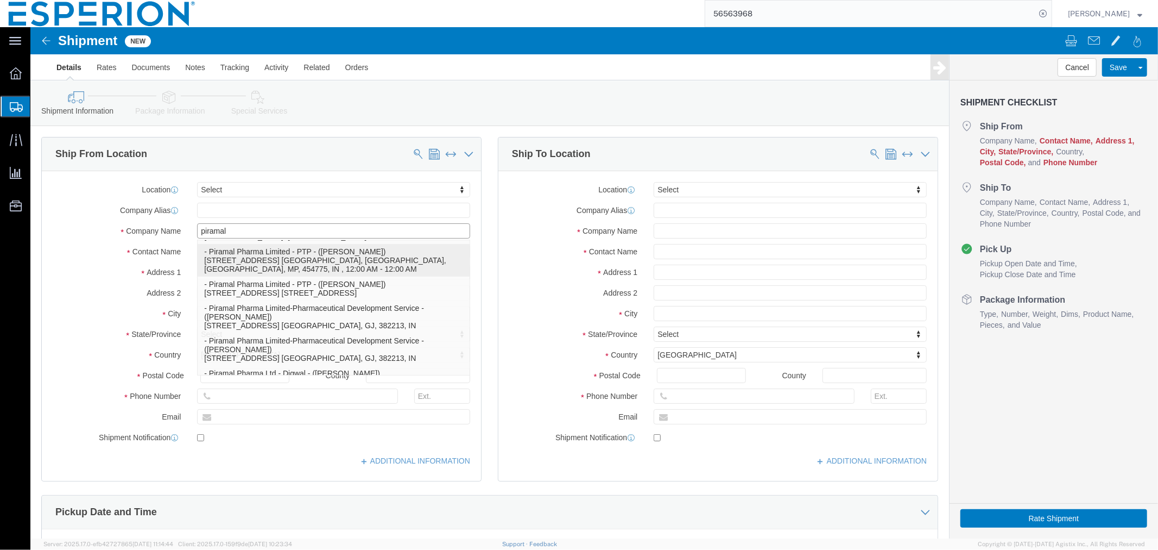
click p "- Piramal Pharma Limited - PTP - ([PERSON_NAME]) [STREET_ADDRESS] [GEOGRAPHIC_D…"
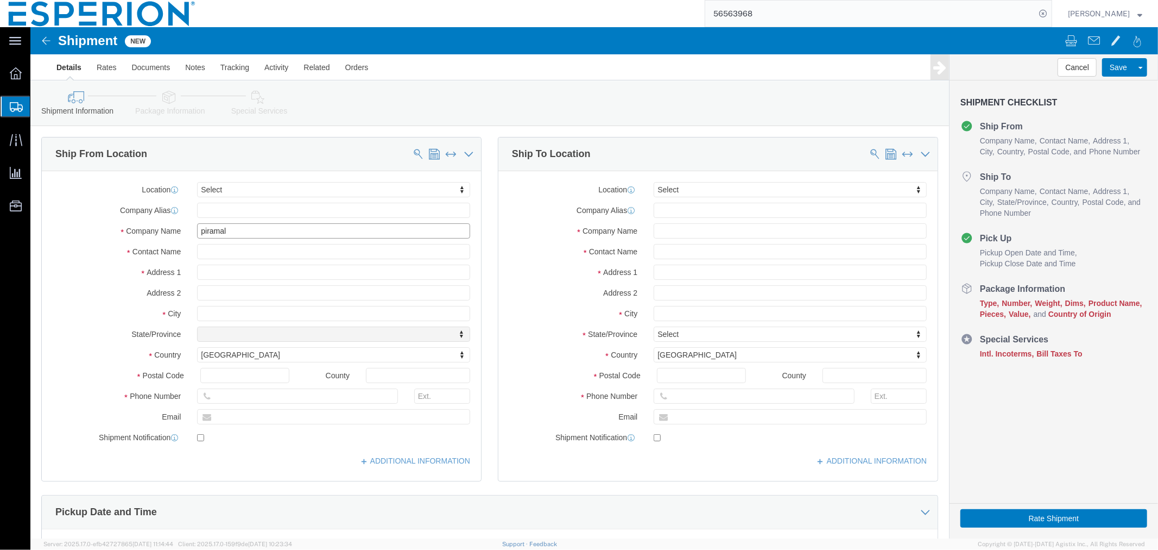
select select "MP"
type input "Piramal Pharma Limited - PTP"
click input "checkbox"
checkbox input "false"
click input "text"
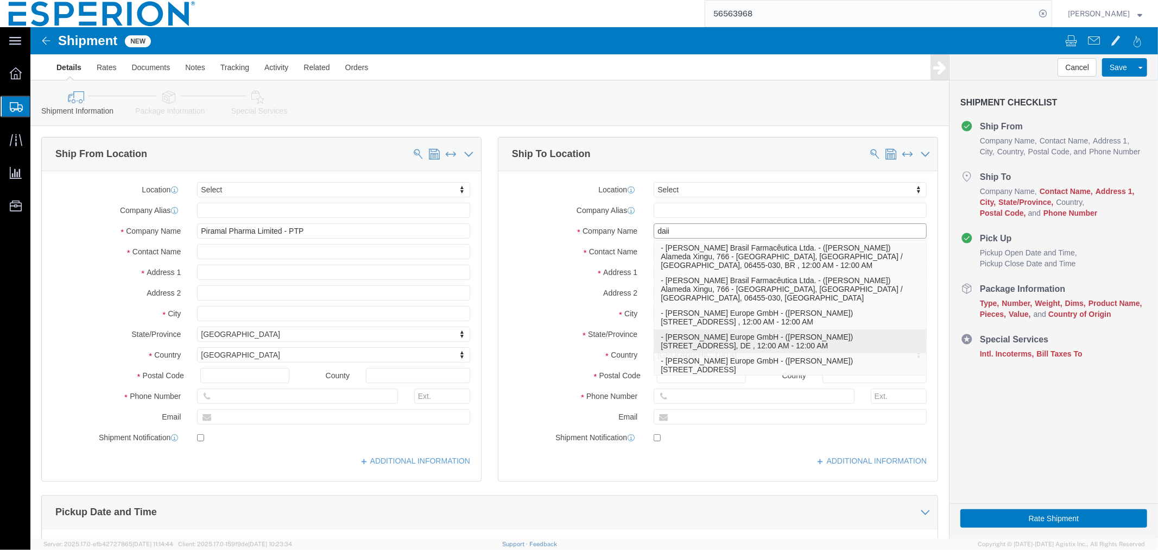
click p "- [PERSON_NAME] Europe GmbH - ([PERSON_NAME]) [STREET_ADDRESS] , 12:00 AM - 12:…"
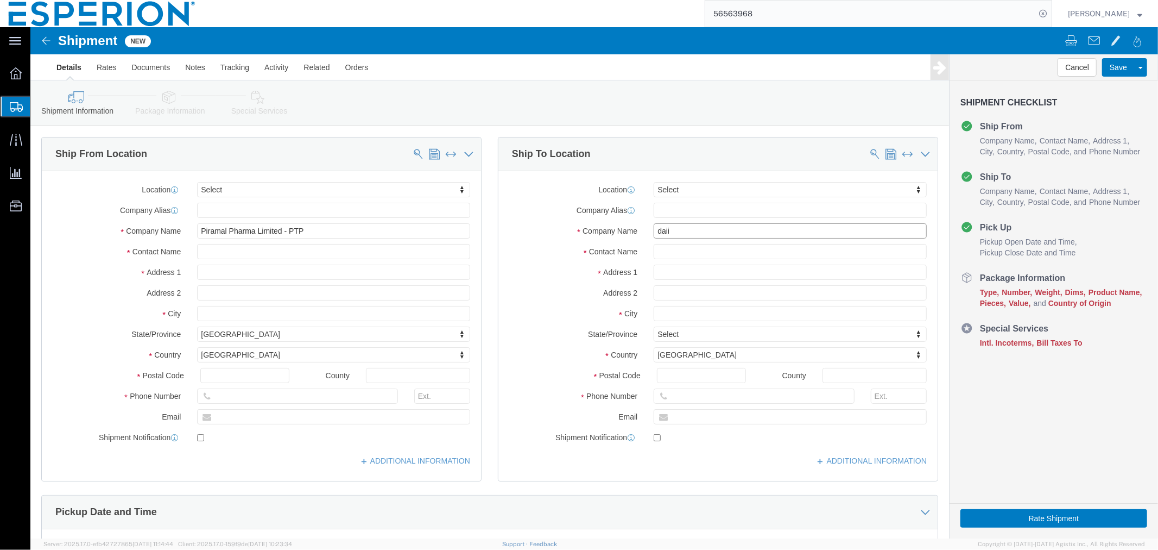
type input "Daiichi Sankyo Europe GmbH"
click input "checkbox"
checkbox input "false"
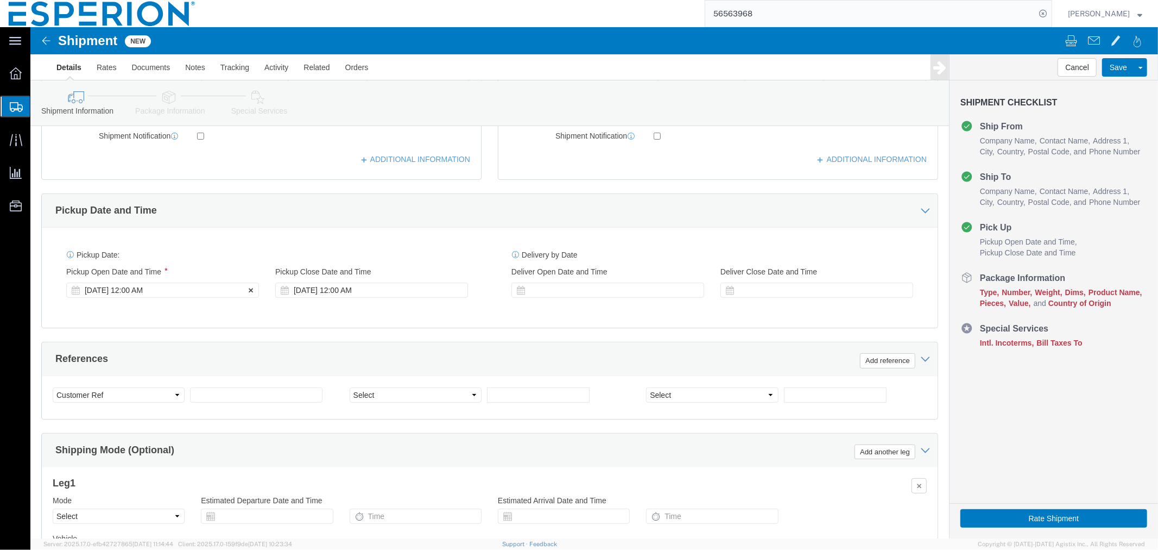
click div "[DATE] 12:00 AM"
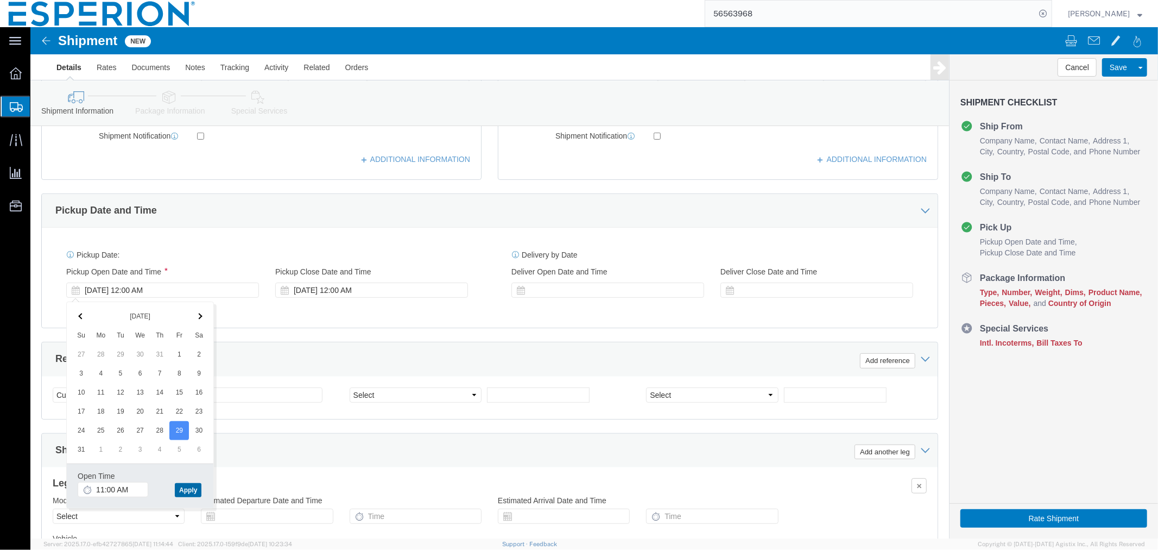
click button "Apply"
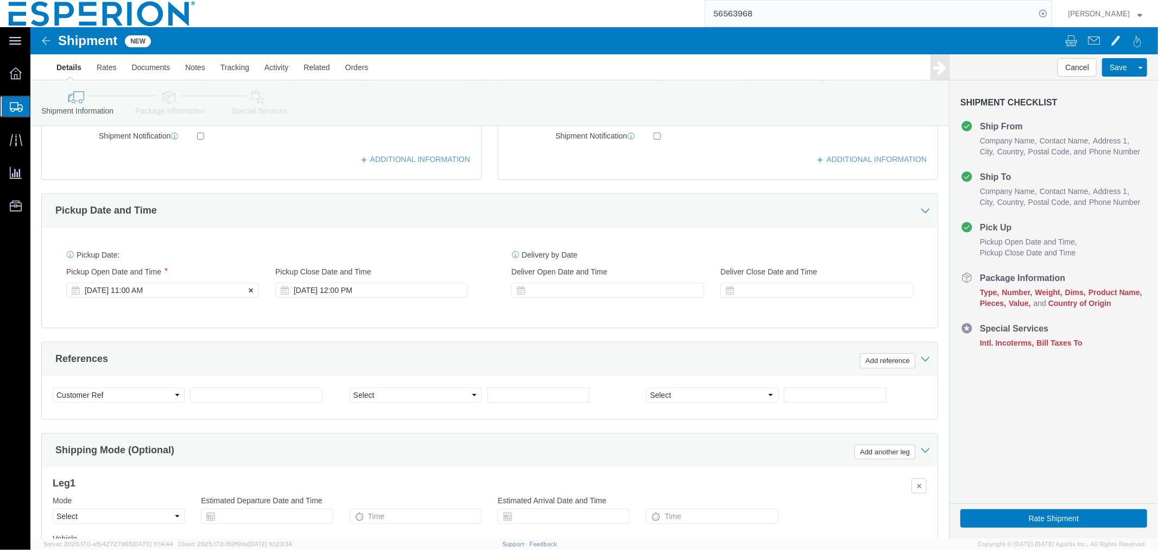
click div "[DATE] 11:00 AM"
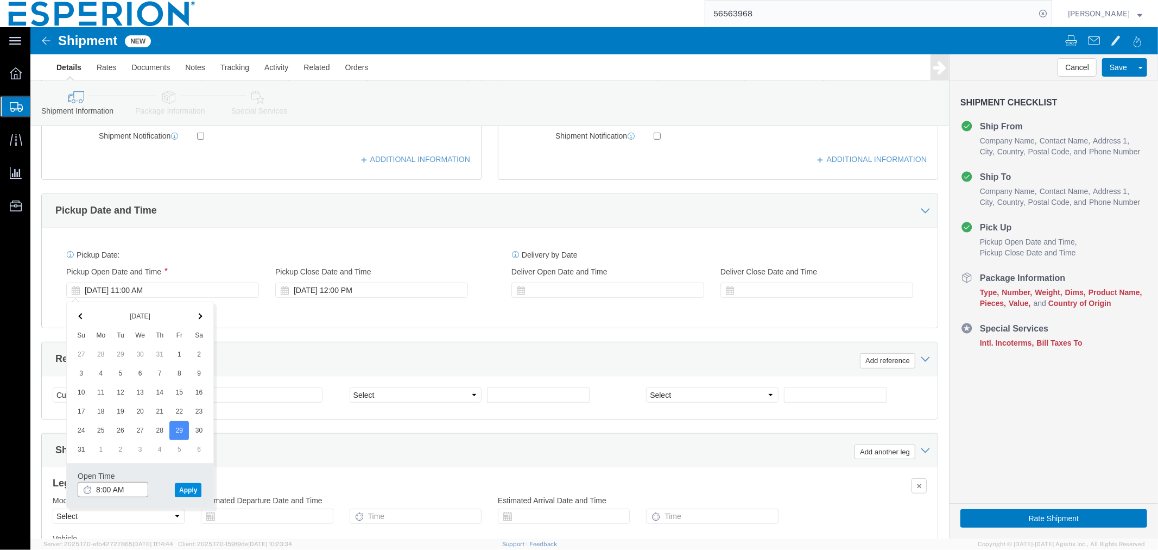
type input "8:00 AM"
click button "Apply"
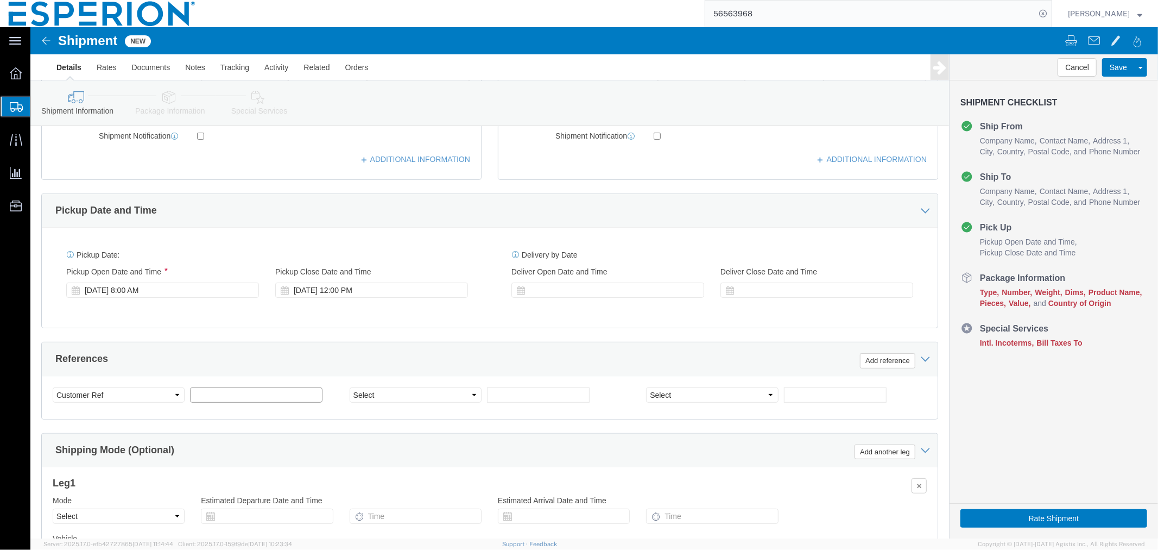
click input "text"
type input "COMMERCIAL"
click select "Select Account Type Activity ID Airline Appointment Number ASN Batch Request # …"
select select "LOT"
click select "Select Account Type Activity ID Airline Appointment Number ASN Batch Request # …"
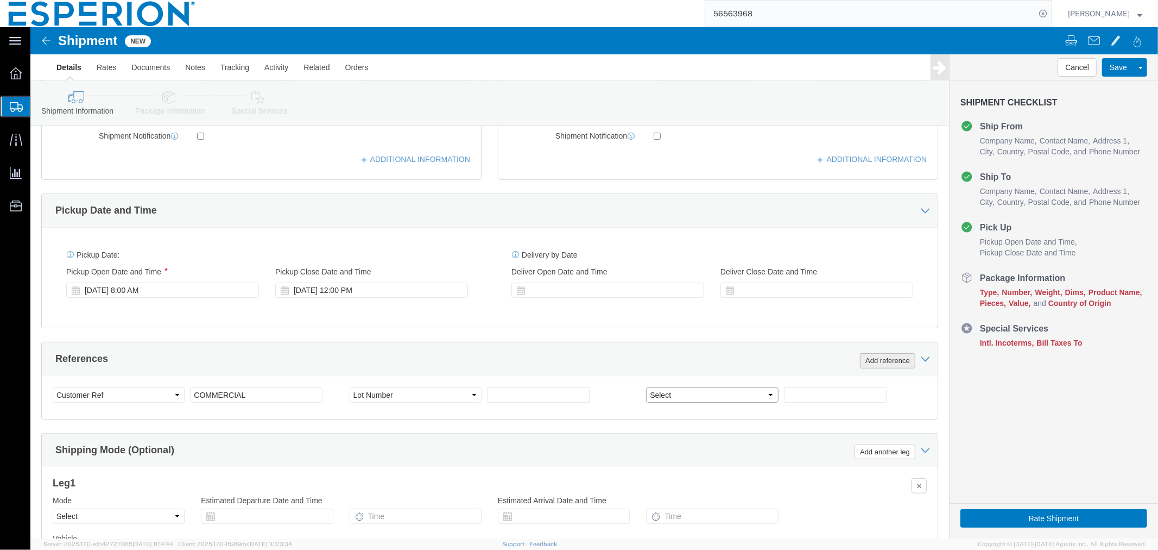
select select "LOT"
click button "Add reference"
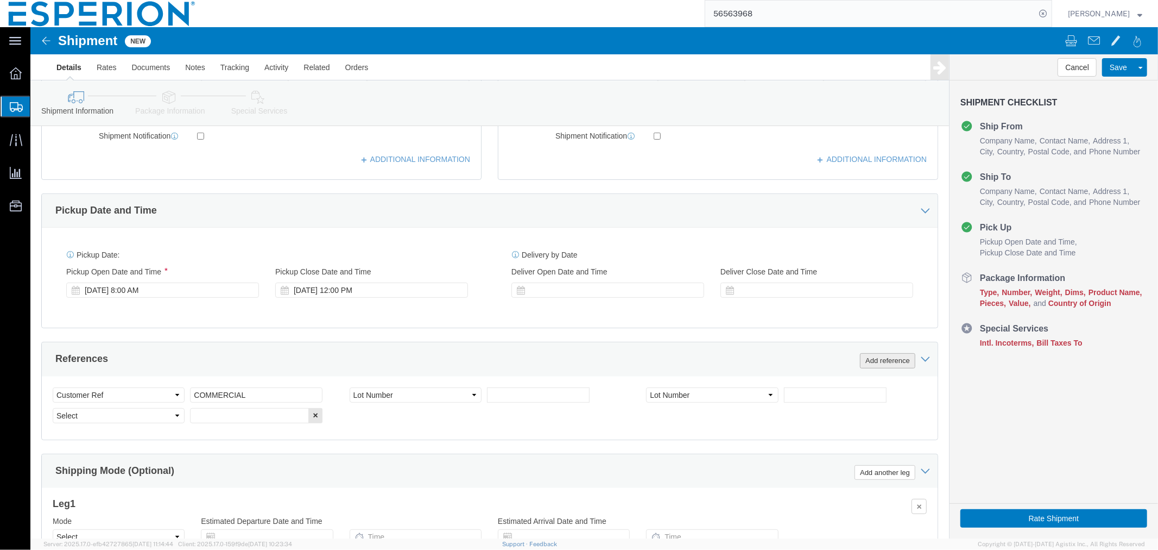
click button "Add reference"
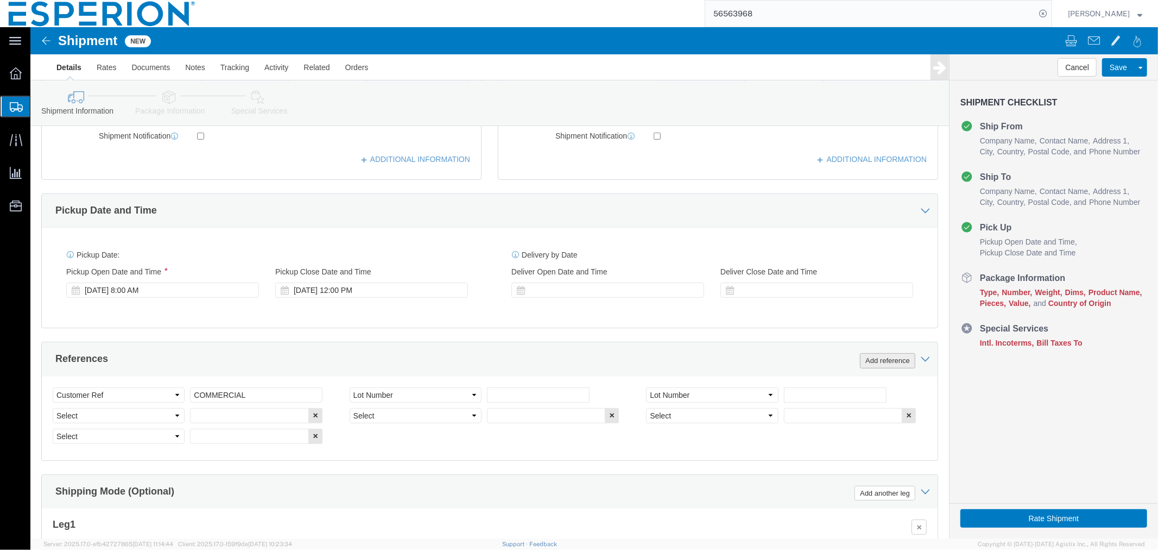
click button "Add reference"
click select "Select Account Type Activity ID Airline Appointment Number ASN Batch Request # …"
select select "LOT"
click select "Select Account Type Activity ID Airline Appointment Number ASN Batch Request # …"
select select "LOT"
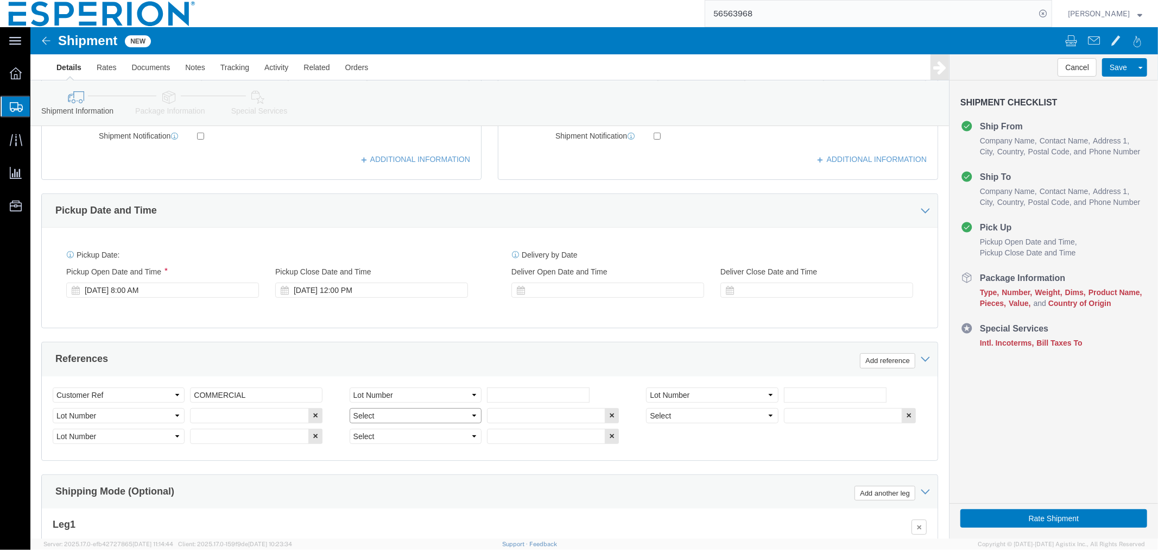
click select "Select Account Type Activity ID Airline Appointment Number ASN Batch Request # …"
select select "LOT"
click select "Select Account Type Activity ID Airline Appointment Number ASN Batch Request # …"
select select "LOT"
click select "Select Account Type Activity ID Airline Appointment Number ASN Batch Request # …"
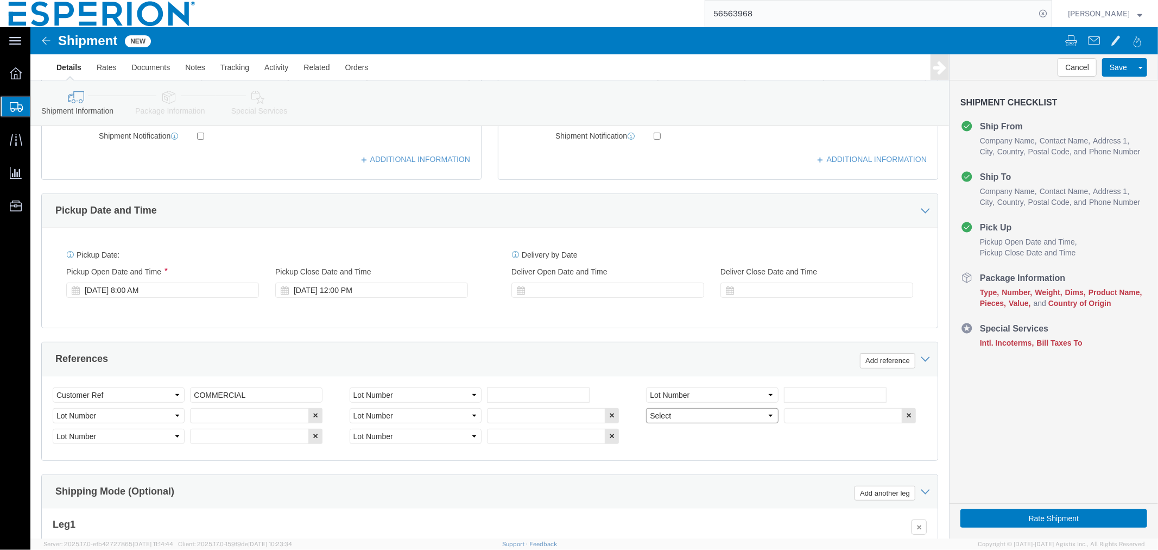
select select "LOT"
click div "Select Account Type Activity ID Airline Appointment Number ASN Batch Request # …"
click input "text"
paste input "121144"
type input "121144"
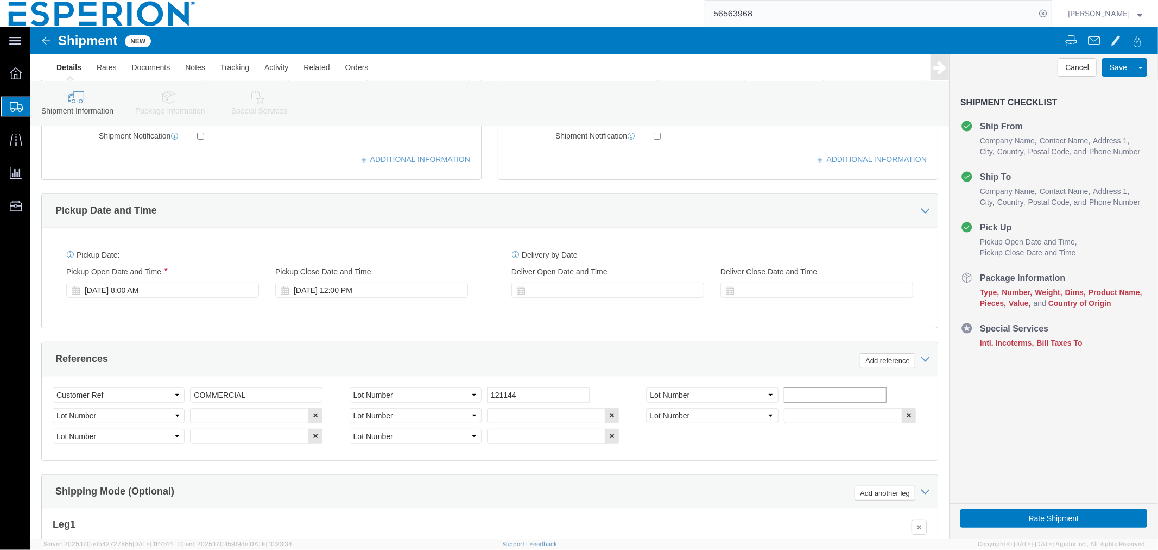
click input "text"
paste input "121145"
type input "121145"
click input "text"
paste input "121292"
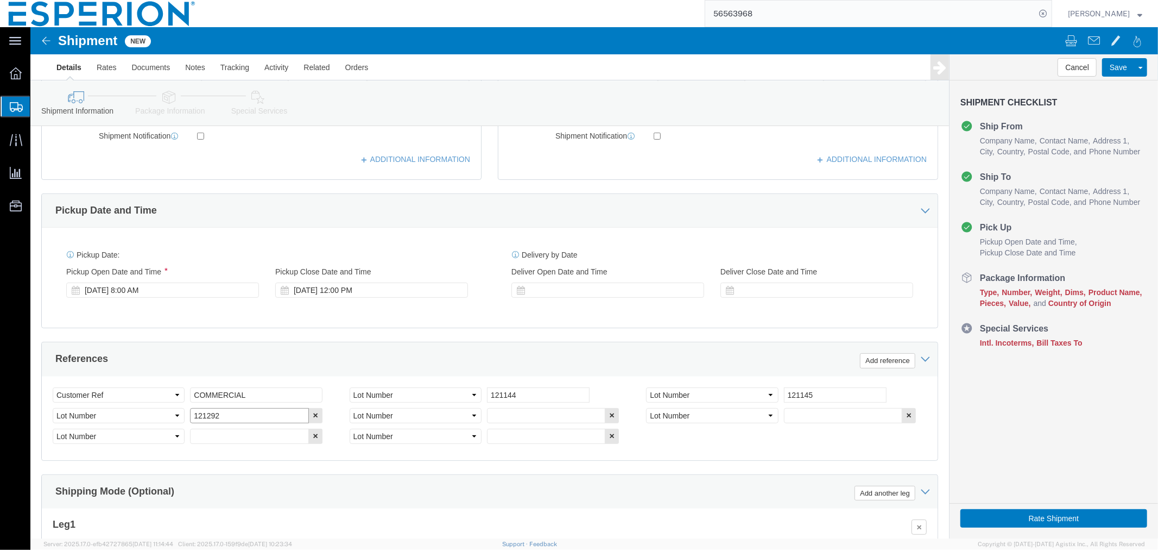
type input "121292"
click input "text"
paste input "121293"
type input "121293"
click input "text"
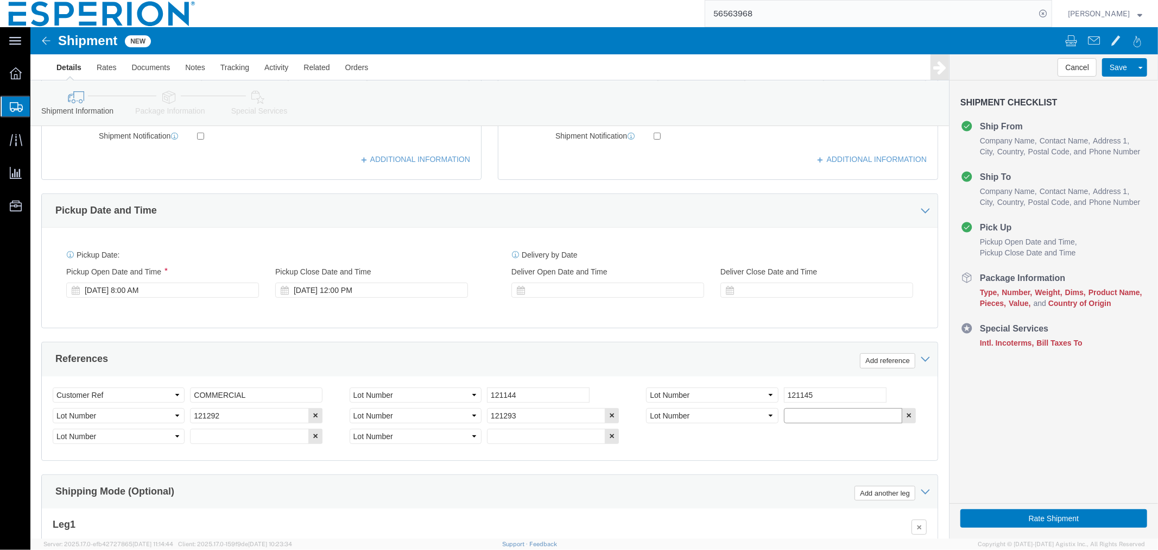
paste input "121426"
type input "121426"
click input "text"
paste input "121427"
type input "121427"
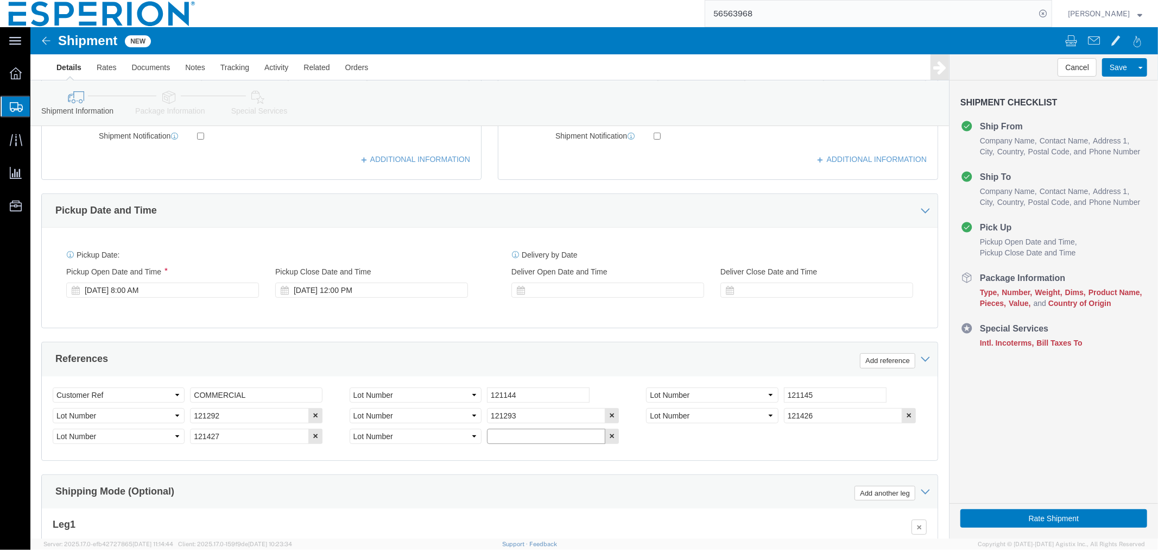
click input "text"
paste input "BEGTA25052"
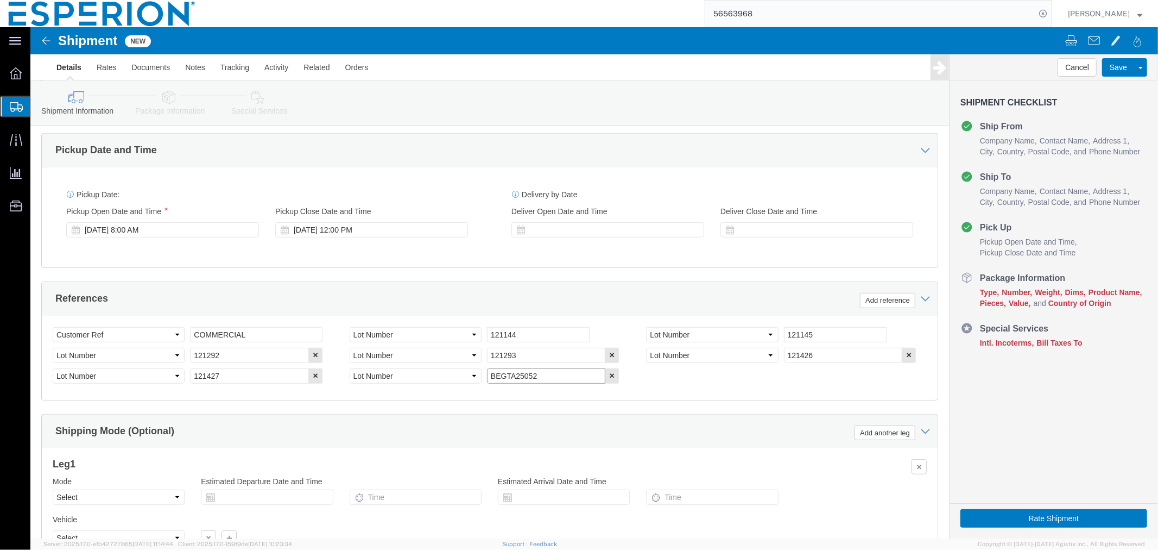
scroll to position [468, 0]
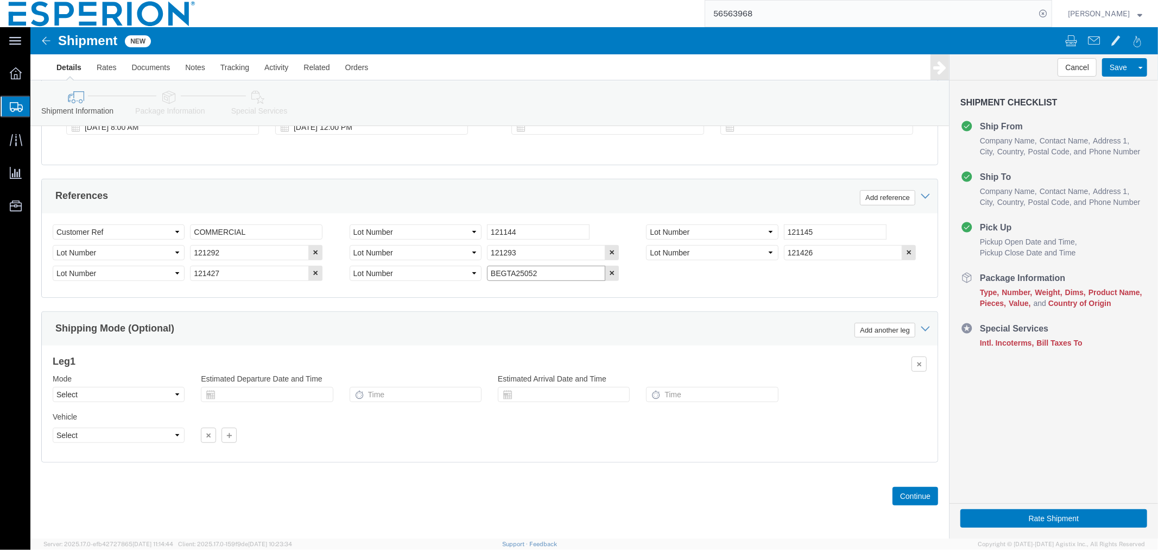
type input "BEGTA25052"
click select "Select Air Less than Truckload Multi-Leg Ocean Freight Rail Small Parcel Truckl…"
select select "AIR"
click select "Select Air Less than Truckload Multi-Leg Ocean Freight Rail Small Parcel Truckl…"
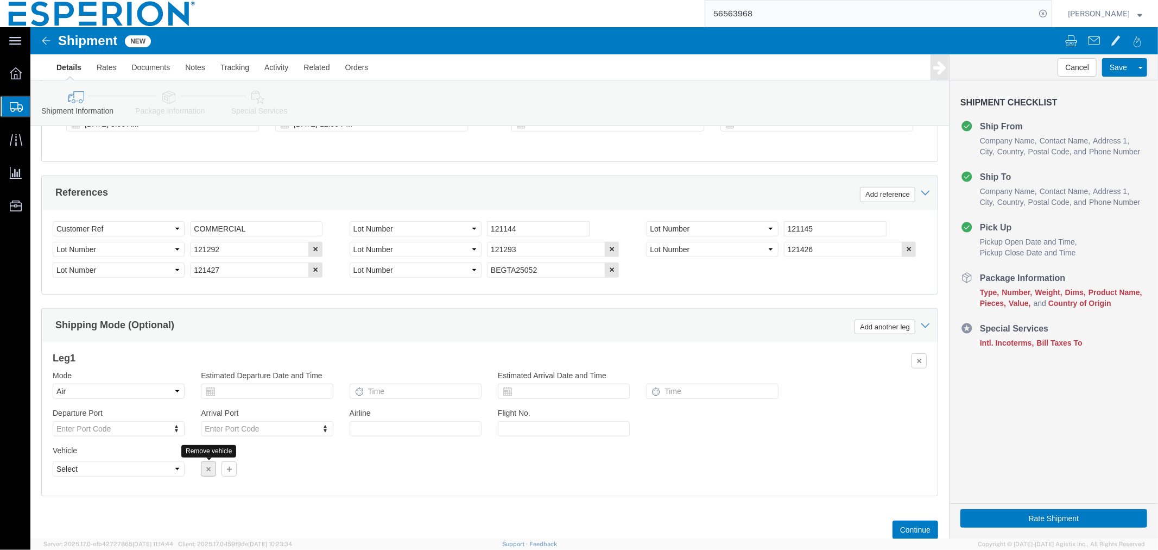
click button "button"
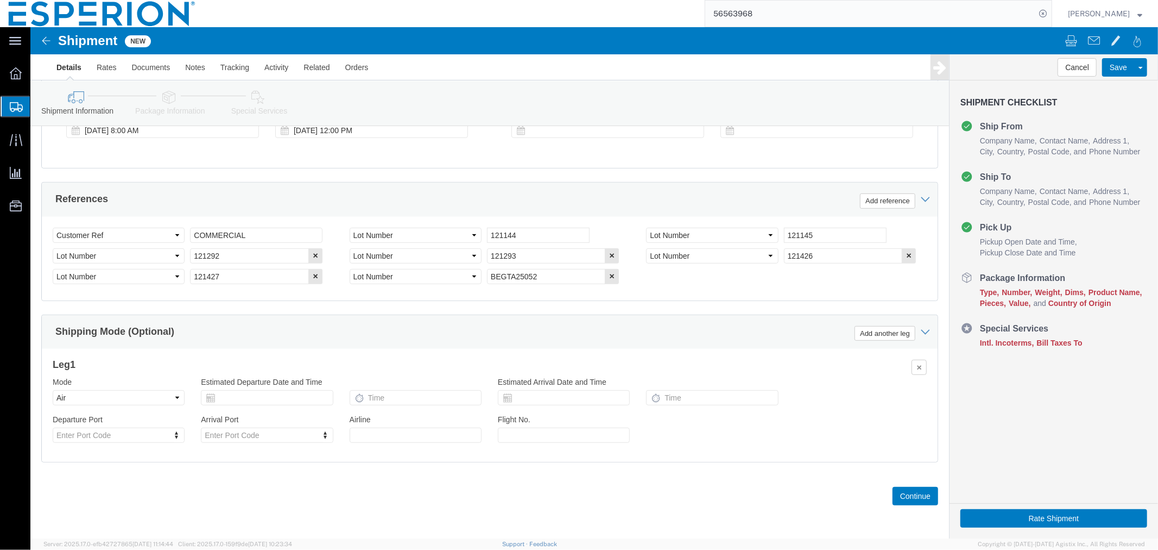
scroll to position [463, 0]
click button "Continue"
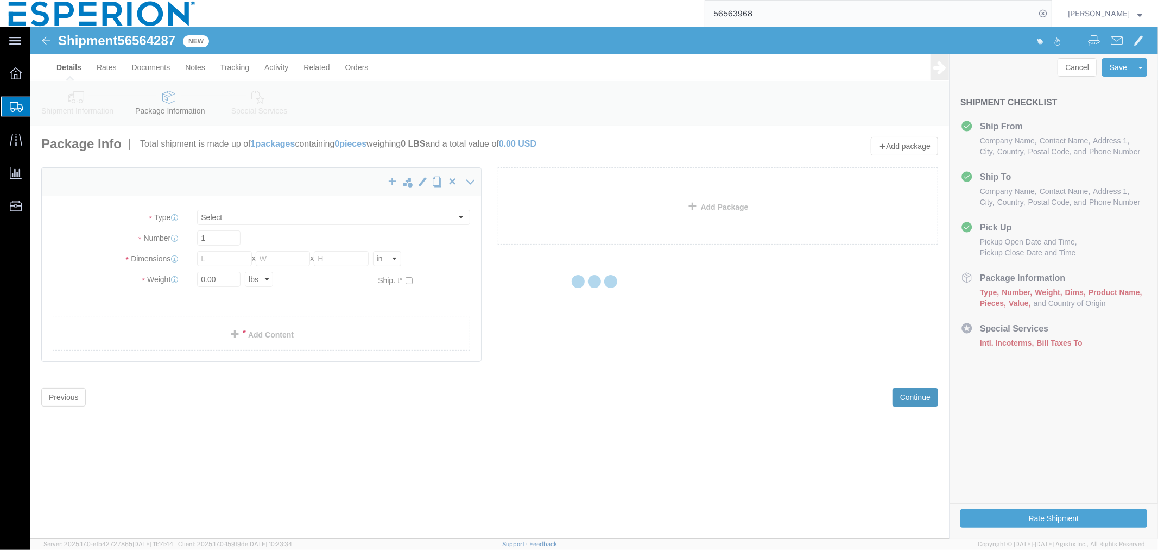
select select "CBOX"
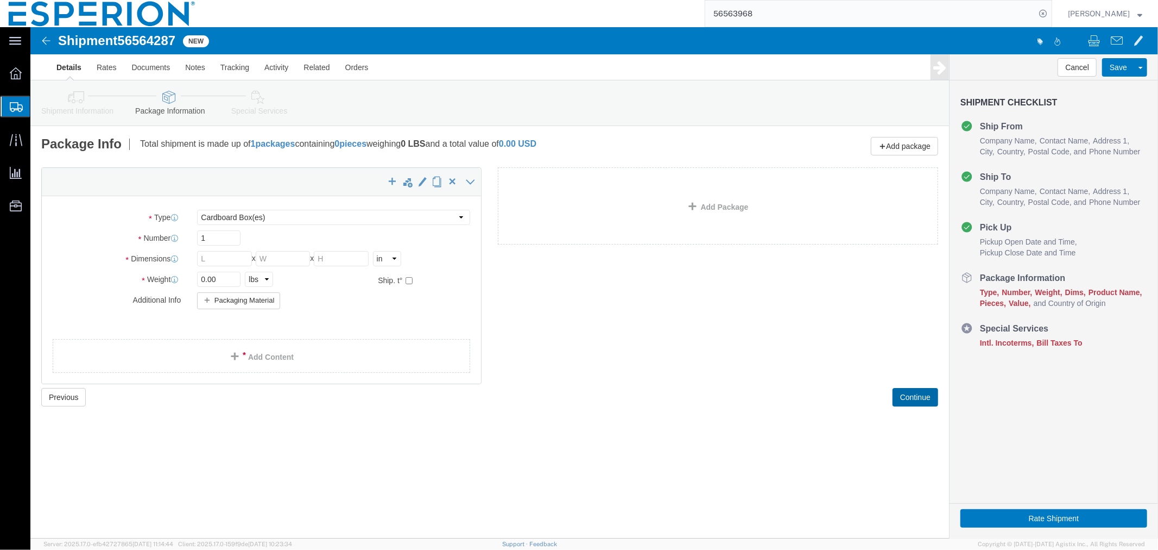
click button "Continue"
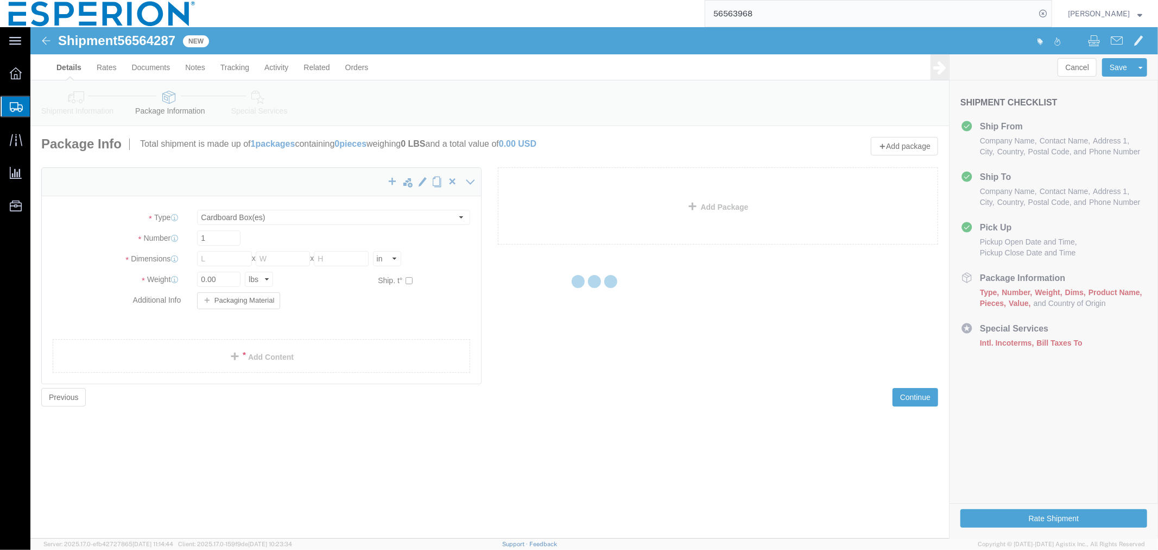
select select
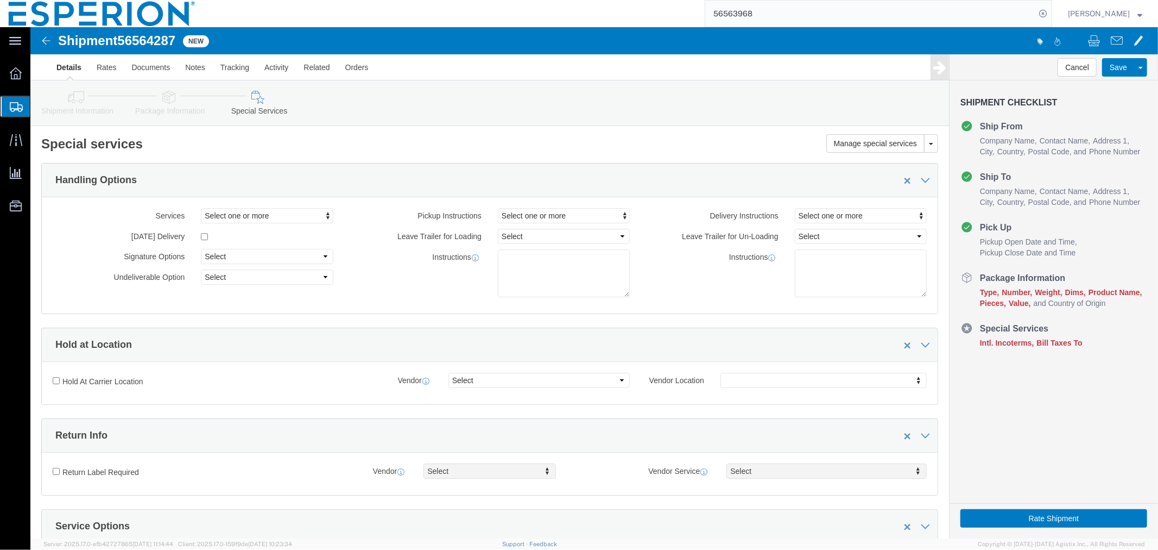
scroll to position [241, 0]
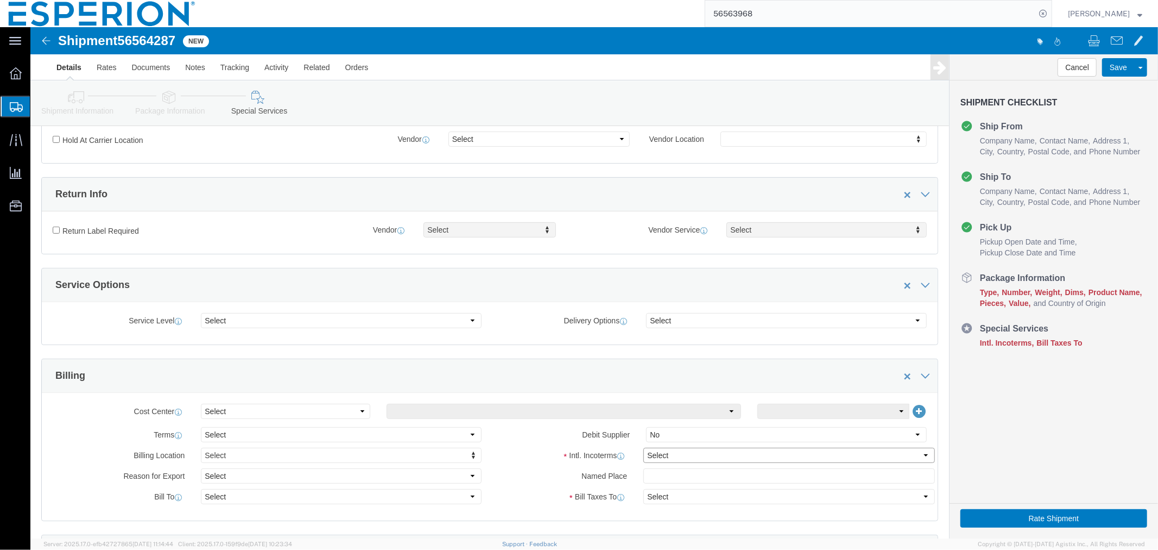
click select "Select Carriage Insurance Paid Carriage Paid To Cost and Freight Cost Insurance…"
select select "CIP"
click select "Select Carriage Insurance Paid Carriage Paid To Cost and Freight Cost Insurance…"
select select "SHIP"
select select "RCPN"
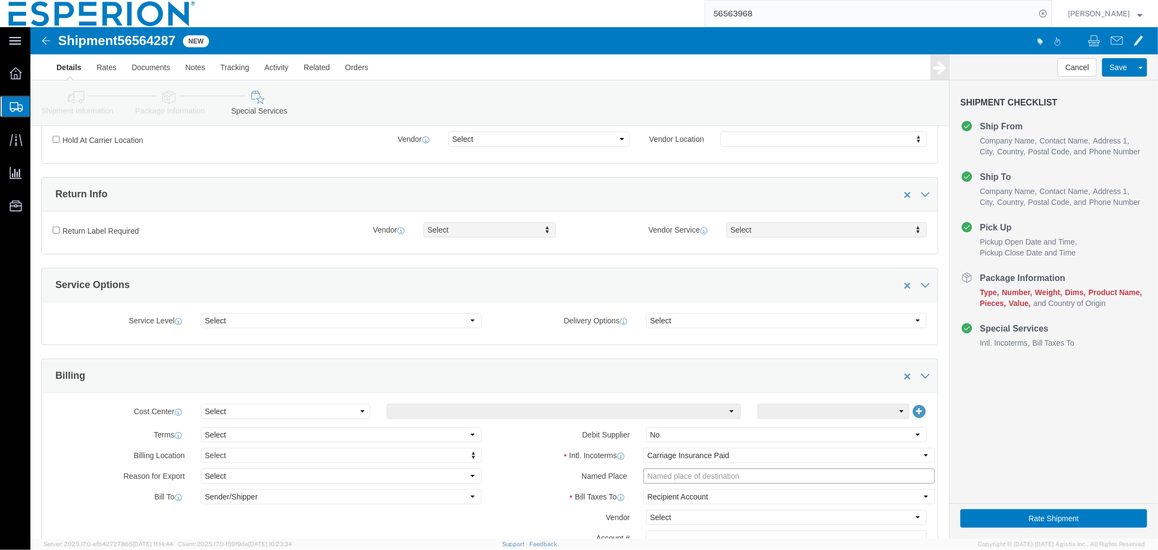
click input "text"
paste input "[PERSON_NAME] EUROPE GmbH"
click input "[PERSON_NAME] EUROPE GmbH"
paste input "[GEOGRAPHIC_DATA], [GEOGRAPHIC_DATA]"
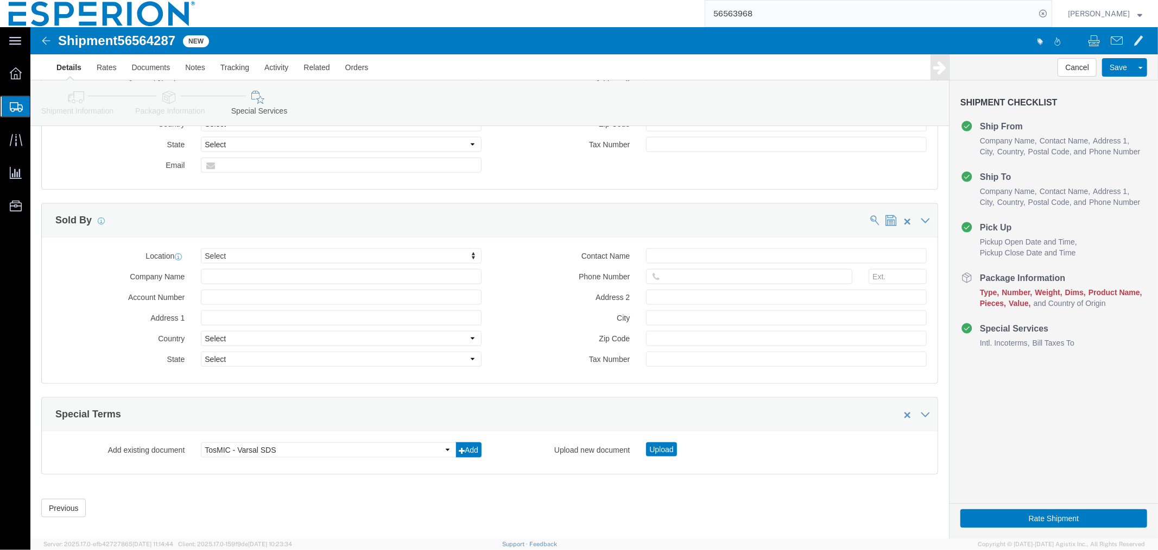
scroll to position [1119, 0]
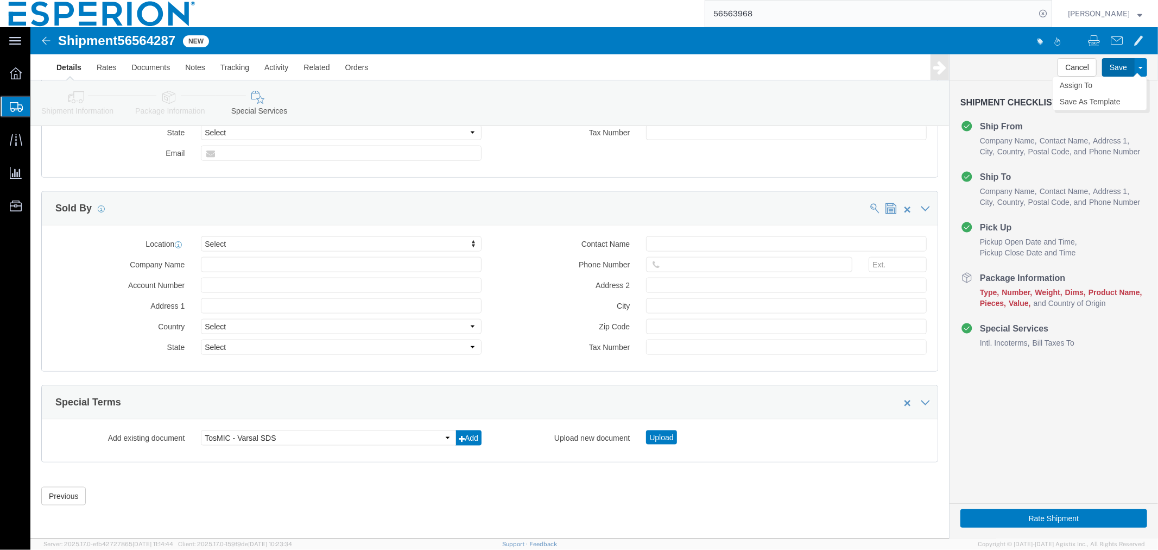
click button "Save"
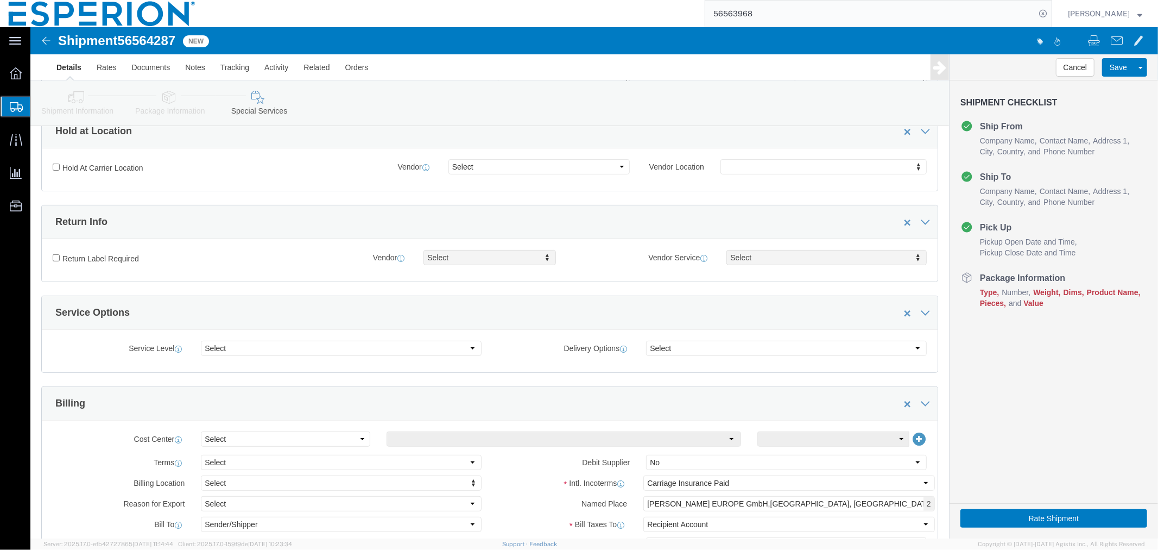
scroll to position [0, 0]
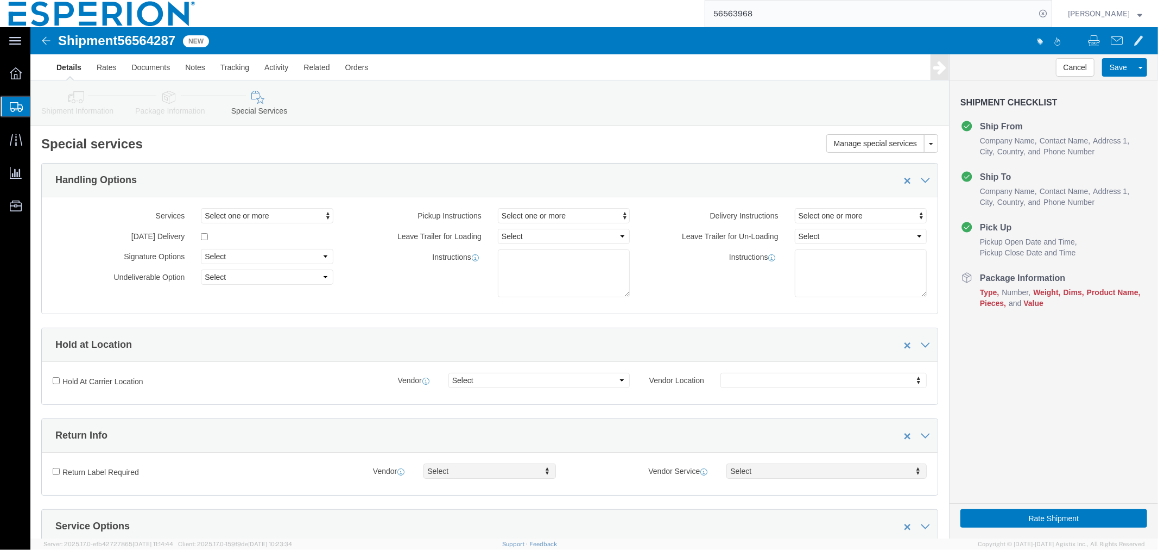
click span "56564287"
copy span "56564287"
click link "Details"
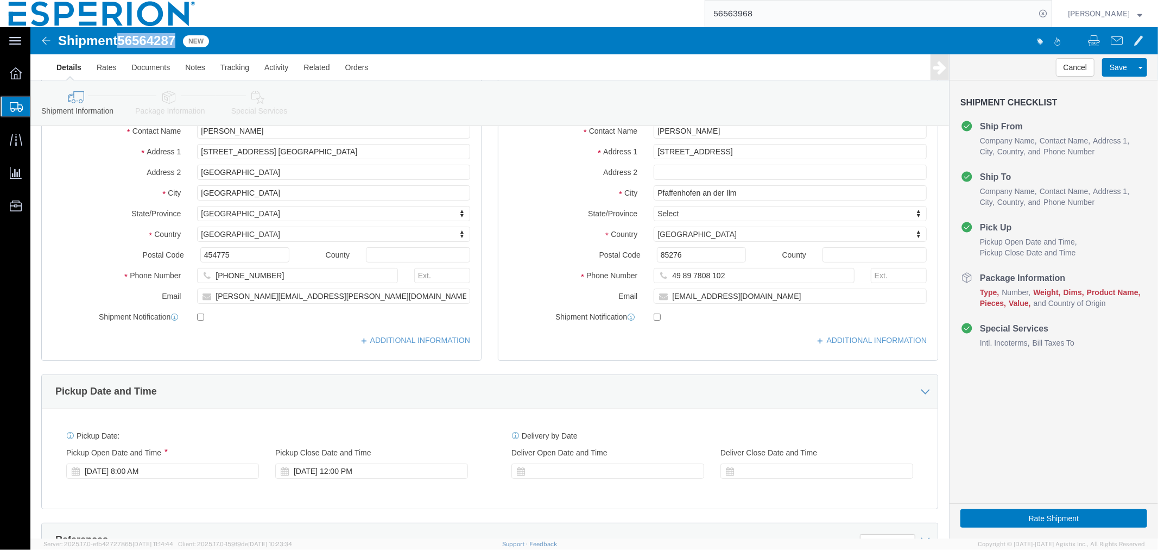
scroll to position [422, 0]
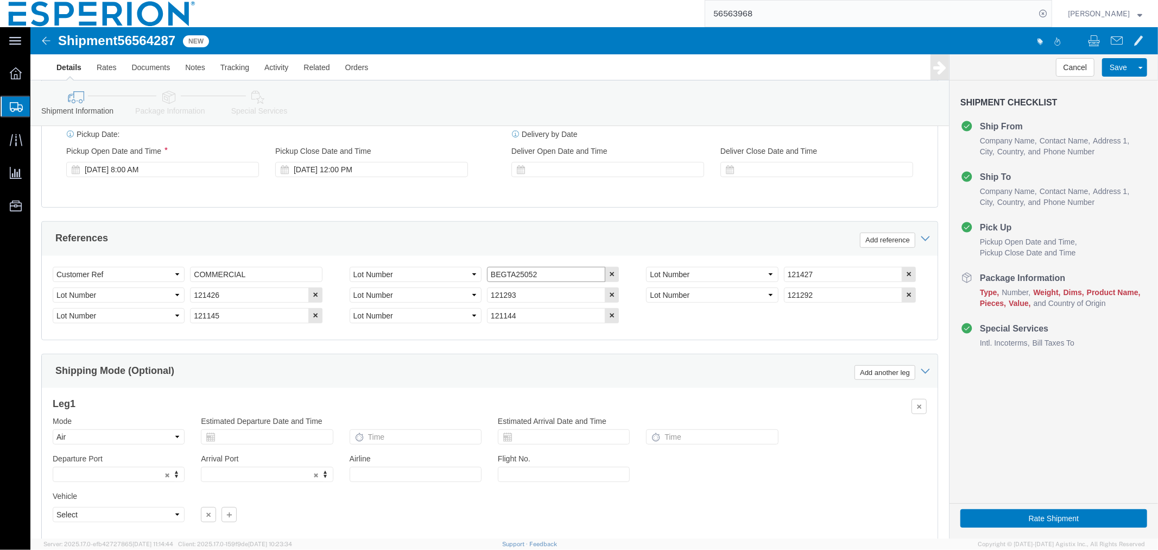
click input "BEGTA25052"
drag, startPoint x: 524, startPoint y: 252, endPoint x: 445, endPoint y: 243, distance: 79.8
click div "Select Account Type Activity ID Airline Appointment Number ASN Batch Request # …"
paste input "121464"
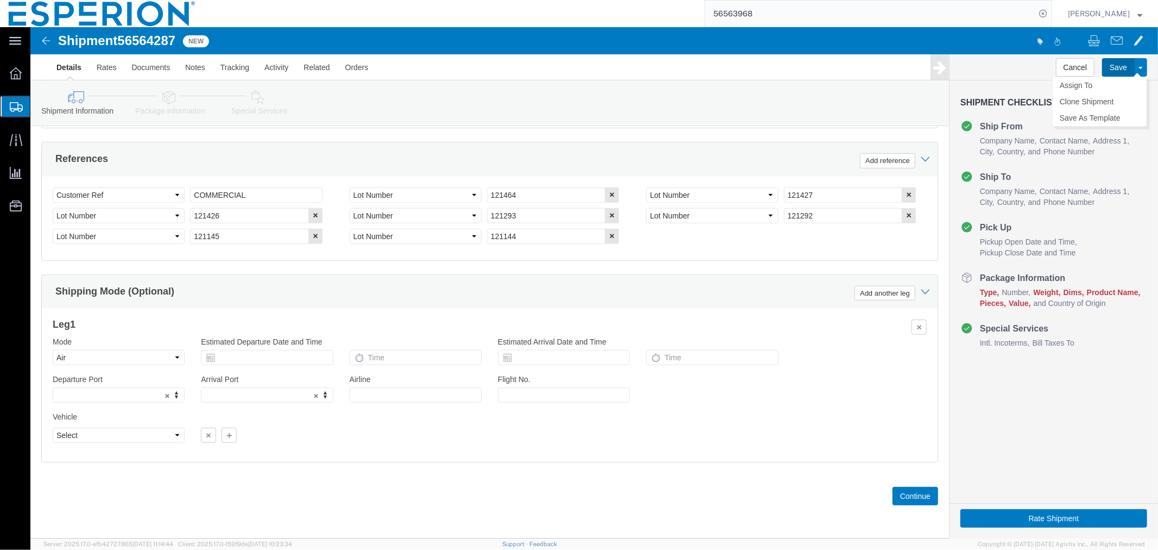
click button "Save"
click at [0, 0] on span "Create Shipment" at bounding box center [0, 0] width 0 height 0
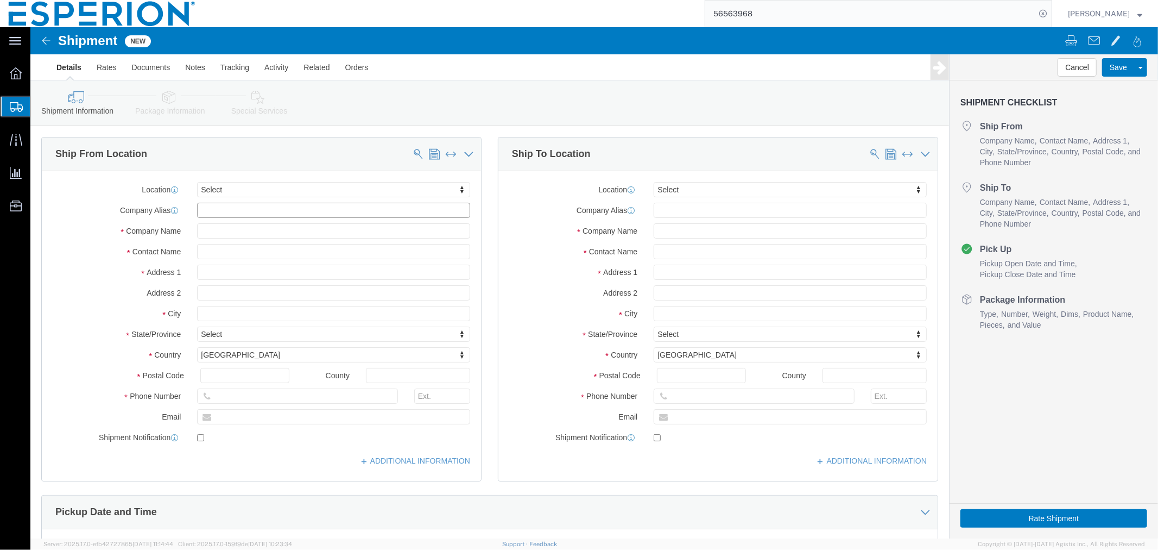
click input "text"
drag, startPoint x: 249, startPoint y: 185, endPoint x: 162, endPoint y: 185, distance: 87.4
click div "PIRAMAL"
click input "text"
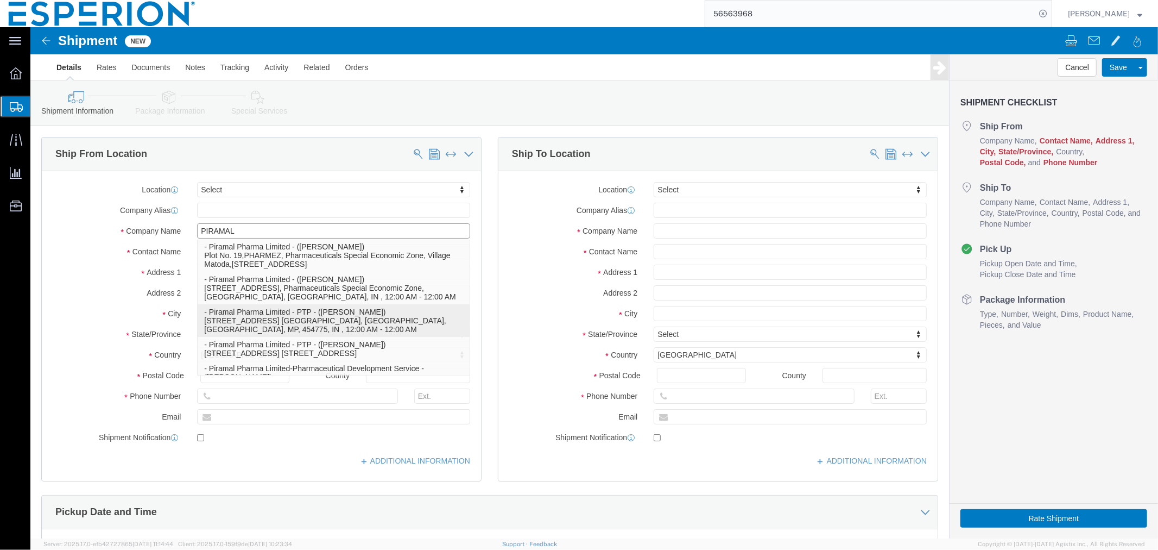
scroll to position [295, 0]
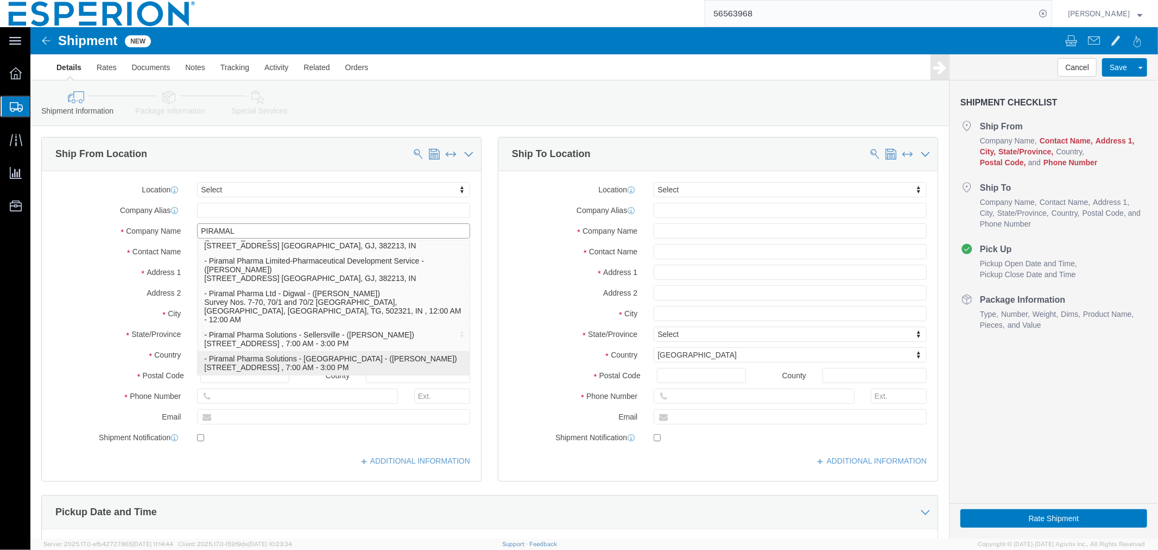
click p "- Piramal Pharma Solutions - [GEOGRAPHIC_DATA] - ([PERSON_NAME]) [STREET_ADDRES…"
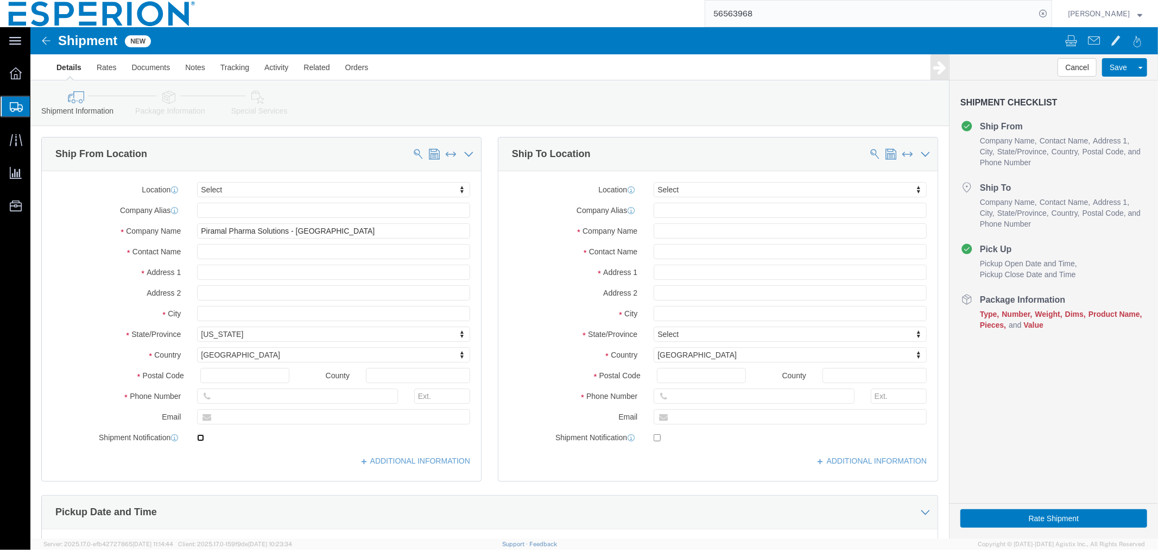
click input "checkbox"
click input "text"
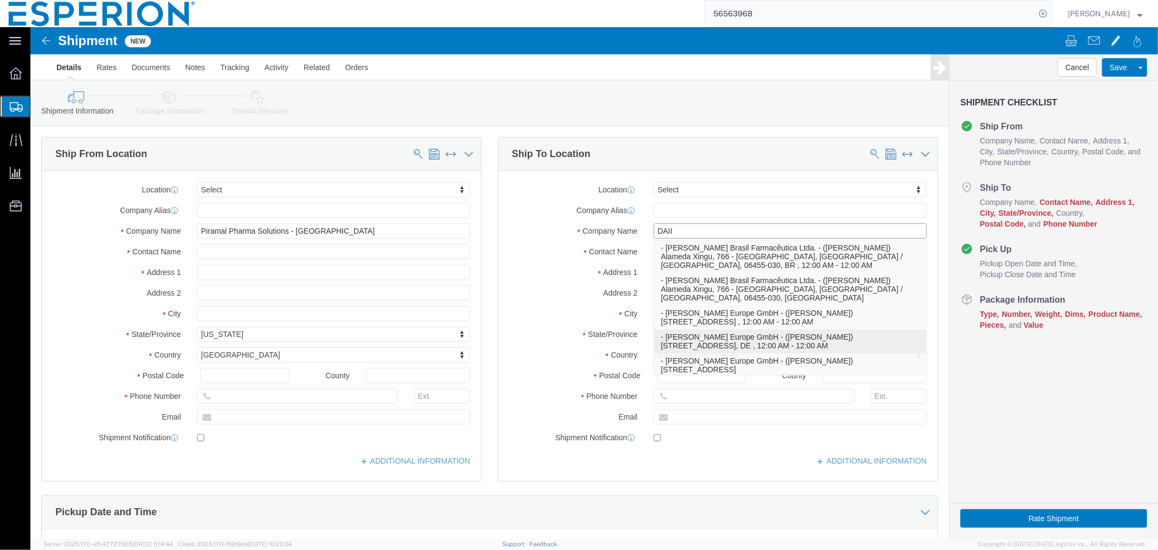
click p "- [PERSON_NAME] Europe GmbH - ([PERSON_NAME]) [STREET_ADDRESS] , 12:00 AM - 12:…"
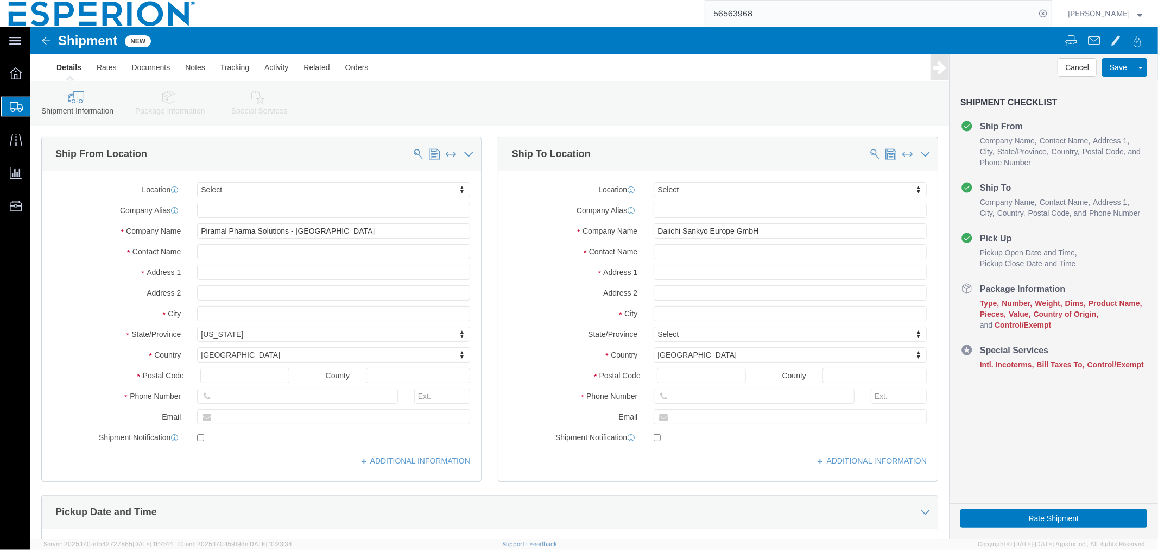
click label
click input "checkbox"
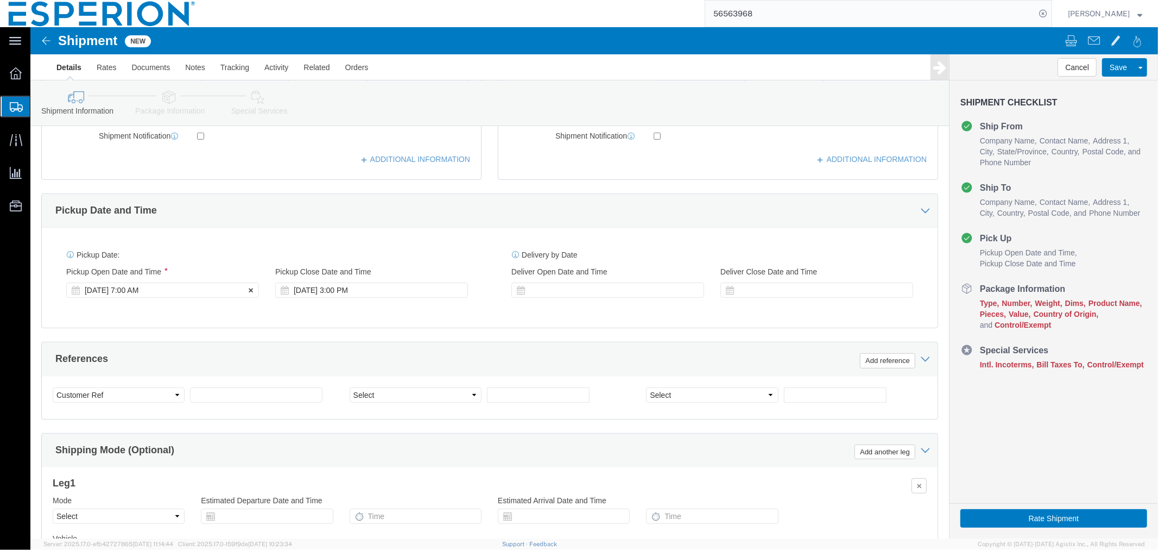
click div "[DATE] 7:00 AM"
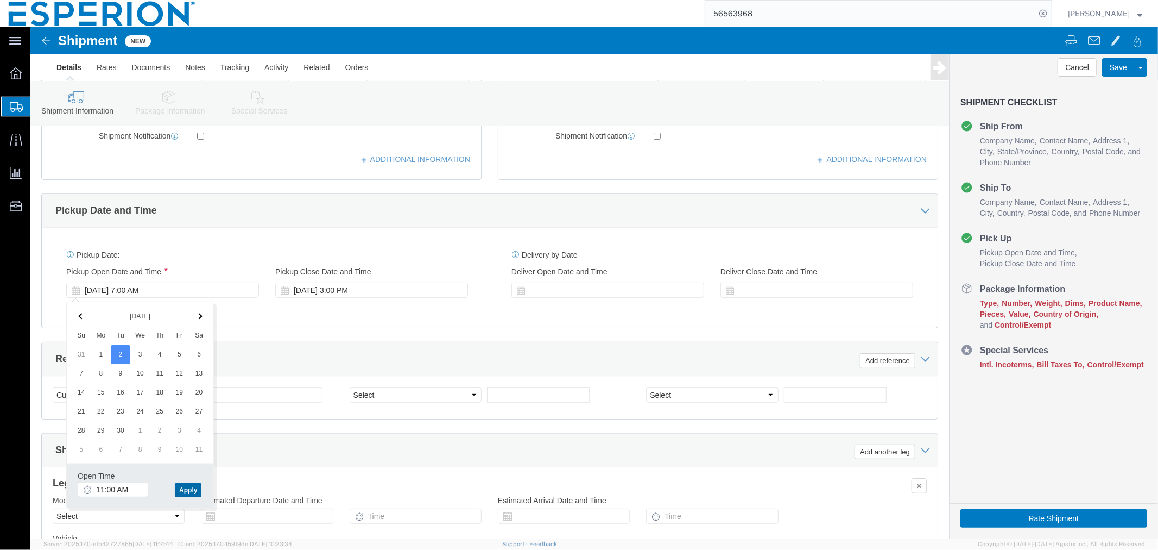
click button "Apply"
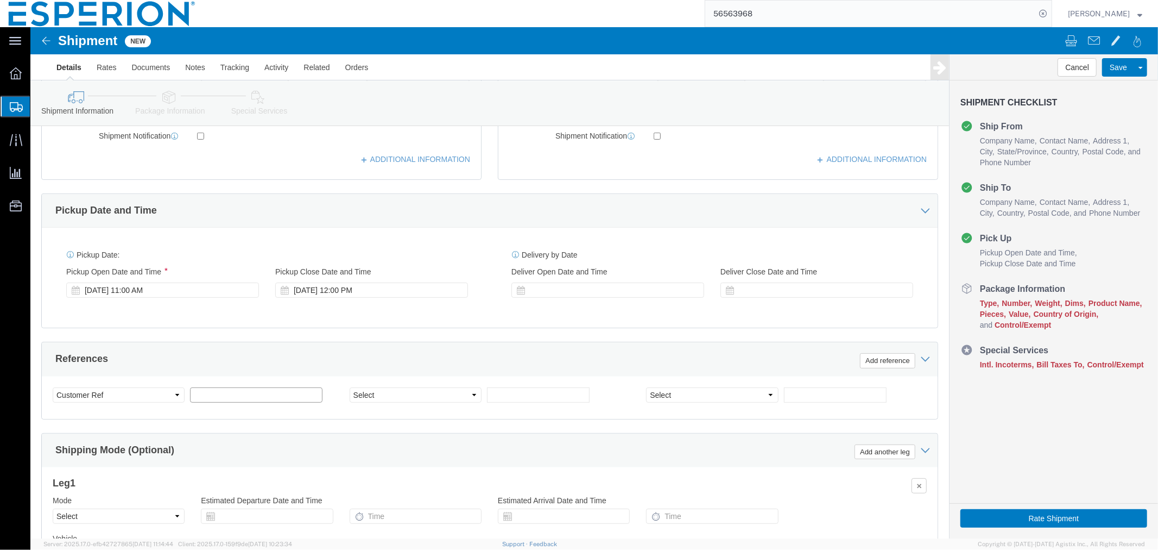
click input "text"
click select "Select Account Type Activity ID Airline Appointment Number ASN Batch Request # …"
click button "Add reference"
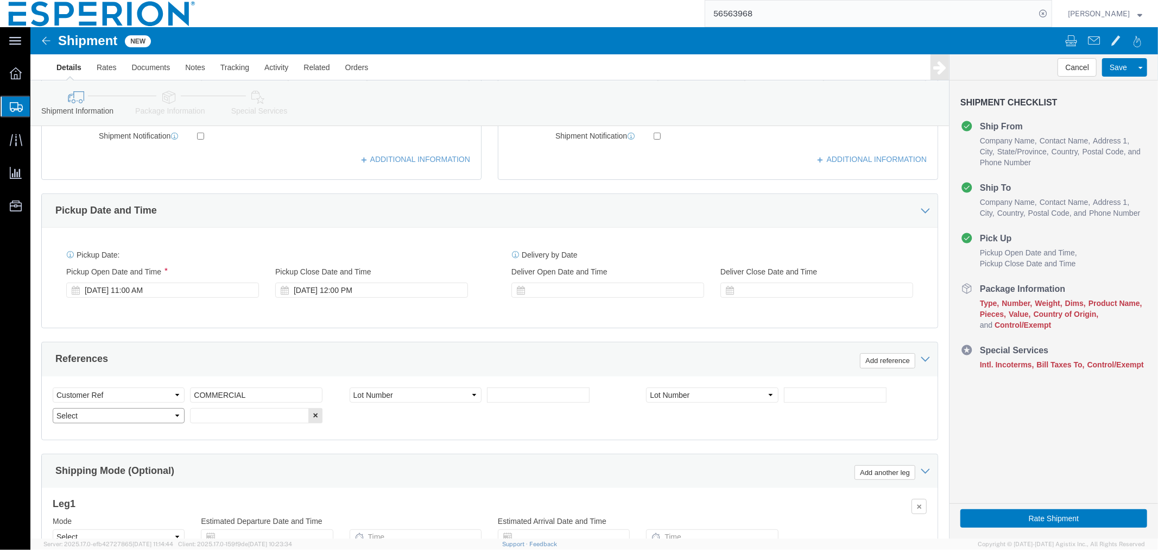
click select "Select Account Type Activity ID Airline Appointment Number ASN Batch Request # …"
click input "text"
paste input "3010836"
click input "text"
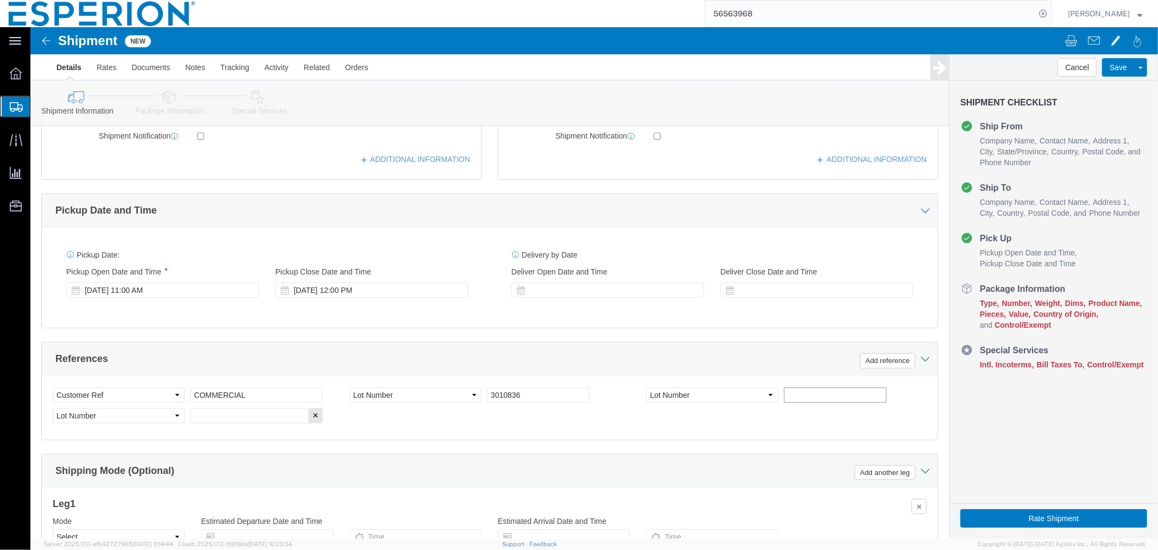
paste input "3010842"
click div "Select Account Type Activity ID Airline Appointment Number ASN Batch Request # …"
click input "text"
paste input "3010843"
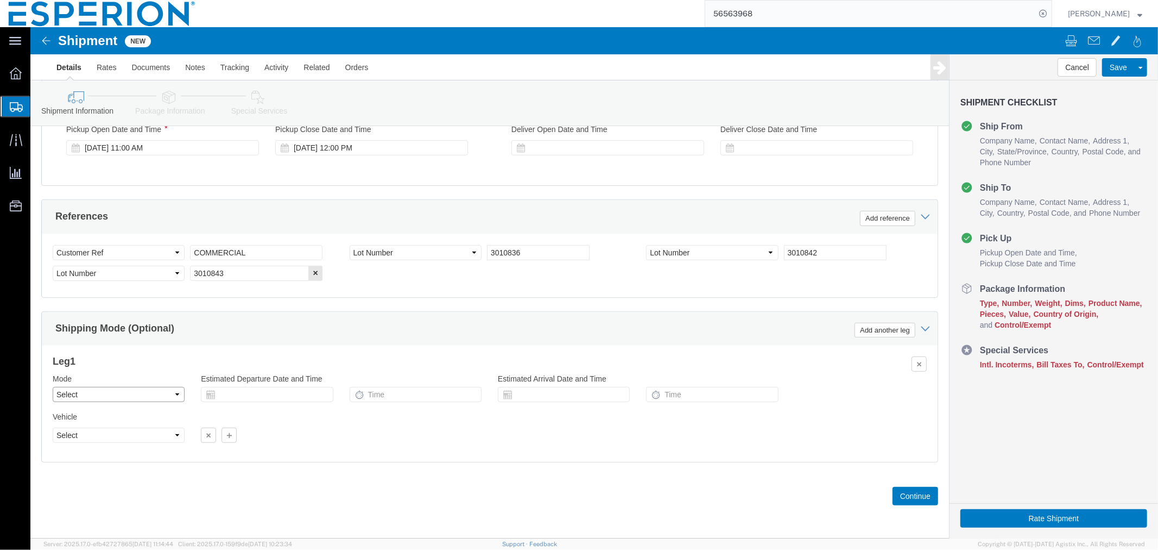
click select "Select Air Less than Truckload Multi-Leg Ocean Freight Rail Small Parcel Truckl…"
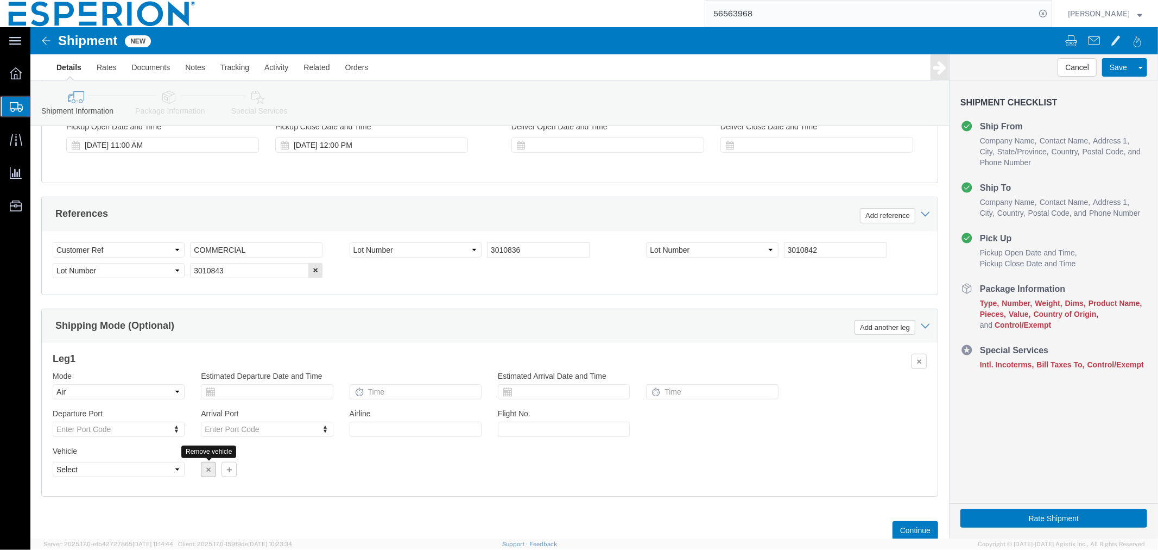
click icon "button"
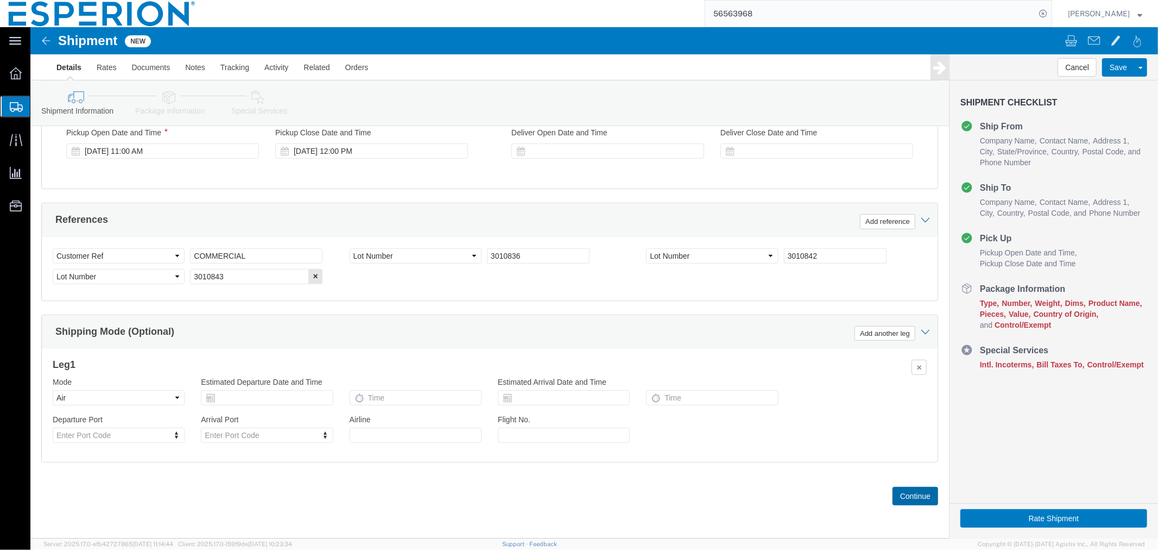
click button "Continue"
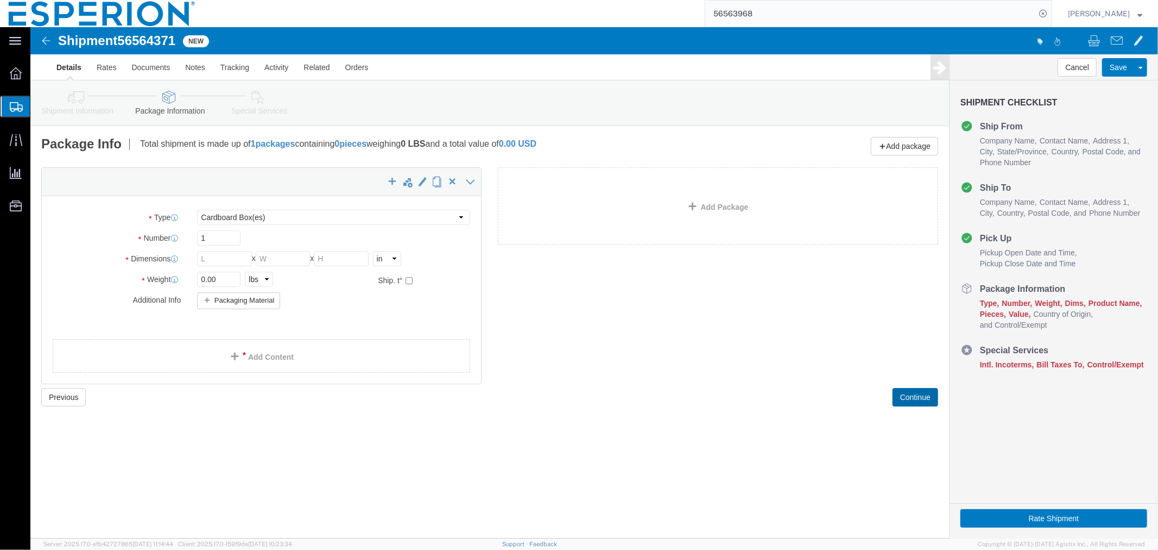
click button "Continue"
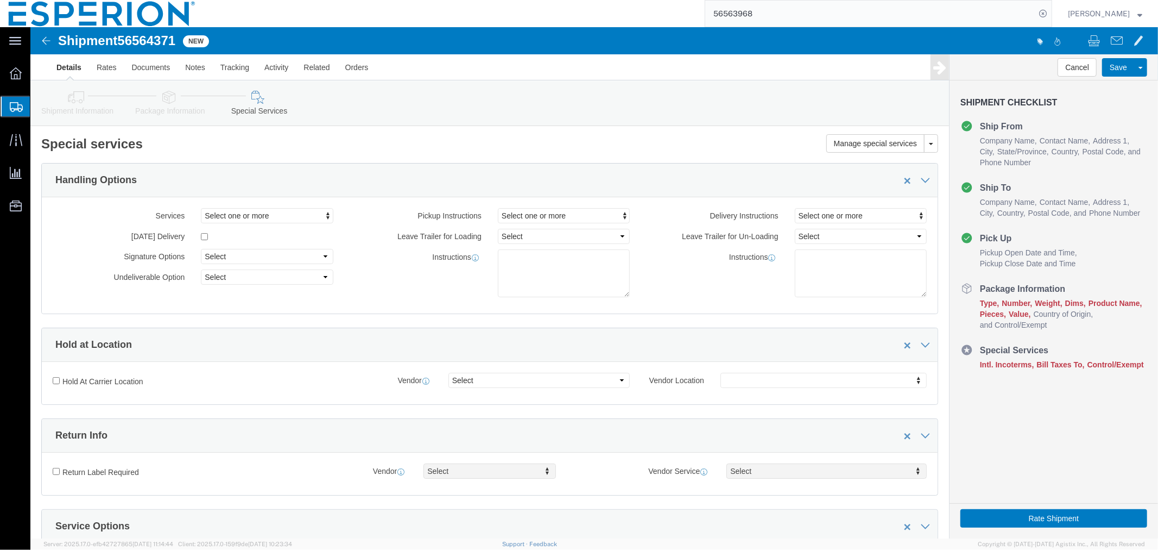
scroll to position [301, 0]
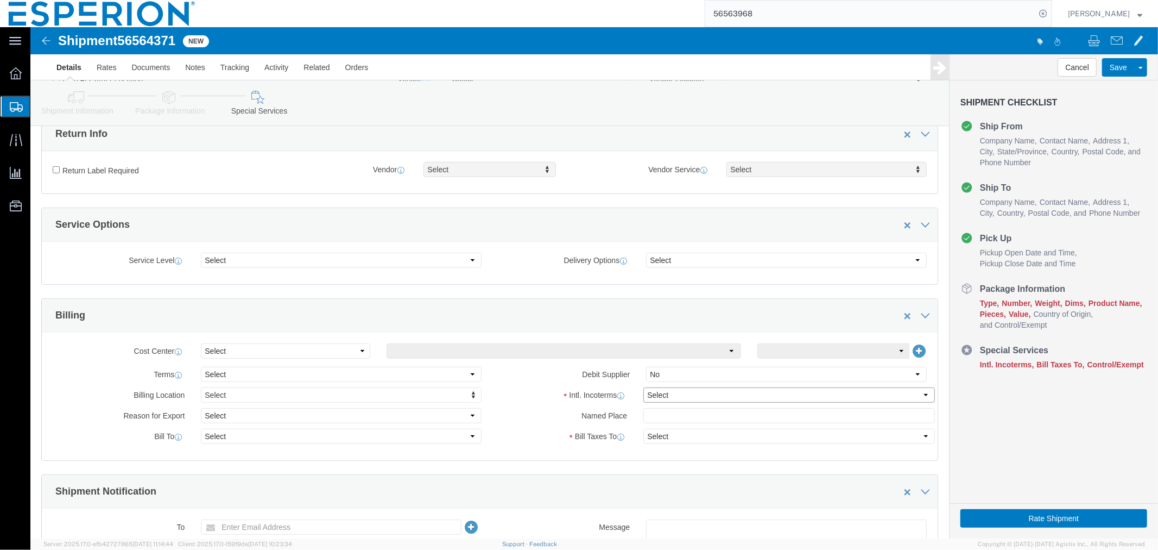
click select "Select Carriage Insurance Paid Carriage Paid To Cost and Freight Cost Insurance…"
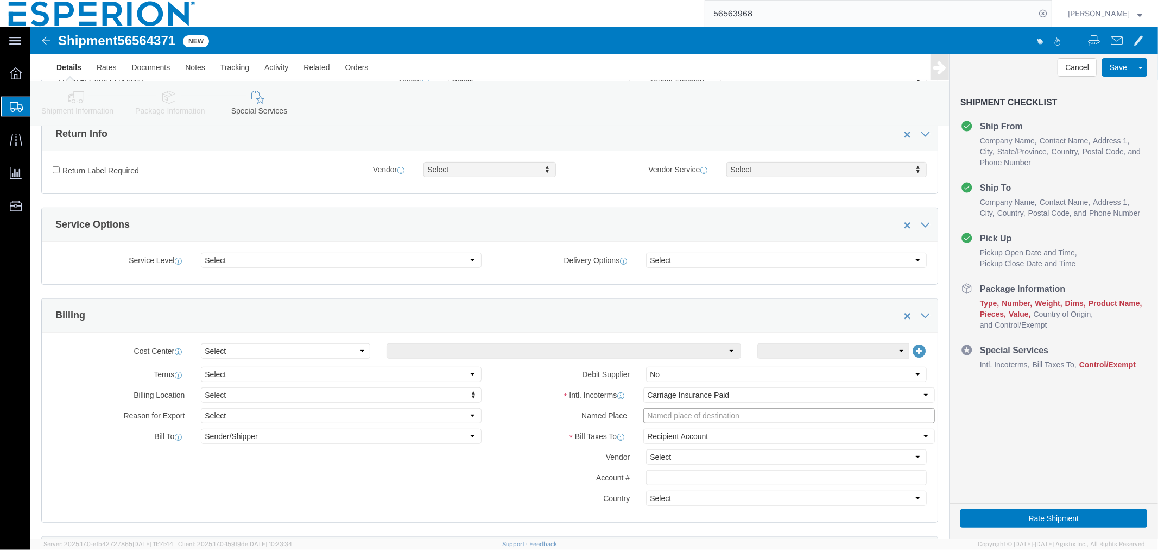
click input "text"
paste input "[PERSON_NAME] EUROPE GmbH"
click input "[PERSON_NAME] EUROPE GmbH"
paste input "[GEOGRAPHIC_DATA], [GEOGRAPHIC_DATA]"
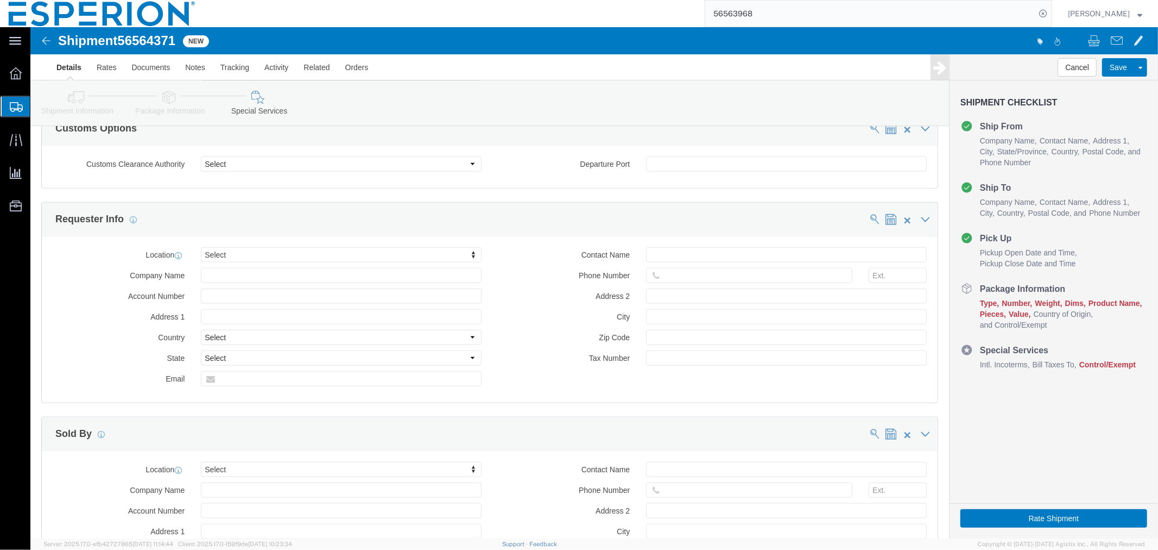
scroll to position [1086, 0]
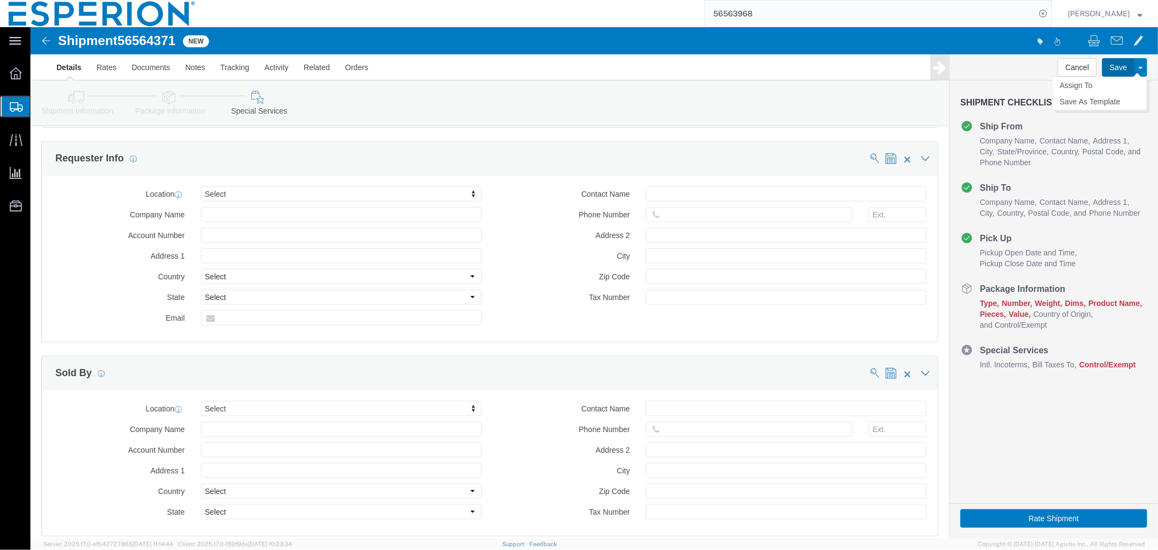
click button "Save"
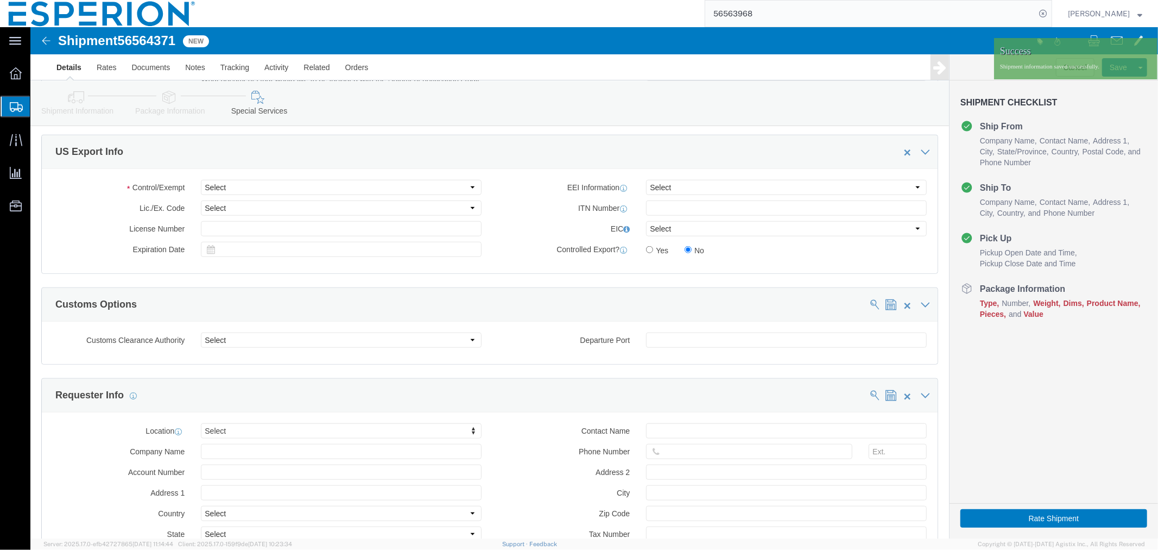
scroll to position [789, 0]
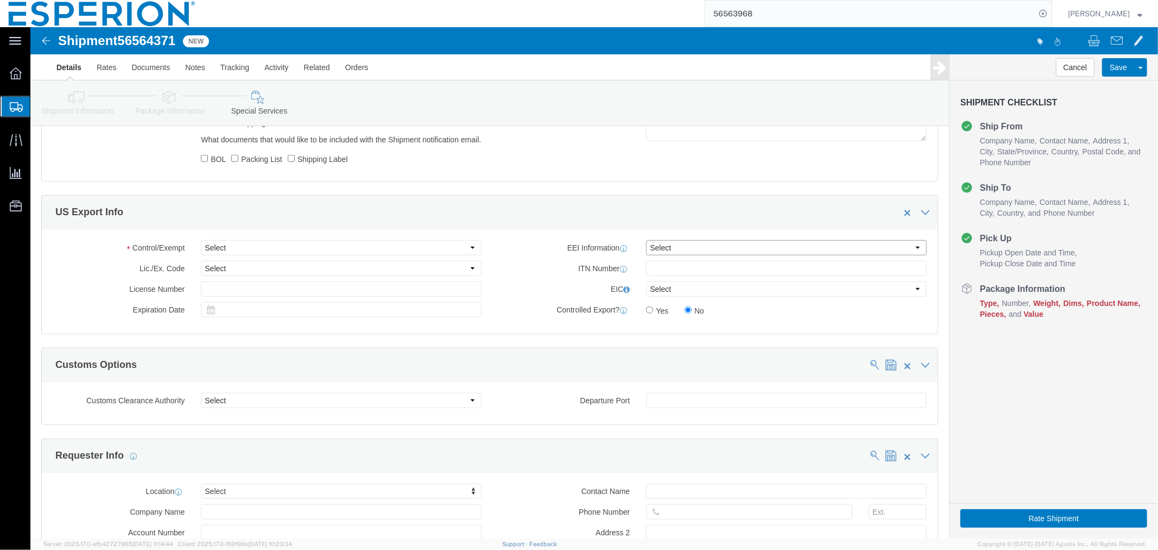
click select "Select AES-Direct EEI Carrier File EEI EEI Exempt"
click select "Select ATF BIS DEA EPA FDA FTR ITAR OFAC Other (OPA)"
click button "Save"
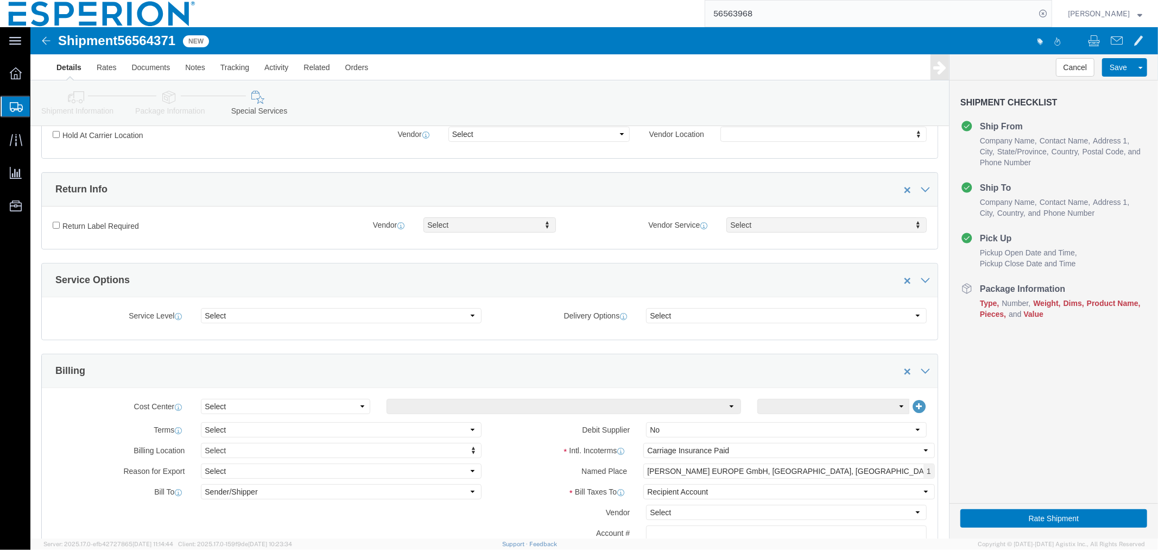
scroll to position [186, 0]
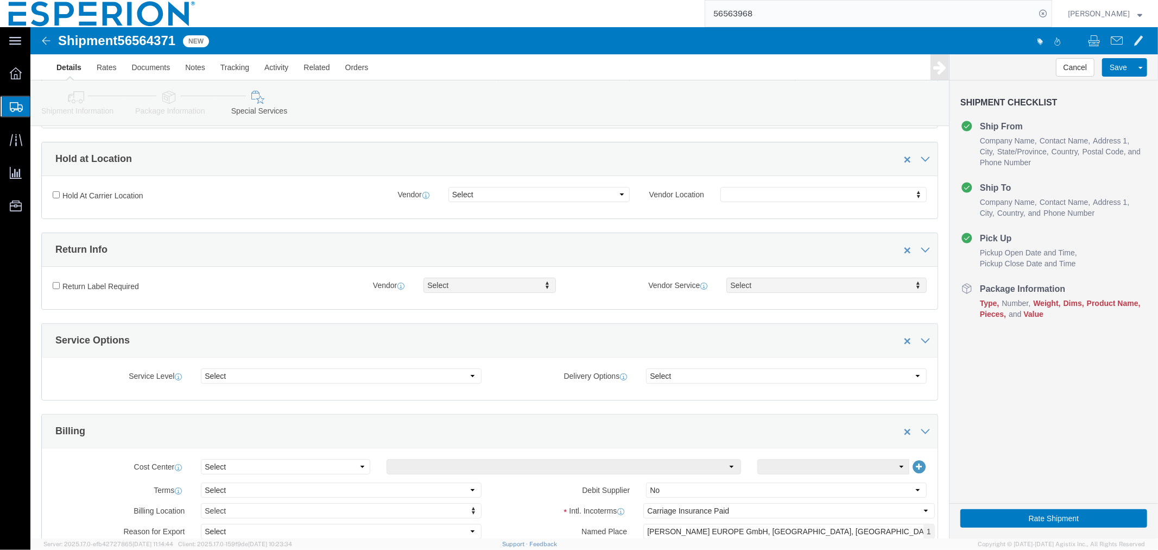
click span "56564371"
copy span "56564371"
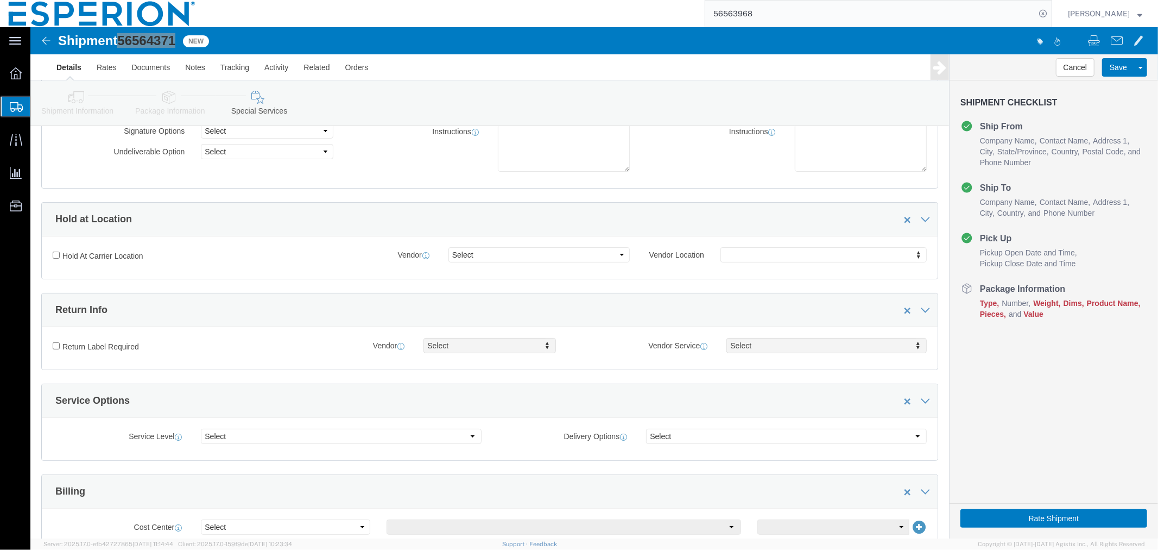
scroll to position [0, 0]
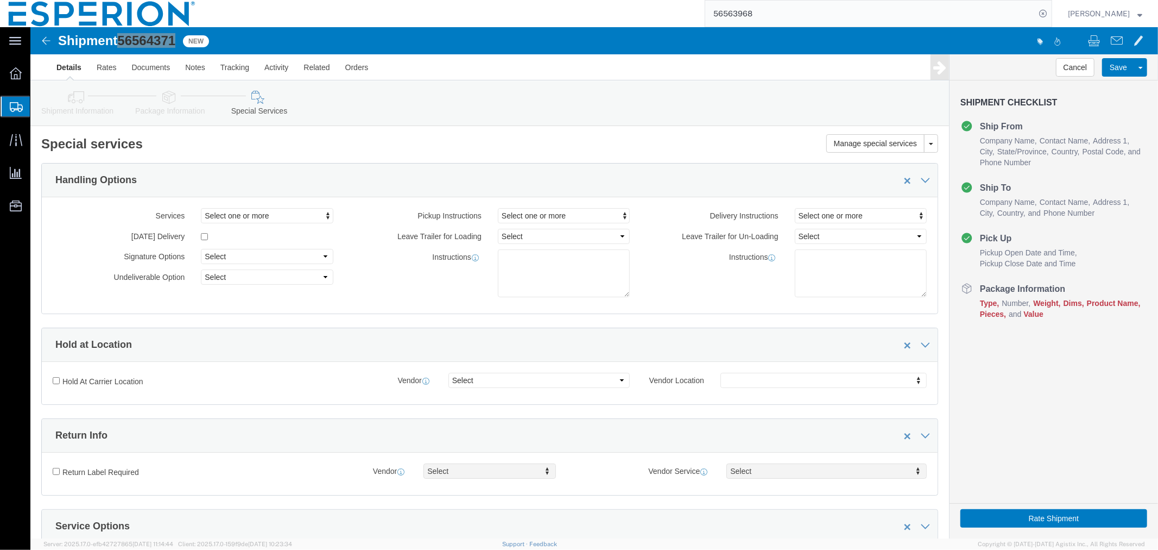
click at [0, 0] on span "Create Shipment" at bounding box center [0, 0] width 0 height 0
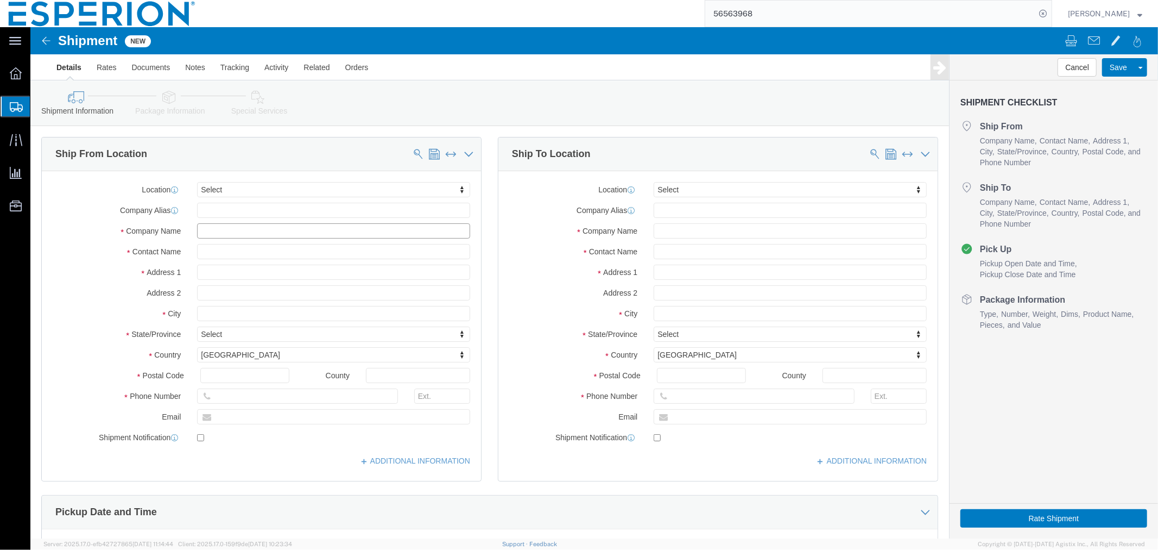
click input "text"
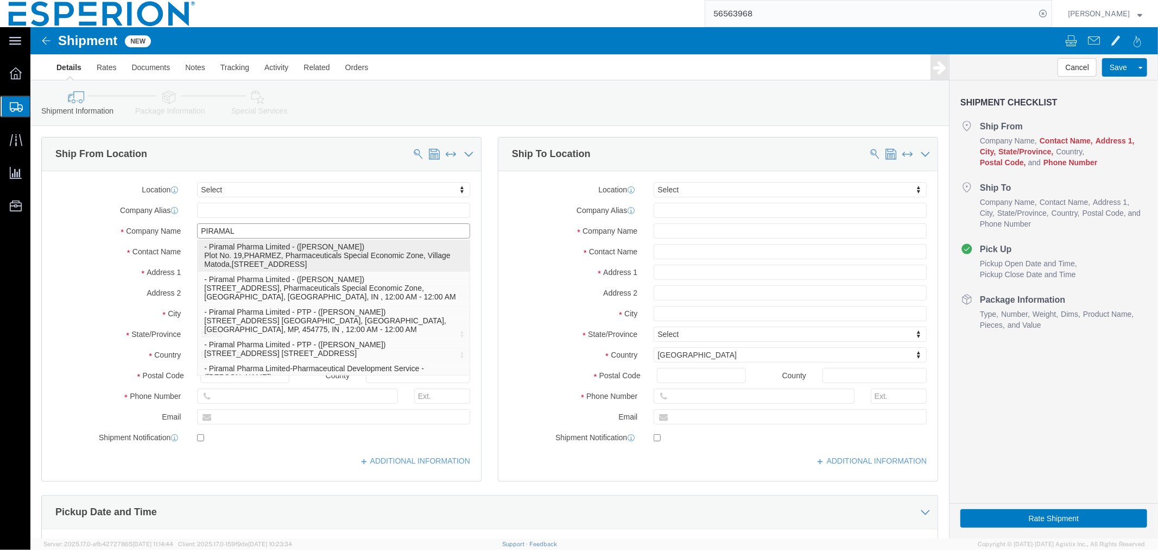
scroll to position [181, 0]
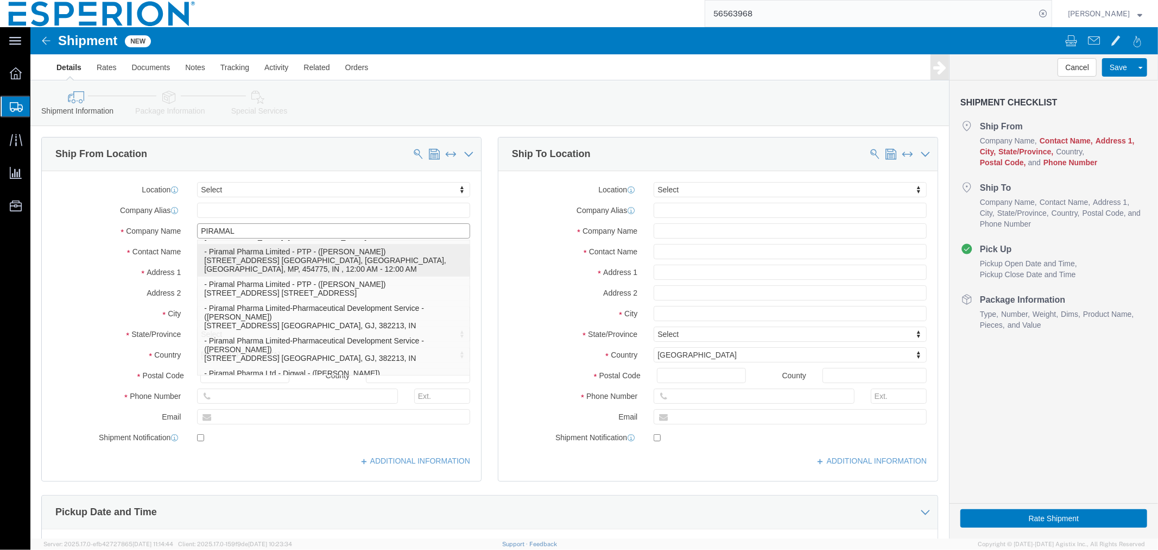
click p "- Piramal Pharma Limited - PTP - ([PERSON_NAME]) [STREET_ADDRESS] [GEOGRAPHIC_D…"
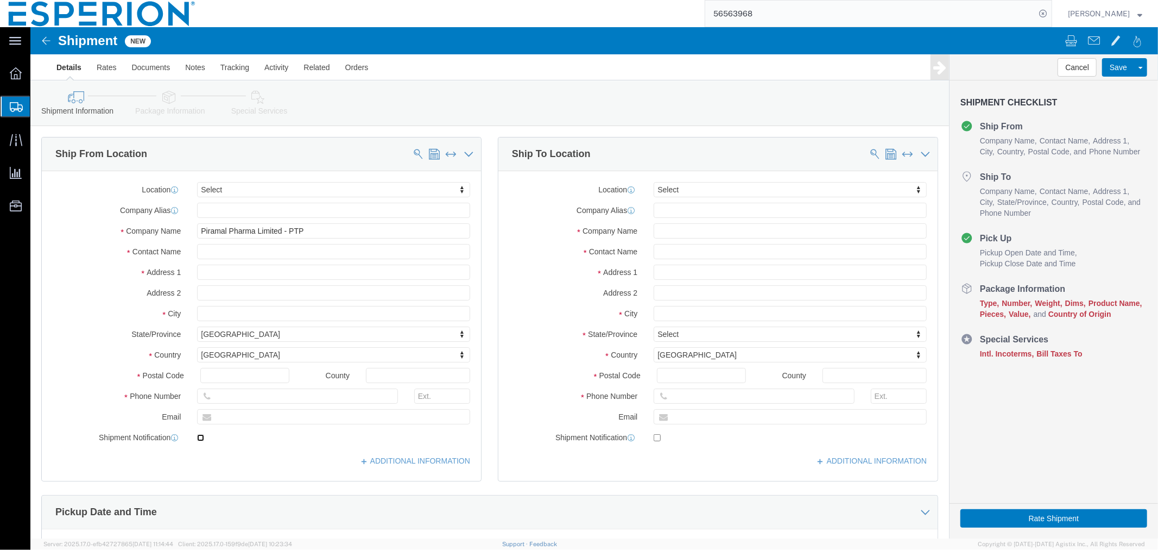
click input "checkbox"
click input "text"
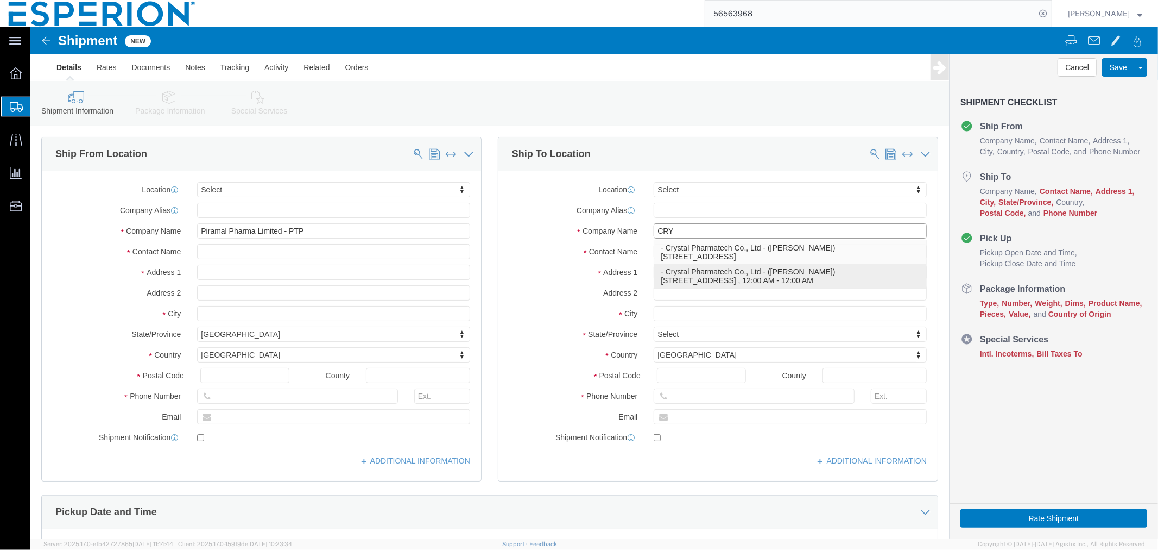
click p "- Crystal Pharmatech Co., Ltd - ([PERSON_NAME]) [STREET_ADDRESS] , 12:00 AM - 1…"
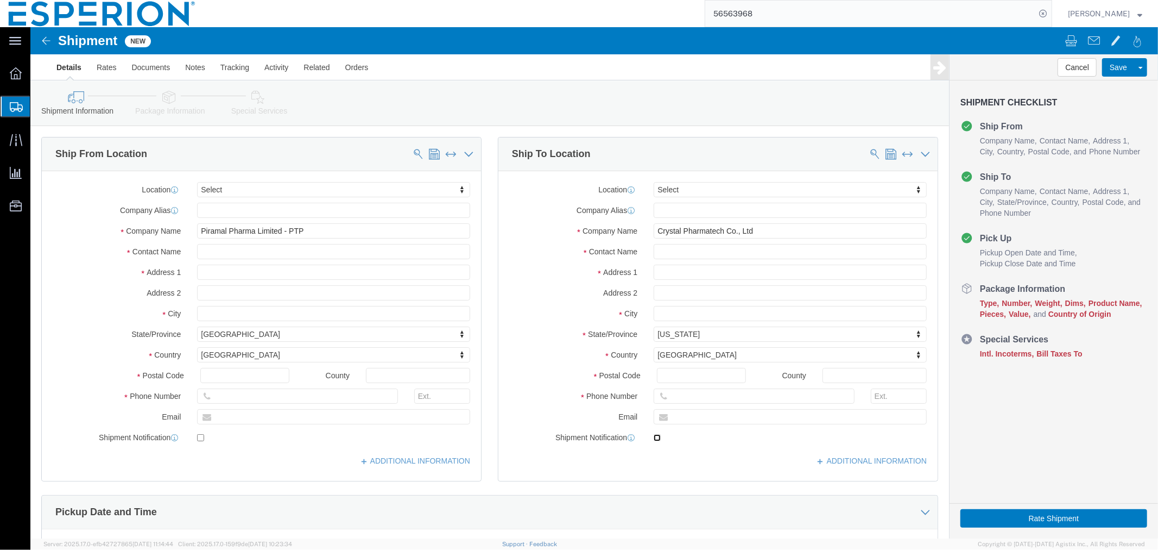
click input "checkbox"
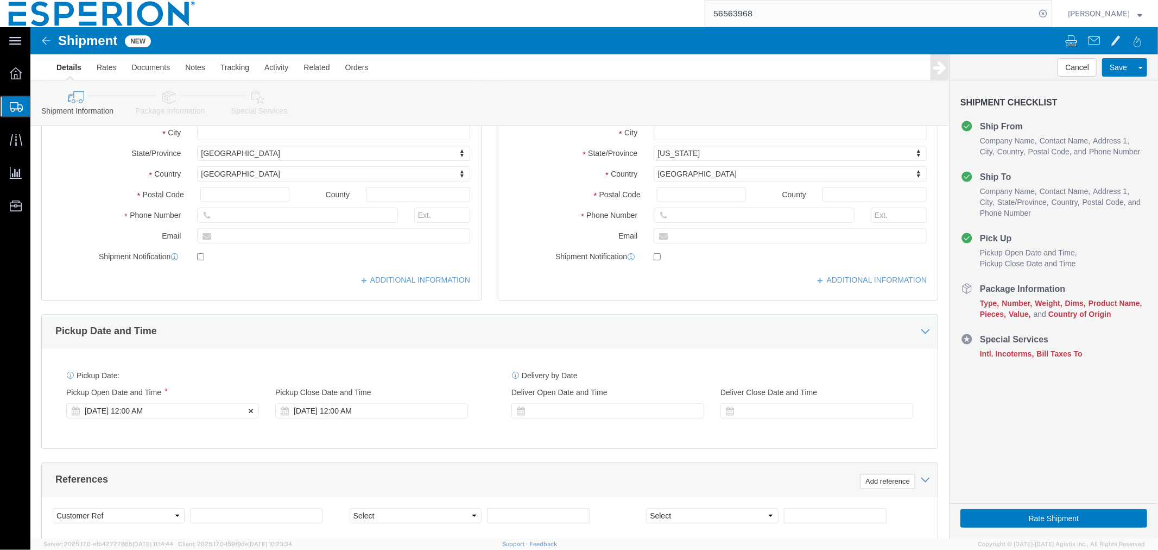
click div "[DATE] 12:00 AM"
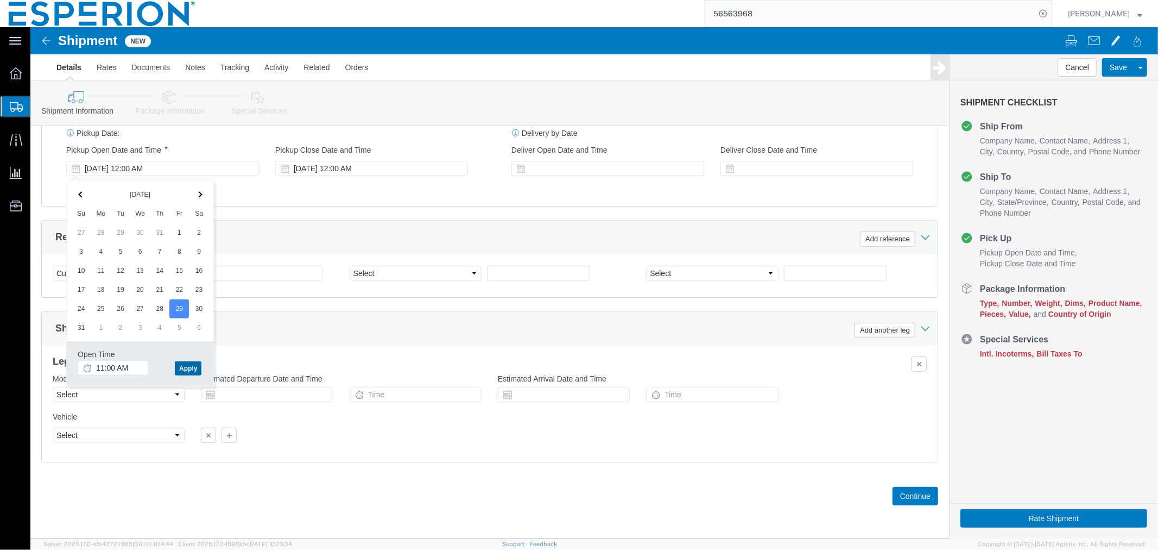
click button "Apply"
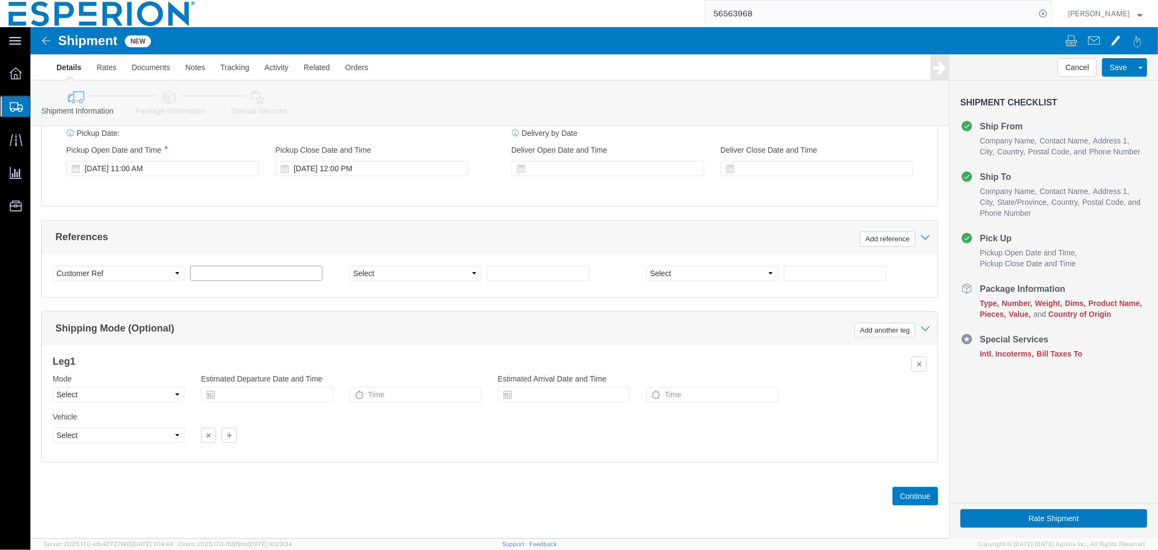
click input "text"
click div "[DATE] 11:00 AM"
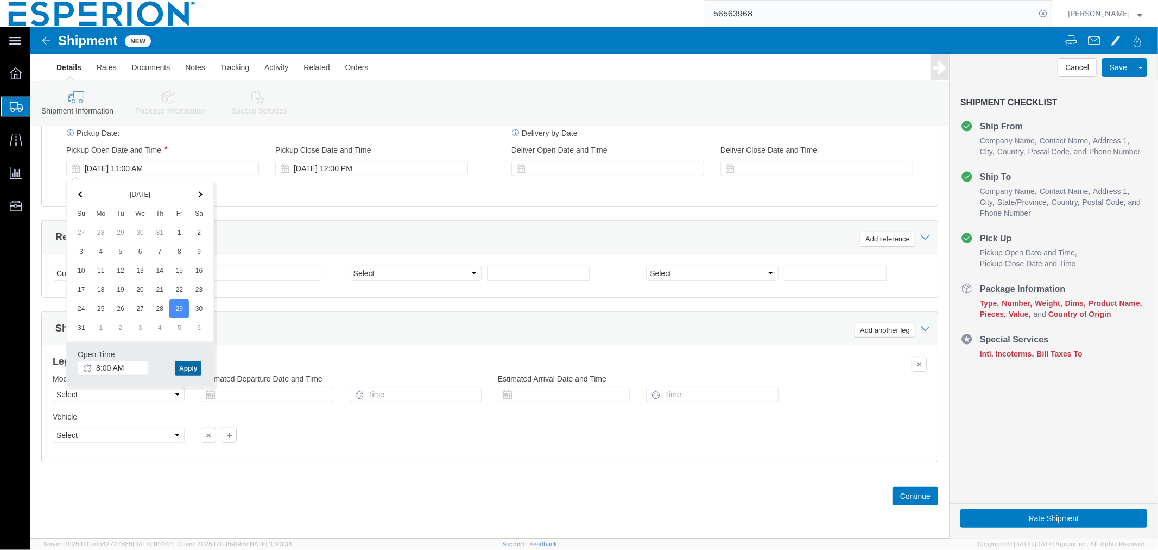
click button "Apply"
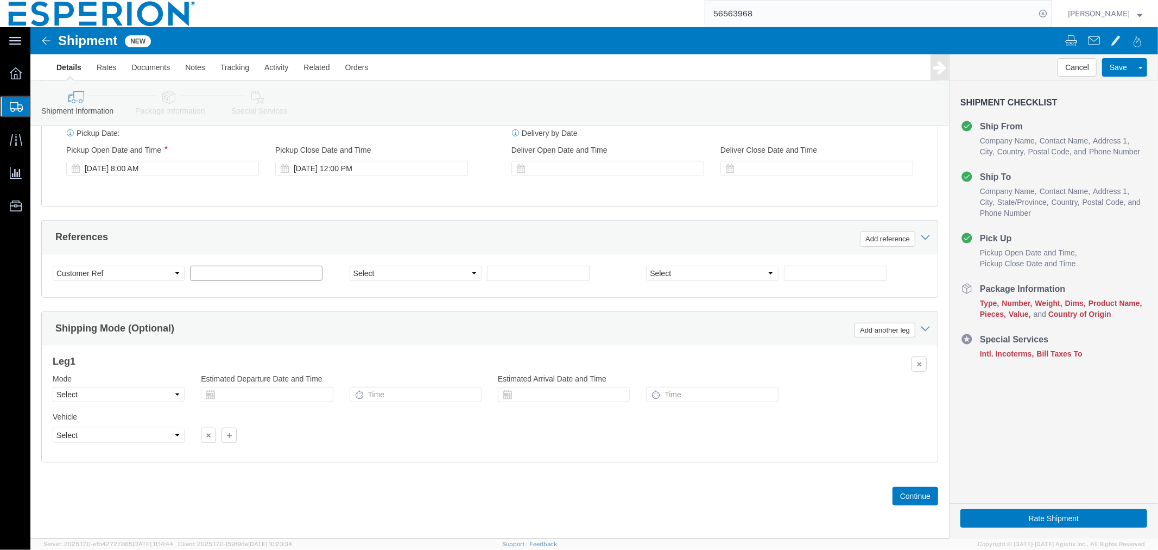
click input "text"
click select "Select Account Type Activity ID Airline Appointment Number ASN Batch Request # …"
click input "text"
click select "Select Account Type Activity ID Airline Appointment Number ASN Batch Request # …"
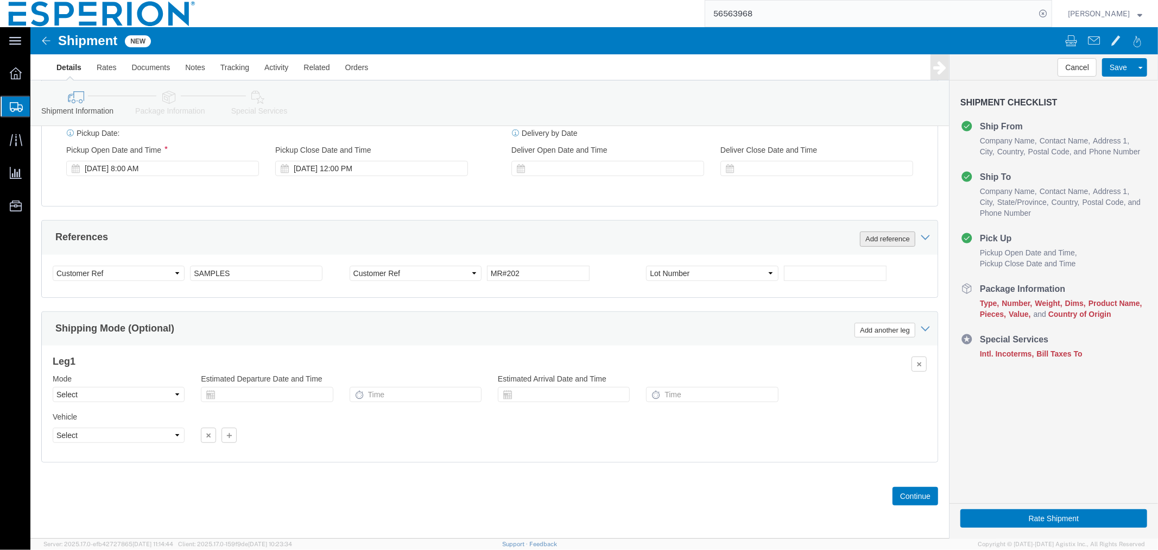
click button "Add reference"
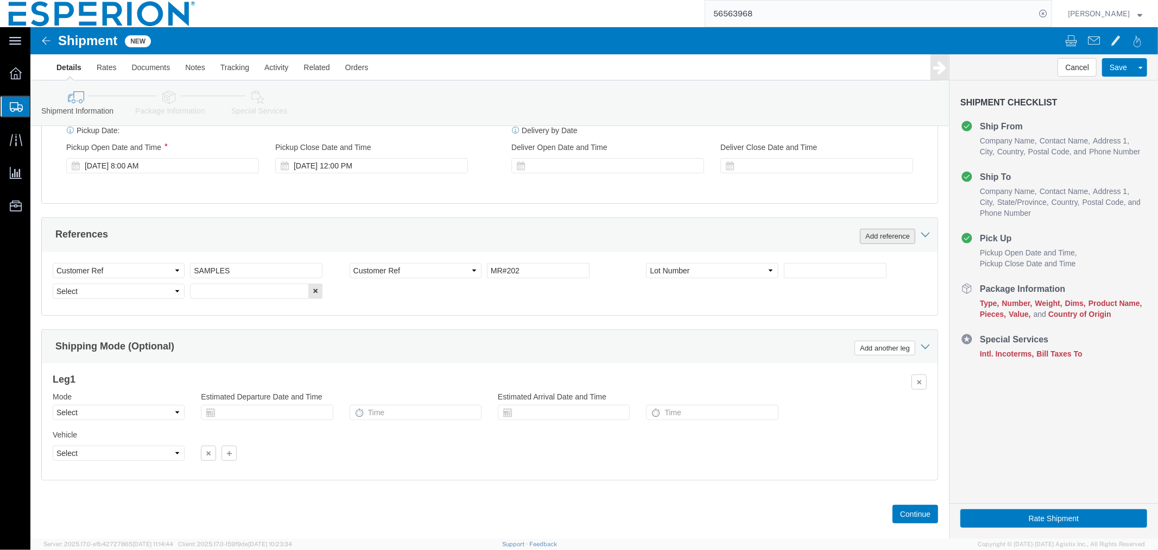
click button "Add reference"
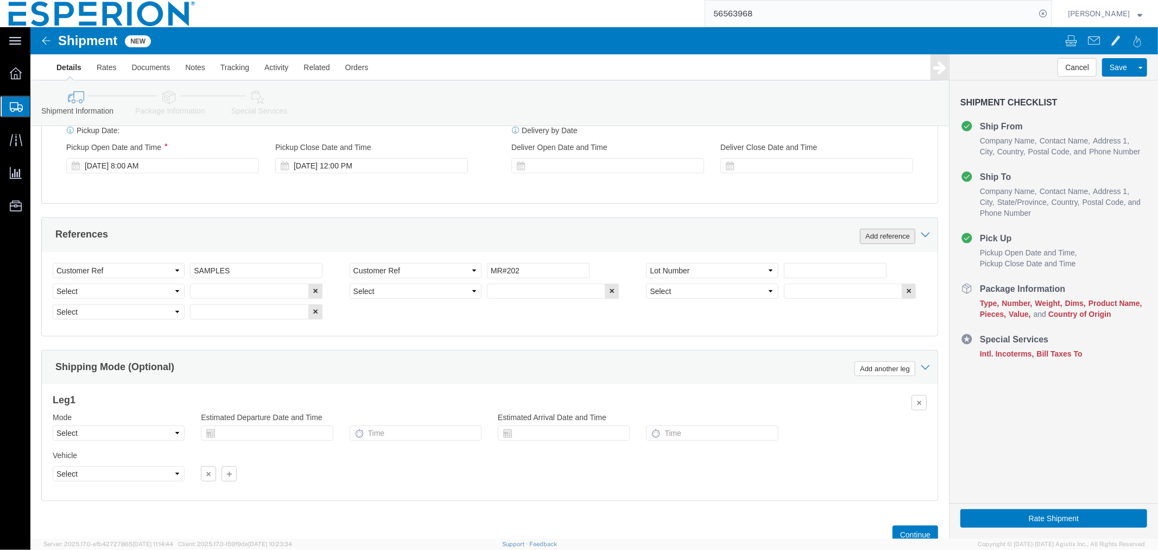
click button "Add reference"
click select "Select Account Type Activity ID Airline Appointment Number ASN Batch Request # …"
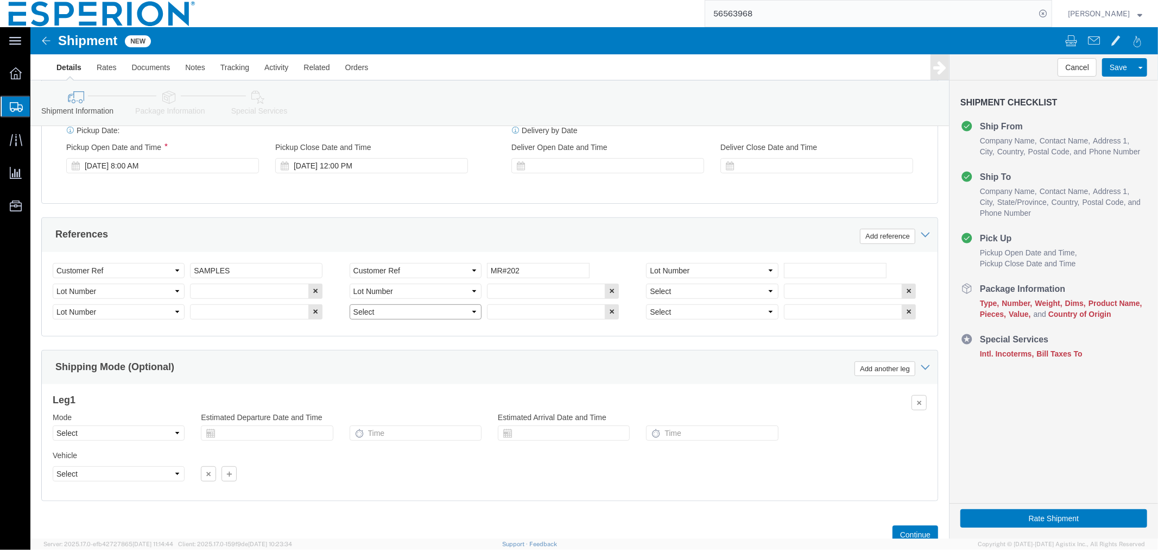
click select "Select Account Type Activity ID Airline Appointment Number ASN Batch Request # …"
click input "text"
paste input "BEGTA25036"
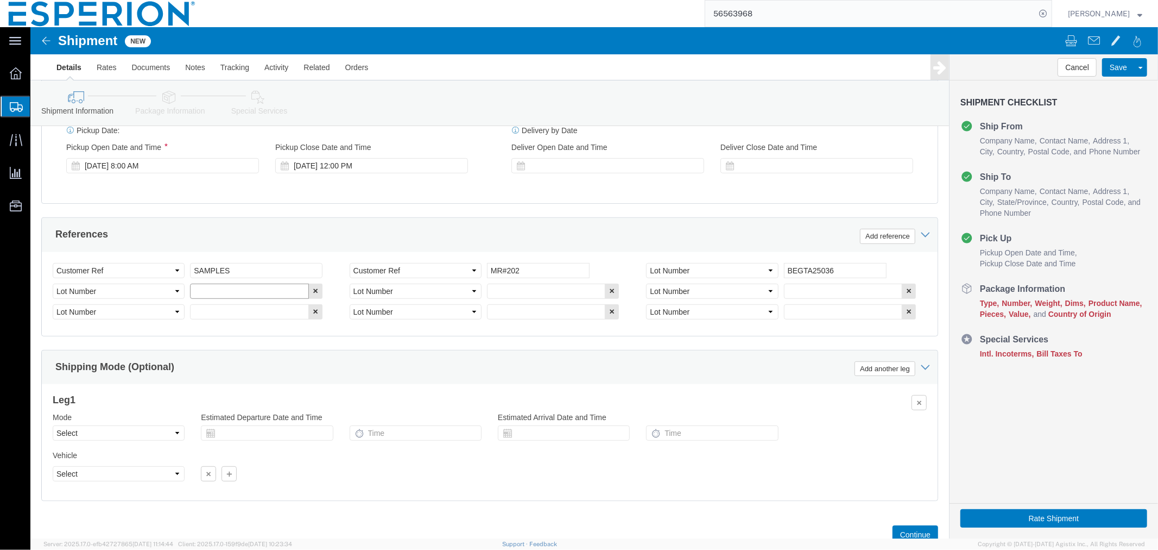
click input "text"
paste input "BEGTA25037"
click input "text"
paste input "BEGTA25038"
click input "text"
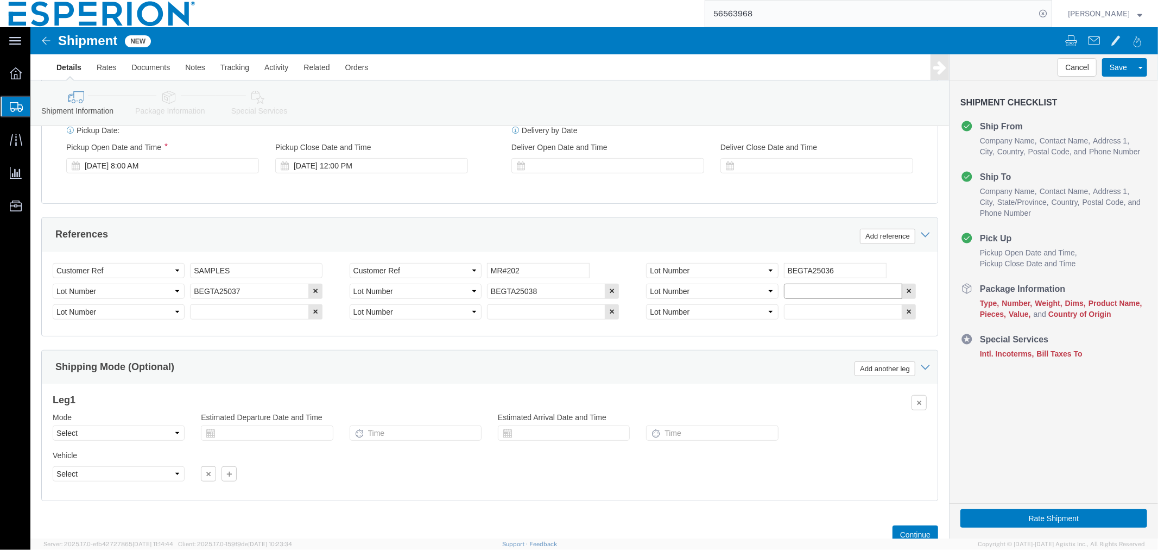
paste input "BEGTA25040"
click input "text"
paste input "BEGTA25041"
click input "text"
paste input "BEGTA25044"
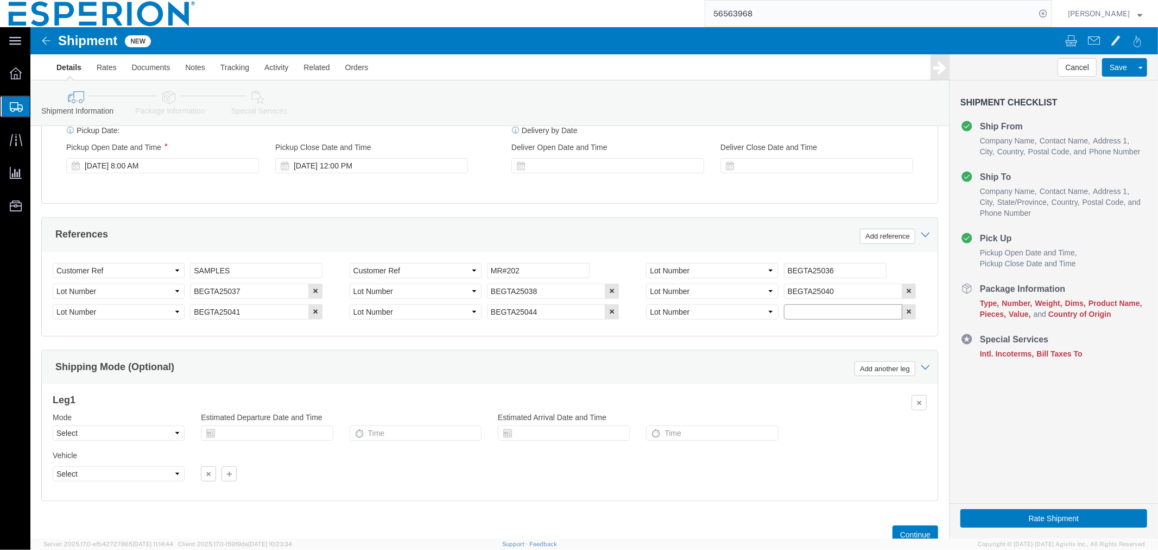
click input "text"
paste input "BEGTA25045"
click div "Mode Select Air Less than Truckload Multi-Leg Ocean Freight Rail Small Parcel T…"
click select "Select Air Less than Truckload Multi-Leg Ocean Freight Rail Small Parcel Truckl…"
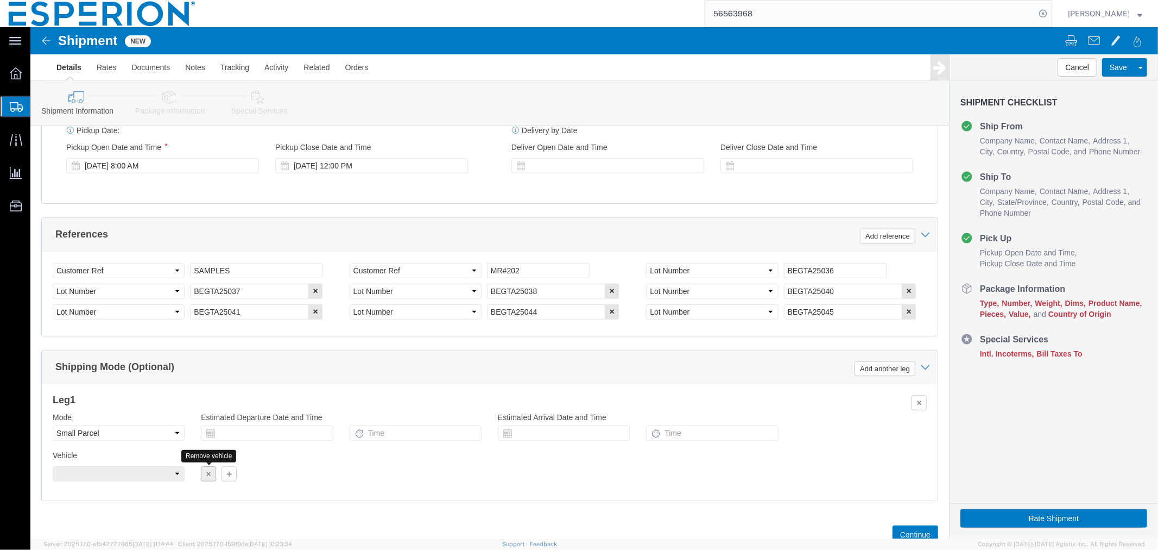
click icon "button"
click button "Continue"
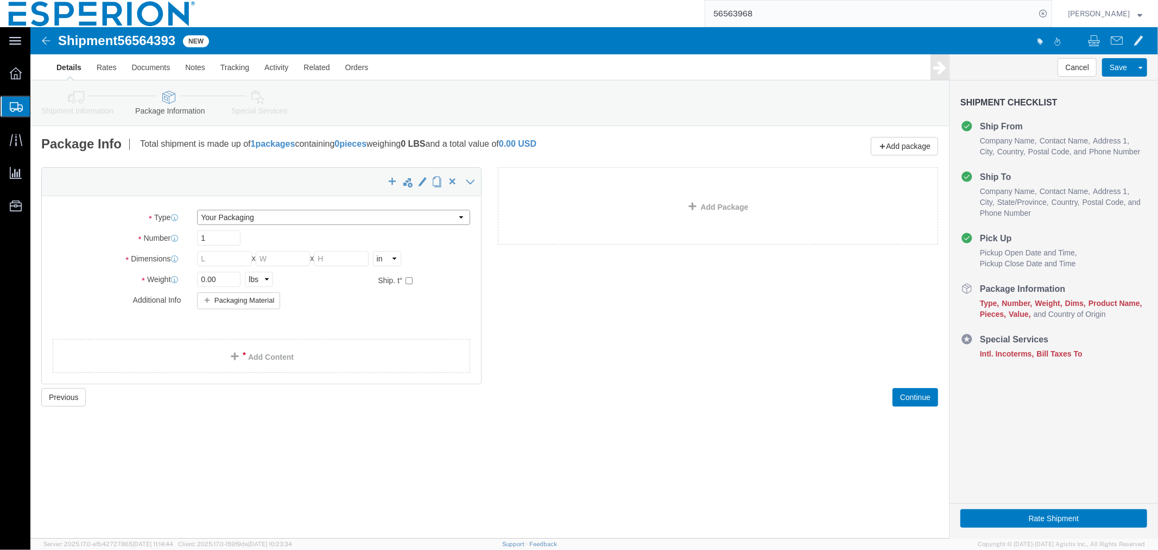
click select "Select Bale(s) Basket(s) Bolt(s) Bottle(s) Buckets Bulk Bundle(s) Can(s) Cardbo…"
click input "checkbox"
click select "Select cm ft in"
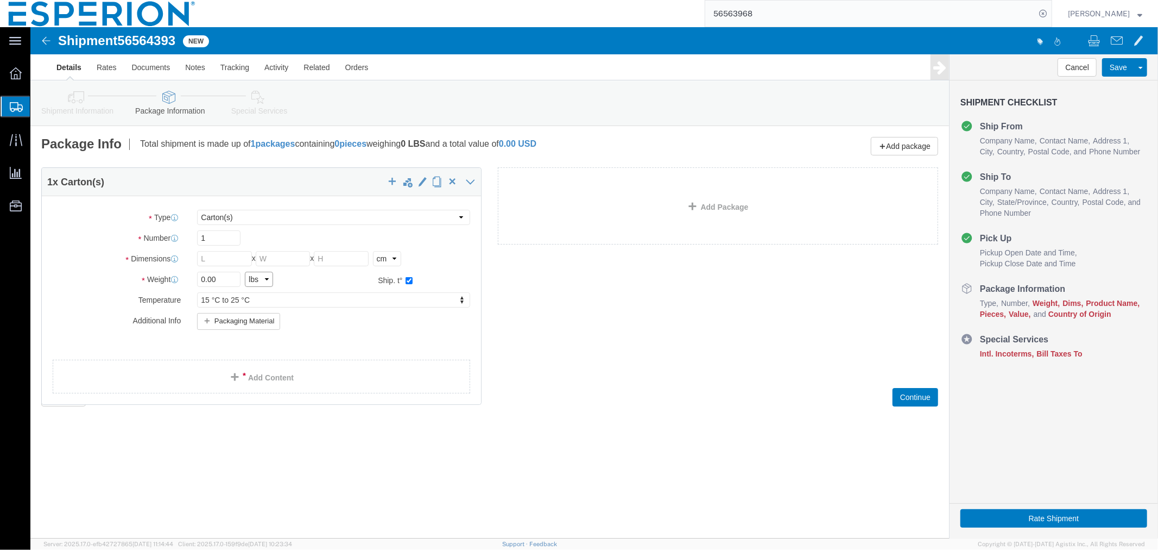
click select "Select kgs lbs"
click link "Add Content"
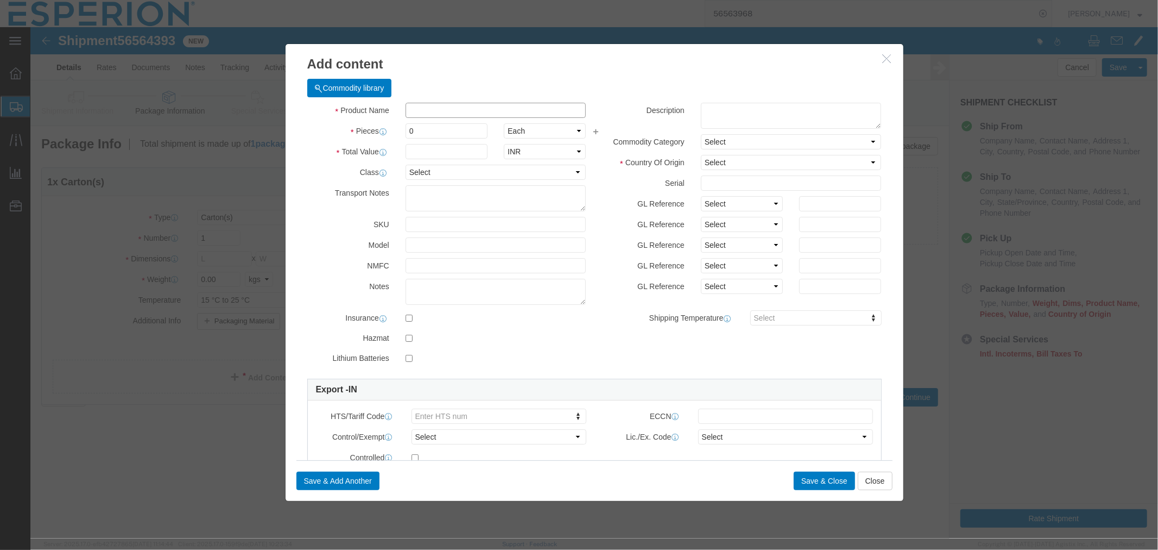
click input "text"
click input "Bempedoic Acid/Ezetimibe Granules"
click input "[MEDICAL_DATA] /Ezetimibe Granules"
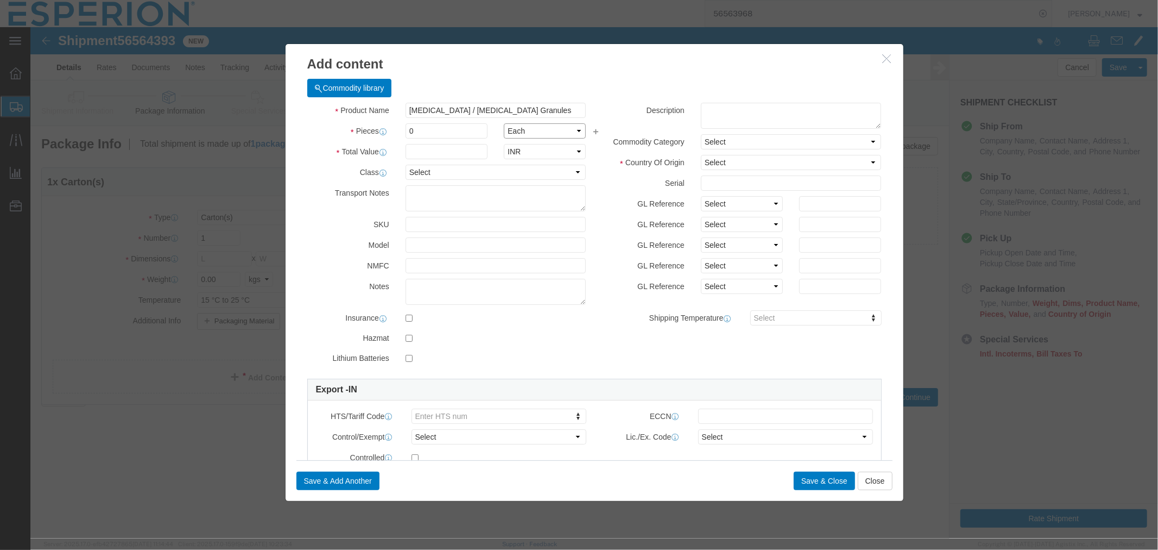
click select "Select Bag Barrels 100Board Feet Bottle Box Blister Pack Carats Can Capsule Car…"
click select "Select ADP AED AFN ALL AMD AOA ARS ATS AUD AWG AZN BAM BBD BDT BGL BGN BHD BIF …"
click input "text"
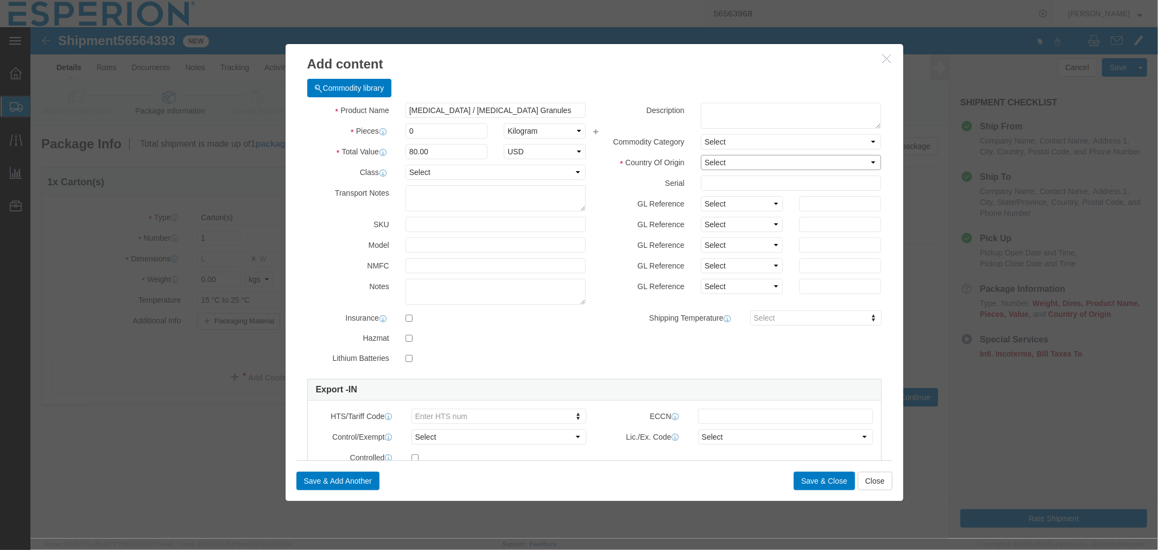
click select "Select [GEOGRAPHIC_DATA] [GEOGRAPHIC_DATA] [GEOGRAPHIC_DATA] [GEOGRAPHIC_DATA] …"
click div "Product Name [MEDICAL_DATA] / [MEDICAL_DATA] Granules Bempedoic Aci Pieces 0 Se…"
click textarea
paste textarea "Granule Samples,"
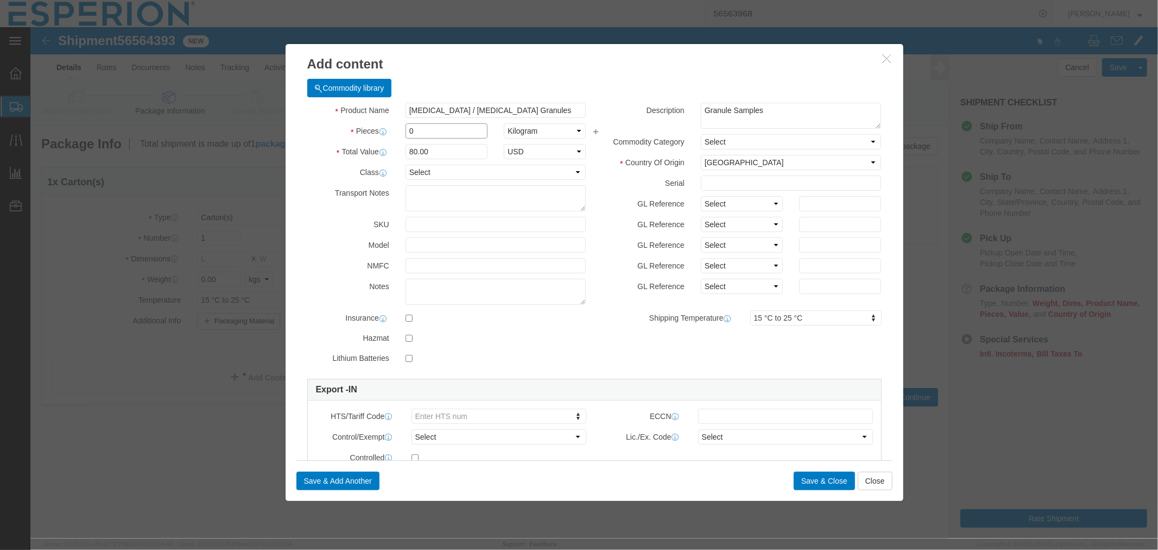
click input "0"
click button "Save & Close"
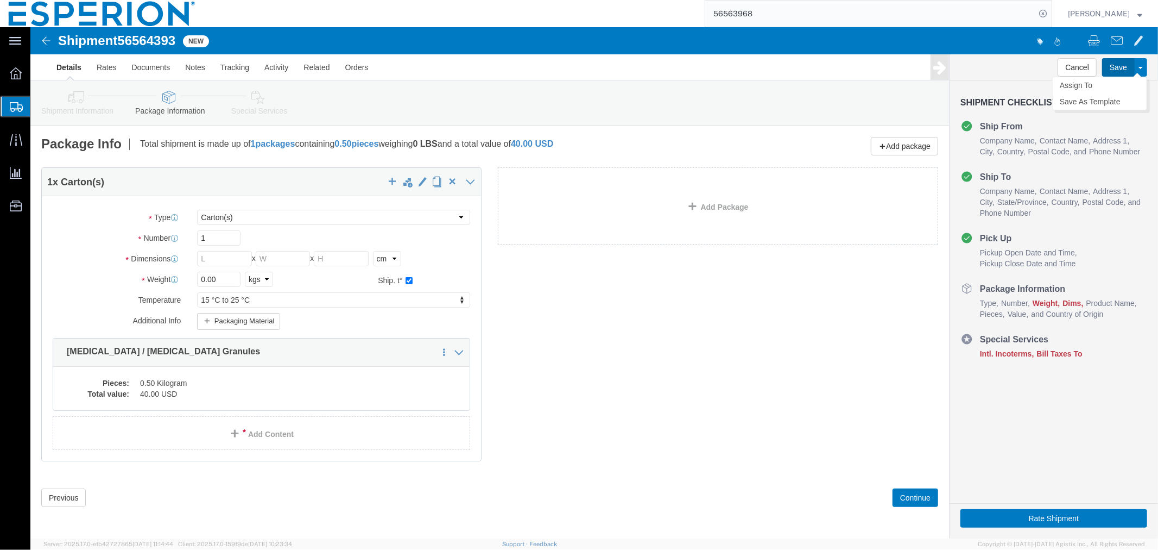
click button "Save"
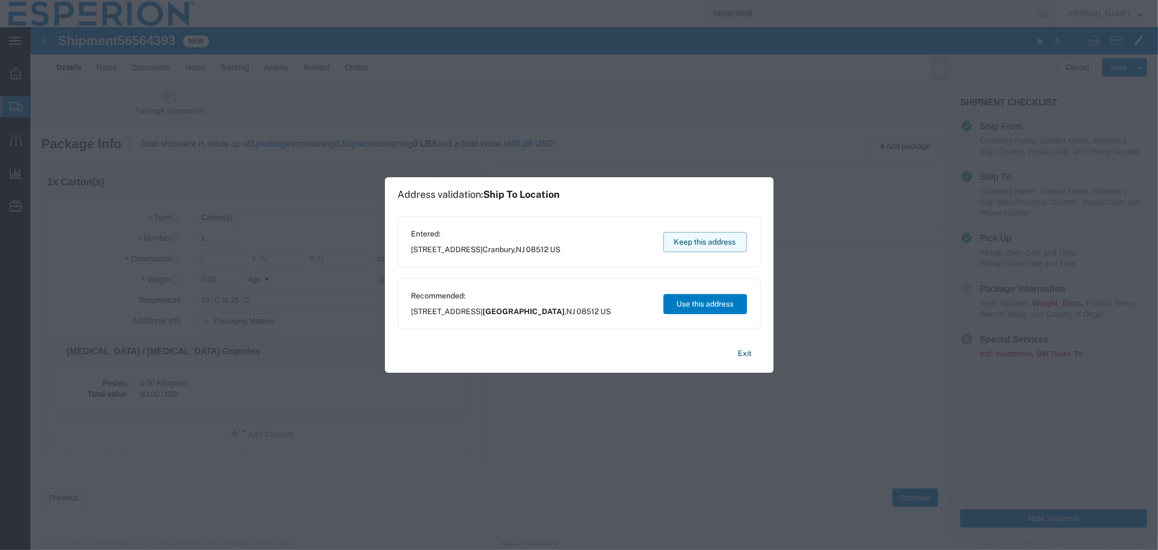
click at [687, 247] on button "Keep this address" at bounding box center [706, 242] width 84 height 20
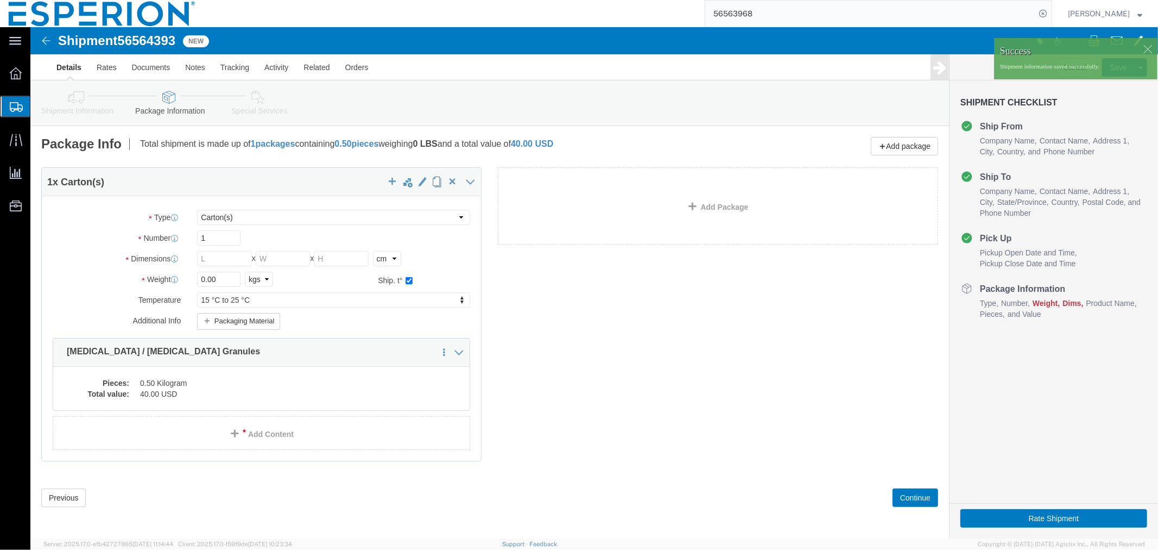
click link "Details"
